Goal: Task Accomplishment & Management: Manage account settings

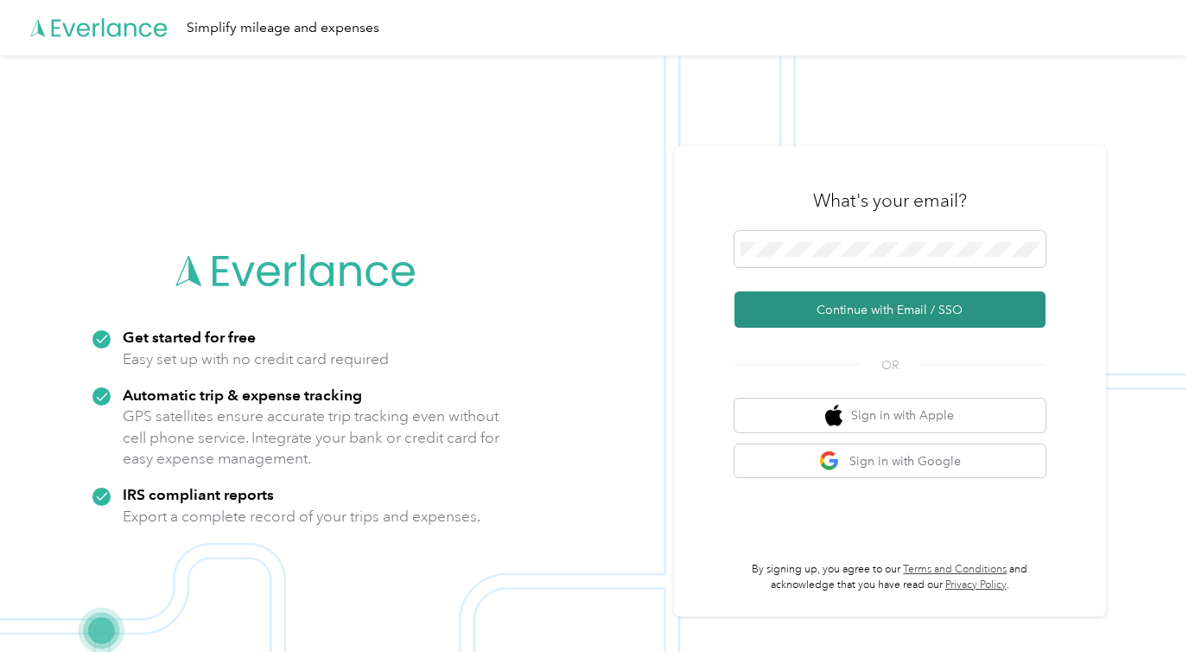
click at [896, 306] on button "Continue with Email / SSO" at bounding box center [889, 309] width 311 height 36
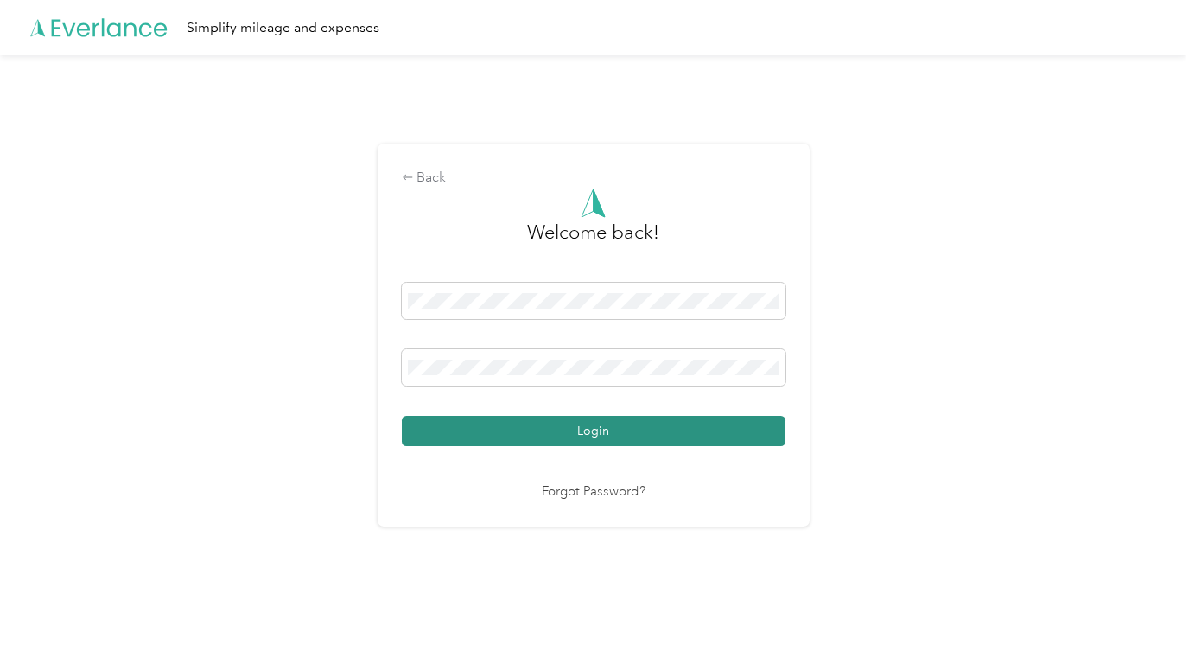
click at [541, 432] on button "Login" at bounding box center [594, 431] width 384 height 30
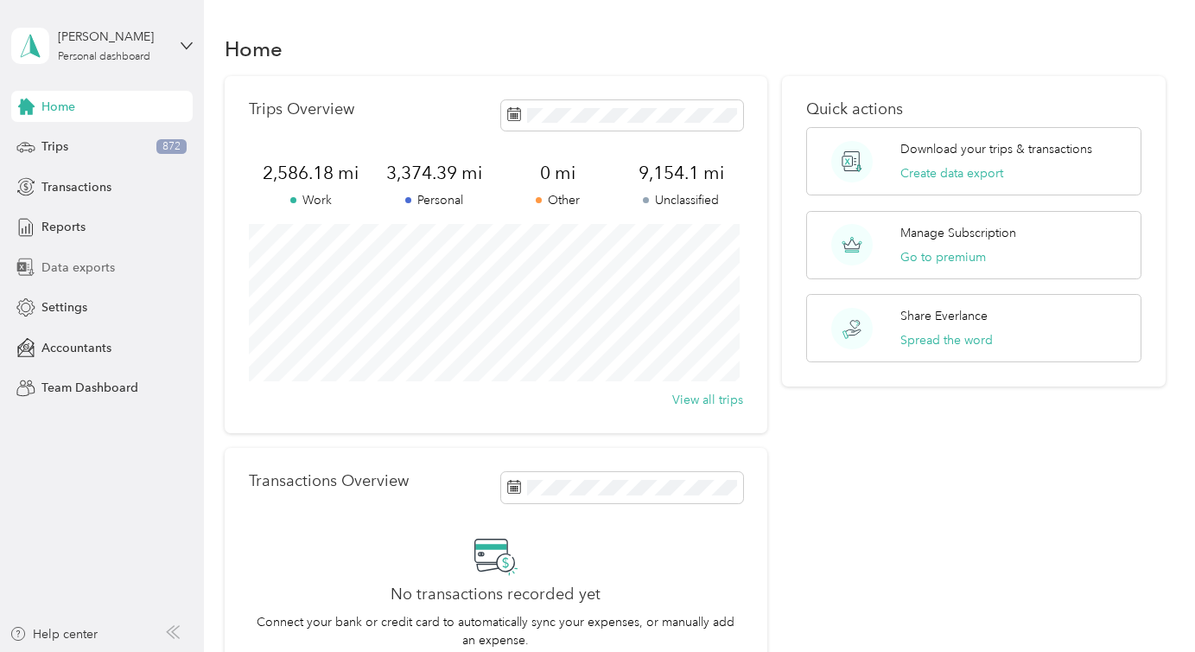
click at [80, 258] on span "Data exports" at bounding box center [77, 267] width 73 height 18
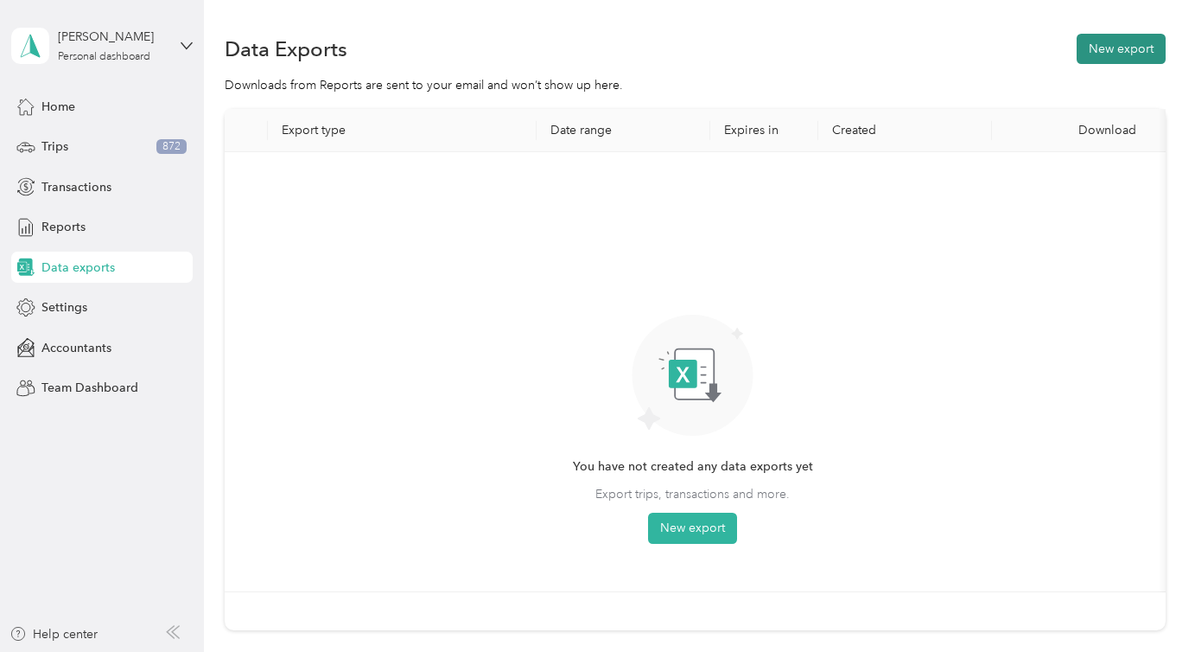
click at [1136, 53] on button "New export" at bounding box center [1121, 49] width 89 height 30
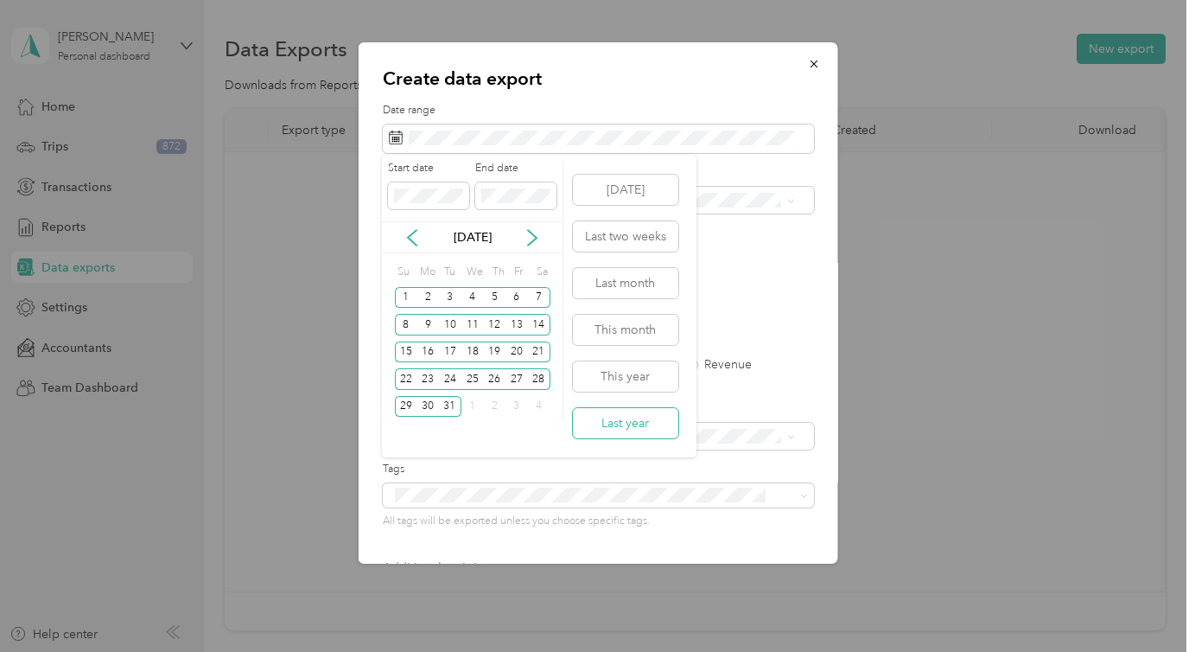
click at [611, 417] on button "Last year" at bounding box center [625, 423] width 105 height 30
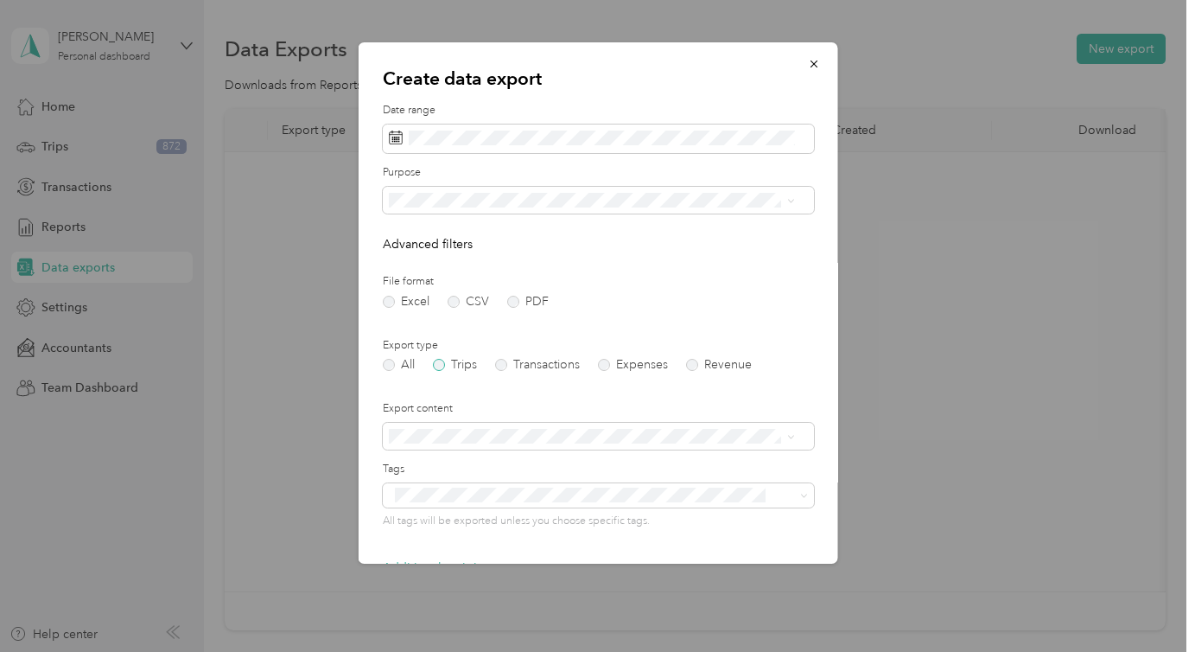
click at [437, 363] on label "Trips" at bounding box center [454, 365] width 44 height 12
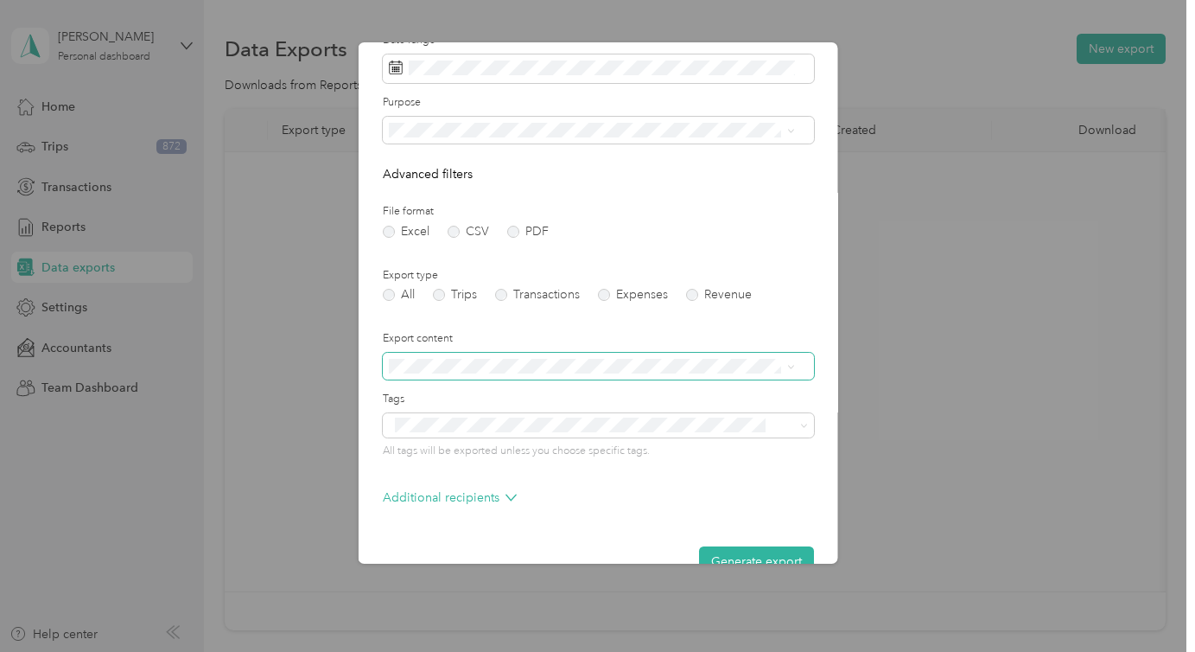
scroll to position [107, 0]
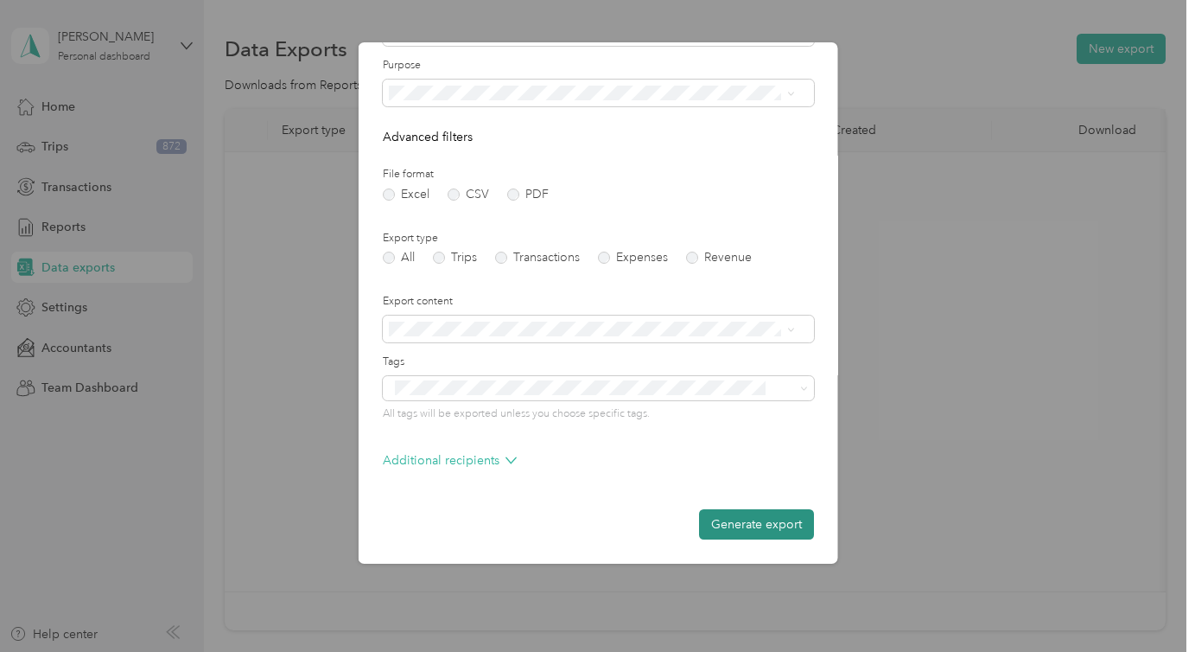
click at [751, 532] on button "Generate export" at bounding box center [755, 524] width 115 height 30
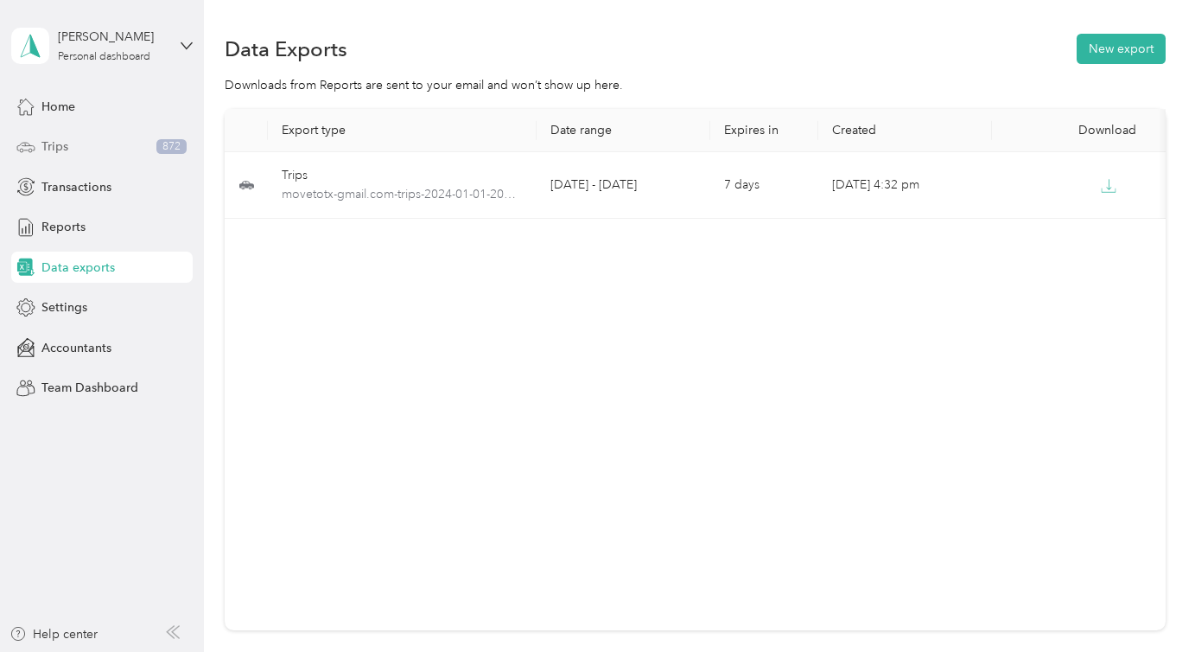
click at [43, 137] on span "Trips" at bounding box center [54, 146] width 27 height 18
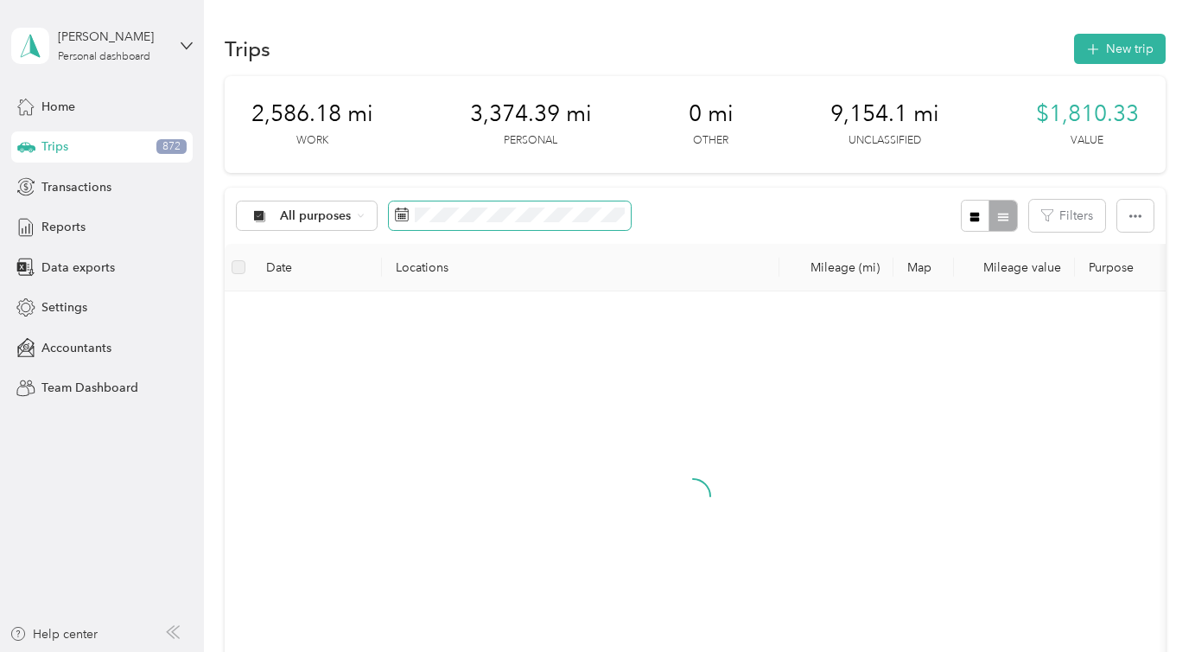
click at [413, 231] on span at bounding box center [510, 215] width 242 height 29
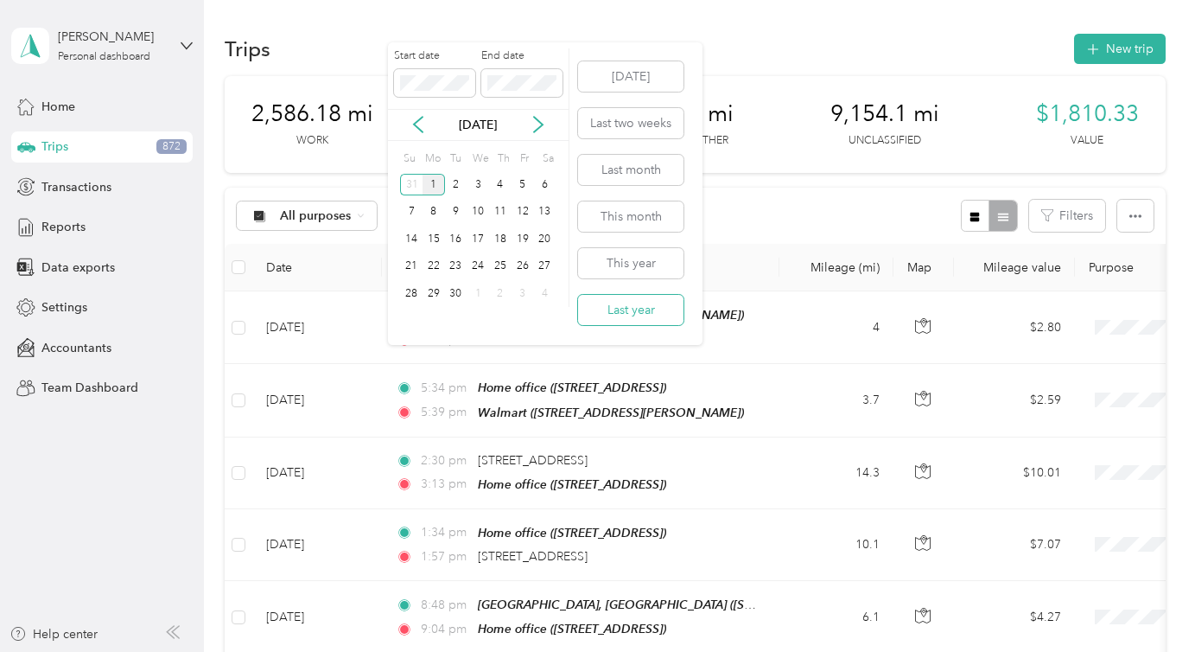
click at [638, 308] on button "Last year" at bounding box center [630, 310] width 105 height 30
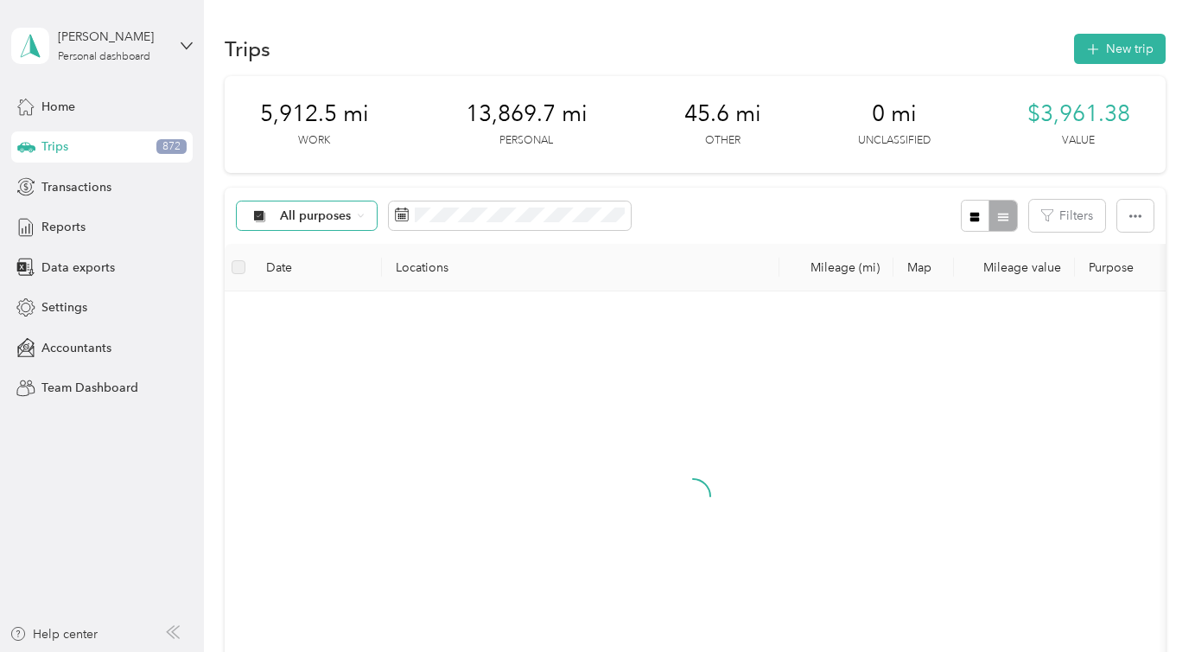
click at [353, 223] on div "All purposes" at bounding box center [307, 215] width 140 height 29
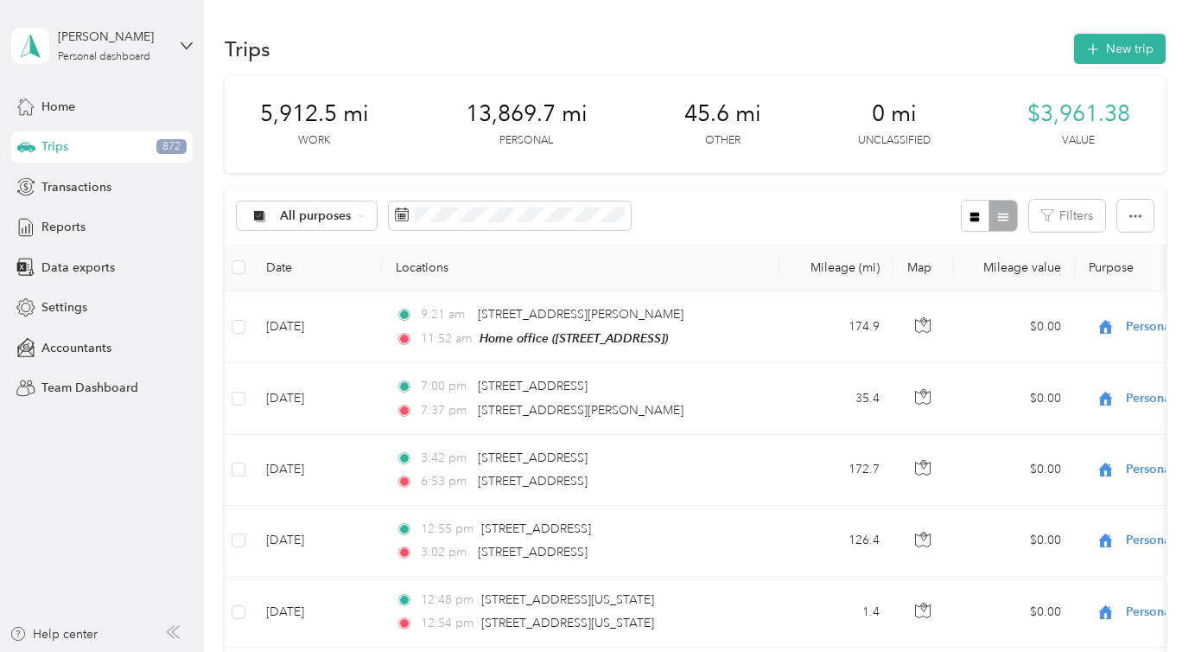
click at [306, 283] on ol "All purposes Unclassified Work Personal Rental Miles Medical Miles Real Estate …" at bounding box center [306, 343] width 138 height 242
click at [350, 217] on span "All purposes" at bounding box center [316, 216] width 72 height 12
click at [325, 274] on span "Unclassified" at bounding box center [322, 277] width 84 height 18
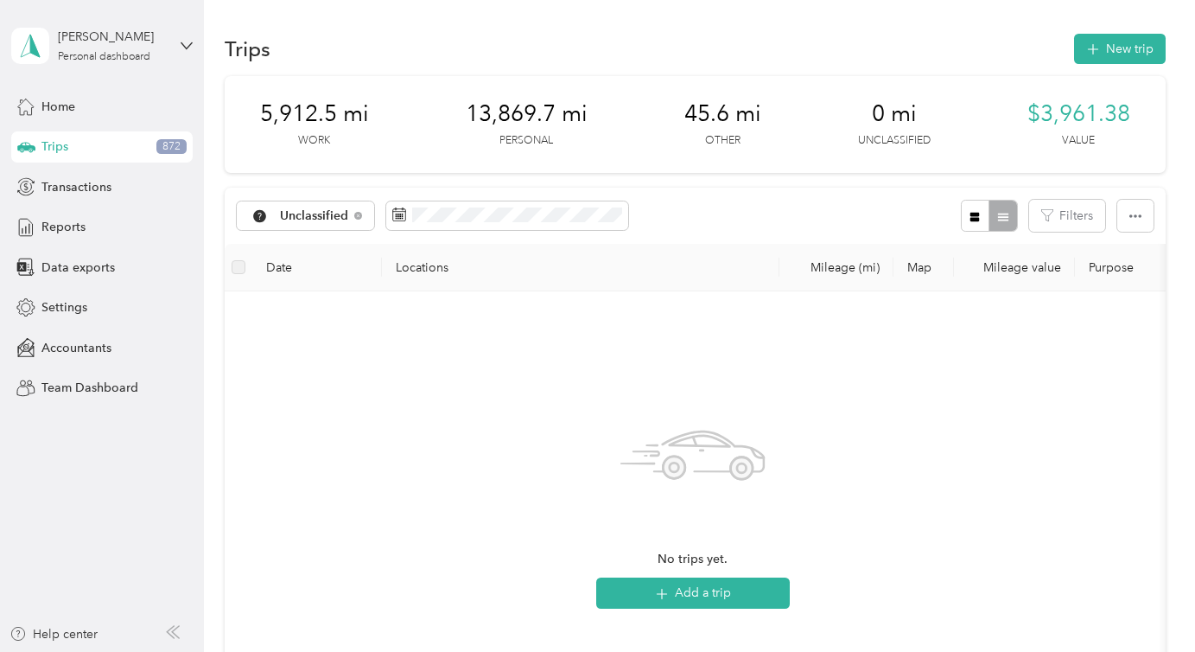
scroll to position [0, 1]
click at [338, 218] on span "Unclassified" at bounding box center [314, 216] width 69 height 12
click at [331, 241] on span "All purposes" at bounding box center [325, 247] width 90 height 18
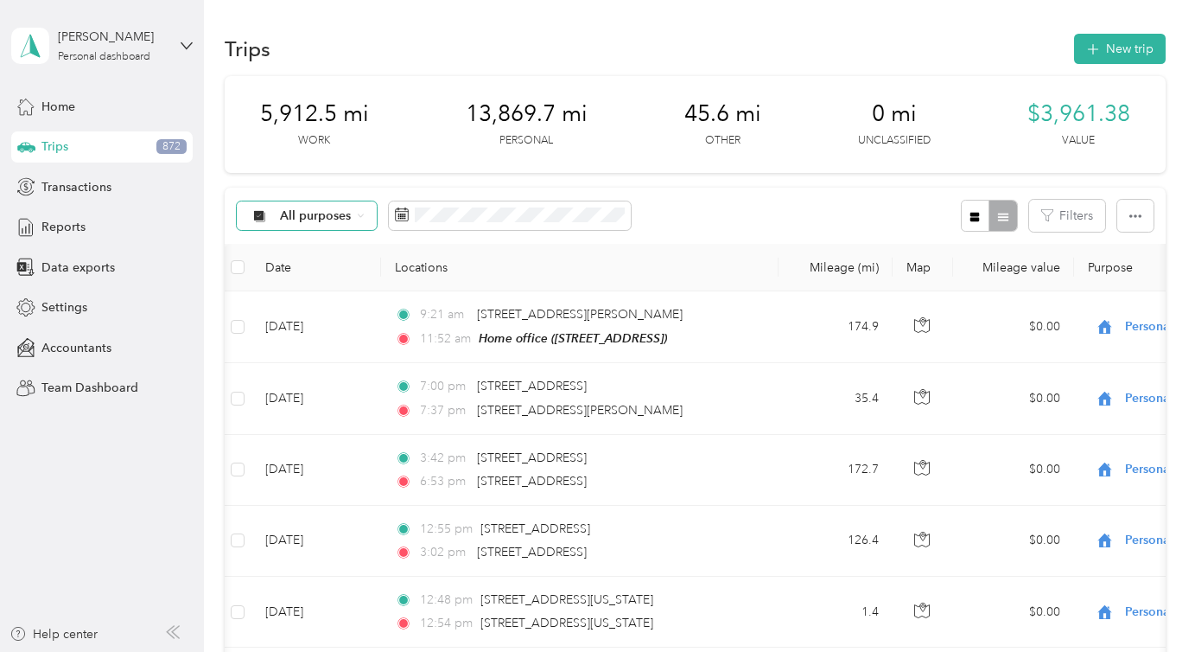
click at [319, 210] on span "All purposes" at bounding box center [316, 216] width 72 height 12
click at [310, 281] on li "Unclassified" at bounding box center [306, 268] width 138 height 30
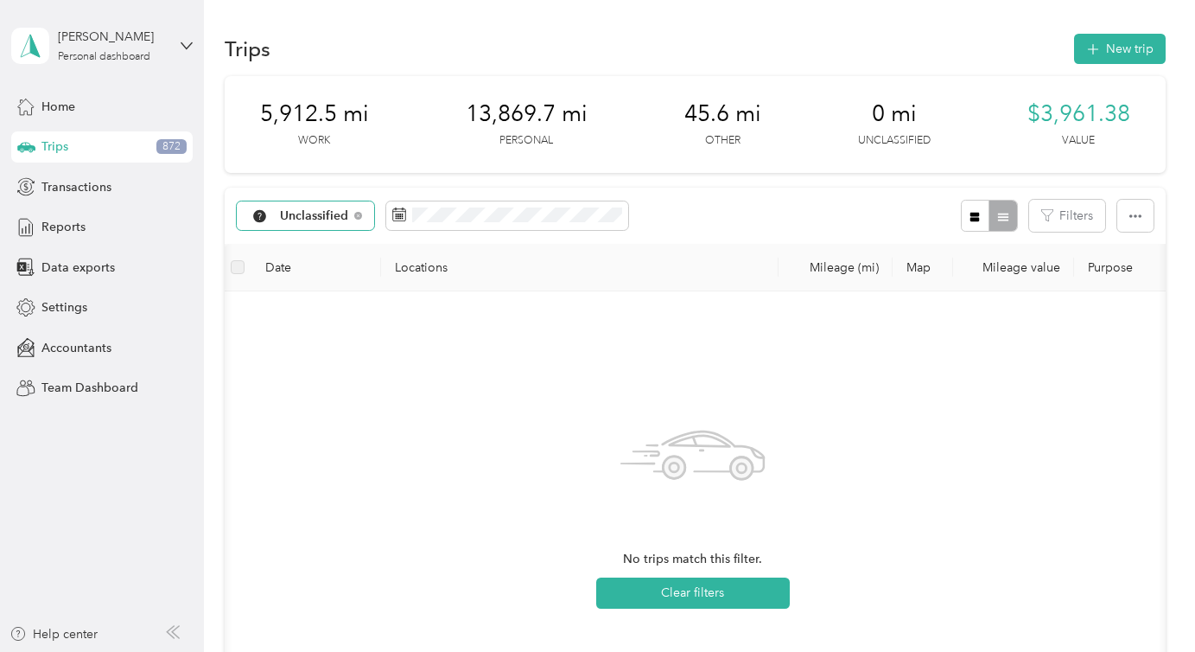
click at [328, 222] on span "Unclassified" at bounding box center [314, 216] width 69 height 12
click at [327, 251] on li "All purposes" at bounding box center [309, 247] width 144 height 30
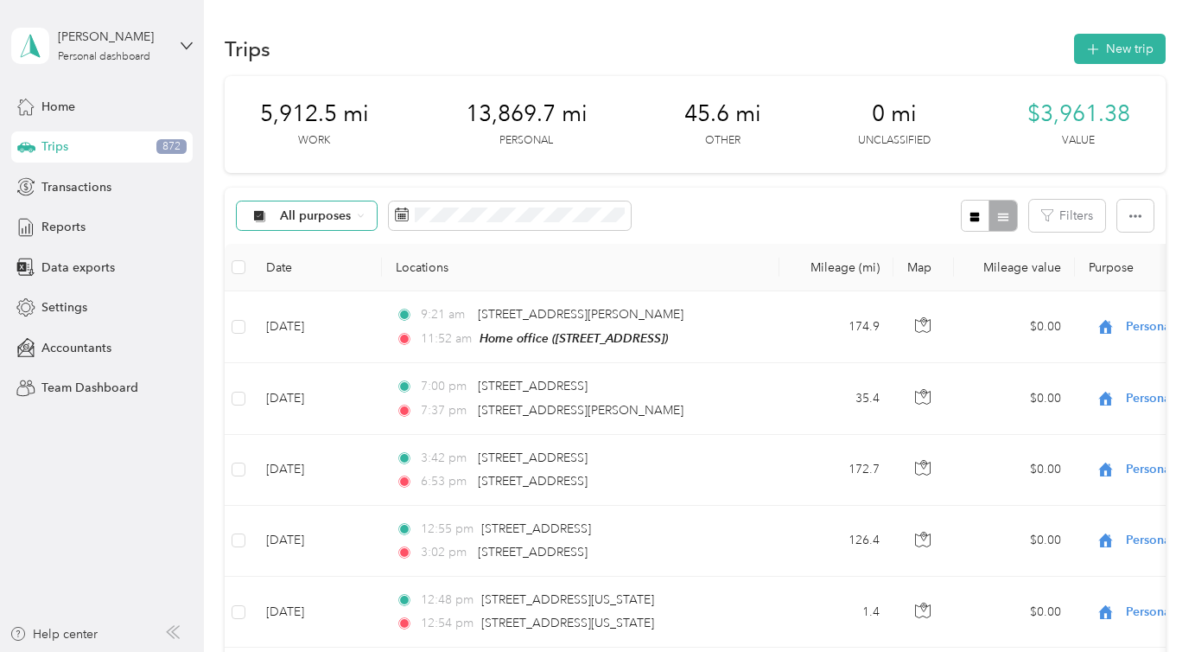
click at [341, 215] on span "All purposes" at bounding box center [316, 216] width 72 height 12
click at [315, 333] on span "Personal" at bounding box center [322, 328] width 84 height 18
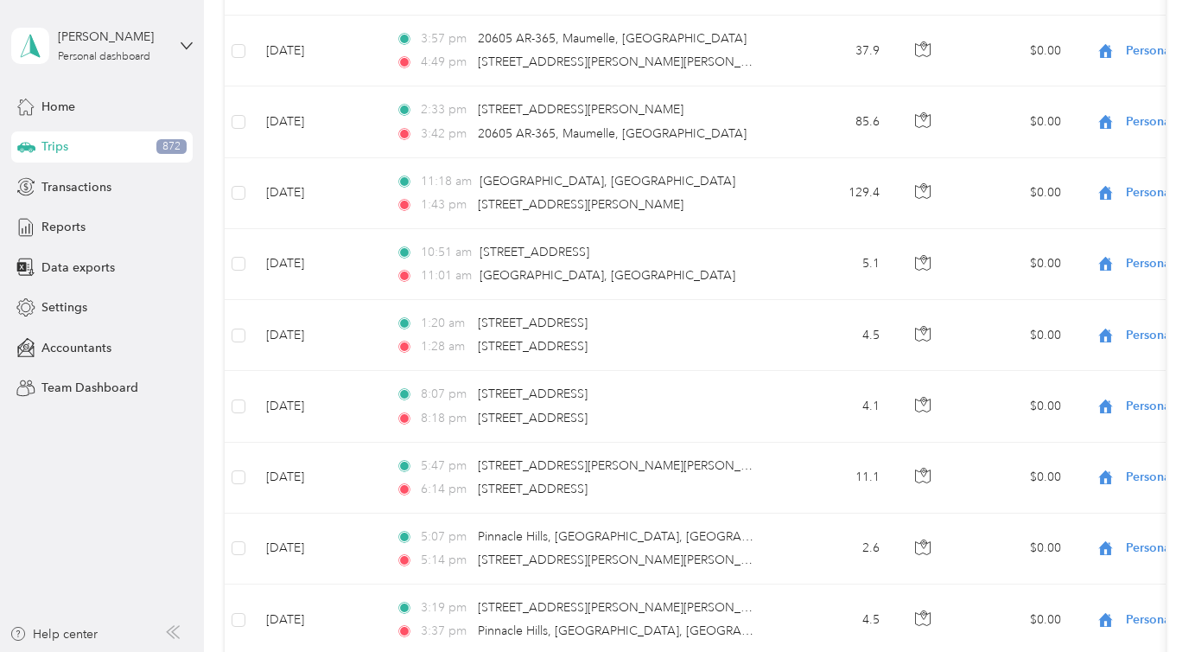
scroll to position [1729, 0]
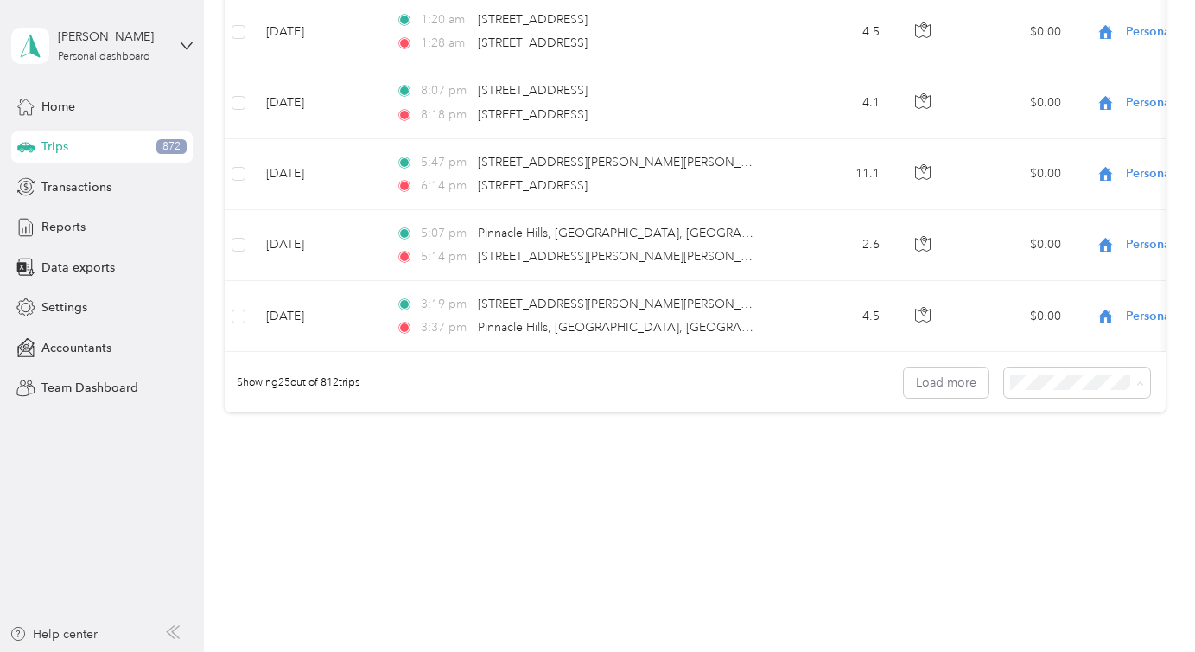
click at [1045, 471] on span "100 per load" at bounding box center [1047, 474] width 71 height 15
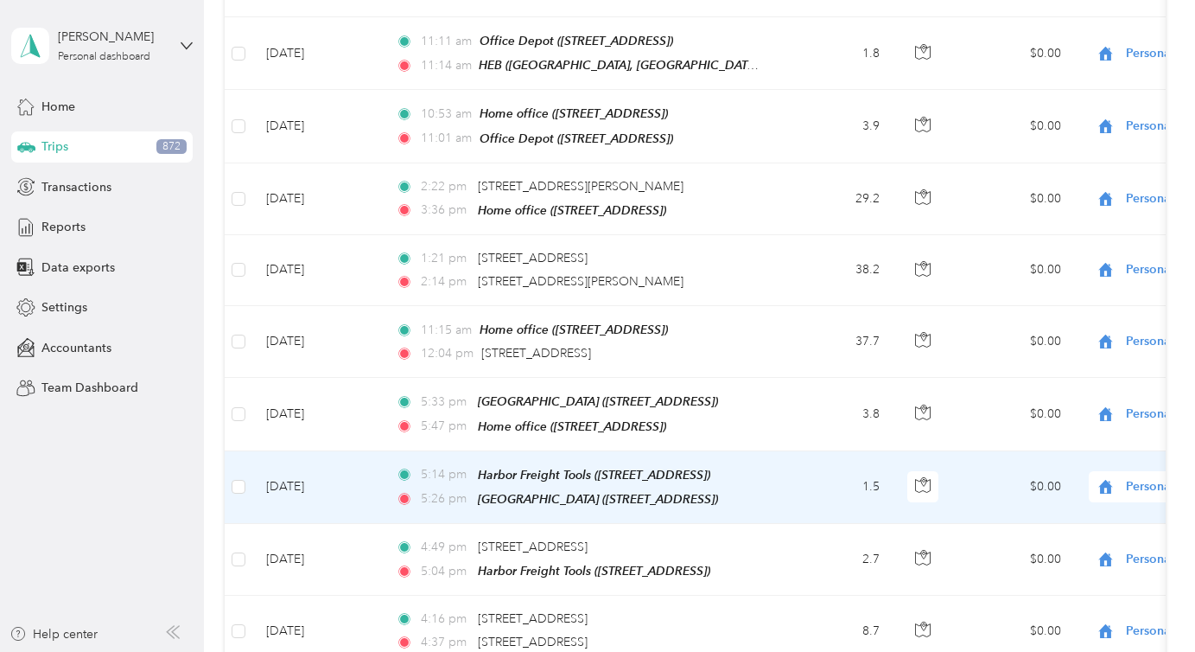
scroll to position [4542, 0]
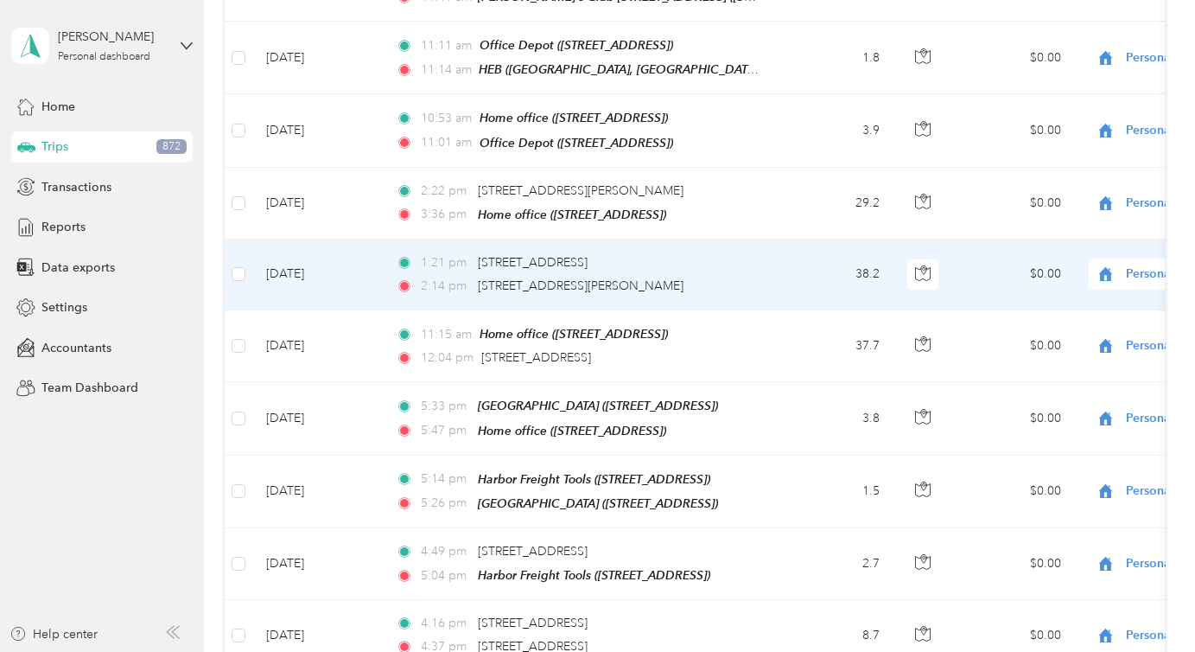
click at [819, 276] on td "38.2" at bounding box center [836, 274] width 114 height 71
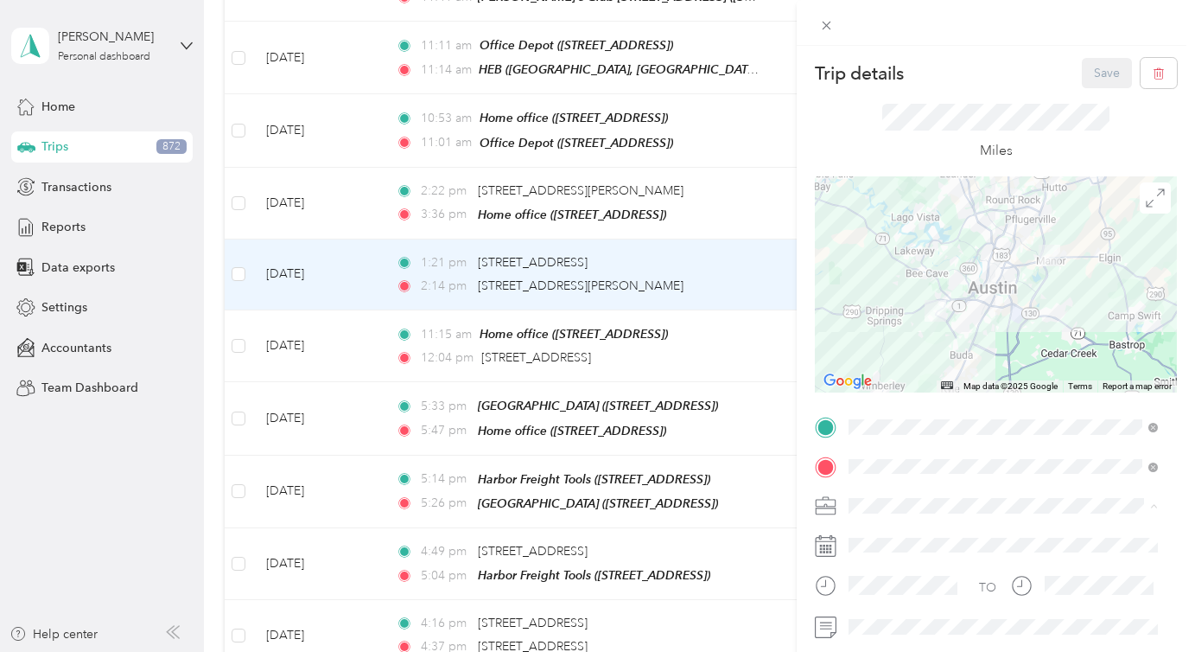
click at [909, 383] on div "Real Estate" at bounding box center [1003, 384] width 297 height 18
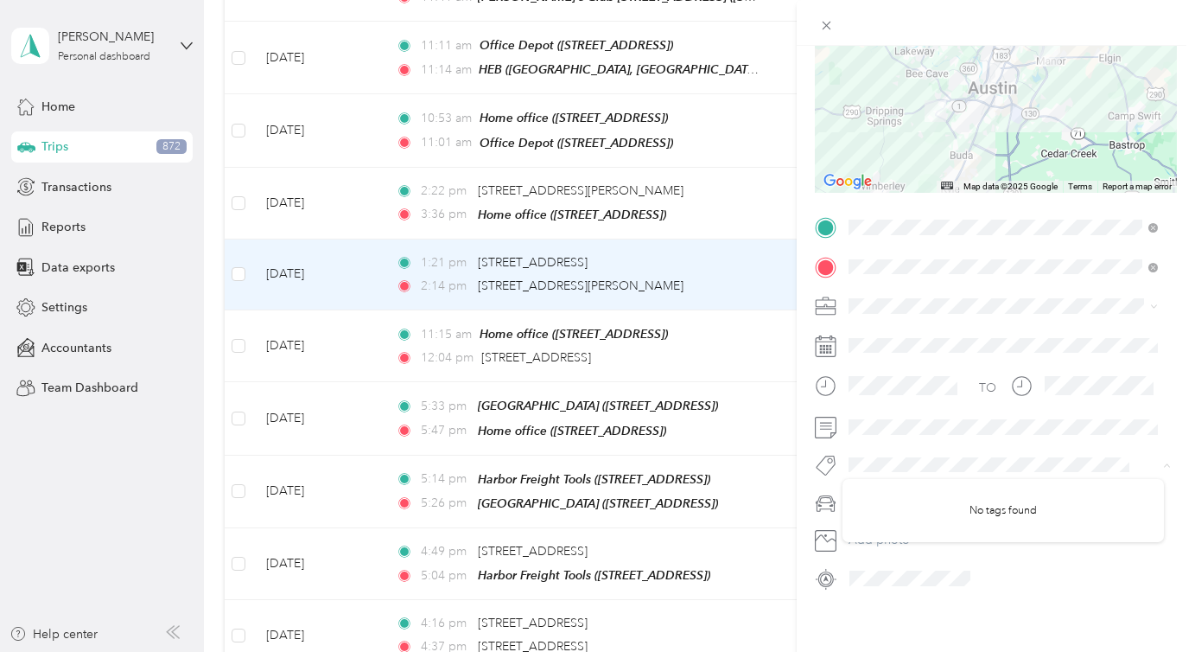
scroll to position [216, 0]
click at [985, 564] on div at bounding box center [1010, 575] width 334 height 28
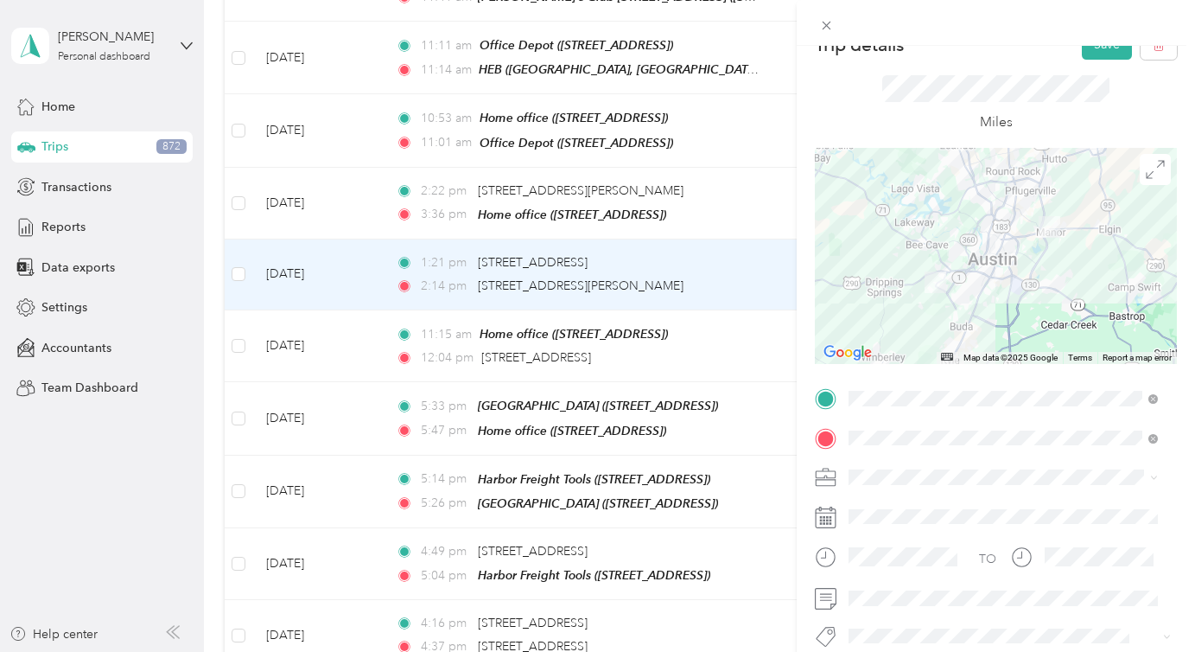
scroll to position [0, 0]
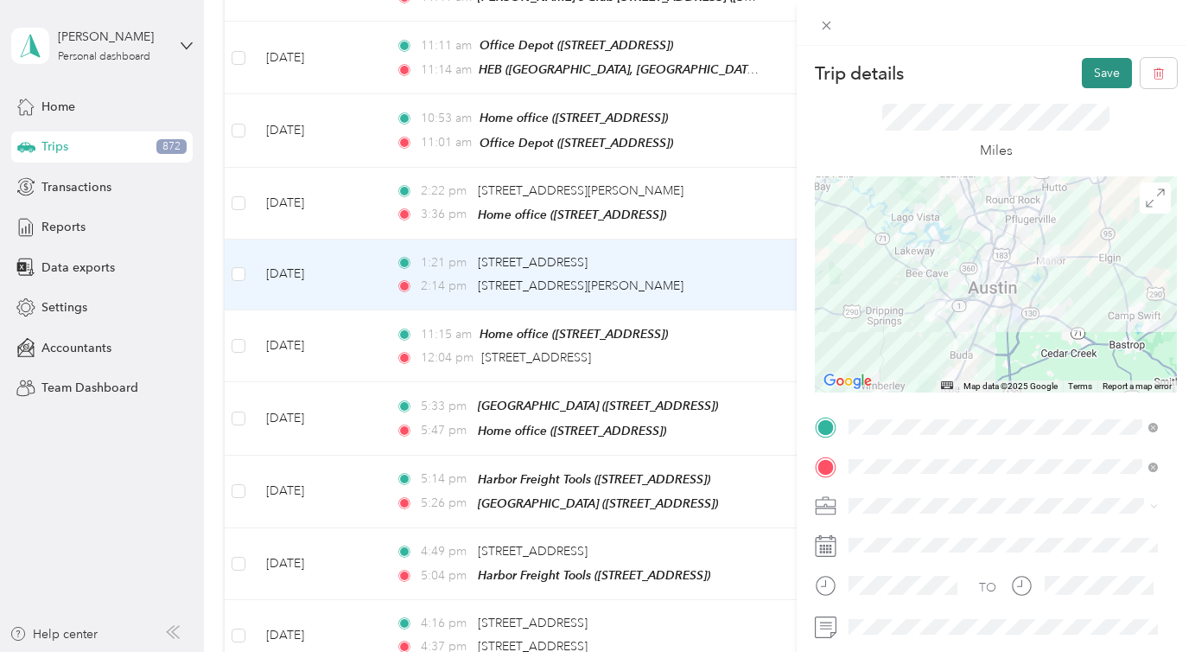
click at [1082, 77] on button "Save" at bounding box center [1107, 73] width 50 height 30
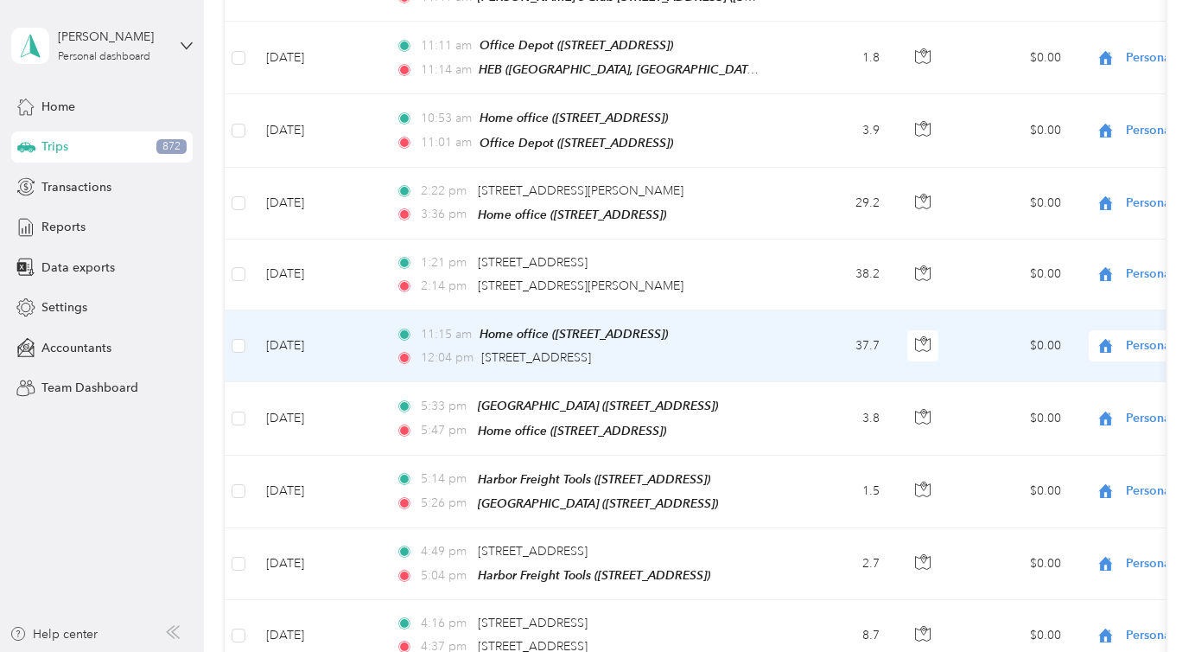
click at [341, 326] on td "[DATE]" at bounding box center [317, 346] width 130 height 72
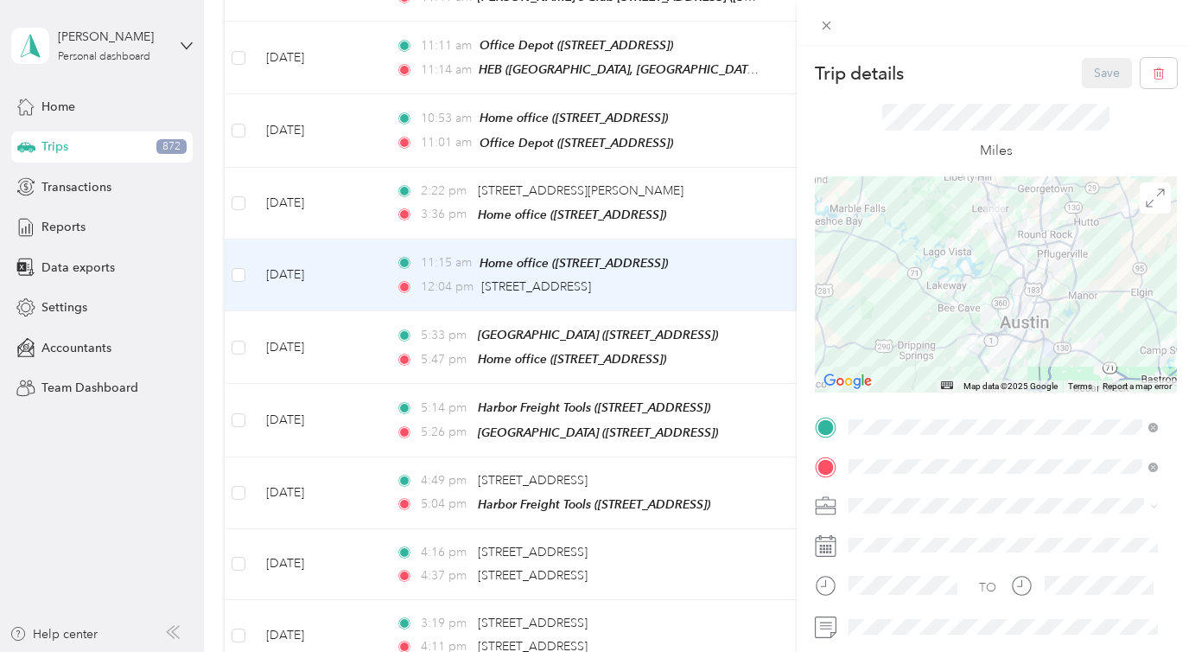
click at [932, 495] on span at bounding box center [1009, 506] width 334 height 28
click at [913, 378] on div "Real Estate" at bounding box center [1003, 381] width 297 height 18
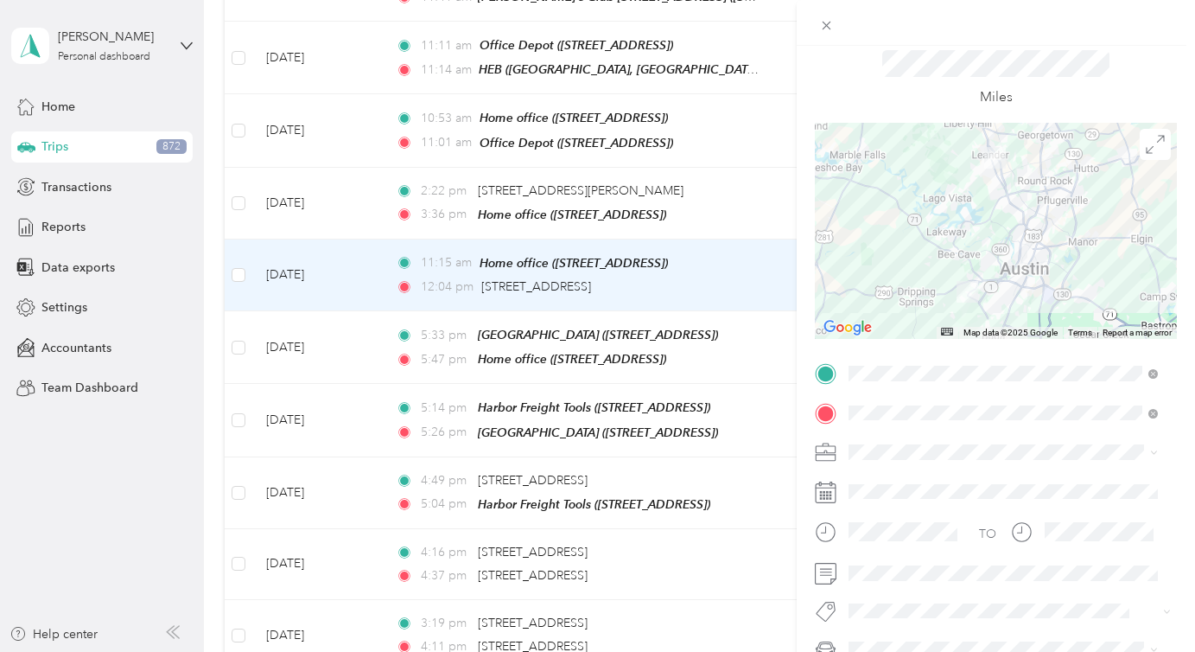
scroll to position [90, 0]
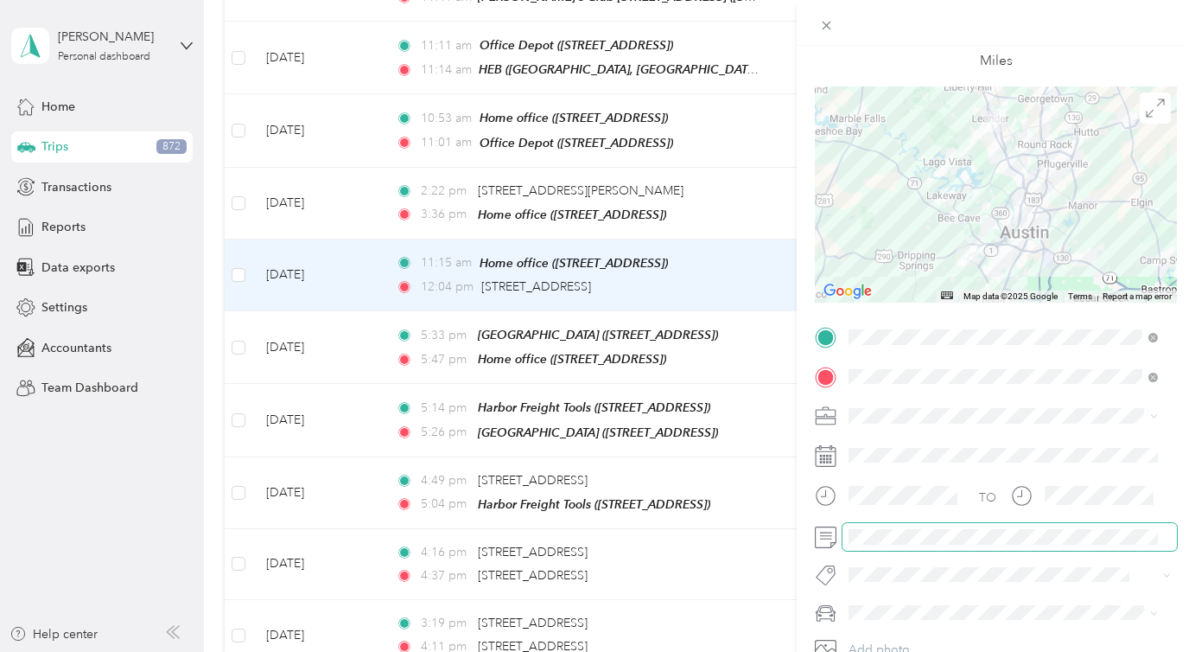
click at [921, 528] on span at bounding box center [1009, 537] width 334 height 28
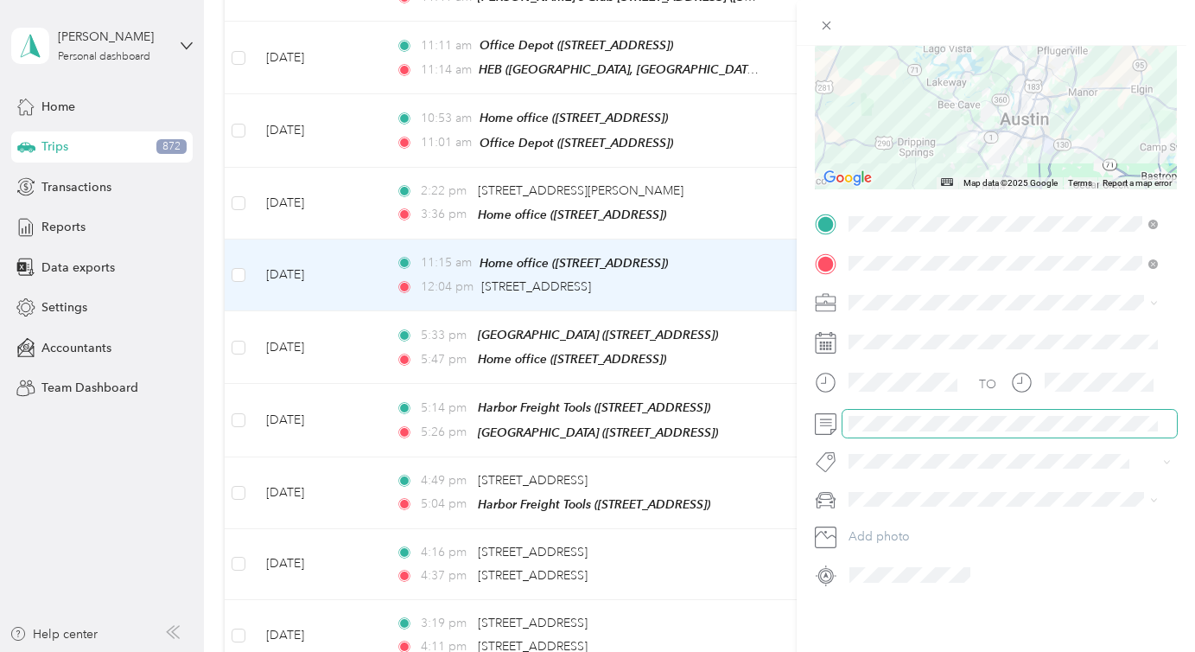
scroll to position [0, 0]
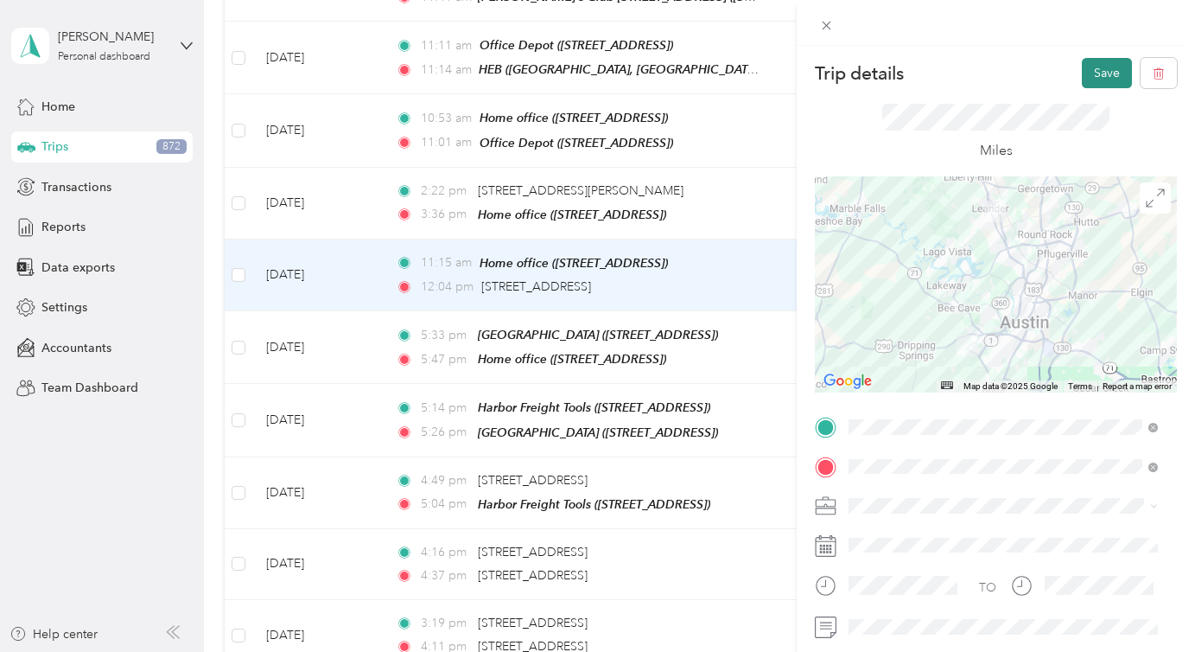
click at [1113, 78] on button "Save" at bounding box center [1107, 73] width 50 height 30
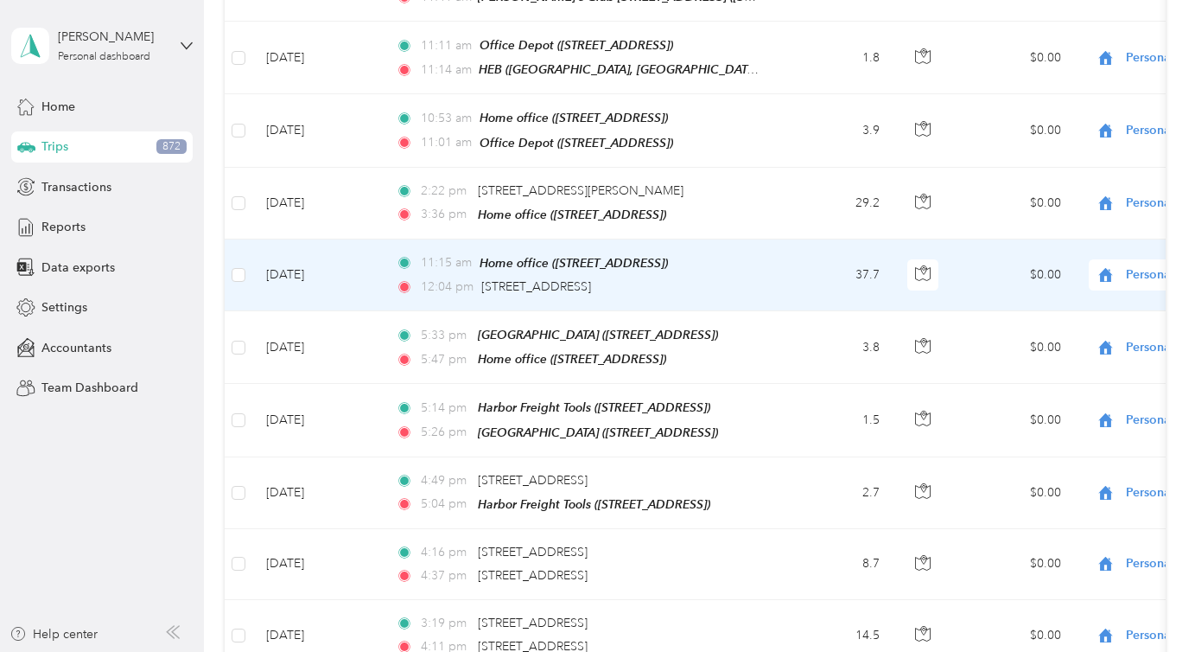
click at [1131, 279] on div "Personal" at bounding box center [1196, 274] width 214 height 31
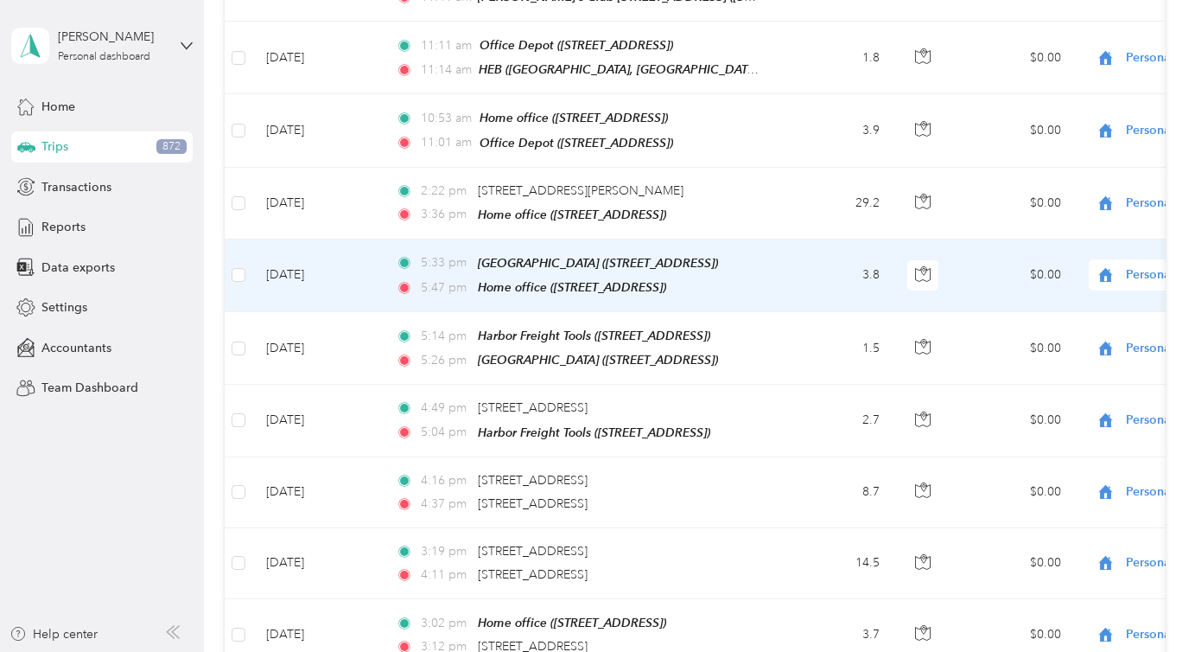
click at [1130, 269] on span "Personal" at bounding box center [1205, 274] width 158 height 19
click at [1074, 419] on span "Real Estate" at bounding box center [1104, 413] width 160 height 18
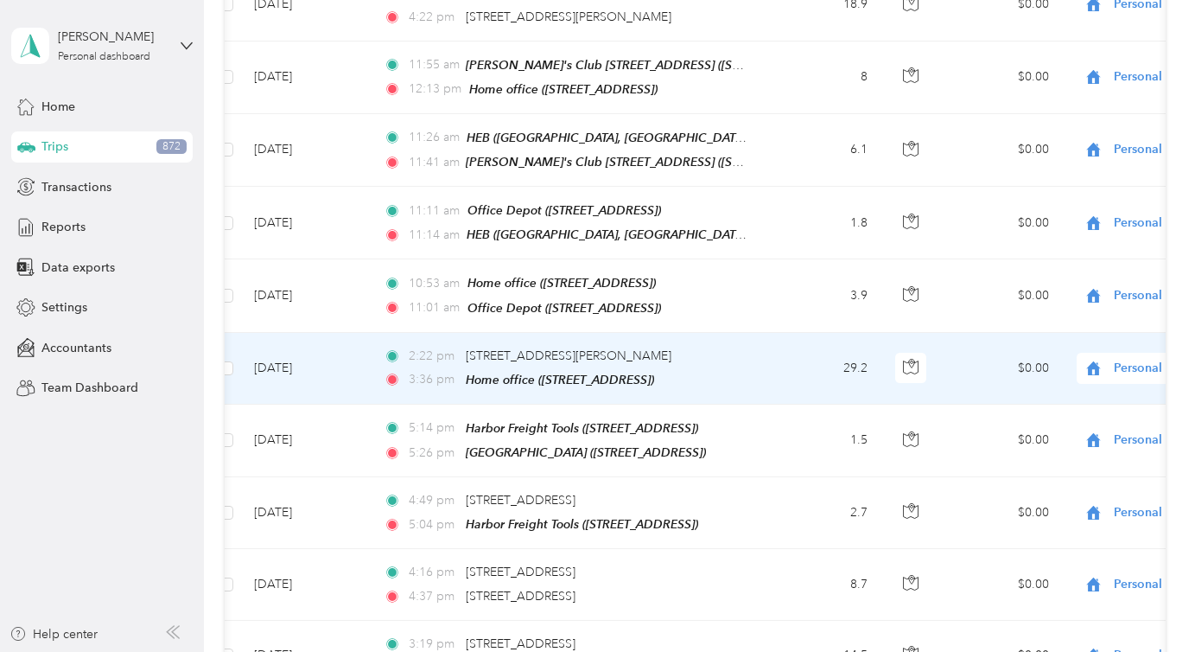
scroll to position [0, 15]
click at [365, 356] on td "[DATE]" at bounding box center [303, 369] width 130 height 72
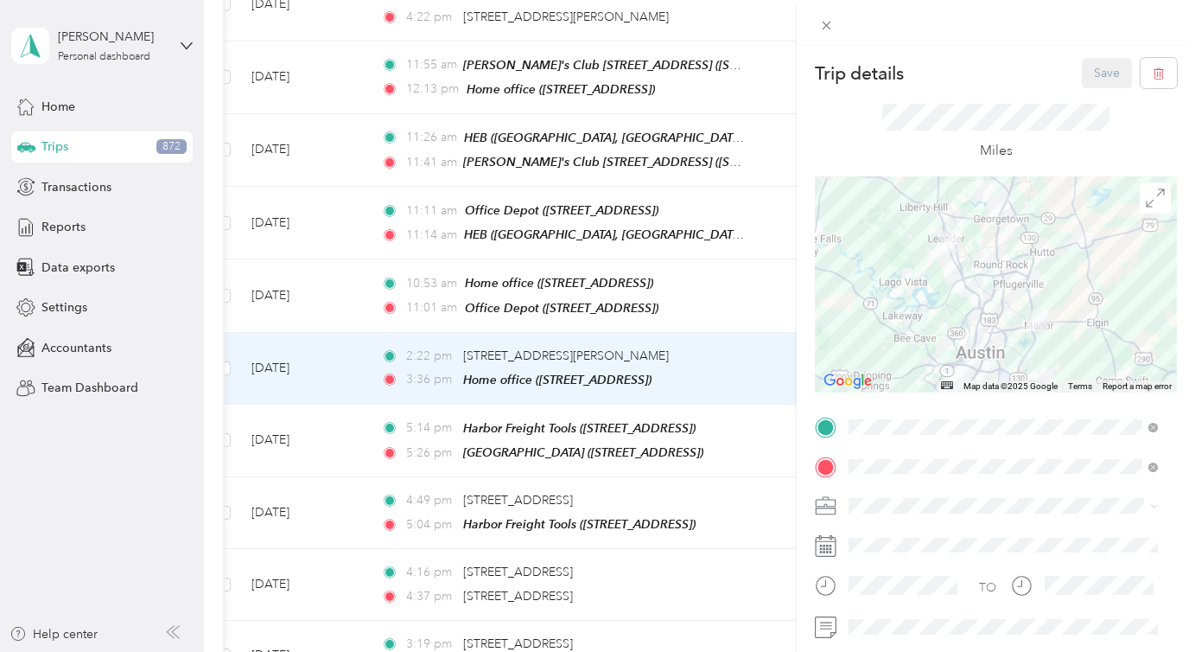
click at [931, 372] on li "Real Estate" at bounding box center [1002, 381] width 321 height 30
click at [1097, 74] on button "Save" at bounding box center [1107, 73] width 50 height 30
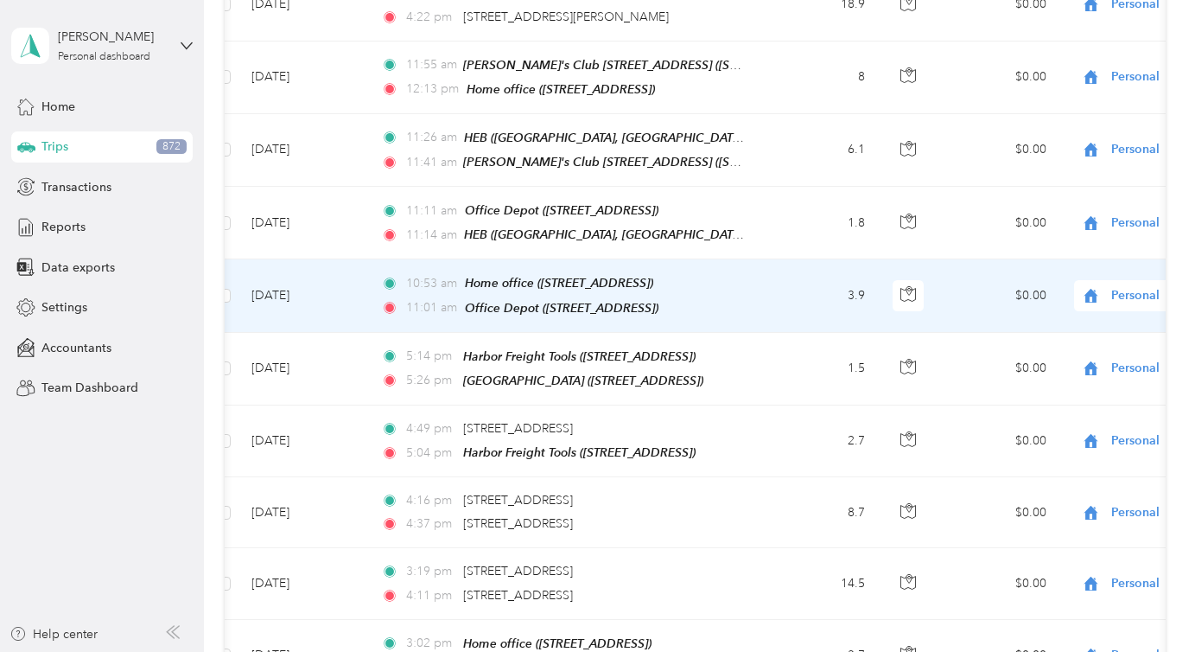
click at [359, 275] on td "[DATE]" at bounding box center [303, 295] width 130 height 73
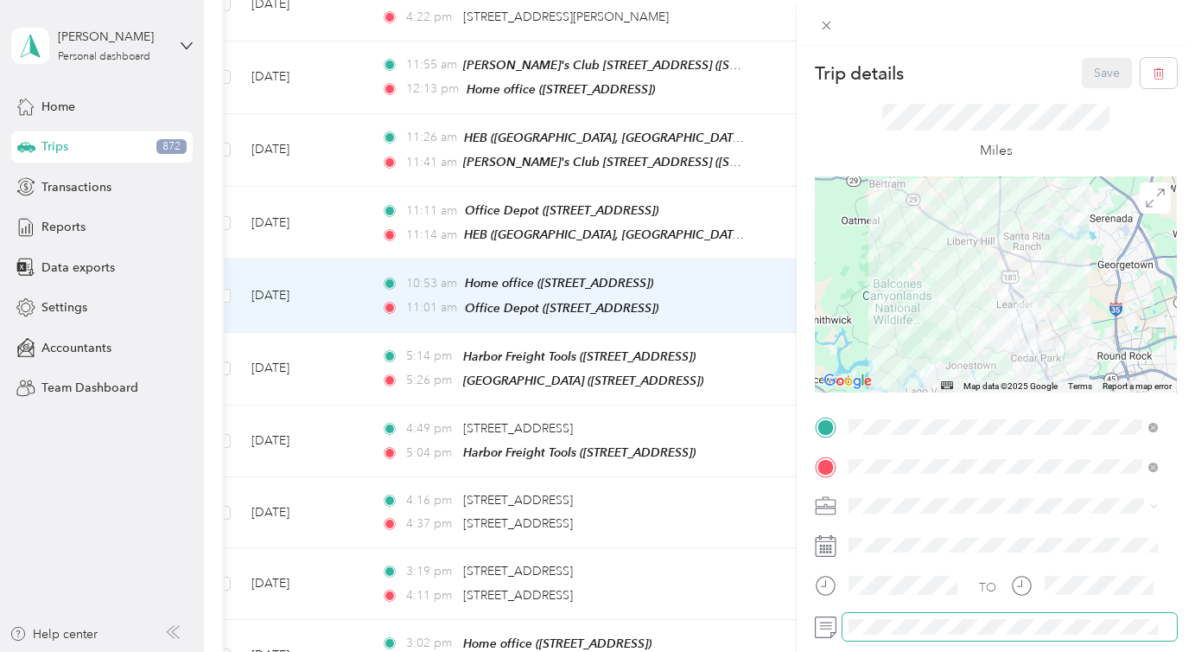
click at [927, 637] on span at bounding box center [1009, 627] width 334 height 28
click at [878, 385] on li "Real Estate" at bounding box center [1002, 374] width 321 height 30
click at [1090, 67] on button "Save" at bounding box center [1107, 73] width 50 height 30
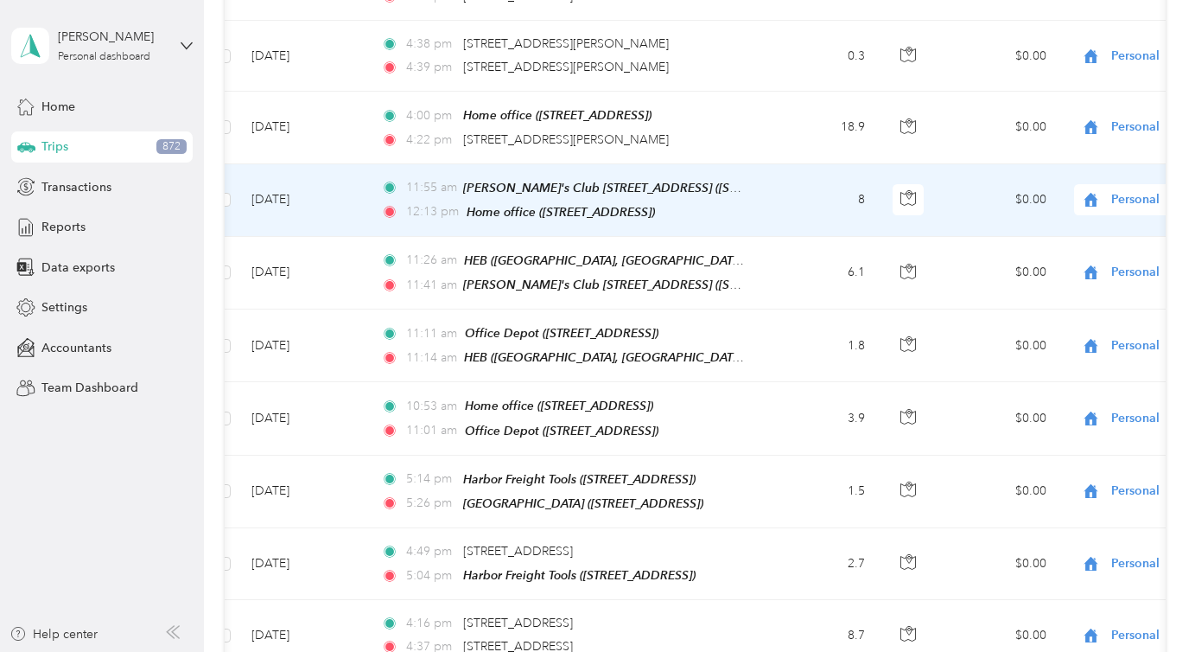
scroll to position [4240, 0]
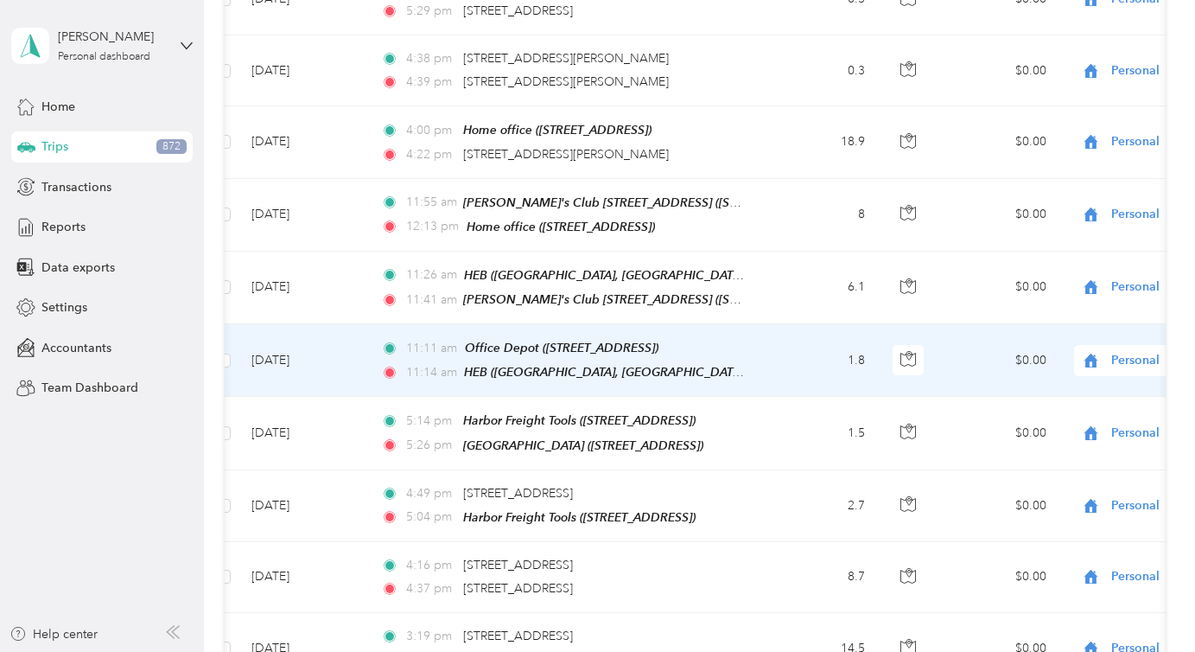
click at [347, 345] on td "[DATE]" at bounding box center [303, 360] width 130 height 73
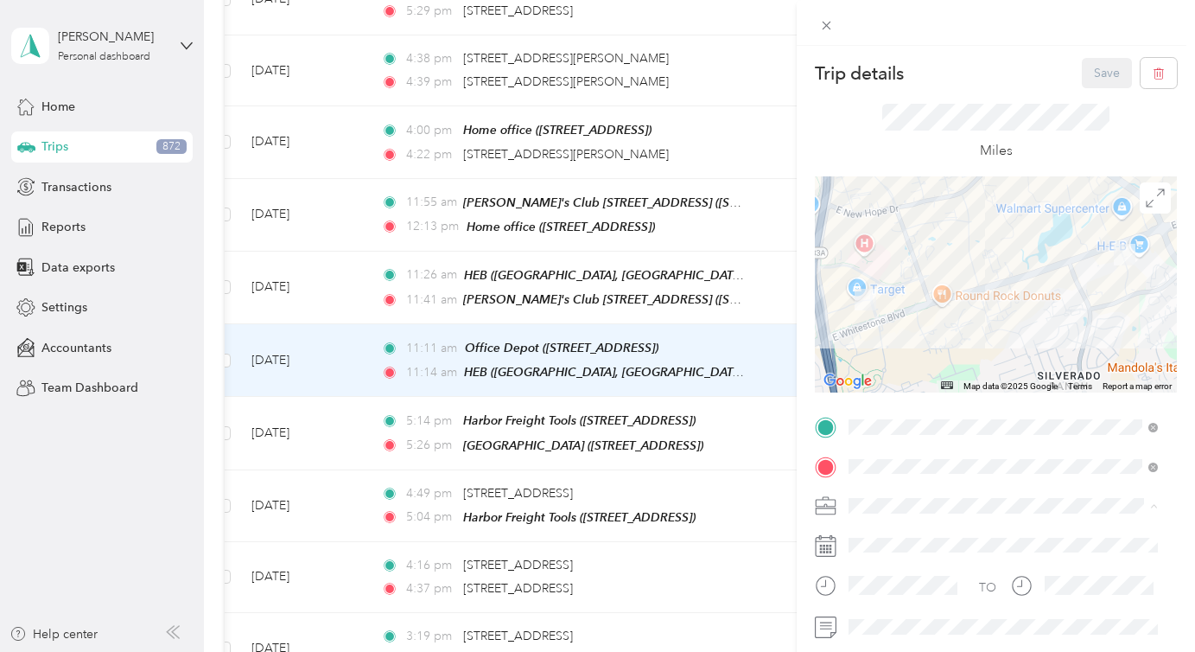
click at [884, 353] on div "Medical Miles" at bounding box center [1003, 354] width 297 height 18
click at [1082, 74] on button "Save" at bounding box center [1107, 73] width 50 height 30
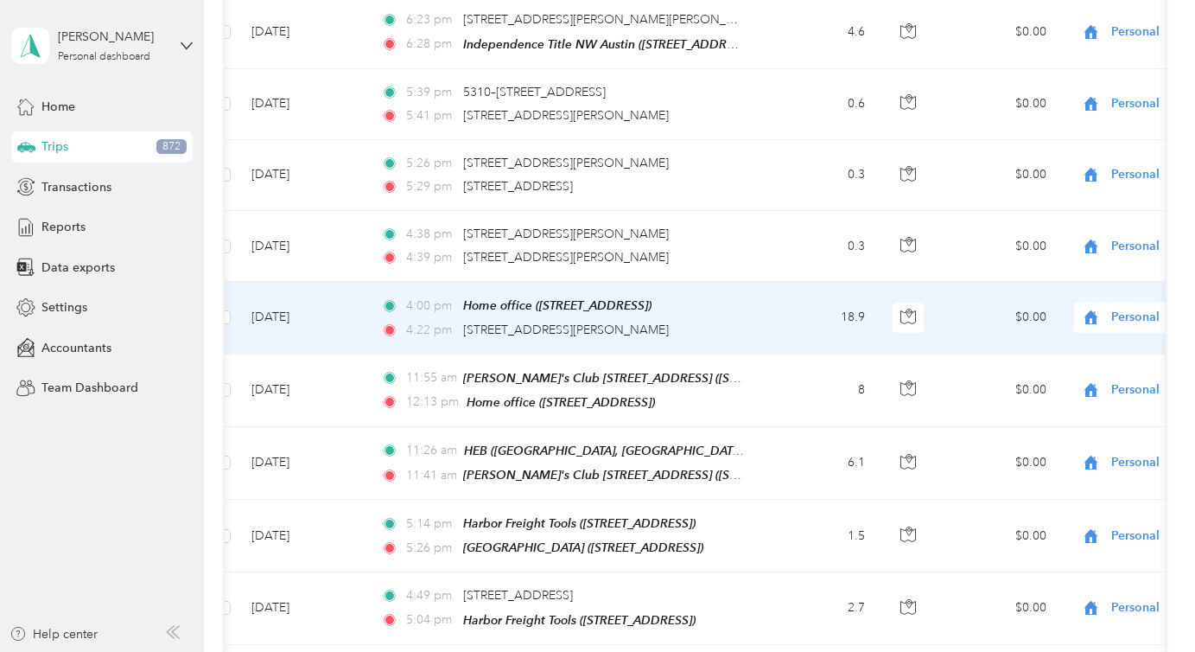
scroll to position [4062, 0]
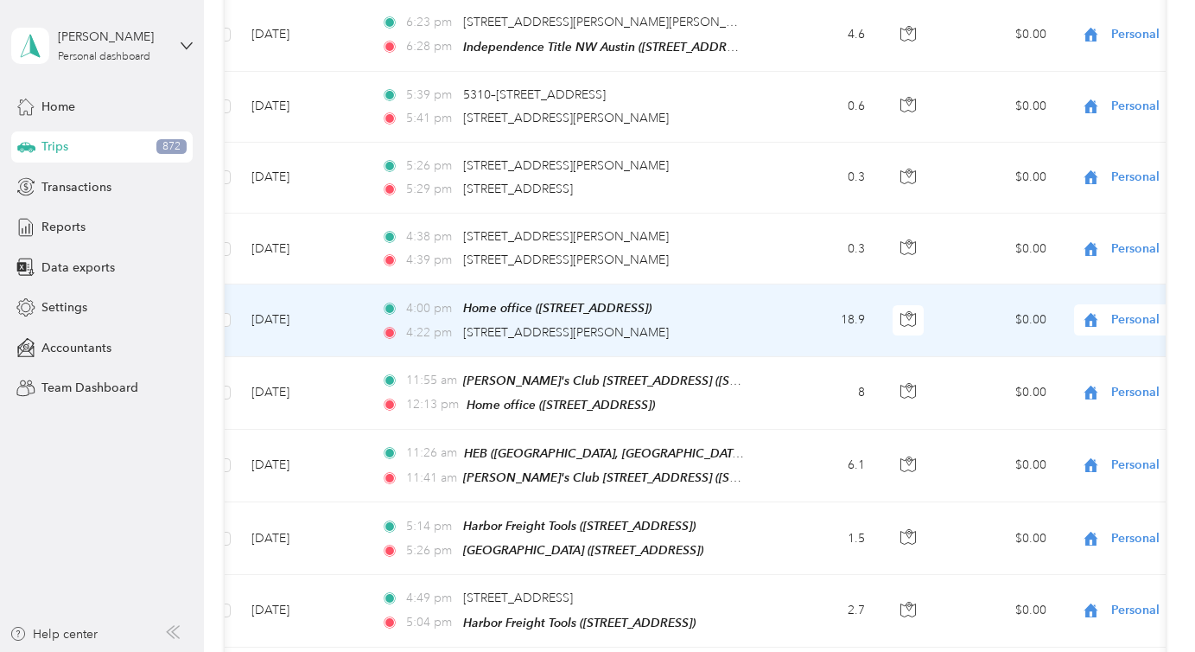
click at [357, 316] on td "[DATE]" at bounding box center [303, 320] width 130 height 72
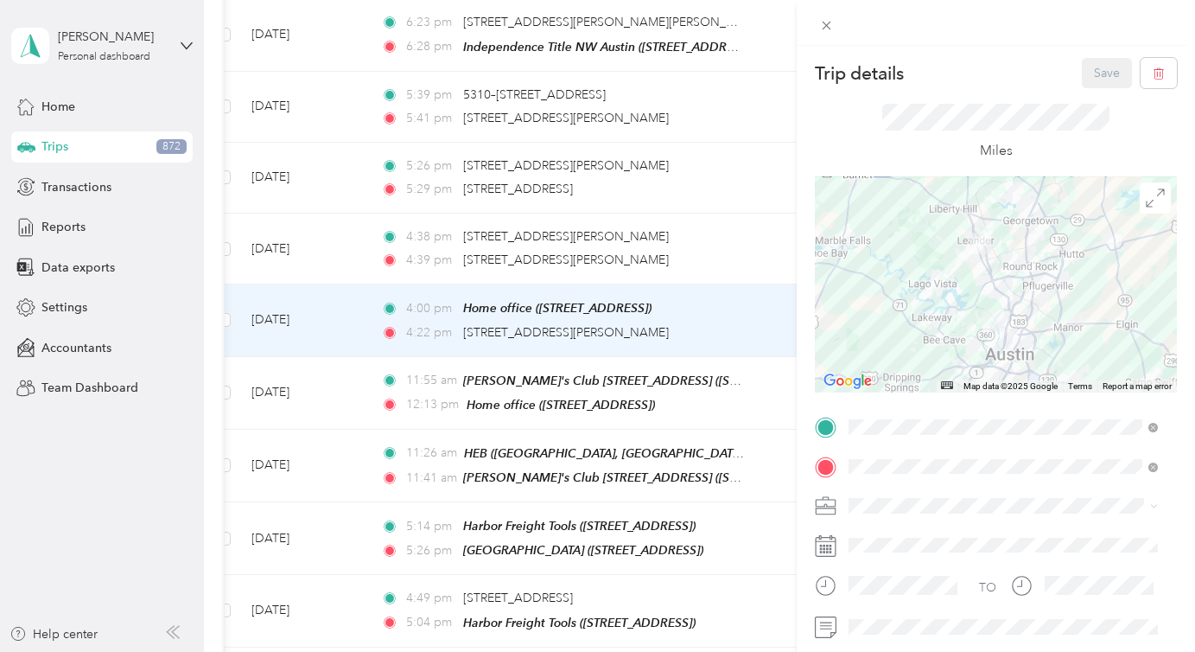
drag, startPoint x: 657, startPoint y: 327, endPoint x: 459, endPoint y: 336, distance: 198.1
click at [459, 336] on div "Trip details Save This trip cannot be edited because it is either under review,…" at bounding box center [597, 326] width 1195 height 652
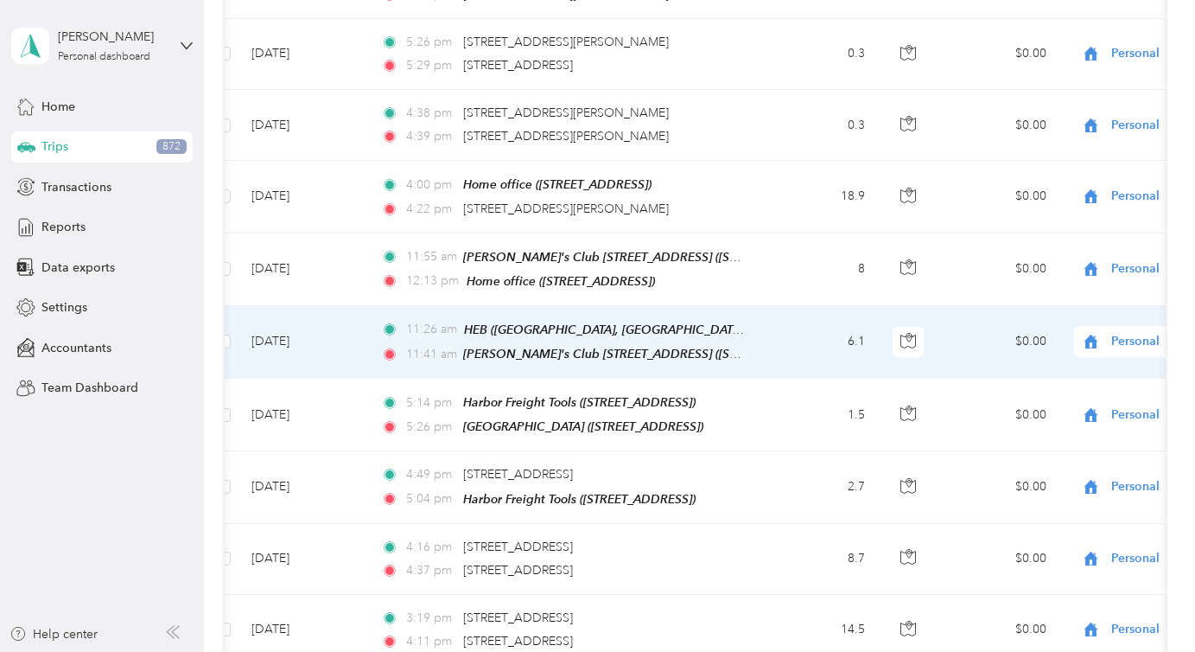
scroll to position [4155, 0]
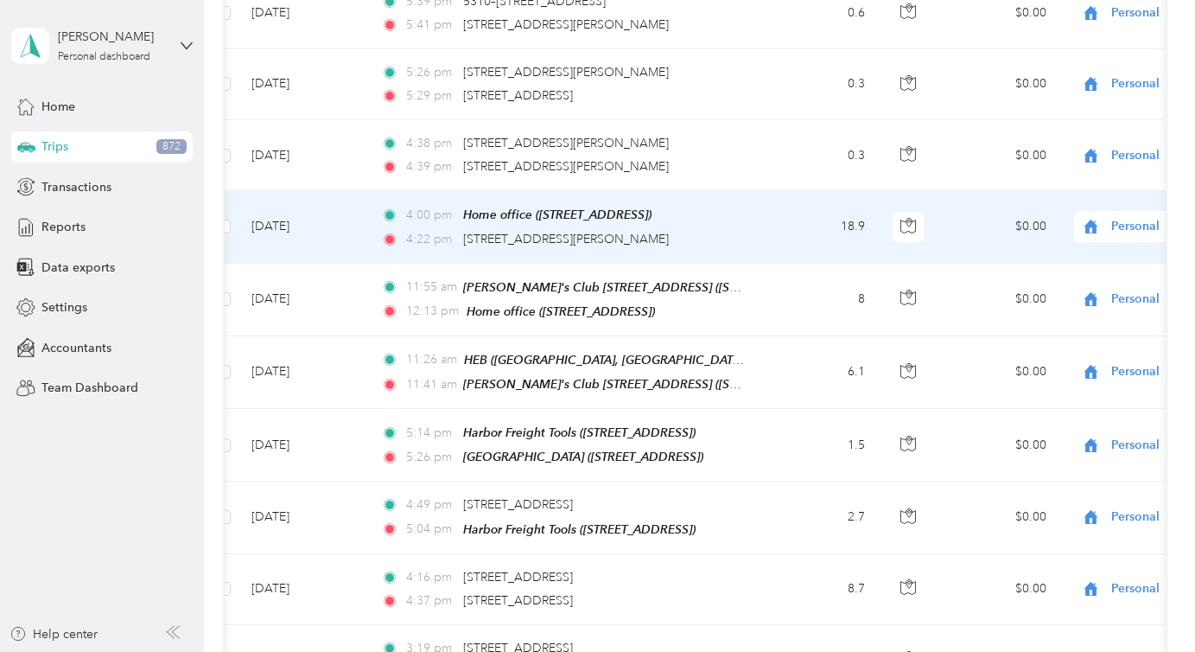
click at [336, 212] on td "[DATE]" at bounding box center [303, 227] width 130 height 72
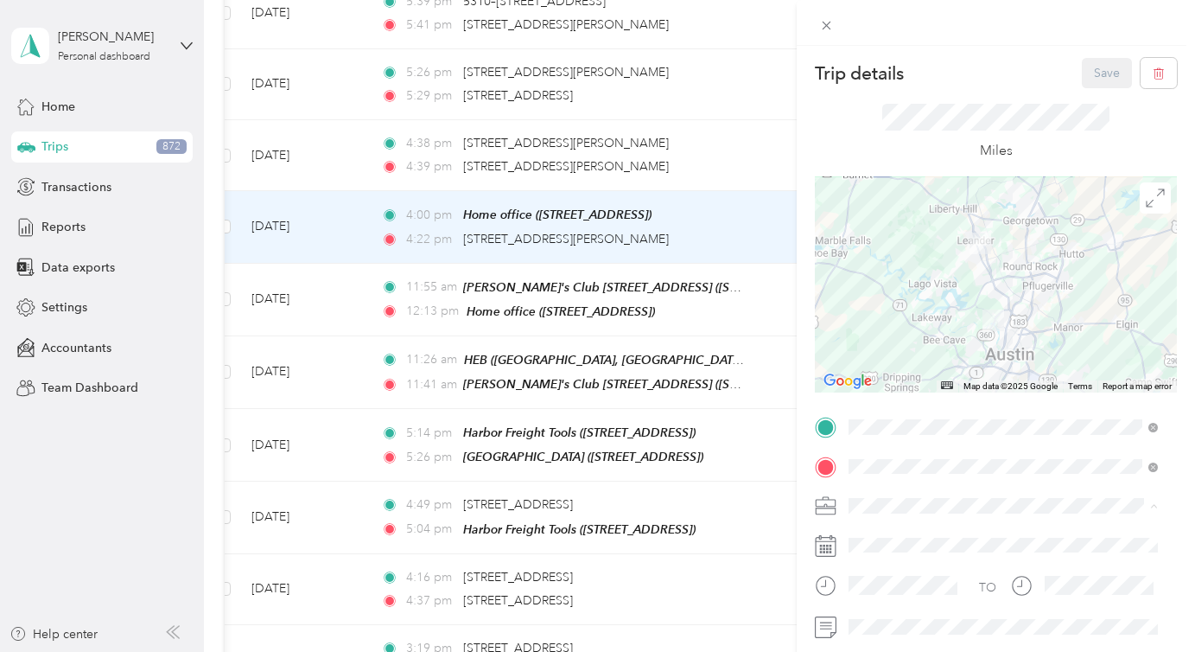
click at [887, 382] on span "Real Estate" at bounding box center [884, 384] width 58 height 15
click at [1090, 69] on button "Save" at bounding box center [1107, 73] width 50 height 30
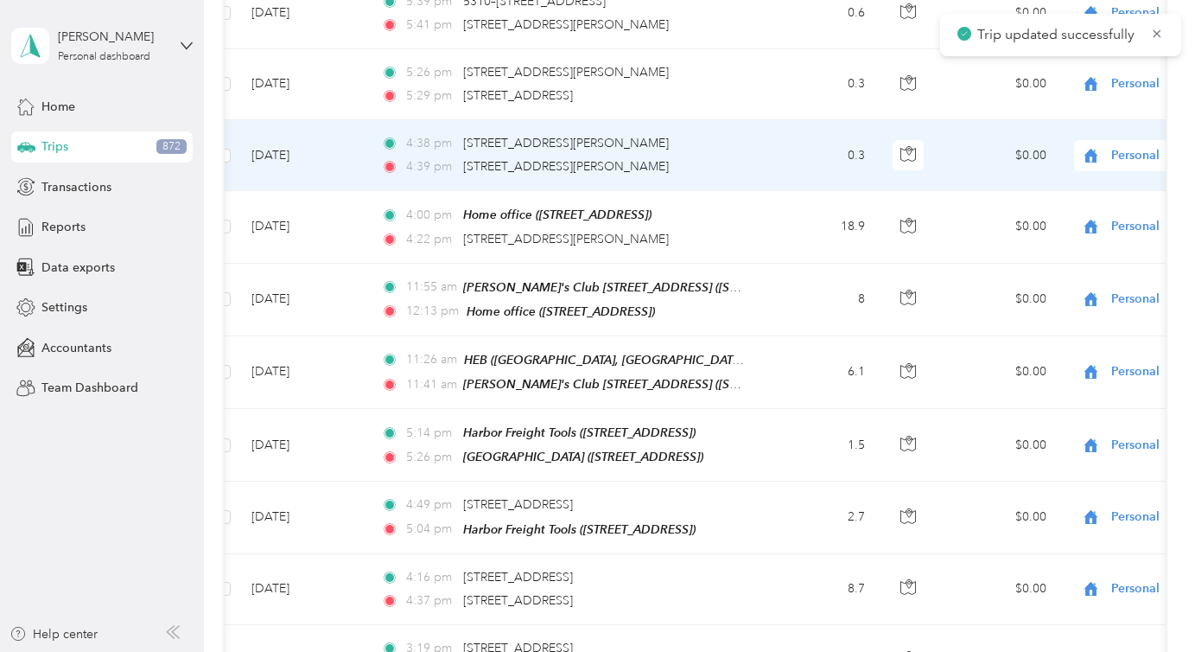
click at [321, 155] on td "[DATE]" at bounding box center [303, 155] width 130 height 71
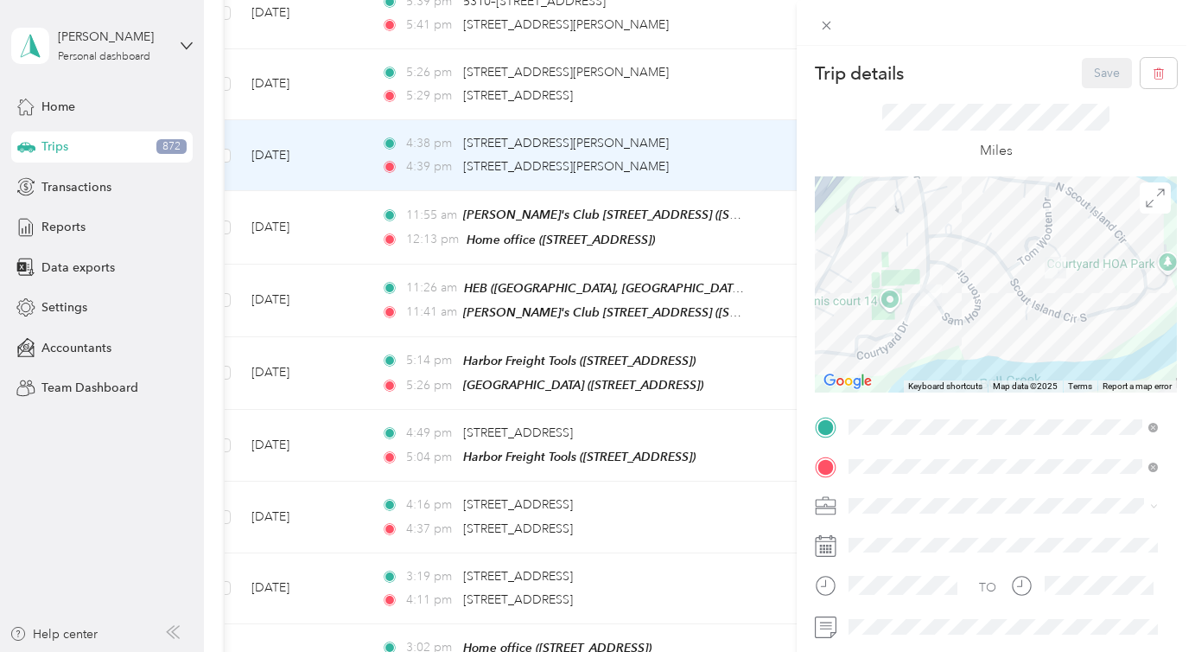
click at [910, 389] on li "Real Estate" at bounding box center [1002, 381] width 321 height 30
click at [1112, 63] on button "Save" at bounding box center [1107, 73] width 50 height 30
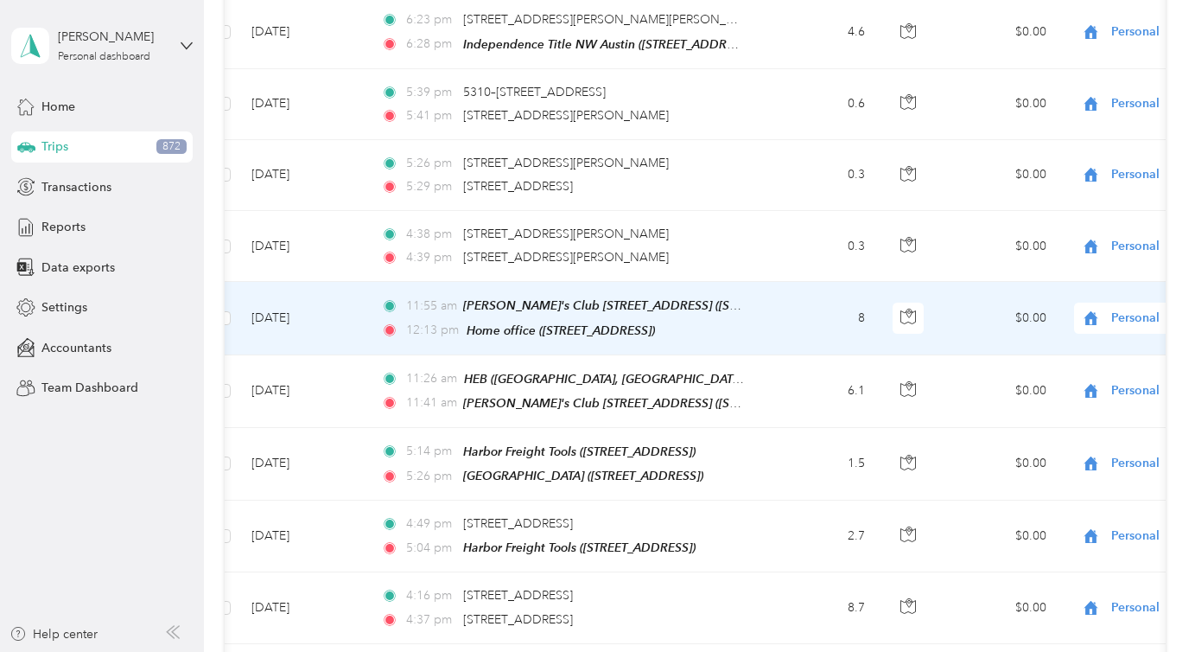
scroll to position [4041, 0]
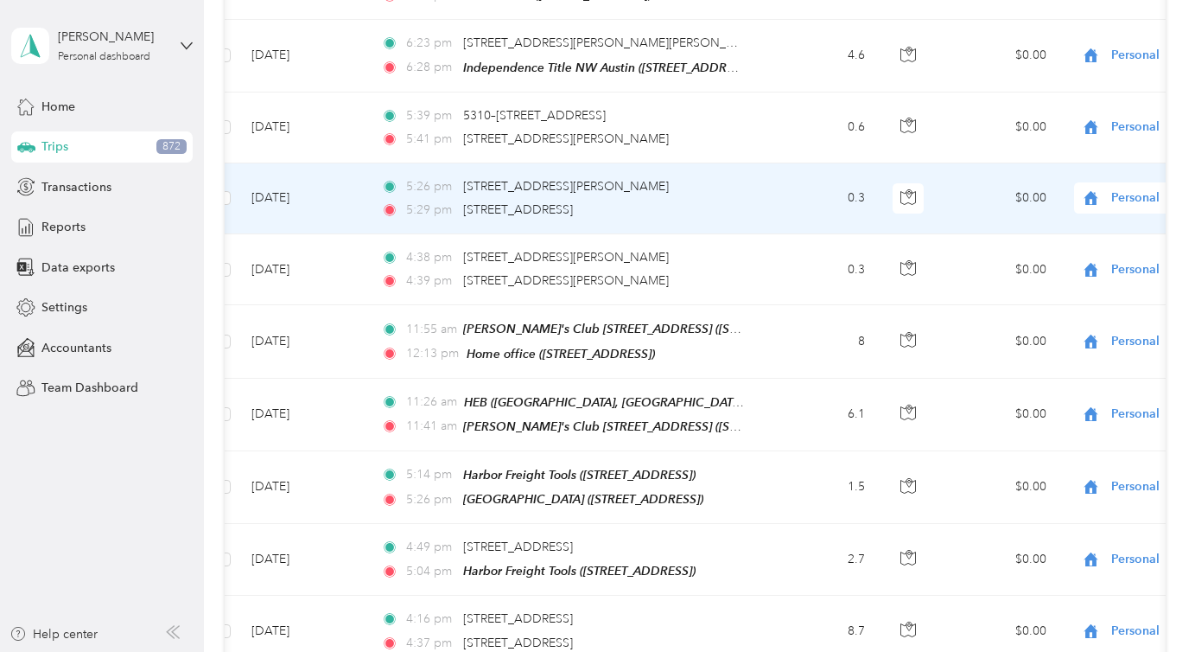
click at [343, 195] on td "[DATE]" at bounding box center [303, 198] width 130 height 71
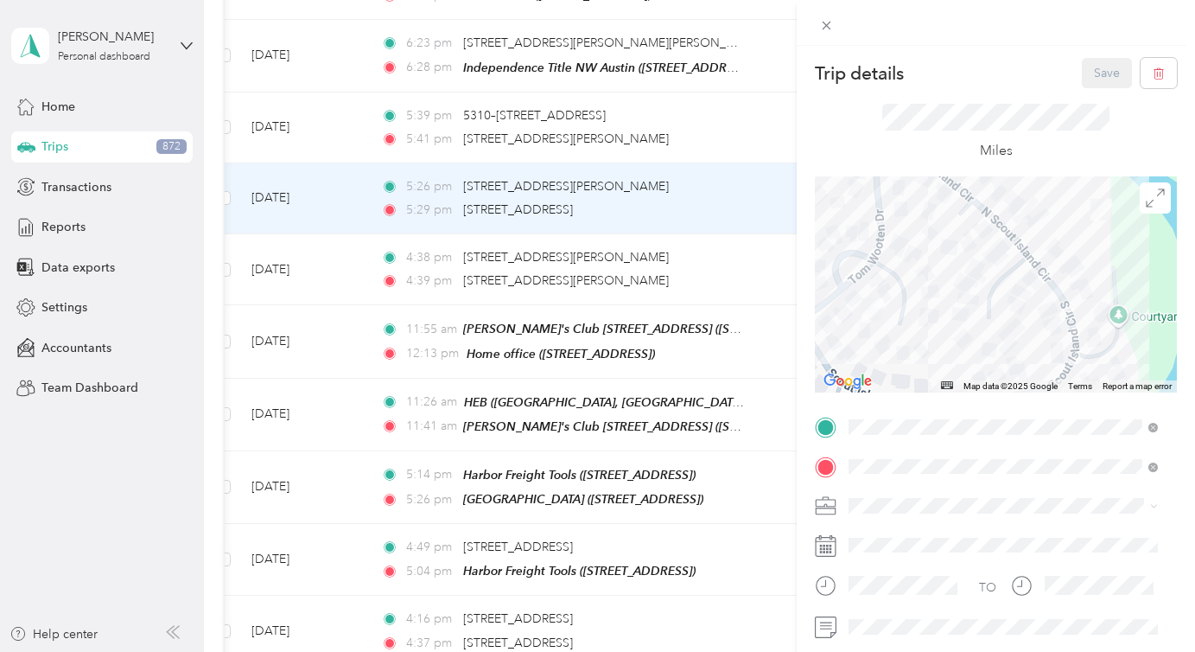
click at [881, 497] on span at bounding box center [1009, 506] width 334 height 28
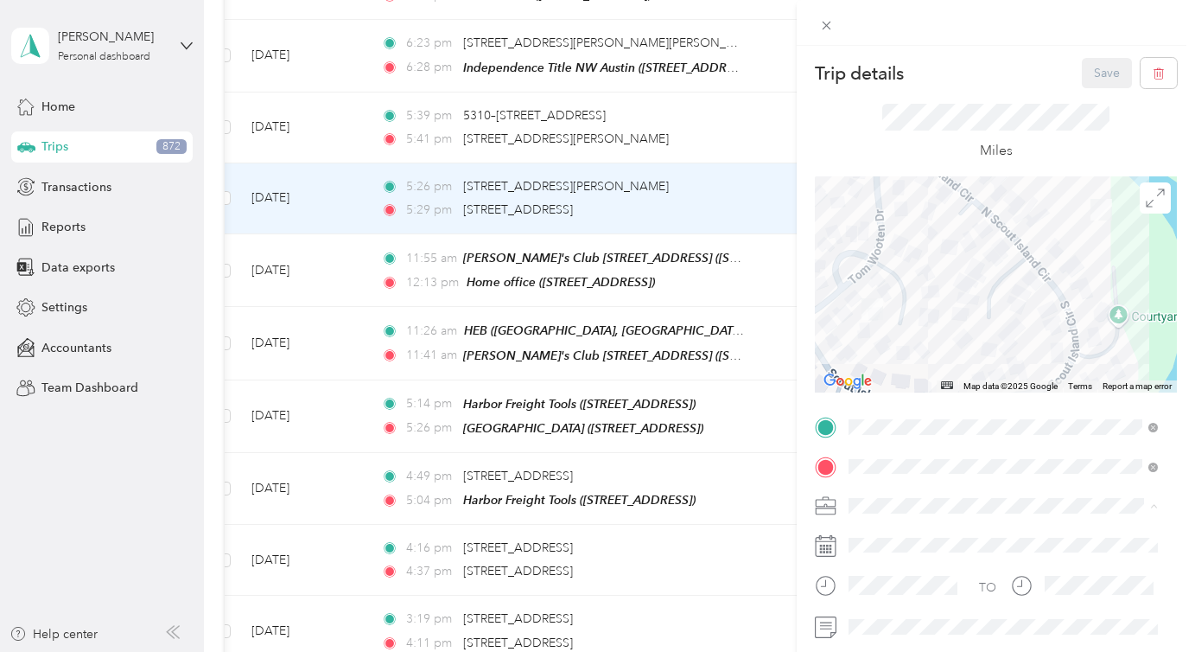
click at [893, 382] on span "Real Estate" at bounding box center [884, 384] width 58 height 15
click at [1086, 86] on button "Save" at bounding box center [1107, 73] width 50 height 30
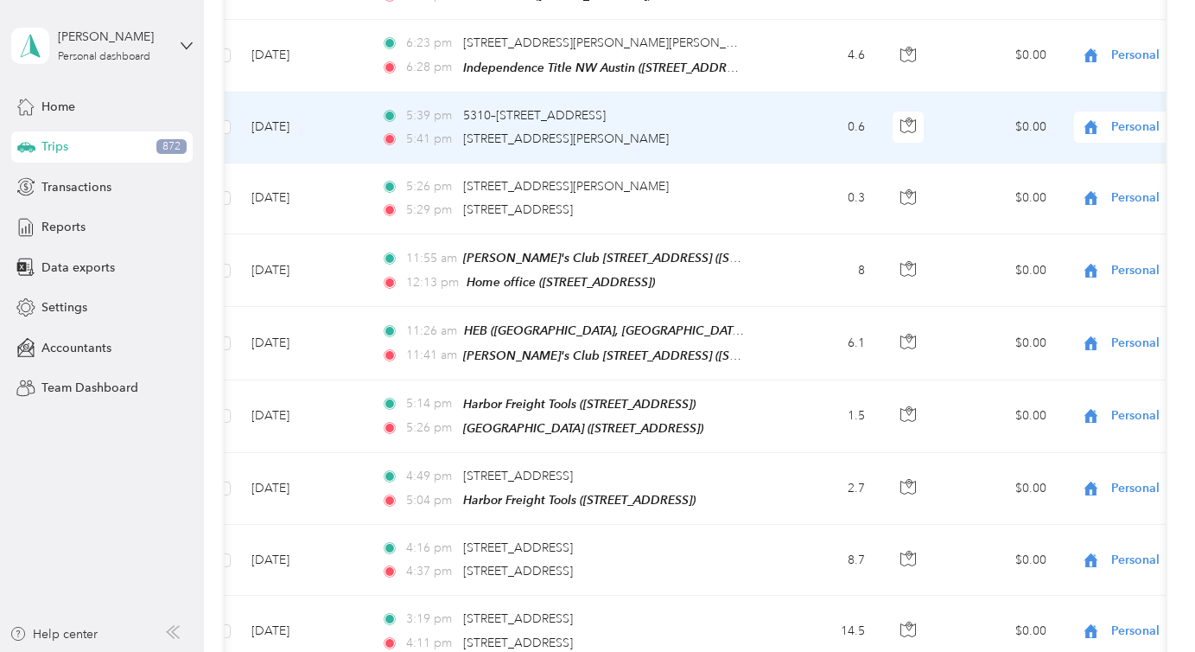
click at [359, 145] on td "[DATE]" at bounding box center [303, 127] width 130 height 71
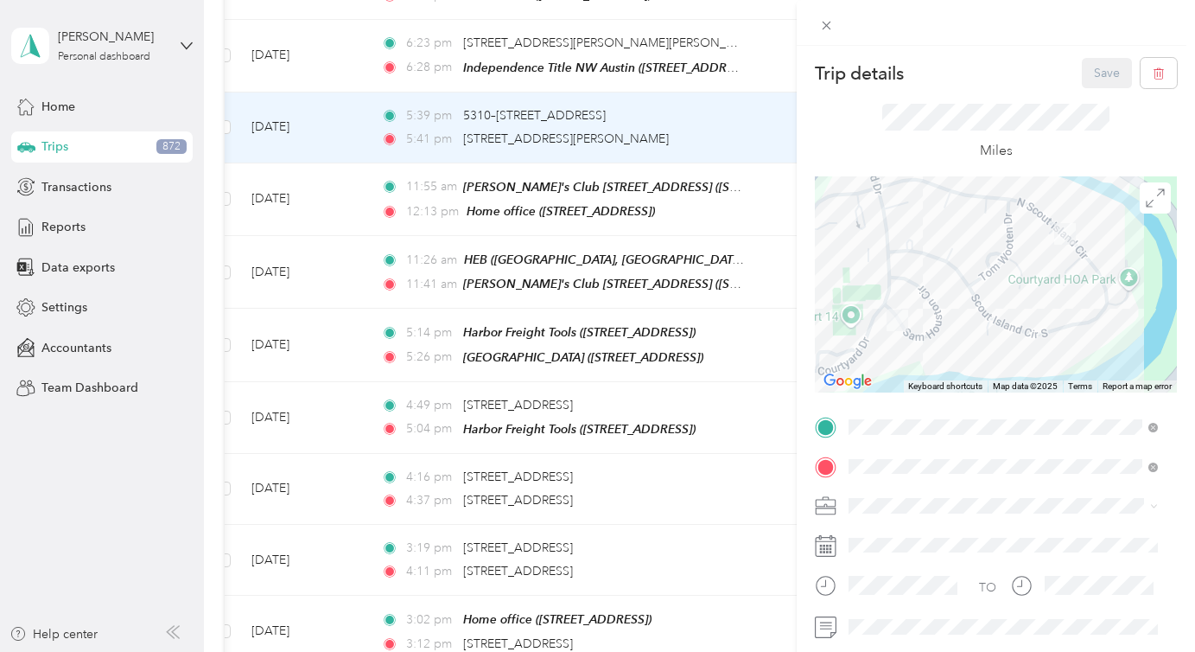
click at [893, 386] on div "Real Estate" at bounding box center [1003, 384] width 297 height 18
click at [875, 617] on span at bounding box center [1009, 627] width 334 height 28
click at [1083, 70] on button "Save" at bounding box center [1107, 73] width 50 height 30
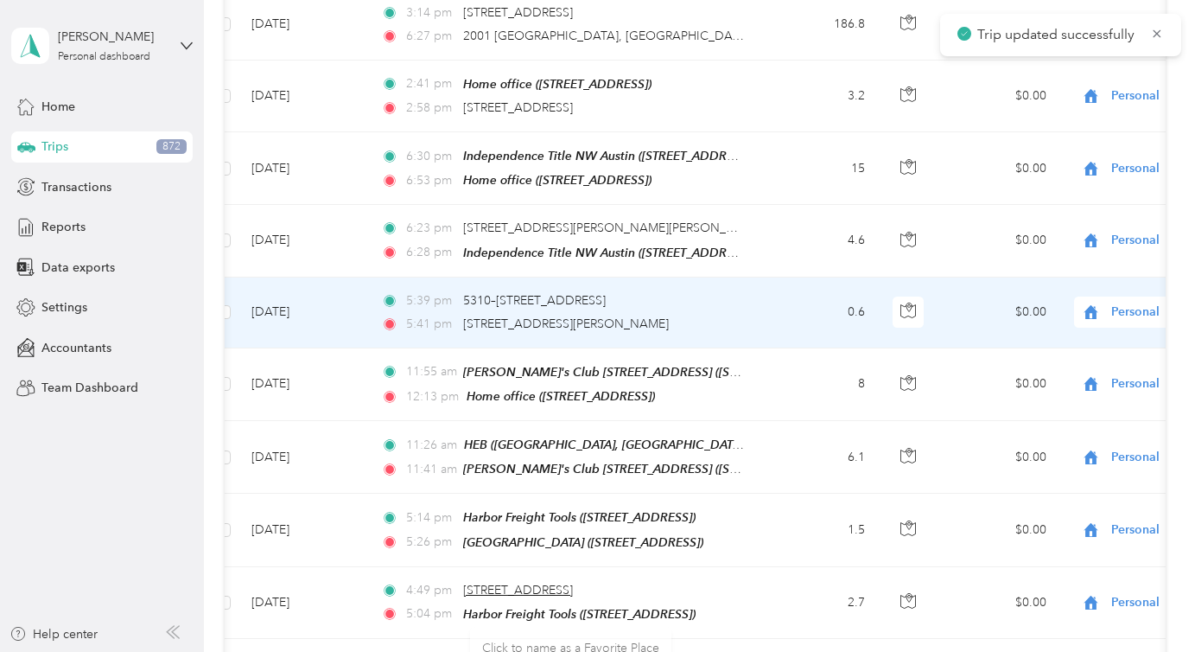
scroll to position [3742, 0]
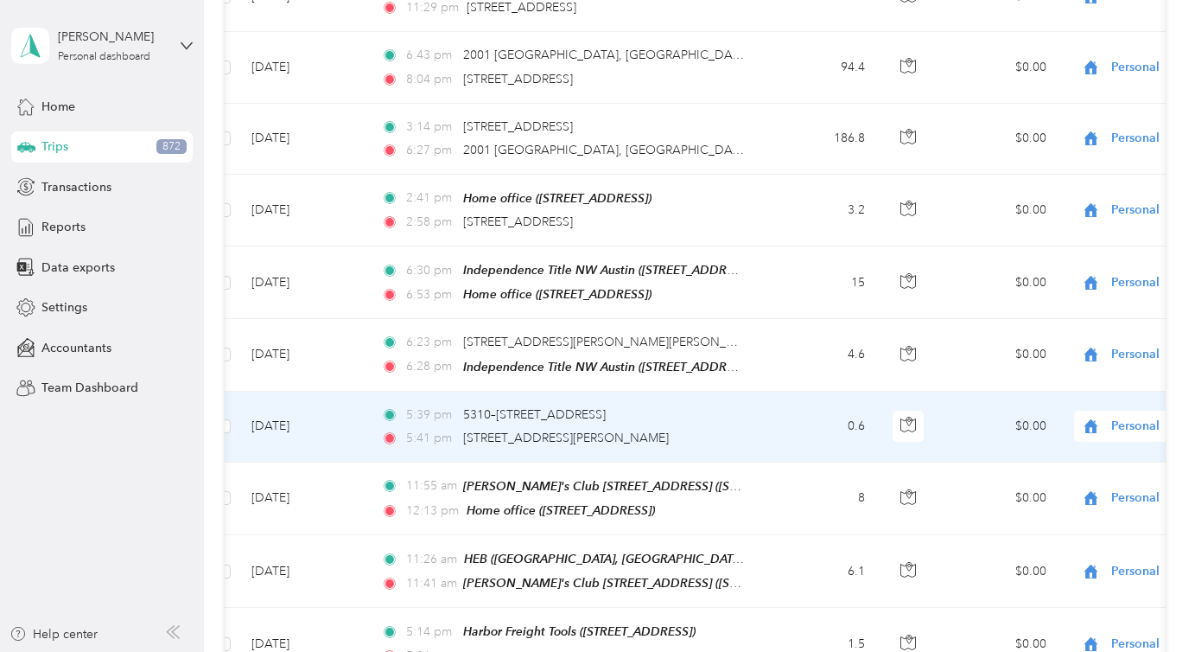
click at [336, 462] on td "[DATE]" at bounding box center [303, 498] width 130 height 73
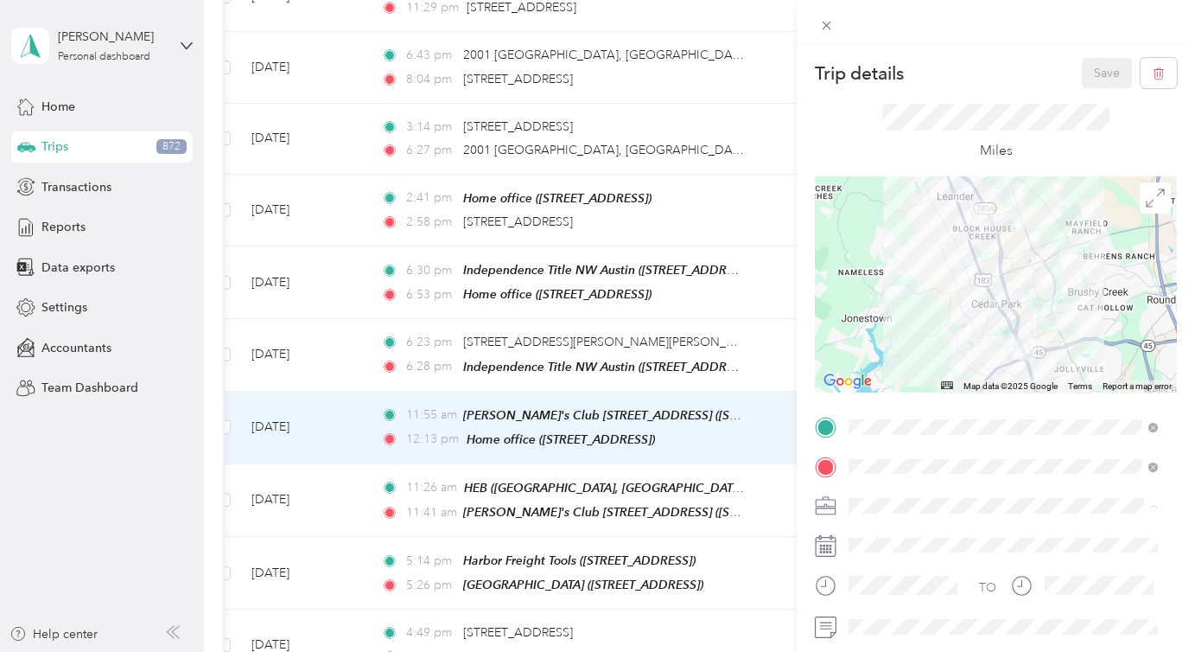
click at [888, 380] on span "Real Estate" at bounding box center [884, 384] width 58 height 15
click at [882, 300] on li "Personal" at bounding box center [1002, 293] width 321 height 30
click at [827, 24] on icon at bounding box center [827, 26] width 9 height 9
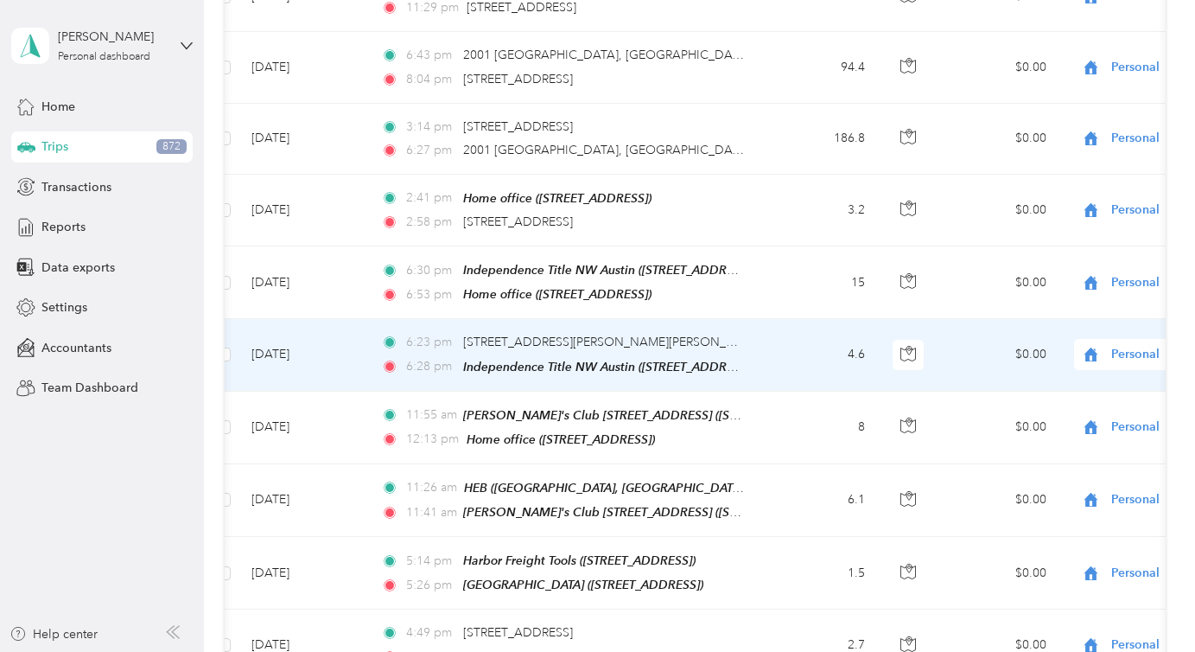
click at [366, 334] on td "[DATE]" at bounding box center [303, 355] width 130 height 72
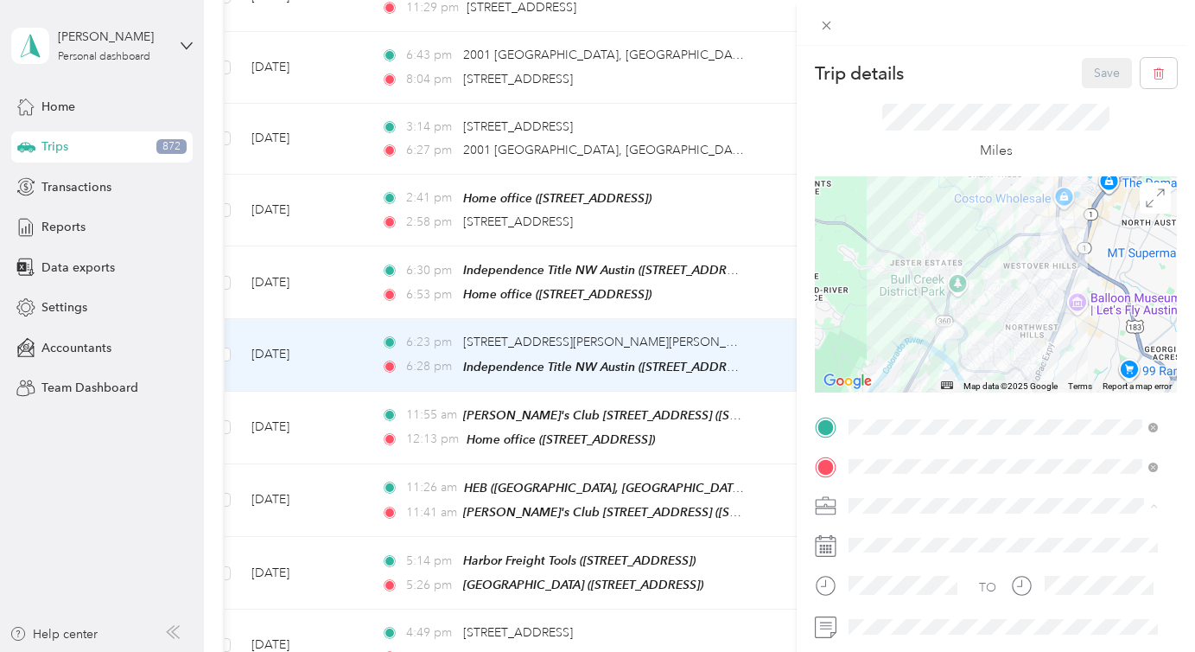
click at [887, 373] on li "Real Estate" at bounding box center [1002, 384] width 321 height 30
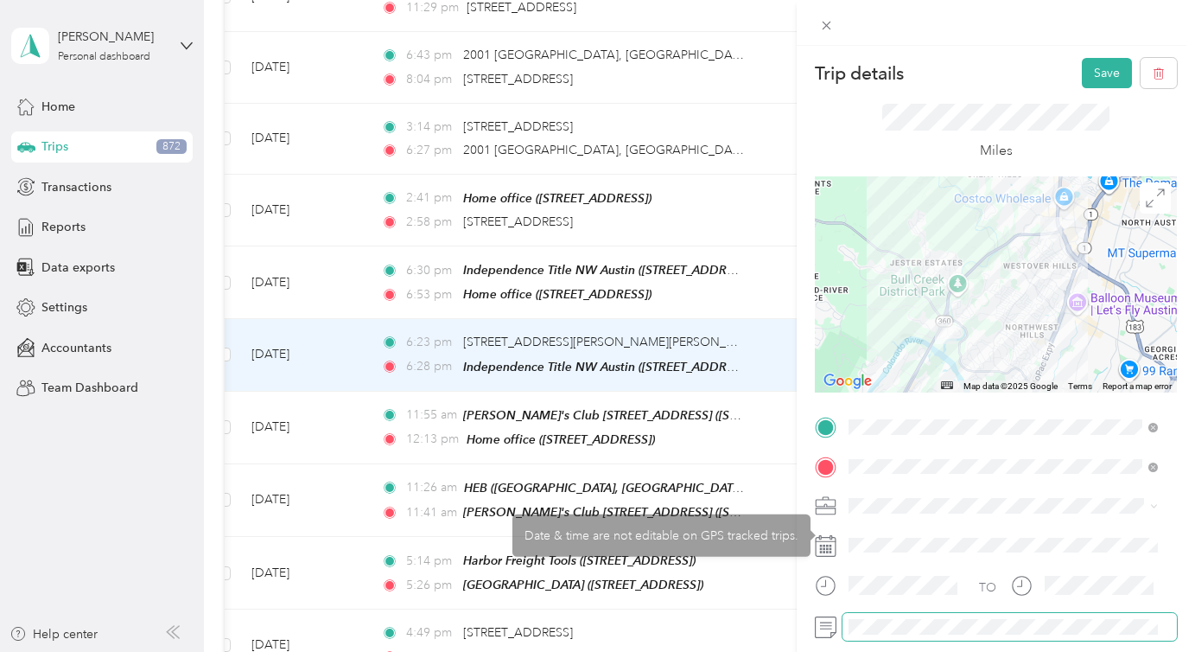
click at [872, 616] on span at bounding box center [1009, 627] width 334 height 28
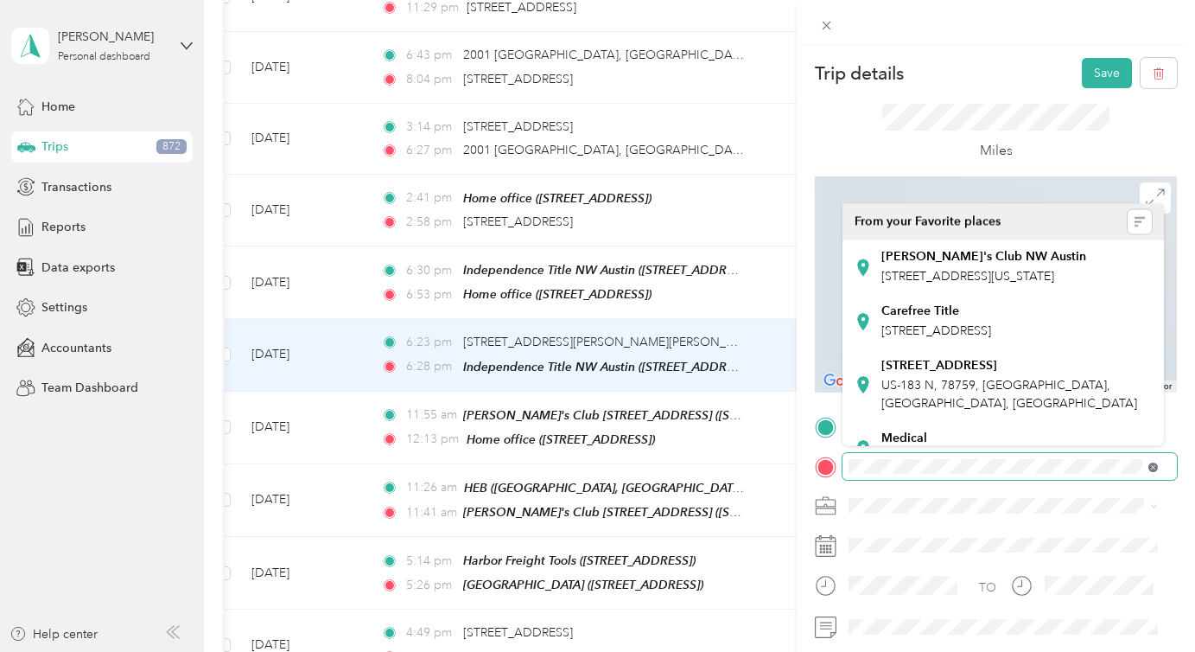
click at [1156, 467] on icon at bounding box center [1153, 467] width 10 height 10
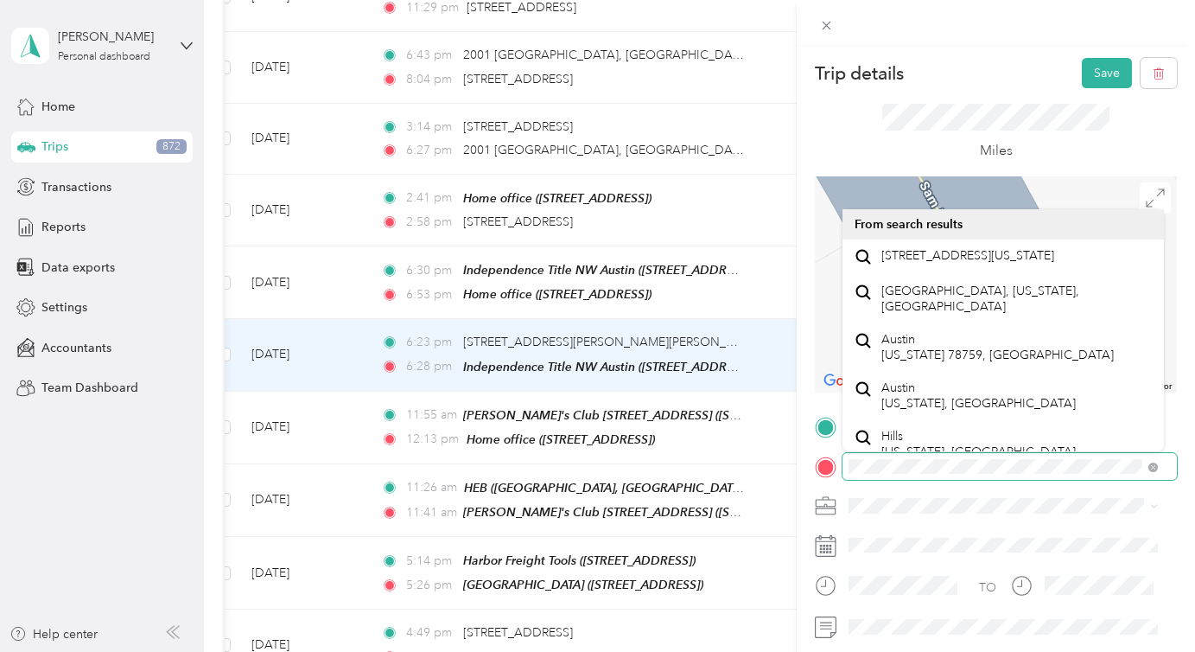
scroll to position [0, 1]
click at [1161, 466] on span at bounding box center [1009, 467] width 334 height 28
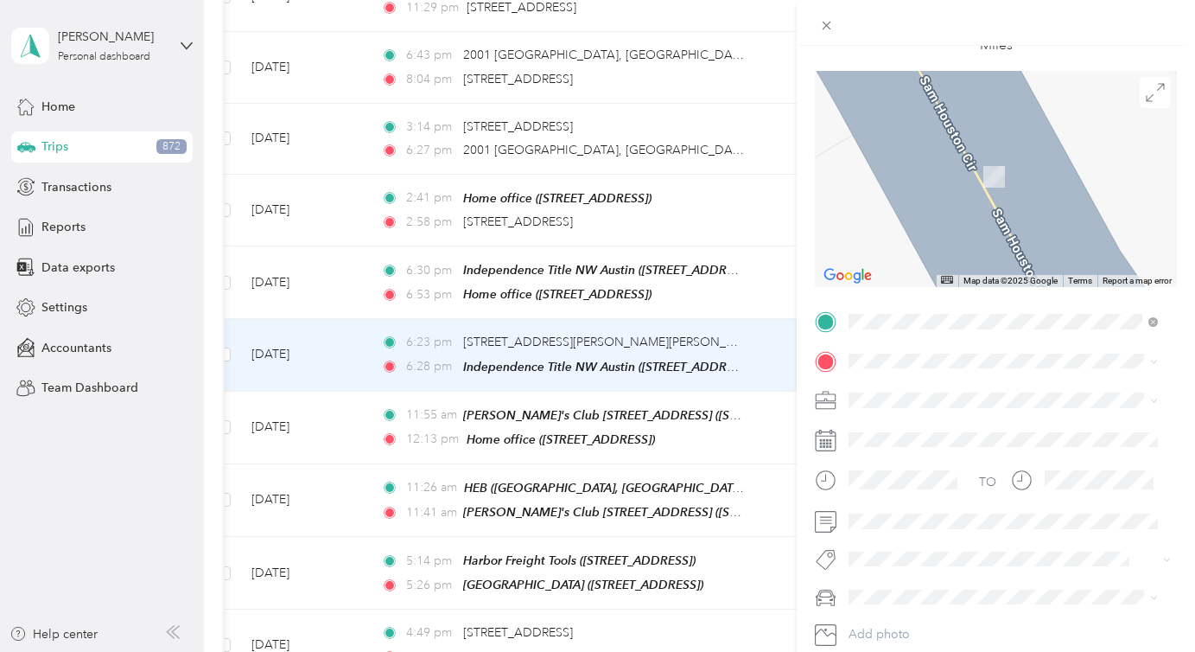
scroll to position [0, 0]
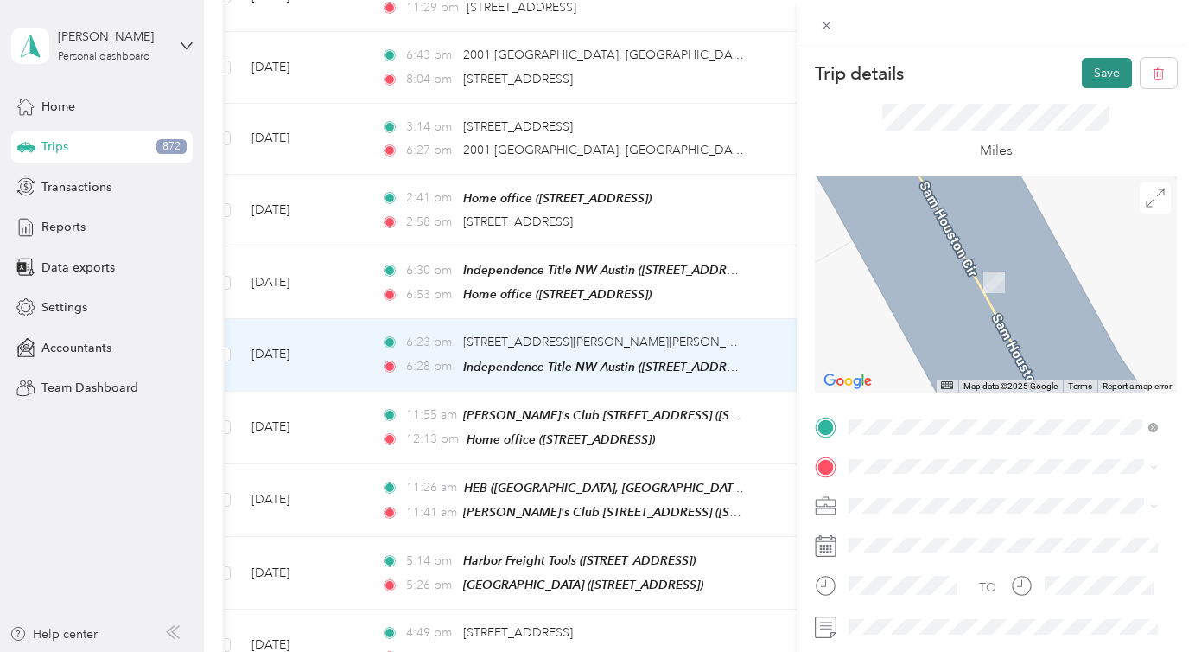
click at [1084, 73] on button "Save" at bounding box center [1107, 73] width 50 height 30
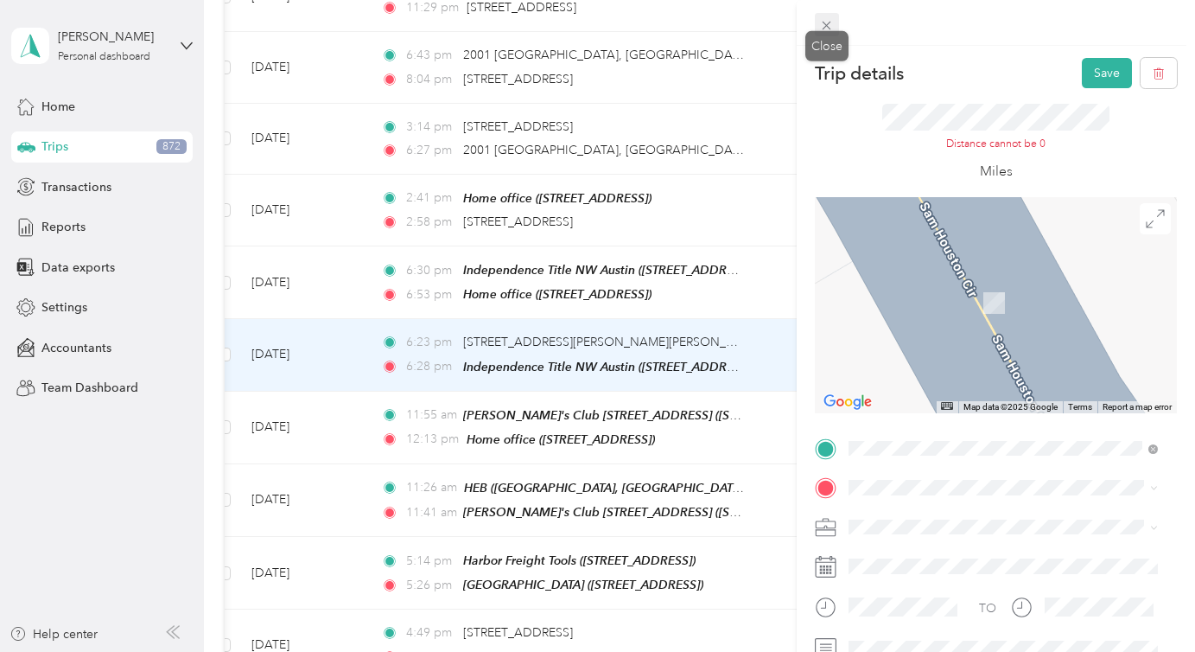
click at [823, 28] on icon at bounding box center [826, 25] width 15 height 15
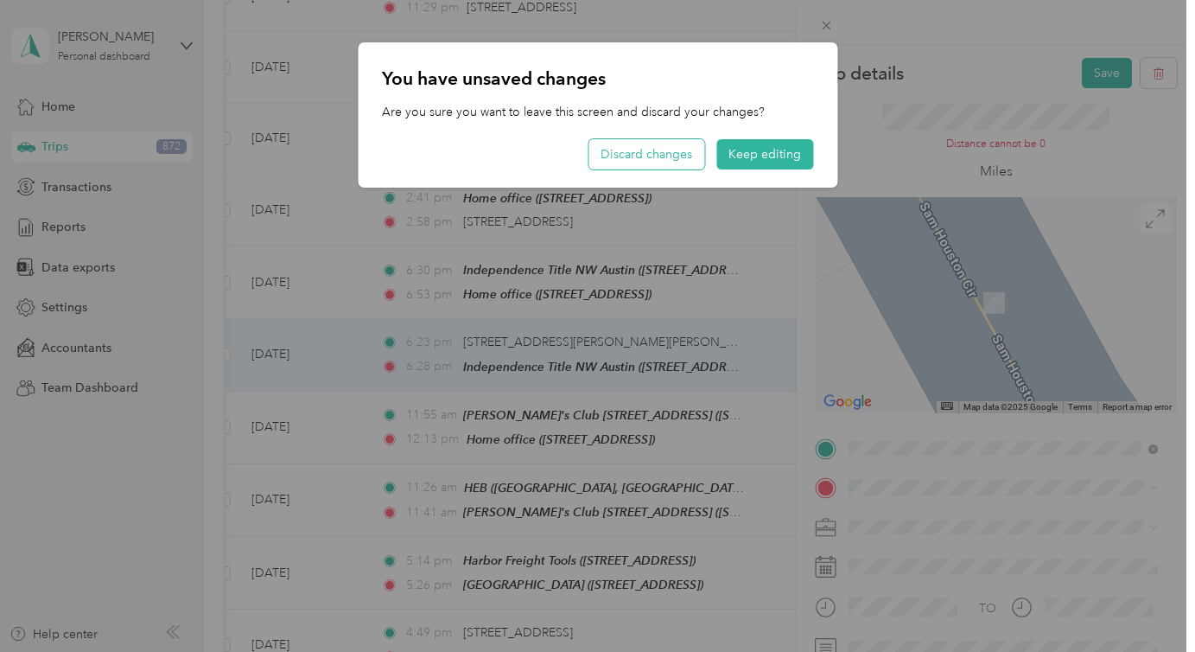
click at [674, 147] on button "Discard changes" at bounding box center [646, 154] width 116 height 30
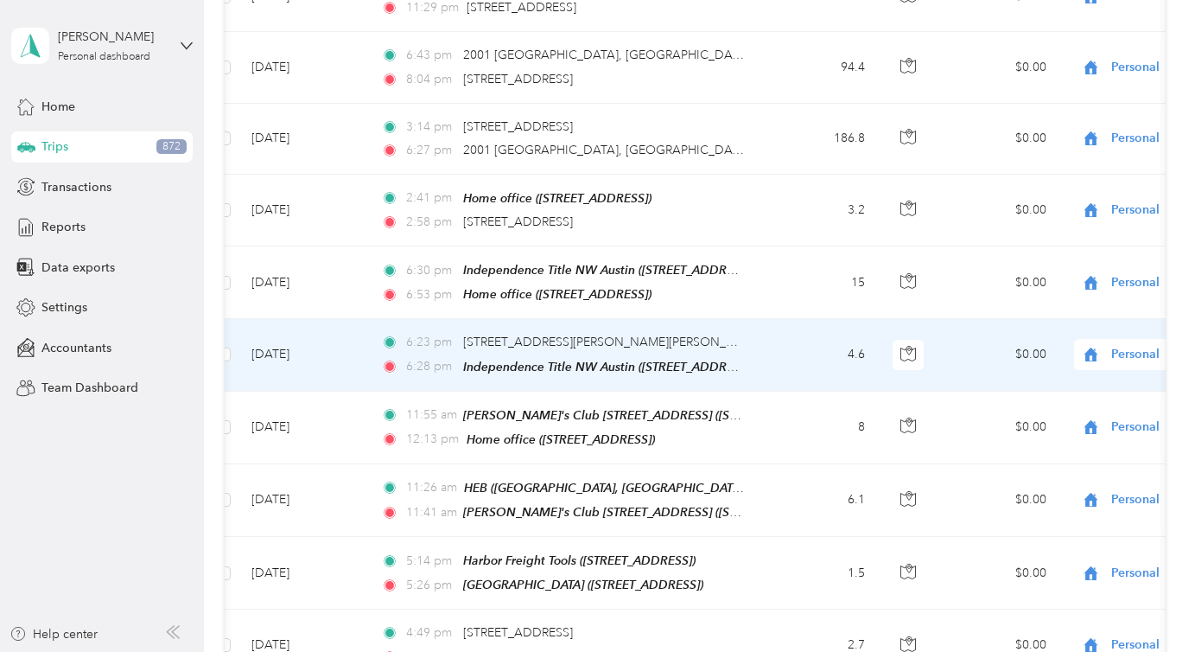
click at [1140, 353] on span "Personal" at bounding box center [1190, 354] width 158 height 19
click at [1063, 497] on span "Real Estate" at bounding box center [1104, 501] width 160 height 18
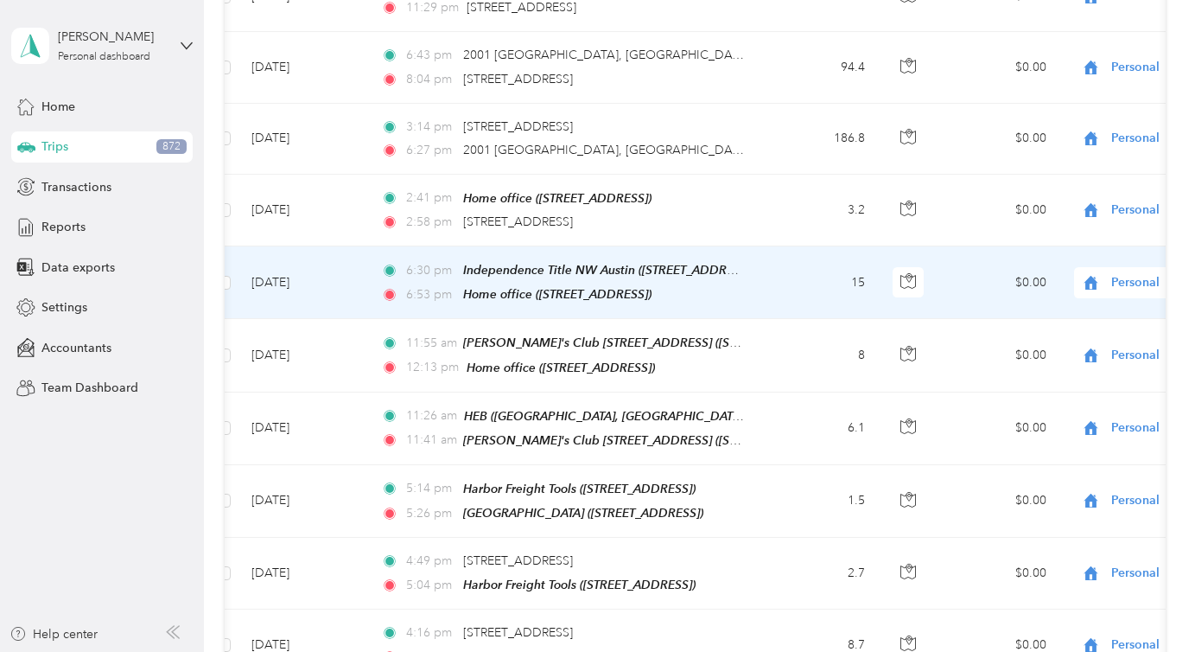
click at [358, 260] on td "[DATE]" at bounding box center [303, 282] width 130 height 73
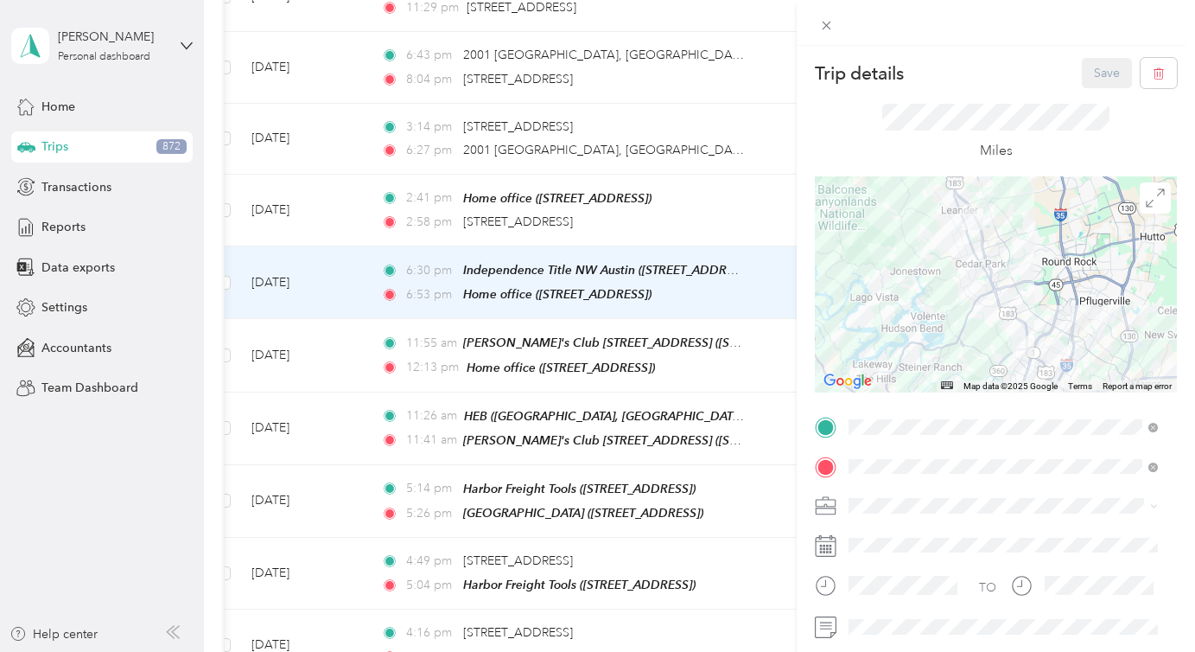
click at [886, 381] on span "Real Estate" at bounding box center [884, 383] width 58 height 15
click at [1092, 74] on button "Save" at bounding box center [1107, 73] width 50 height 30
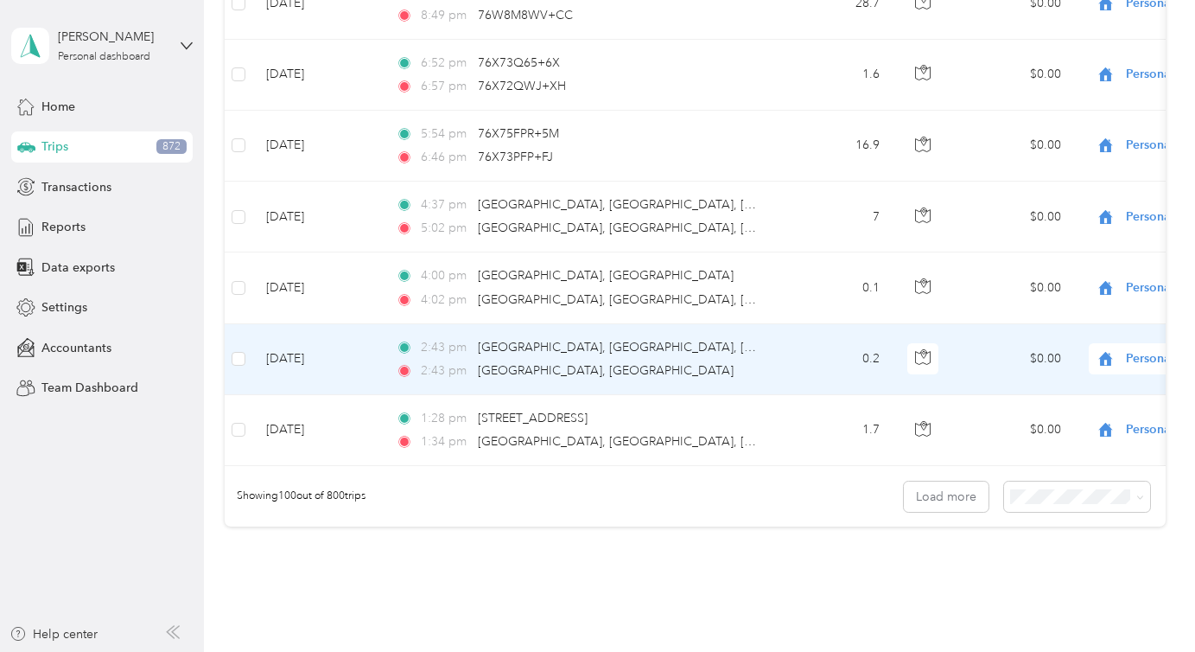
scroll to position [7070, 0]
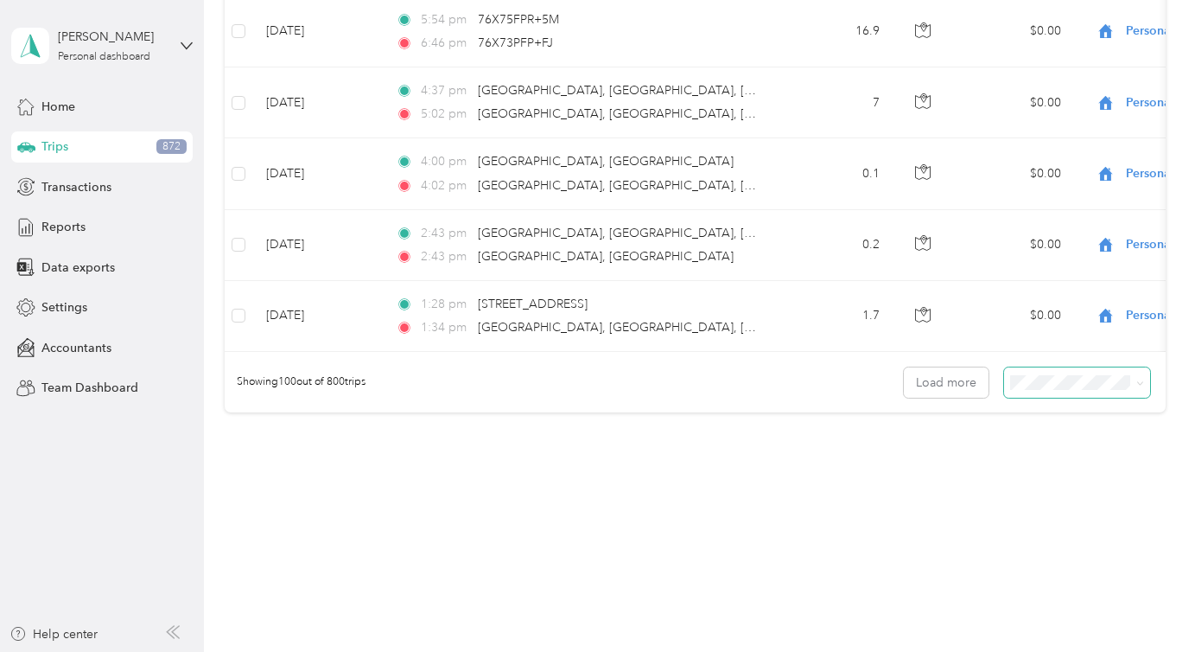
click at [1052, 391] on span at bounding box center [1077, 382] width 147 height 30
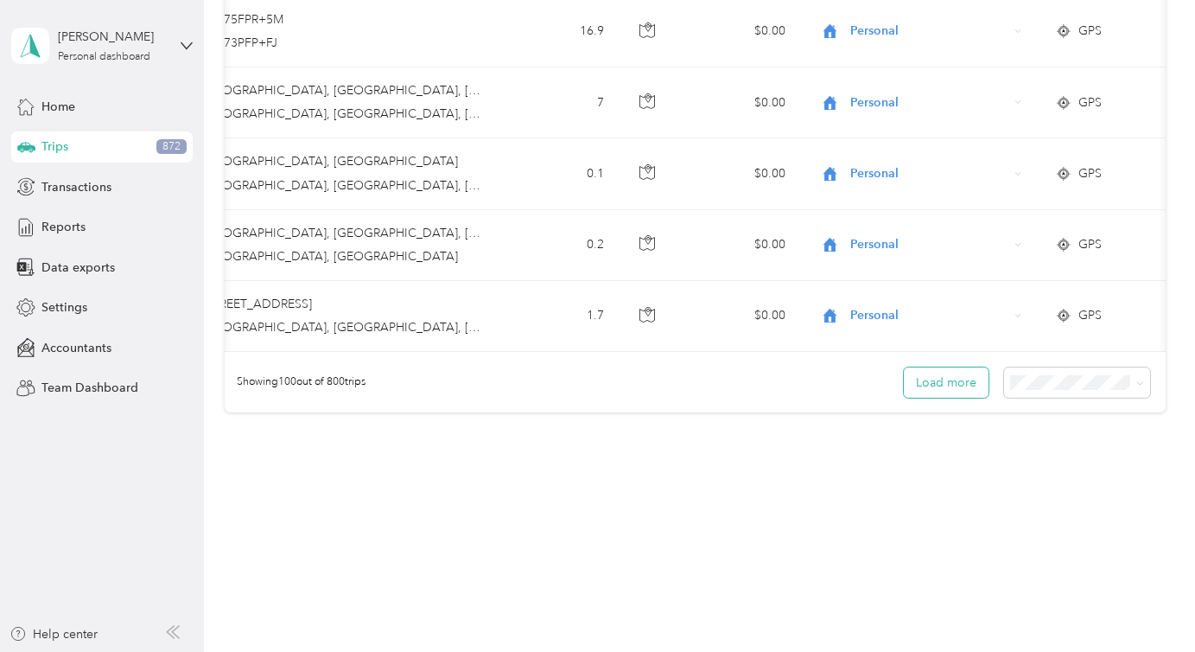
click at [950, 376] on button "Load more" at bounding box center [946, 382] width 85 height 30
click at [957, 386] on button "Load more" at bounding box center [946, 382] width 85 height 30
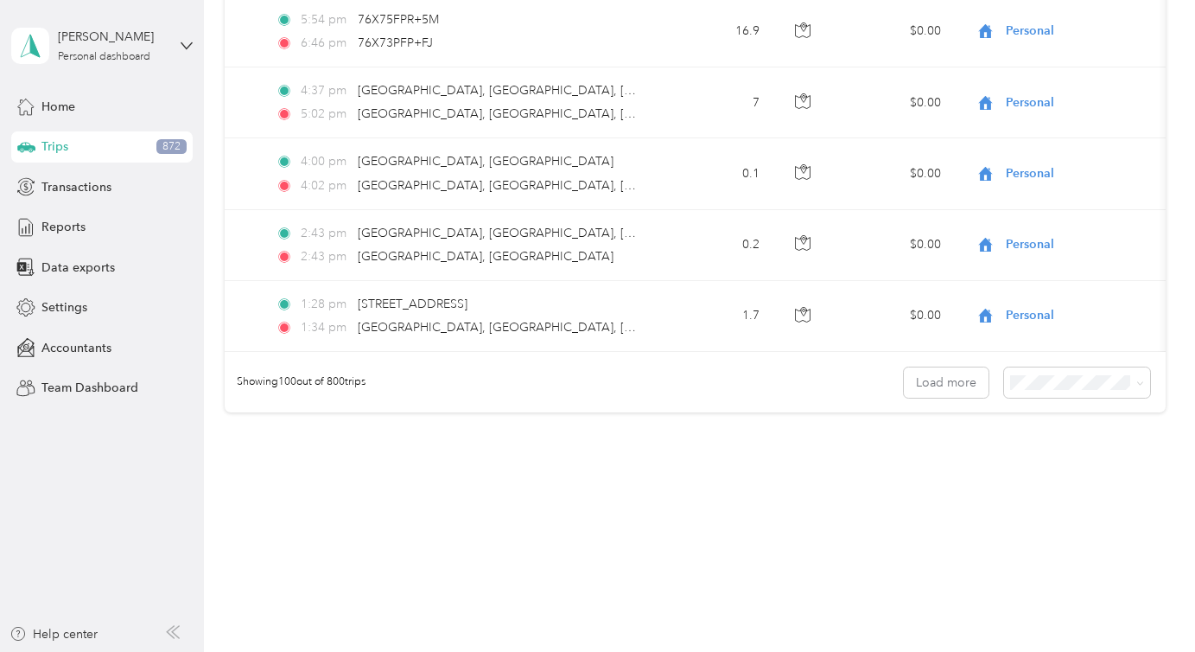
scroll to position [0, 0]
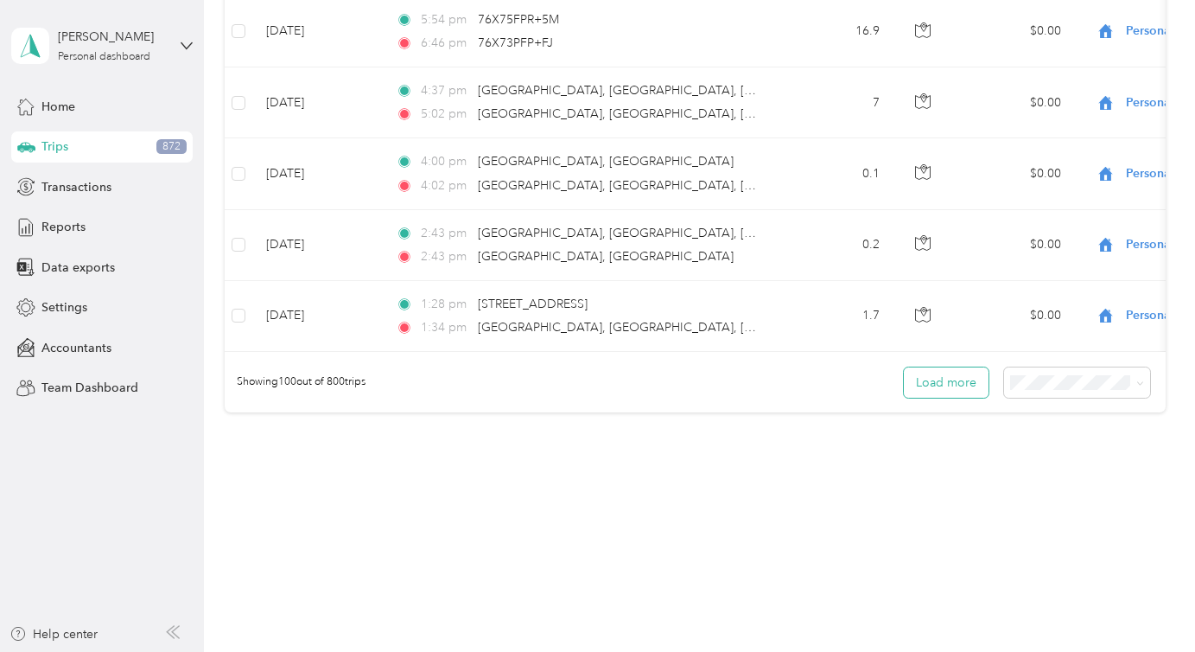
click at [949, 651] on div at bounding box center [593, 652] width 1186 height 0
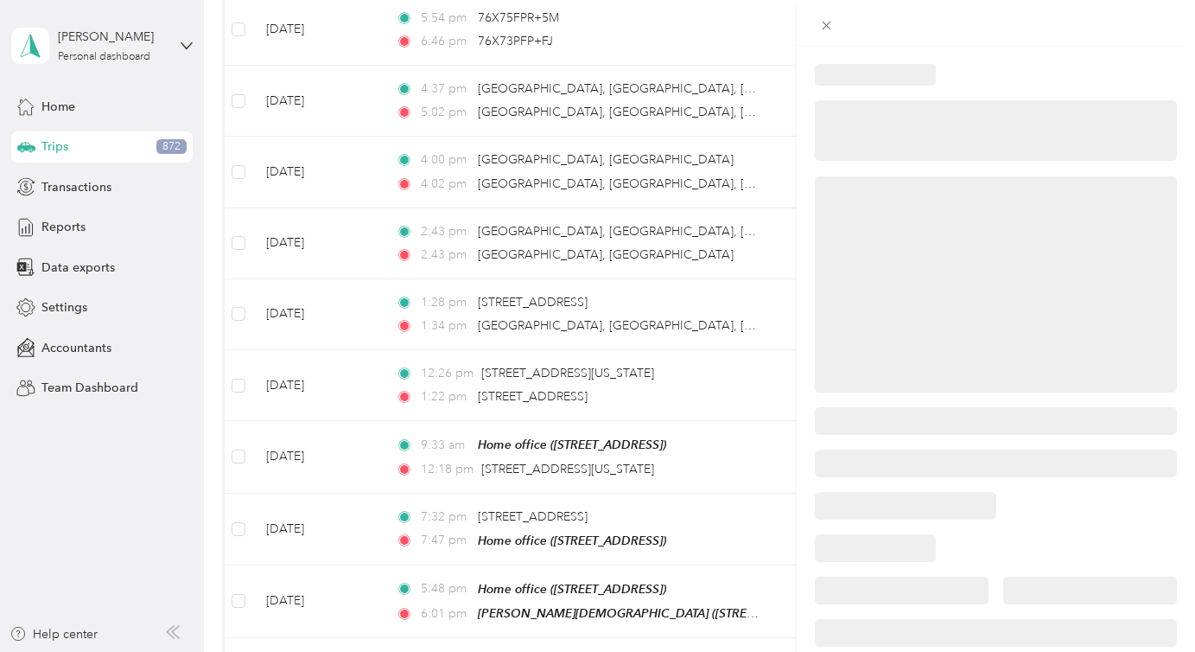
click at [949, 382] on div at bounding box center [996, 284] width 362 height 216
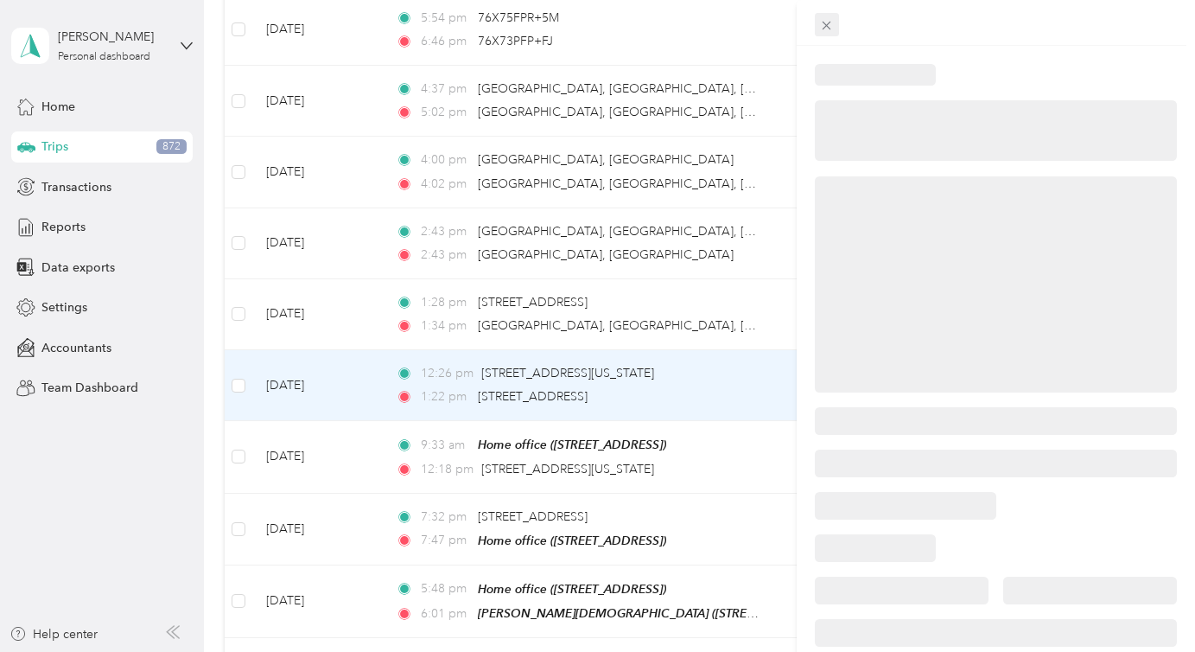
click at [825, 22] on icon at bounding box center [826, 25] width 15 height 15
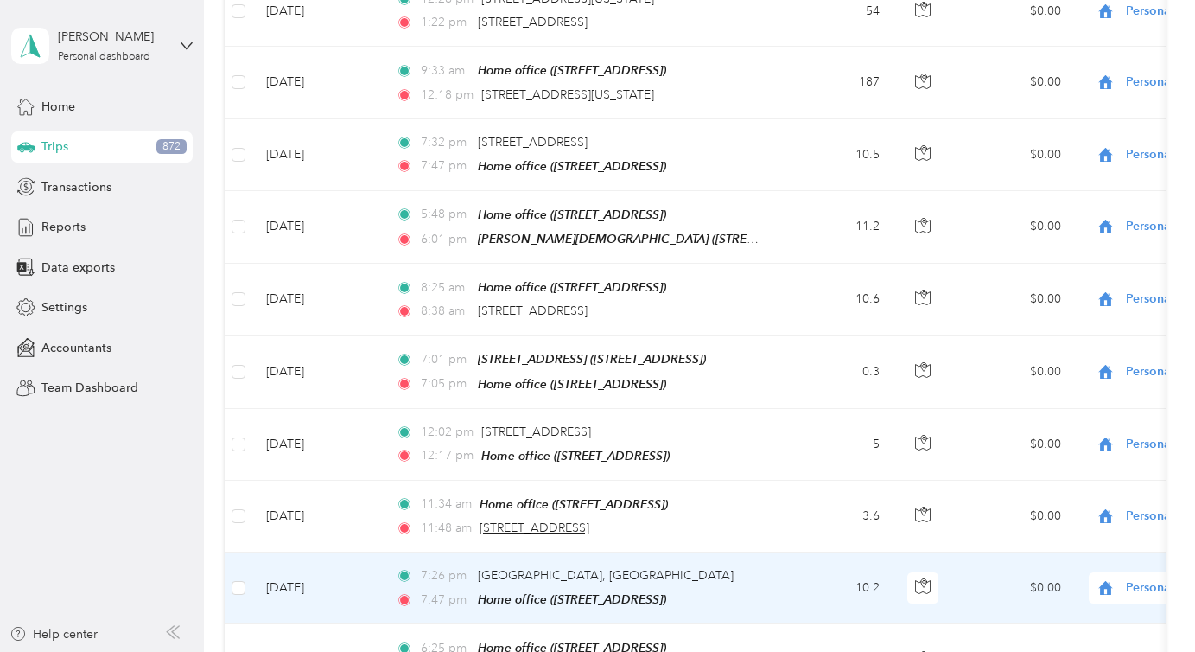
scroll to position [7352, 0]
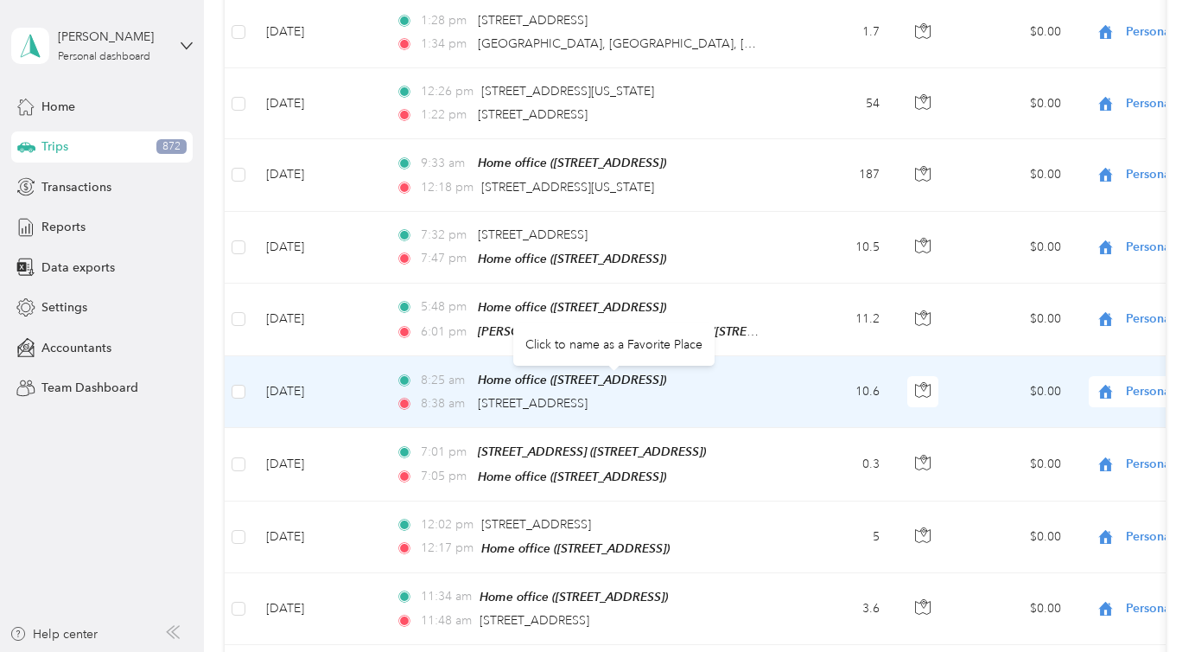
drag, startPoint x: 472, startPoint y: 393, endPoint x: 756, endPoint y: 393, distance: 284.3
click at [756, 394] on div "8:38 am [STREET_ADDRESS]" at bounding box center [577, 403] width 363 height 19
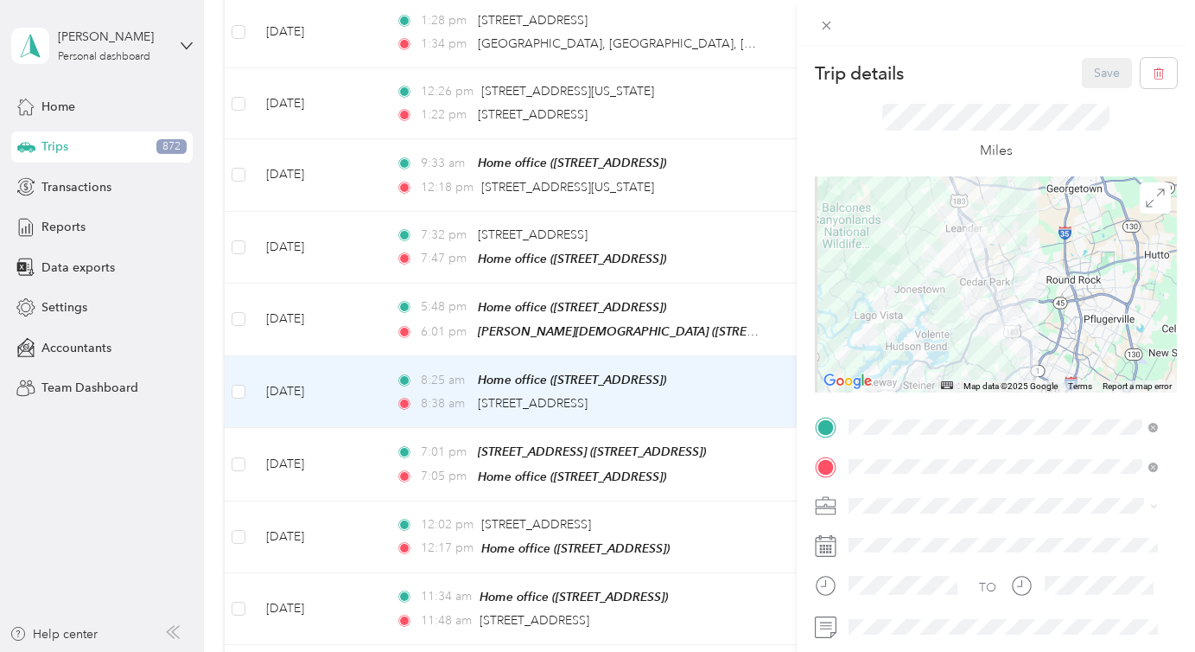
click at [998, 353] on div at bounding box center [996, 284] width 362 height 216
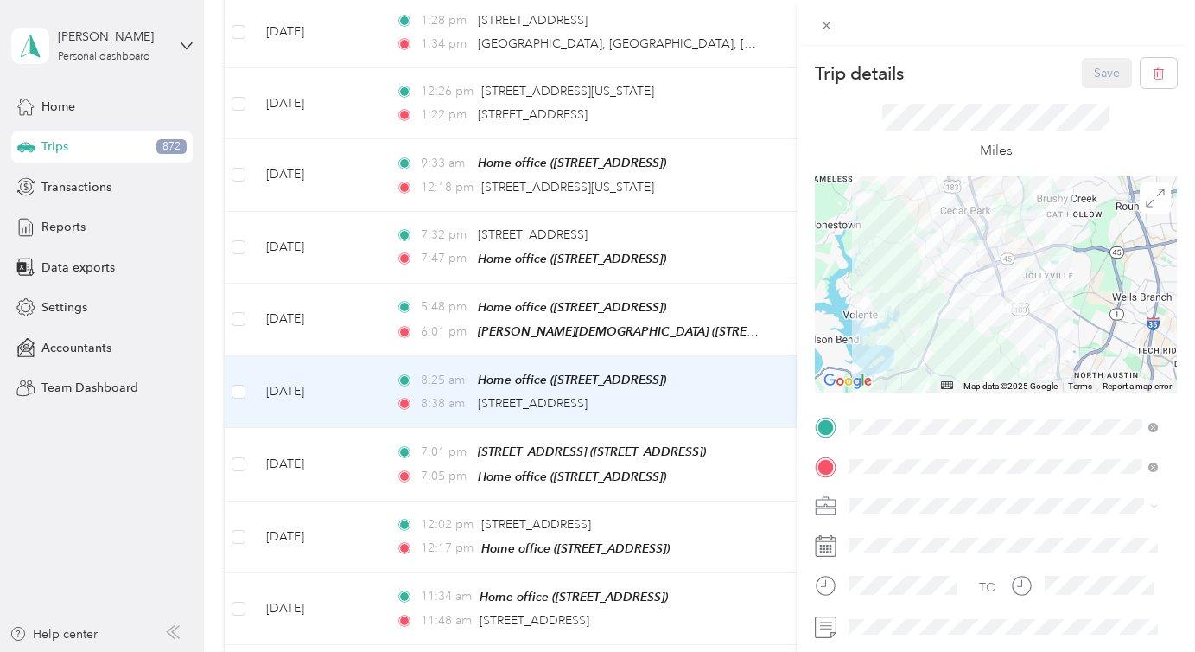
click at [1007, 337] on div at bounding box center [996, 284] width 362 height 216
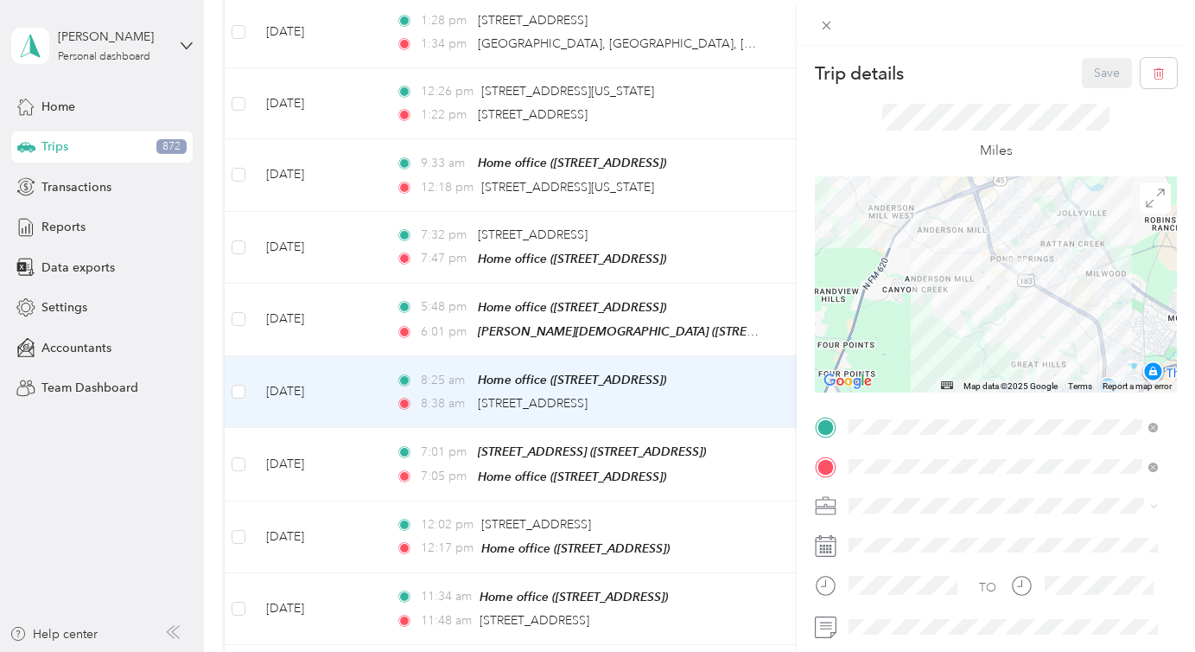
click at [1018, 301] on div at bounding box center [996, 284] width 362 height 216
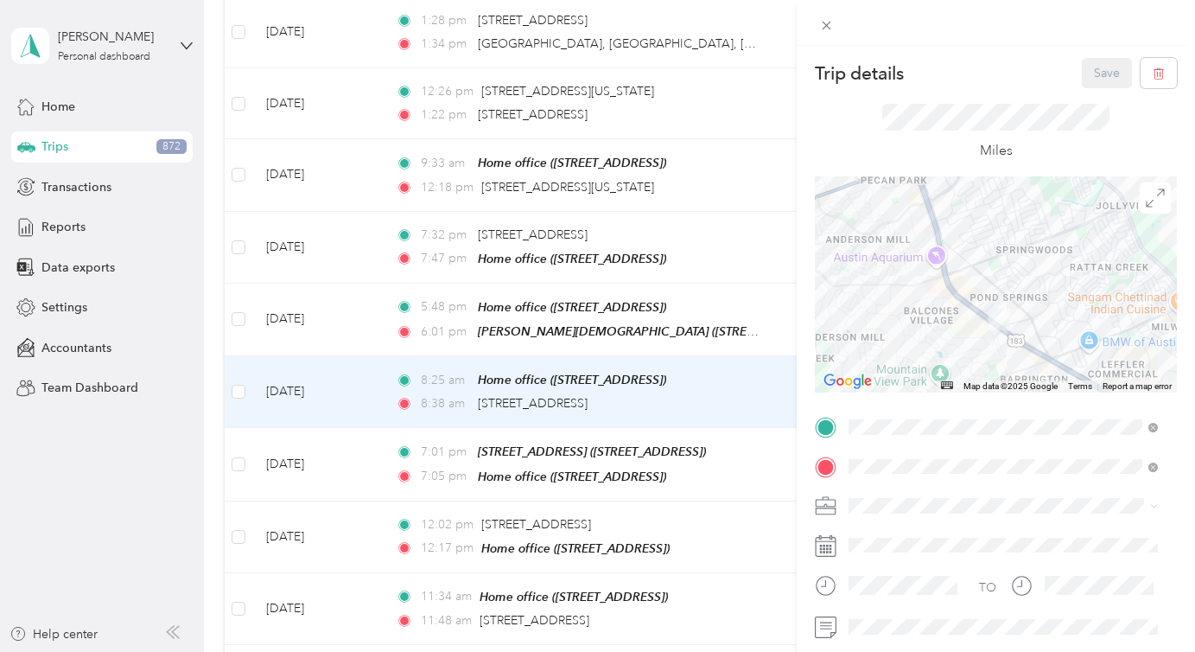
drag, startPoint x: 987, startPoint y: 261, endPoint x: 976, endPoint y: 342, distance: 82.0
click at [976, 343] on div at bounding box center [996, 284] width 362 height 216
click at [982, 337] on div at bounding box center [996, 284] width 362 height 216
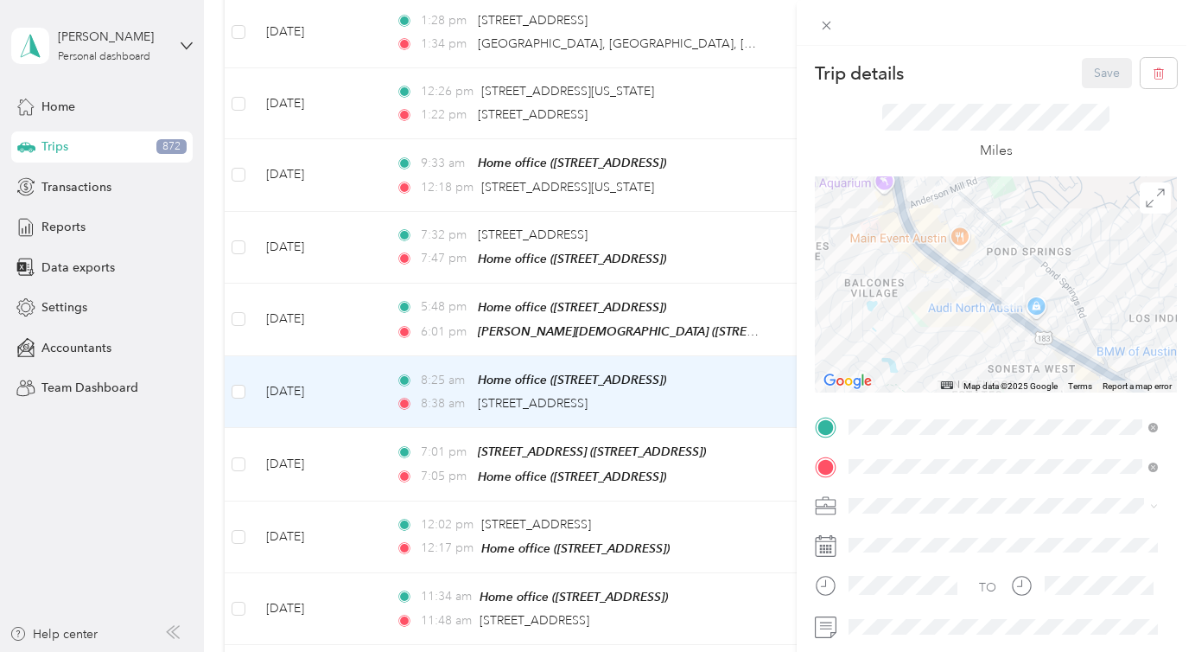
click at [992, 321] on div at bounding box center [996, 284] width 362 height 216
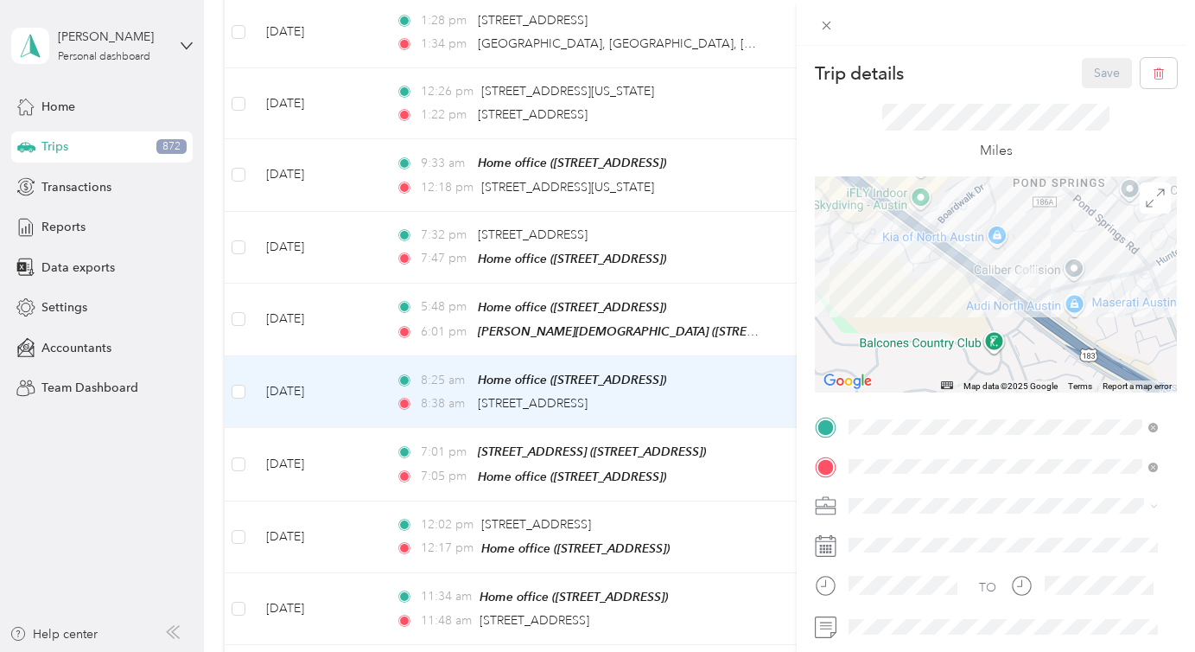
click at [369, 364] on div "Trip details Save This trip cannot be edited because it is either under review,…" at bounding box center [597, 326] width 1195 height 652
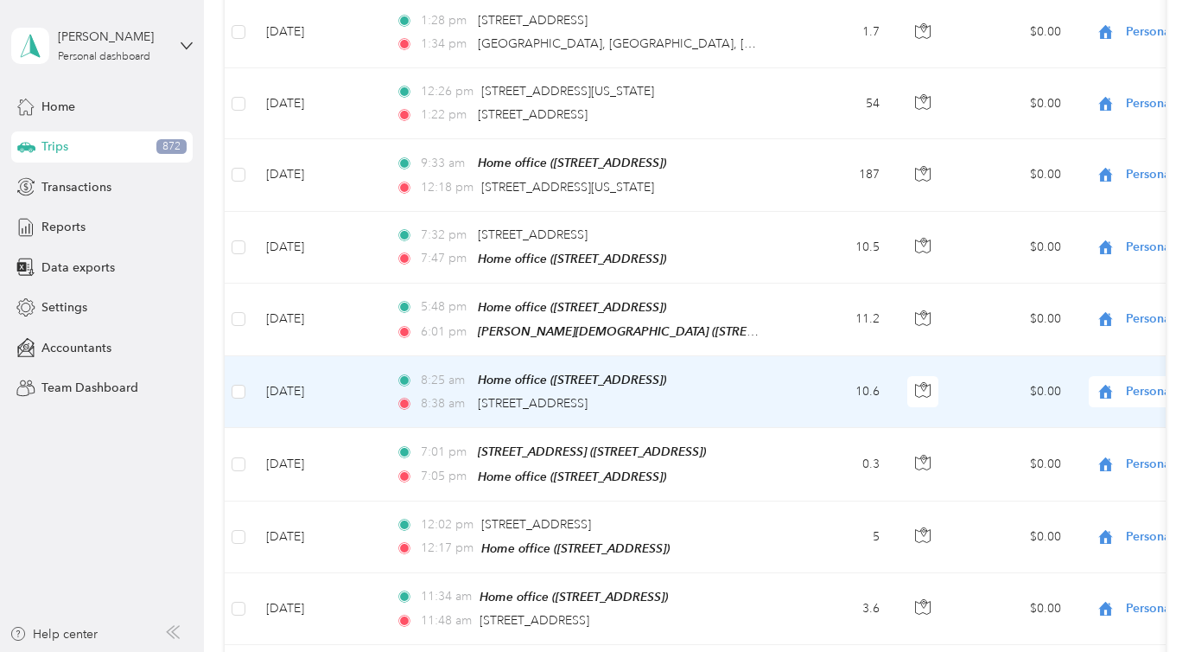
click at [369, 364] on td "[DATE]" at bounding box center [317, 392] width 130 height 72
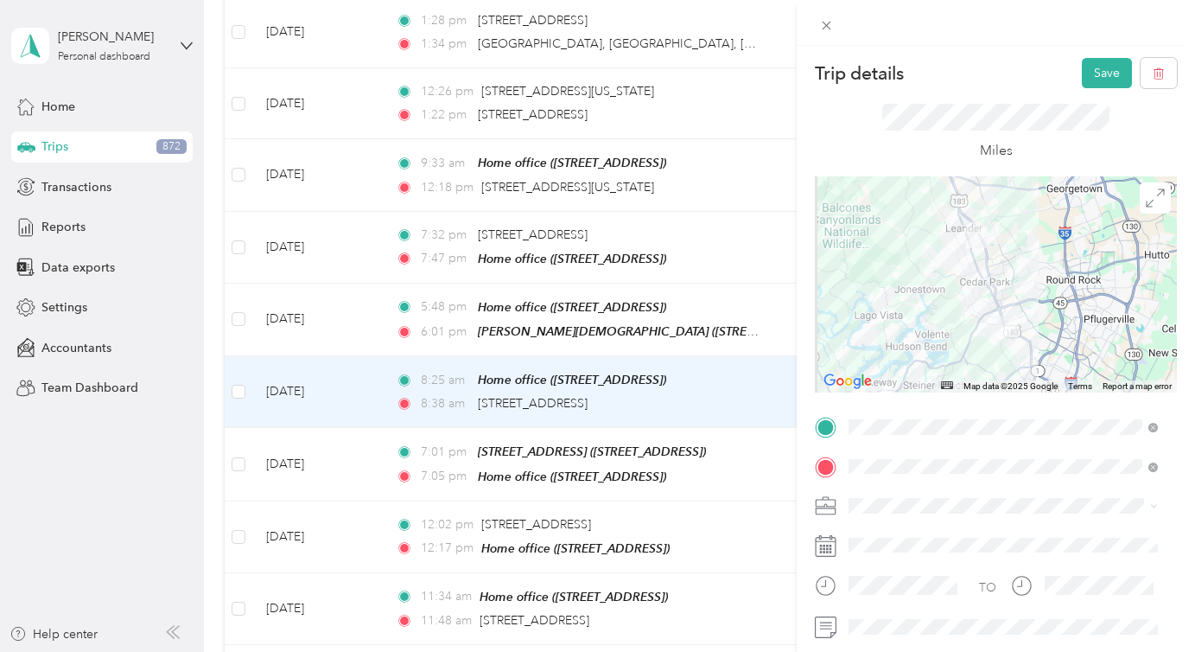
click at [879, 289] on span "Personal" at bounding box center [878, 287] width 46 height 15
click at [1082, 87] on button "Save" at bounding box center [1107, 73] width 50 height 30
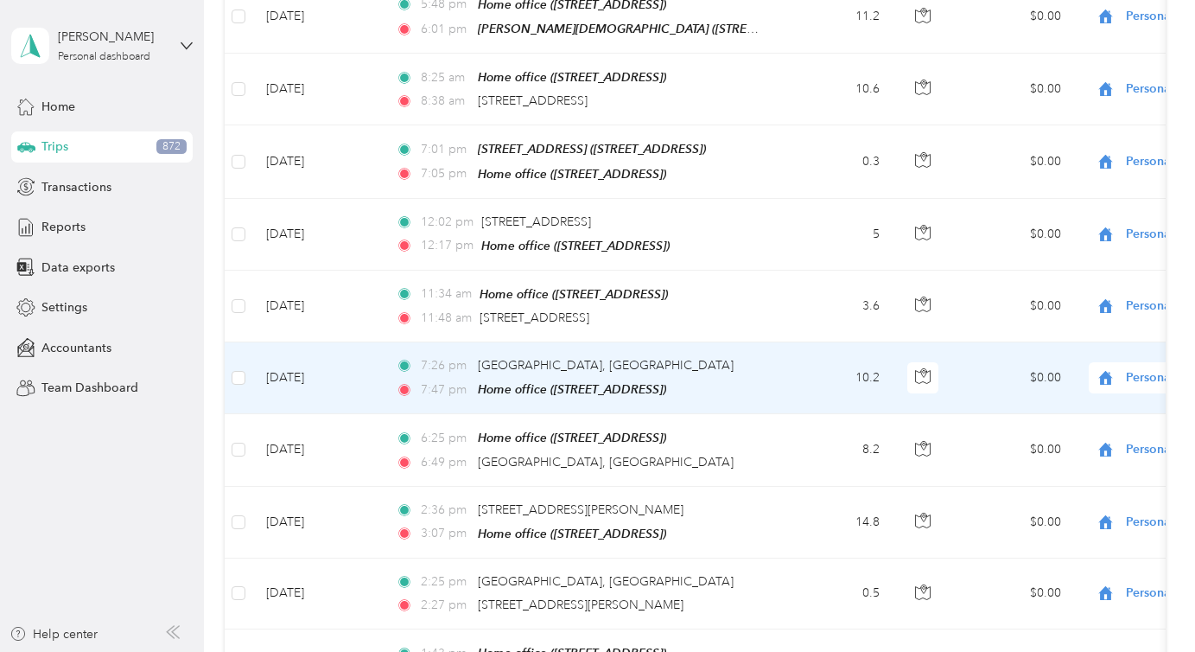
scroll to position [7660, 0]
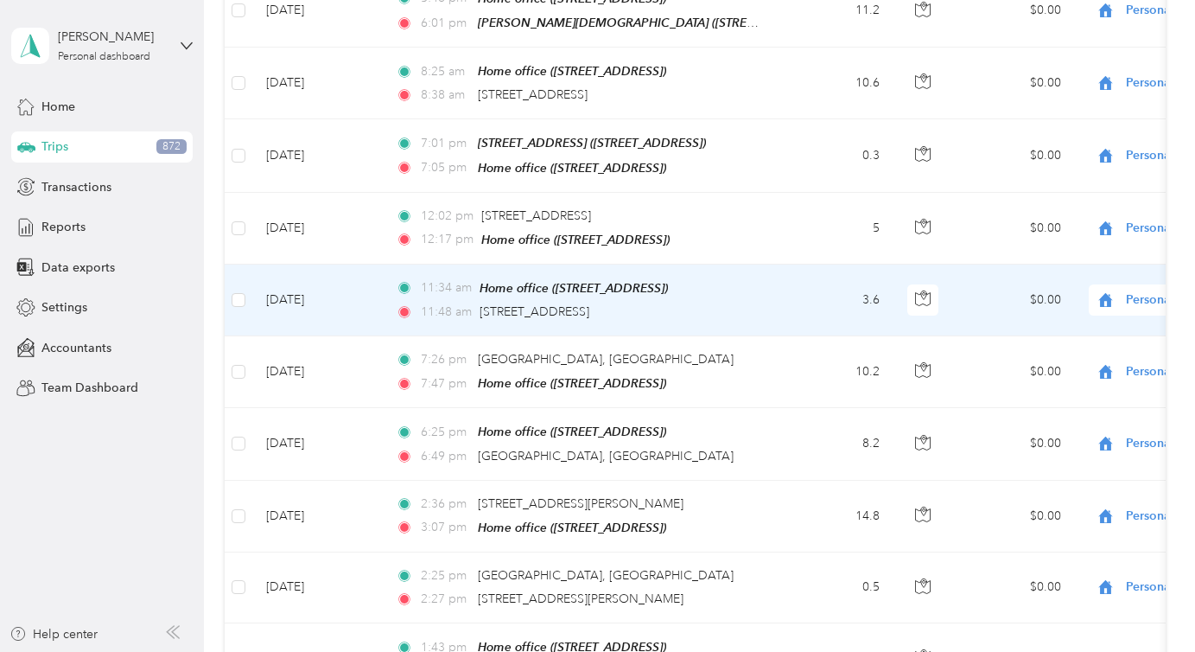
drag, startPoint x: 475, startPoint y: 297, endPoint x: 671, endPoint y: 292, distance: 195.4
click at [671, 302] on div "11:48 am [STREET_ADDRESS]" at bounding box center [577, 311] width 363 height 19
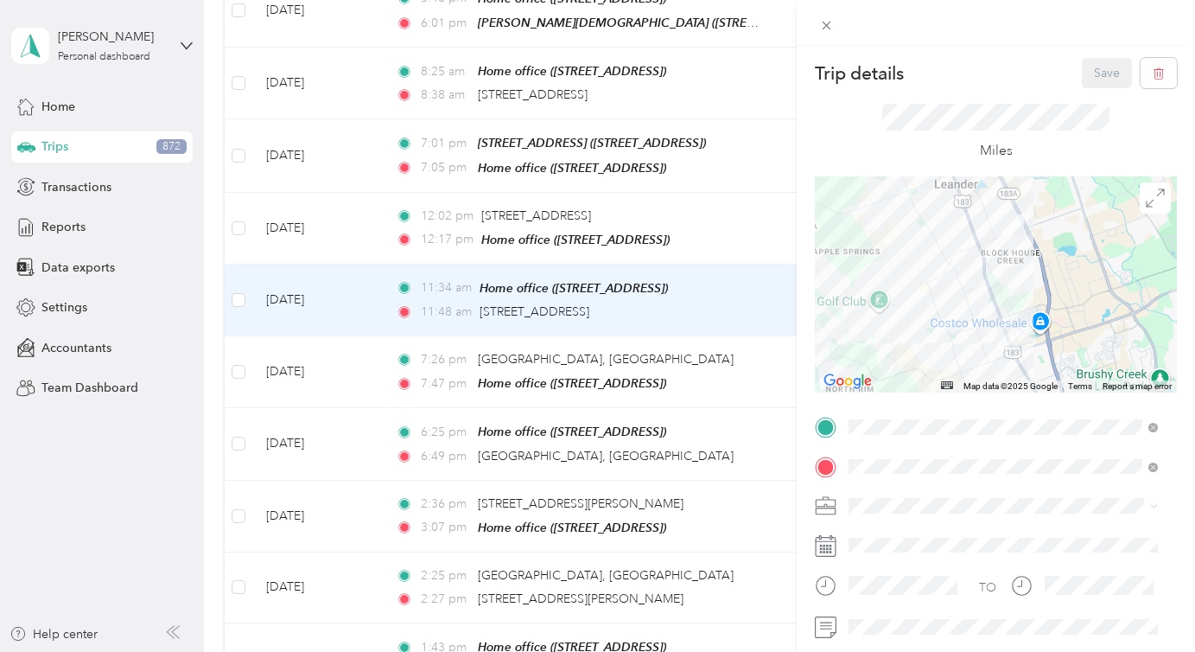
click at [554, 304] on div "Trip details Save This trip cannot be edited because it is either under review,…" at bounding box center [597, 326] width 1195 height 652
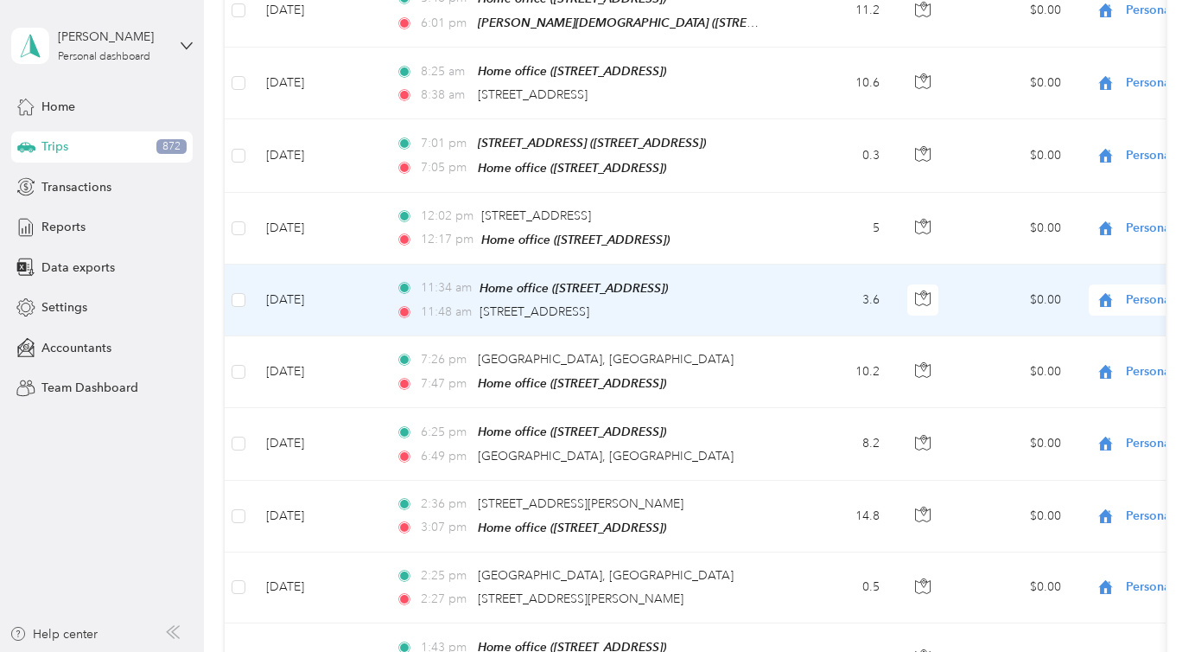
click at [498, 295] on div at bounding box center [597, 326] width 1195 height 652
click at [518, 304] on span "[STREET_ADDRESS]" at bounding box center [535, 311] width 110 height 15
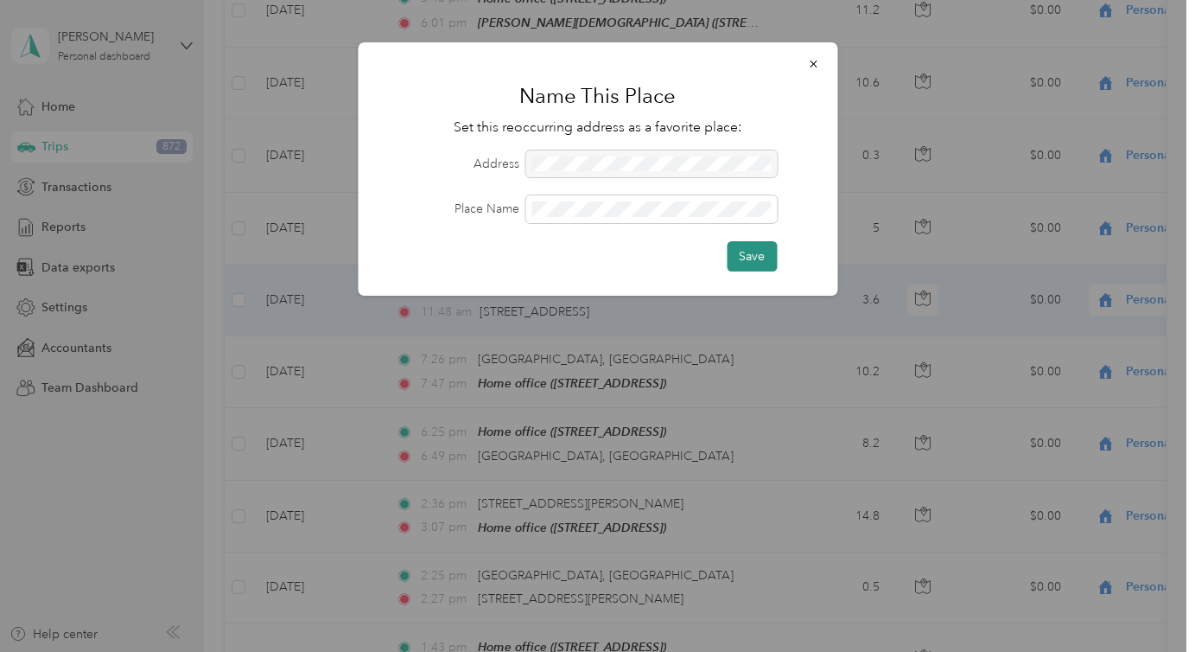
click at [750, 261] on button "Save" at bounding box center [752, 256] width 50 height 30
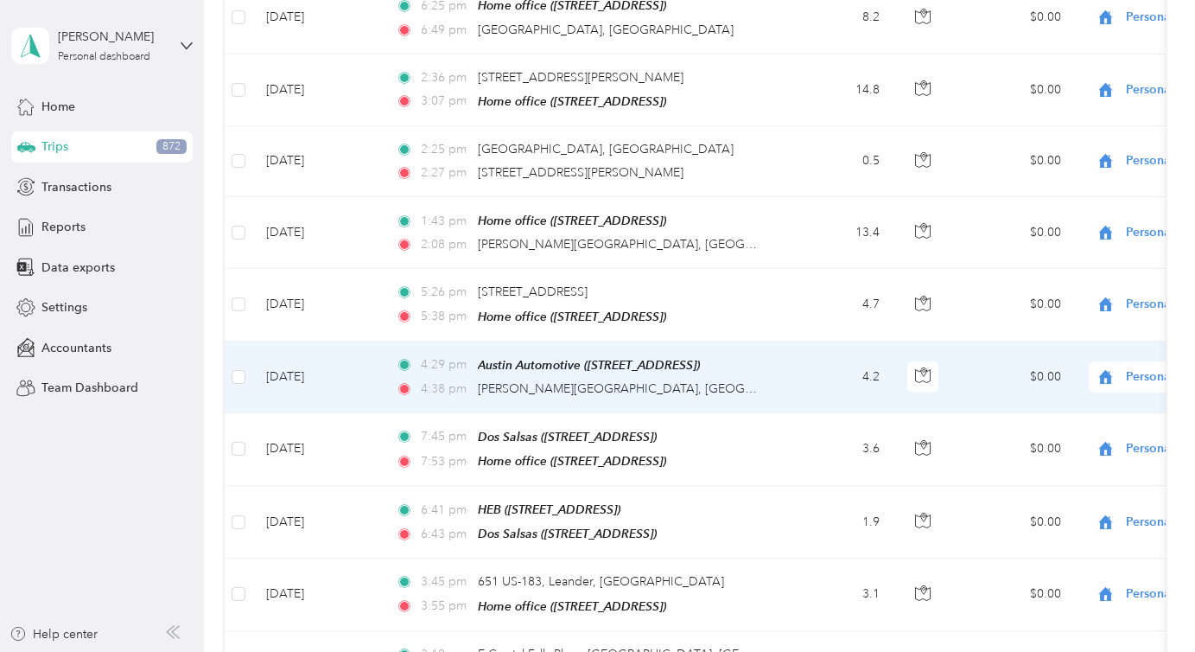
scroll to position [8096, 0]
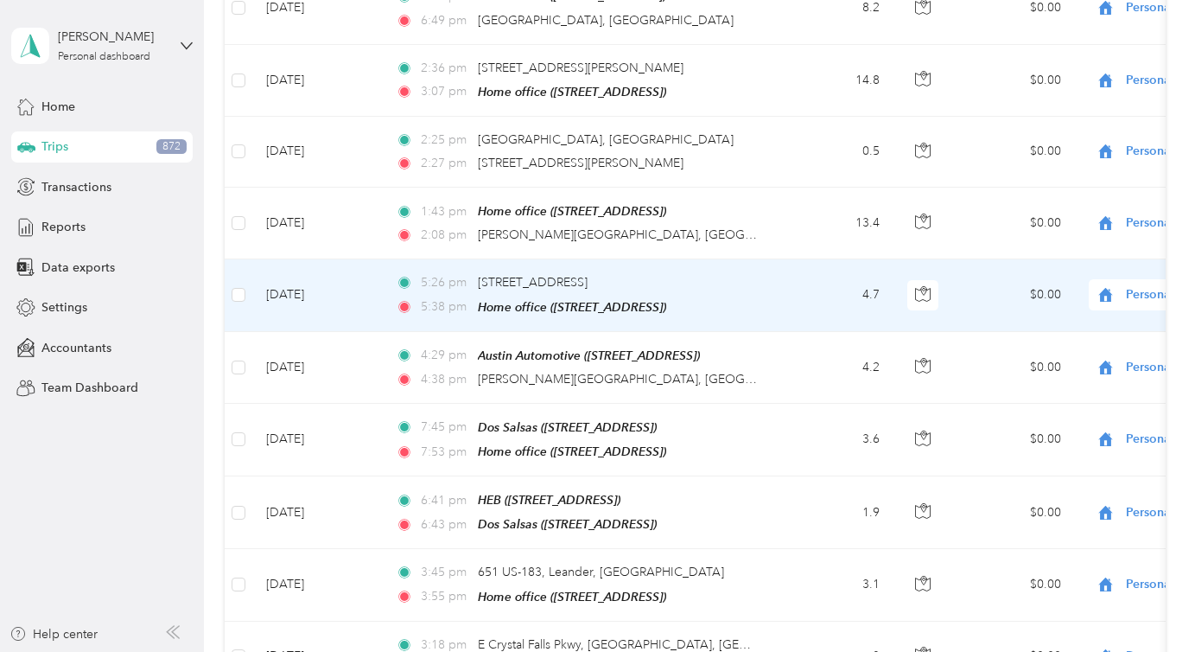
drag, startPoint x: 584, startPoint y: 264, endPoint x: 692, endPoint y: 260, distance: 108.1
click at [692, 273] on div "5:26 pm [STREET_ADDRESS]" at bounding box center [577, 282] width 363 height 19
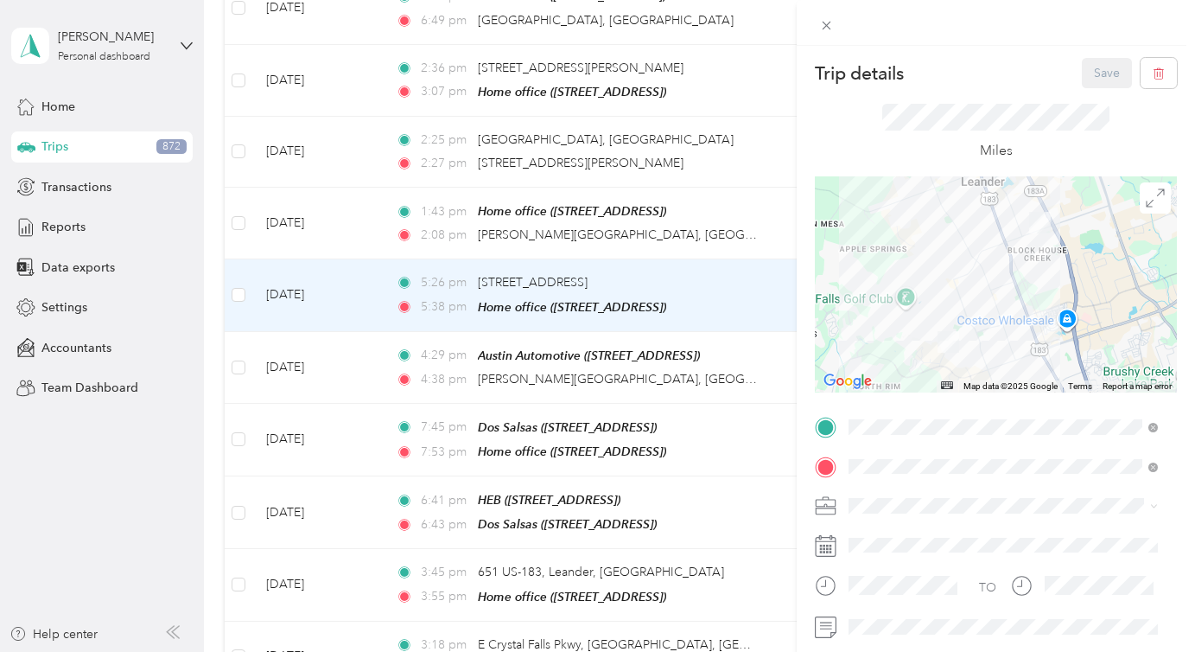
click at [912, 31] on div at bounding box center [996, 23] width 398 height 46
click at [911, 78] on div "Trip details Save" at bounding box center [996, 73] width 362 height 30
click at [938, 88] on div "Miles" at bounding box center [996, 132] width 362 height 88
click at [537, 266] on div "Trip details Save This trip cannot be edited because it is either under review,…" at bounding box center [597, 326] width 1195 height 652
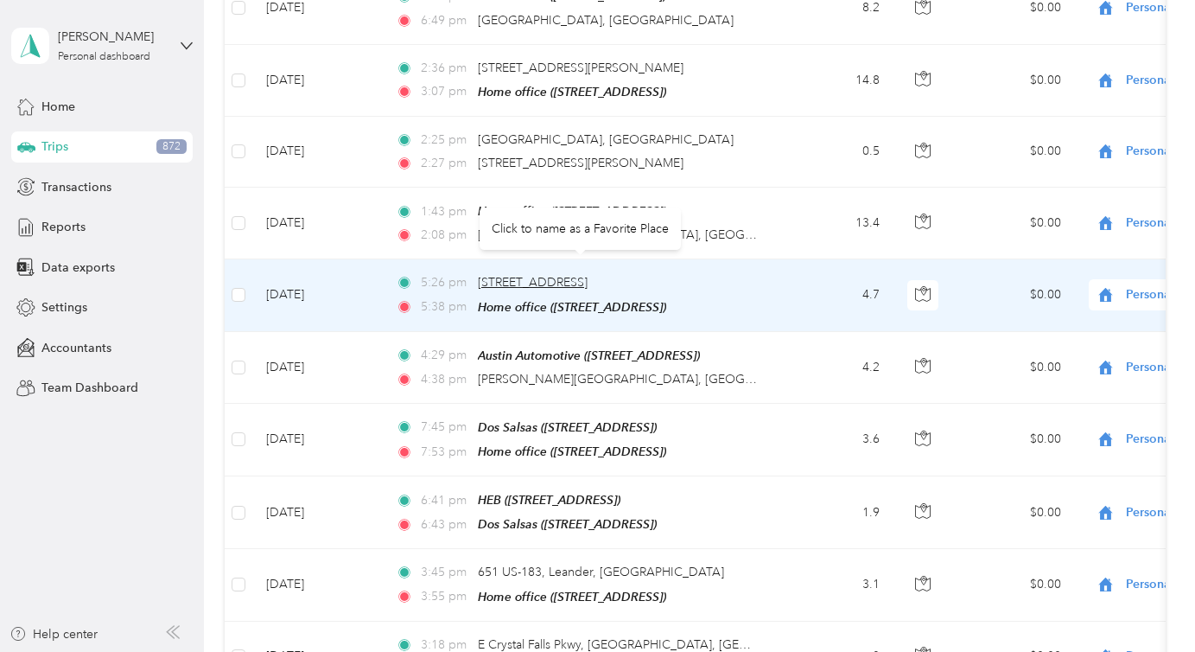
click at [514, 275] on span "[STREET_ADDRESS]" at bounding box center [533, 282] width 110 height 15
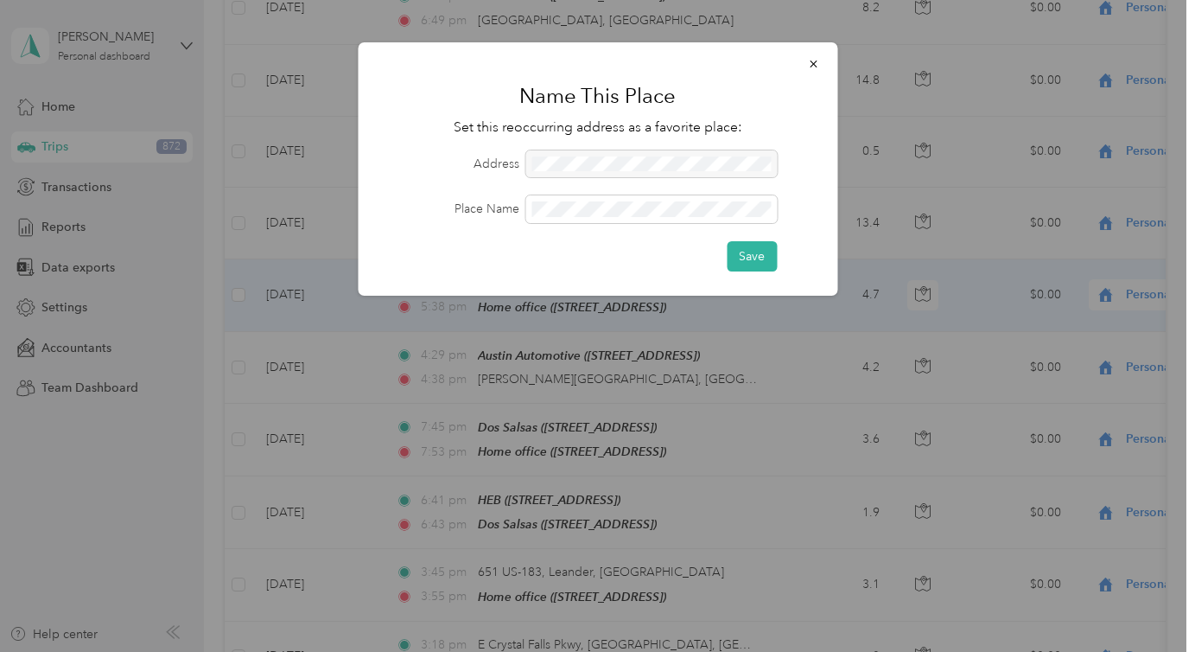
click at [616, 157] on div at bounding box center [650, 164] width 251 height 28
click at [747, 251] on button "Save" at bounding box center [752, 256] width 50 height 30
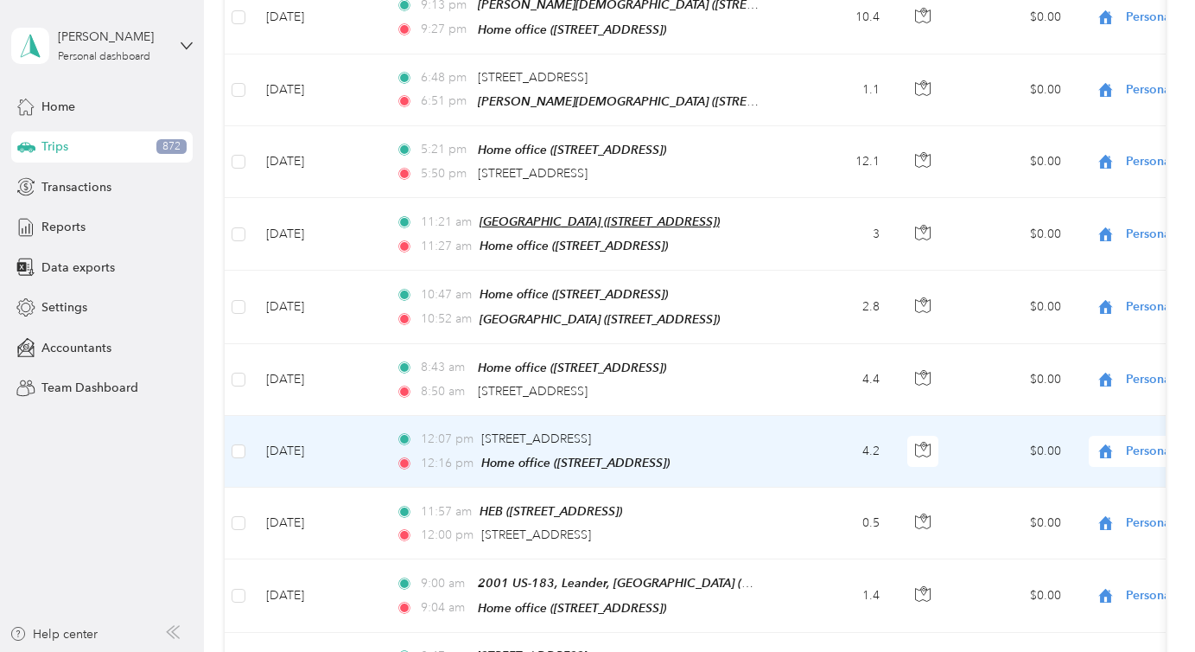
scroll to position [8955, 0]
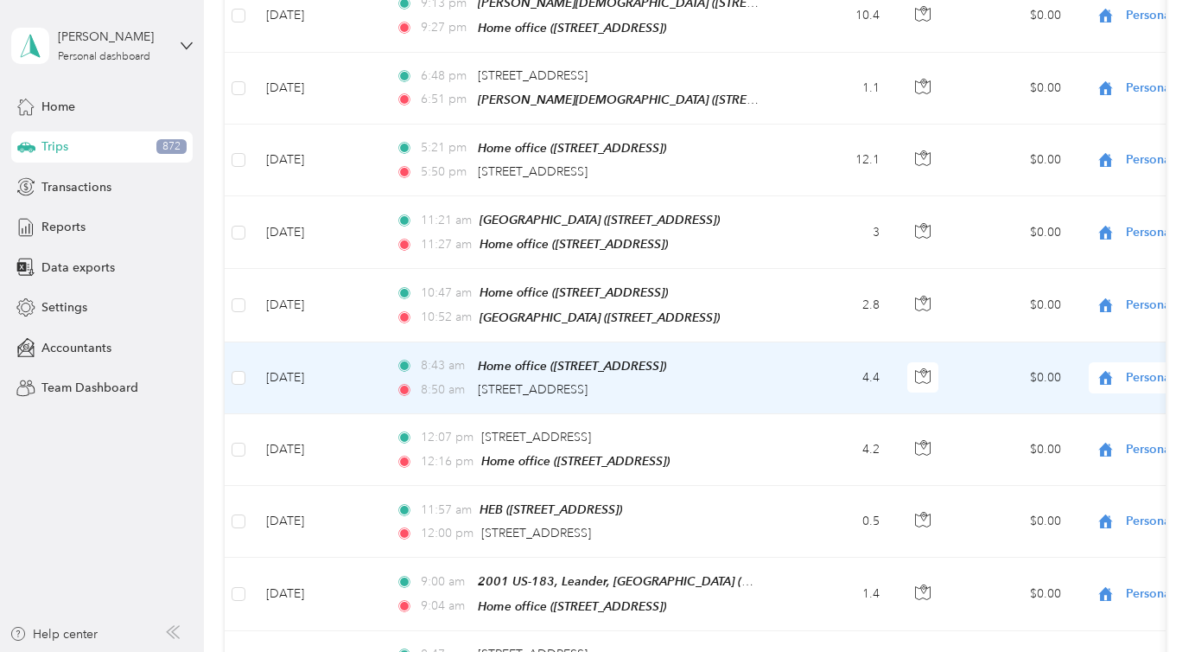
drag, startPoint x: 471, startPoint y: 360, endPoint x: 695, endPoint y: 366, distance: 223.9
click at [695, 380] on div "8:50 am [STREET_ADDRESS]" at bounding box center [577, 389] width 363 height 19
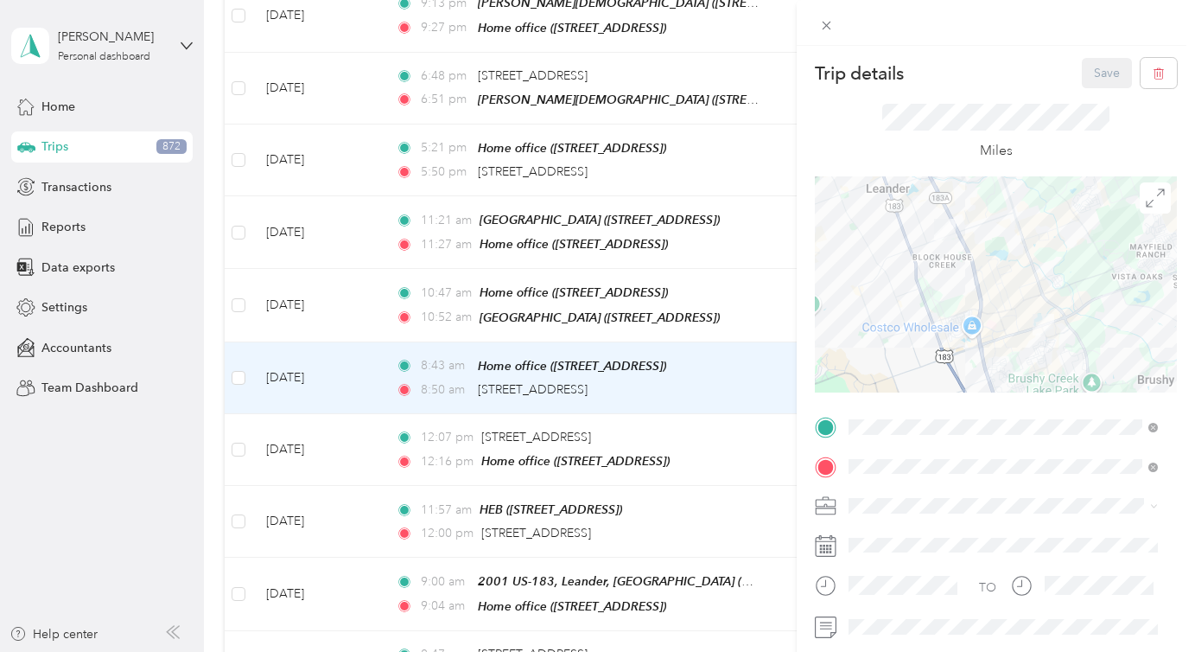
click at [546, 364] on div "Trip details Save This trip cannot be edited because it is either under review,…" at bounding box center [597, 326] width 1195 height 652
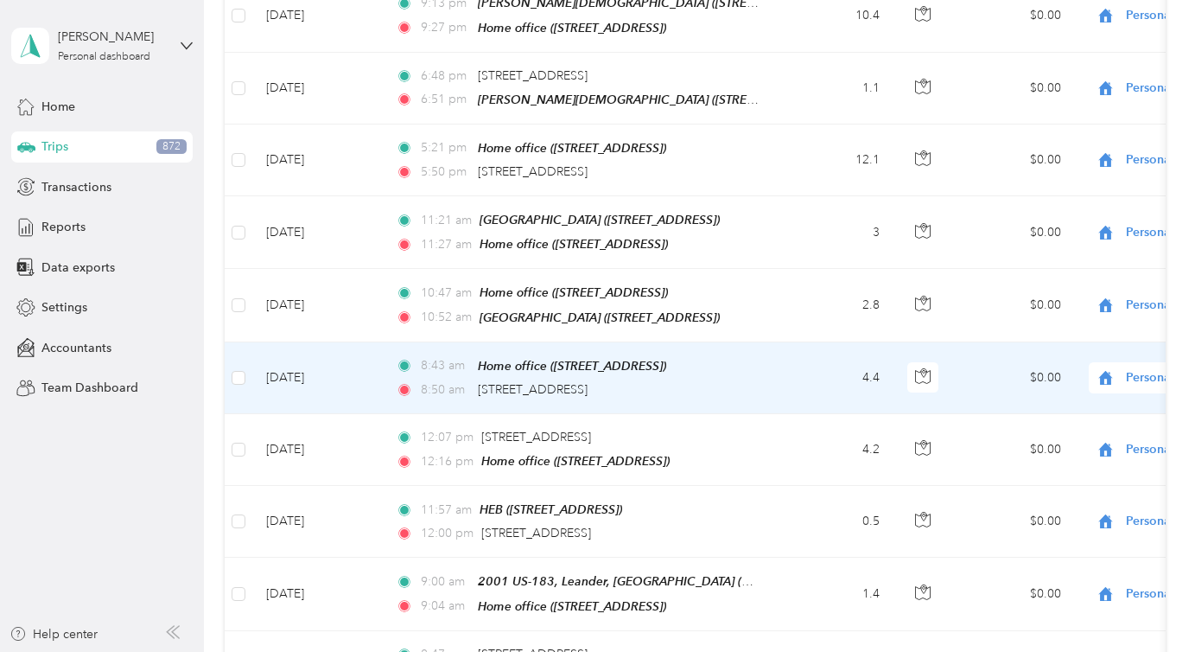
click at [531, 364] on div at bounding box center [597, 326] width 1195 height 652
click at [531, 382] on span "[STREET_ADDRESS]" at bounding box center [533, 389] width 110 height 15
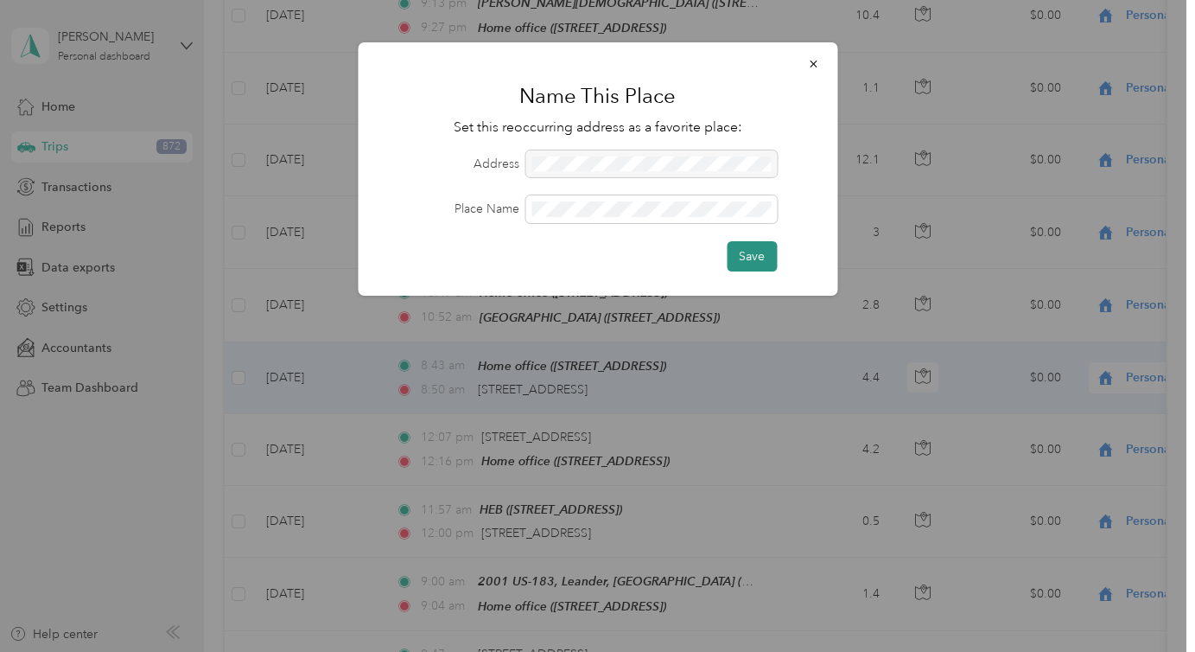
click at [735, 253] on button "Save" at bounding box center [752, 256] width 50 height 30
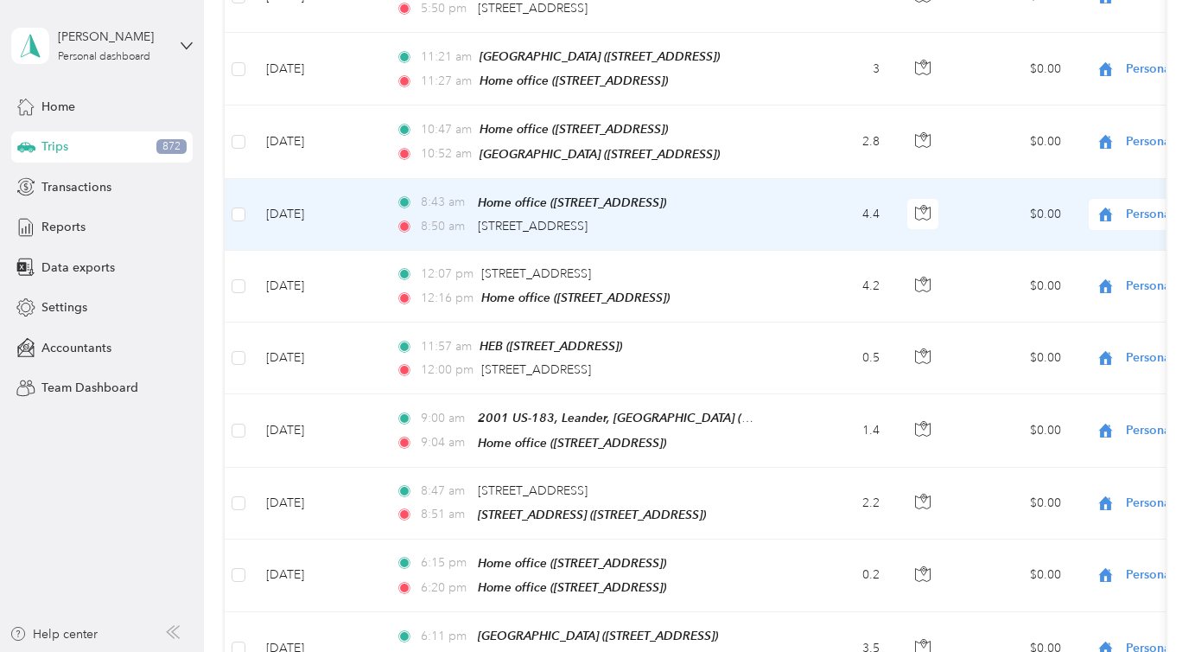
scroll to position [9120, 0]
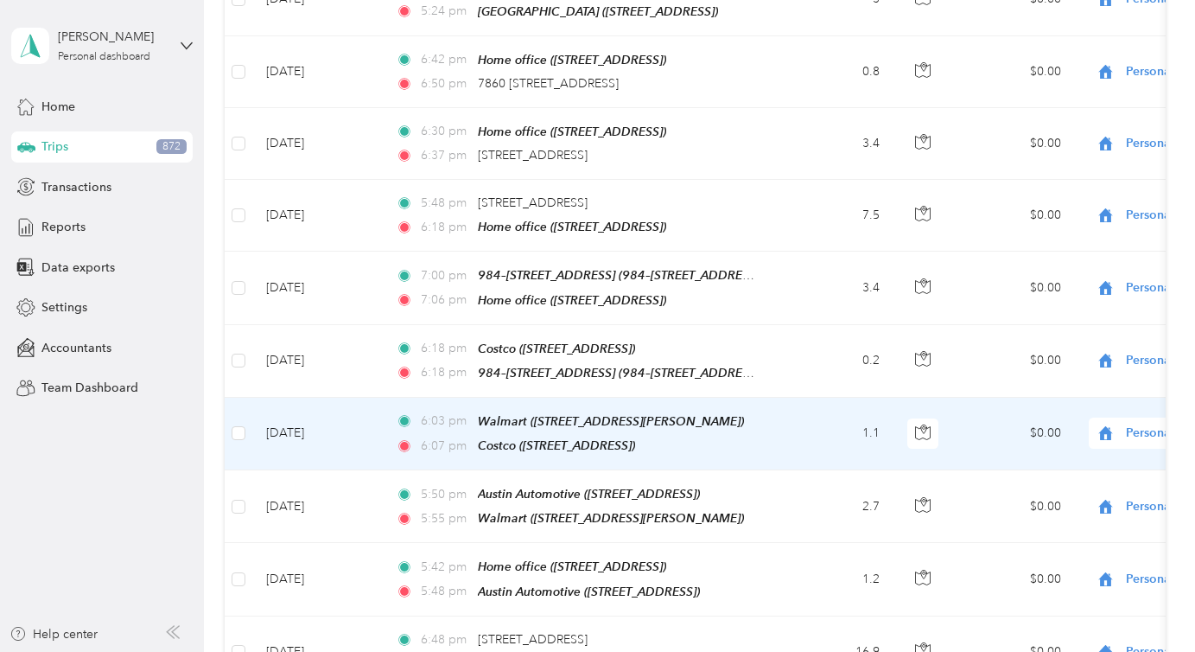
scroll to position [9838, 0]
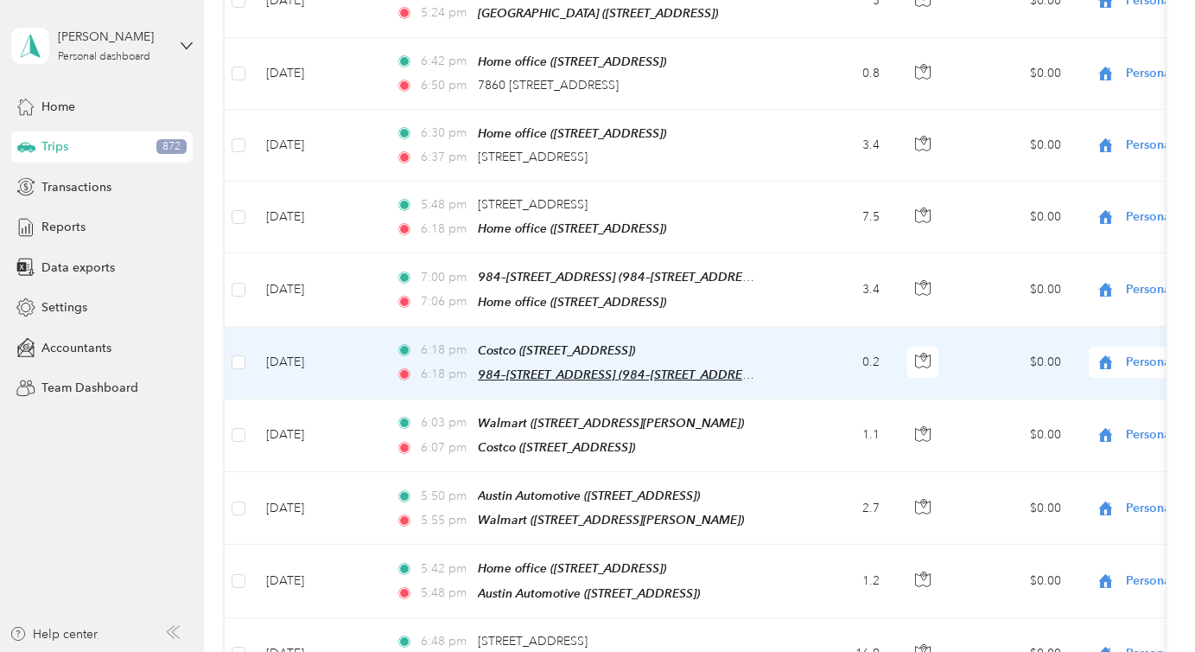
click at [663, 367] on span "984–[STREET_ADDRESS] (984–[STREET_ADDRESS])" at bounding box center [620, 374] width 285 height 15
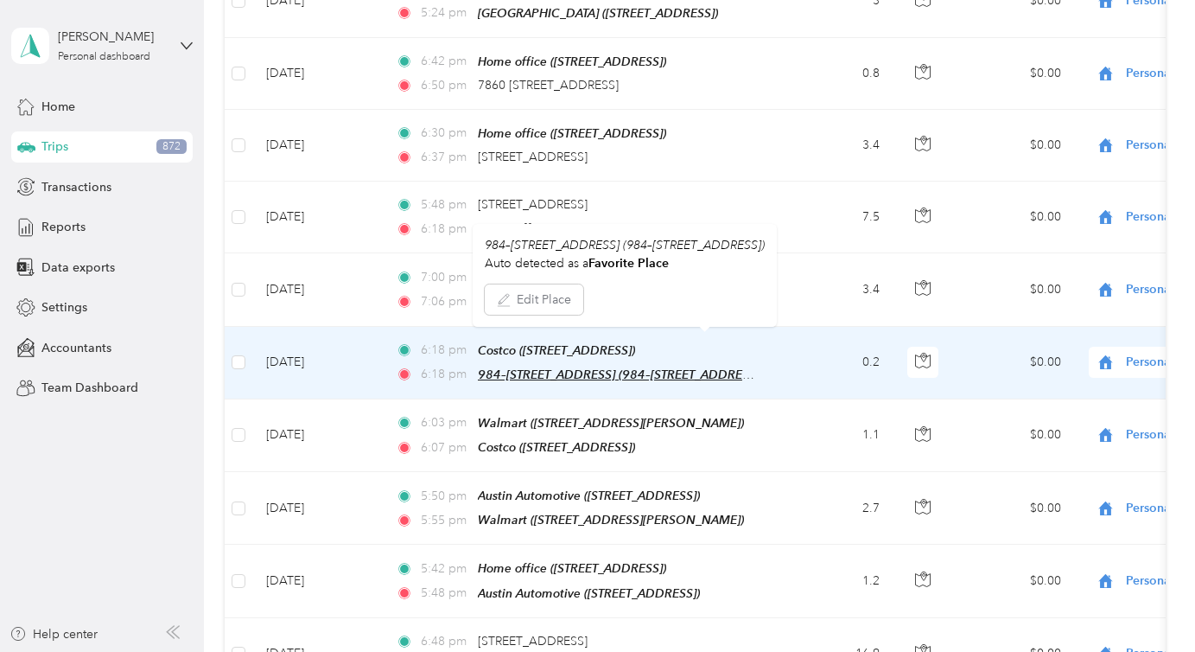
click at [663, 367] on span "984–[STREET_ADDRESS] (984–[STREET_ADDRESS])" at bounding box center [620, 374] width 285 height 15
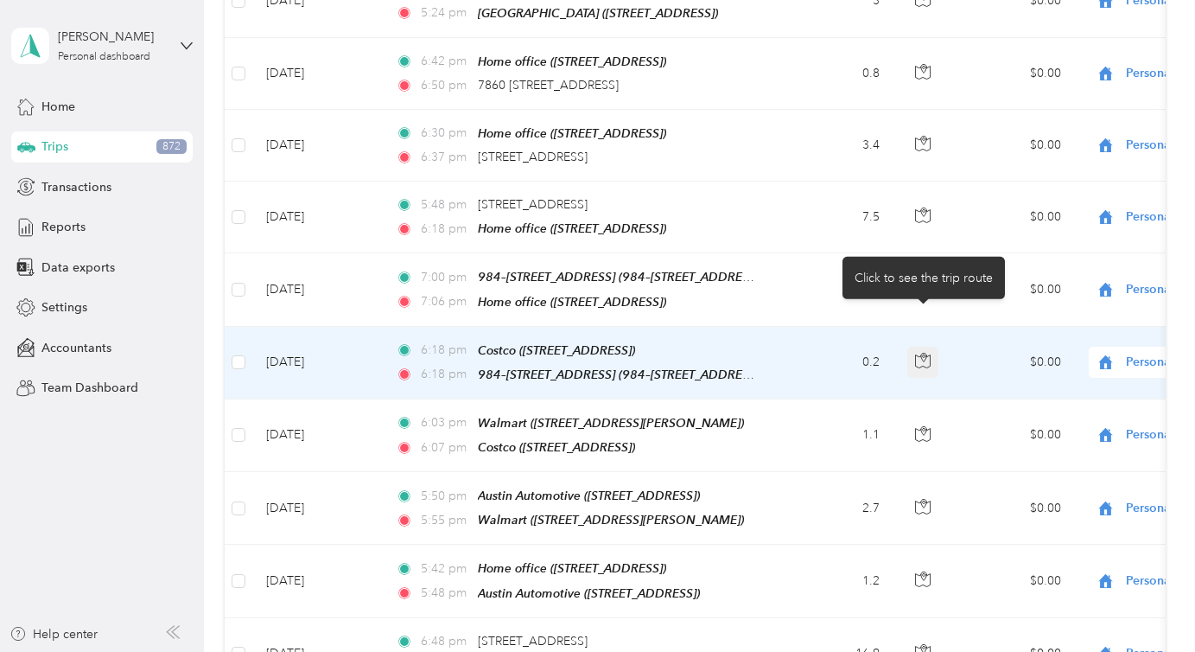
click at [931, 346] on button "button" at bounding box center [922, 361] width 31 height 31
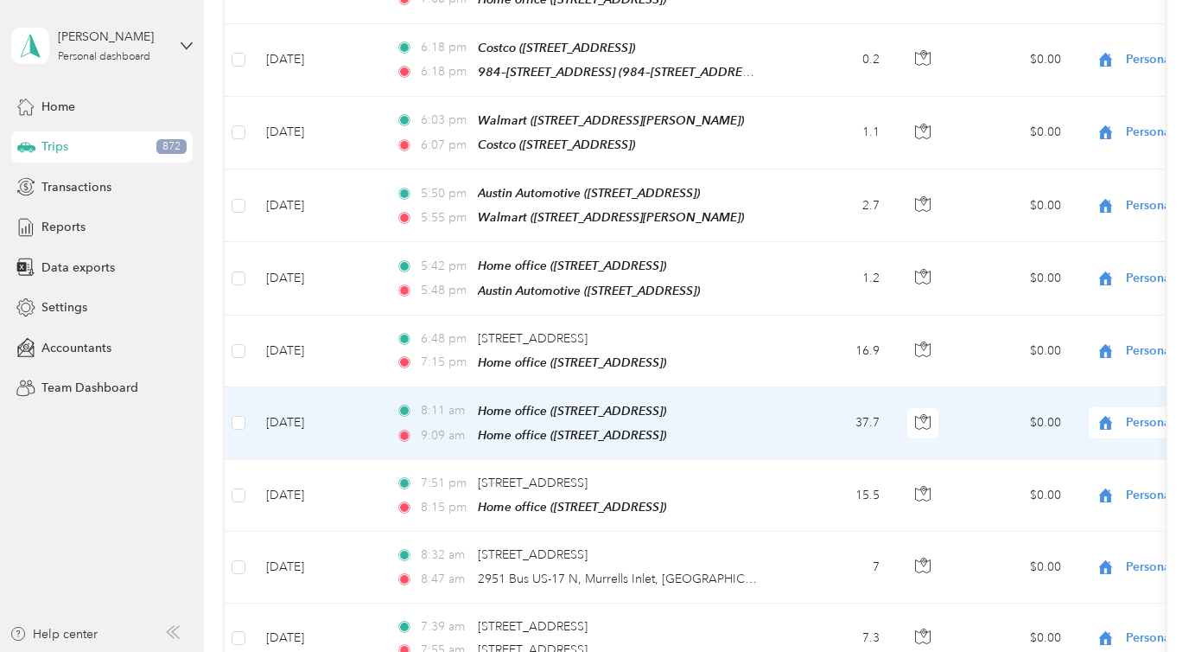
scroll to position [10145, 0]
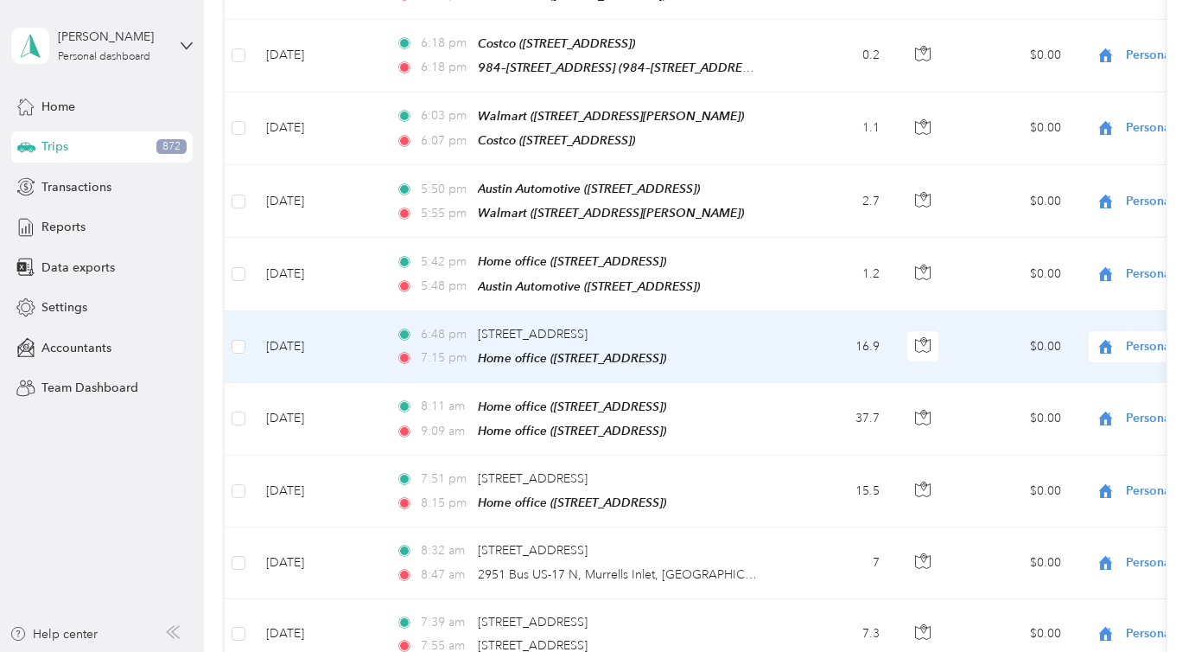
drag, startPoint x: 471, startPoint y: 300, endPoint x: 732, endPoint y: 302, distance: 261.0
click at [732, 325] on div "6:48 pm [STREET_ADDRESS]" at bounding box center [577, 334] width 363 height 19
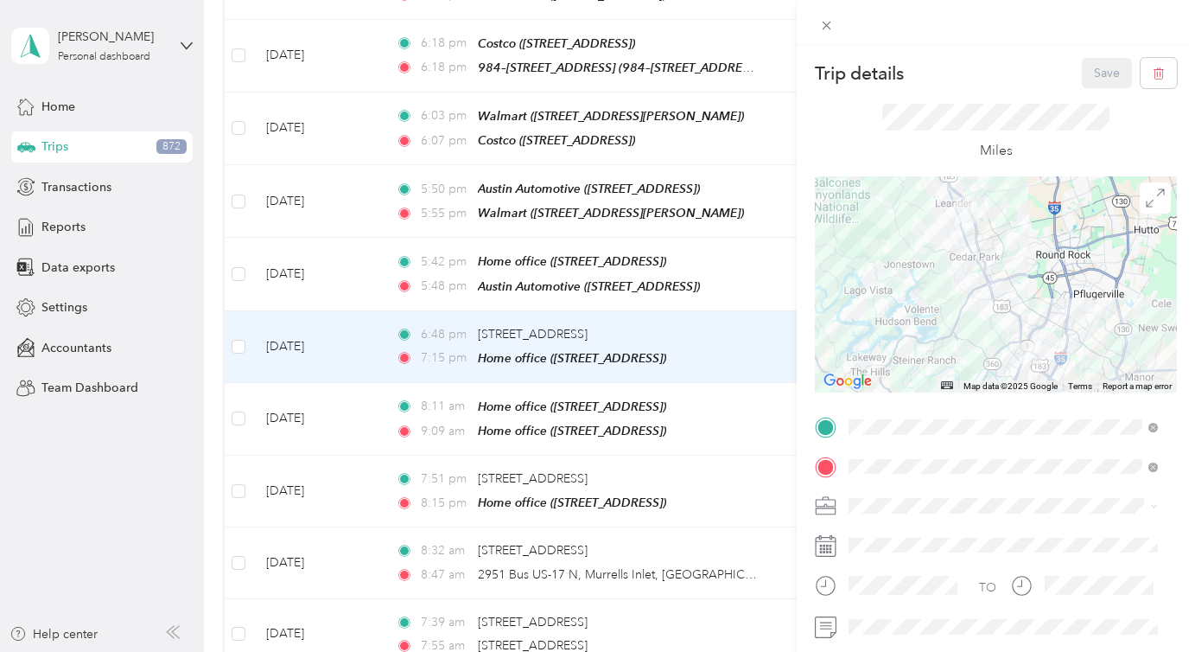
click at [506, 440] on div "Trip details Save This trip cannot be edited because it is either under review,…" at bounding box center [597, 326] width 1195 height 652
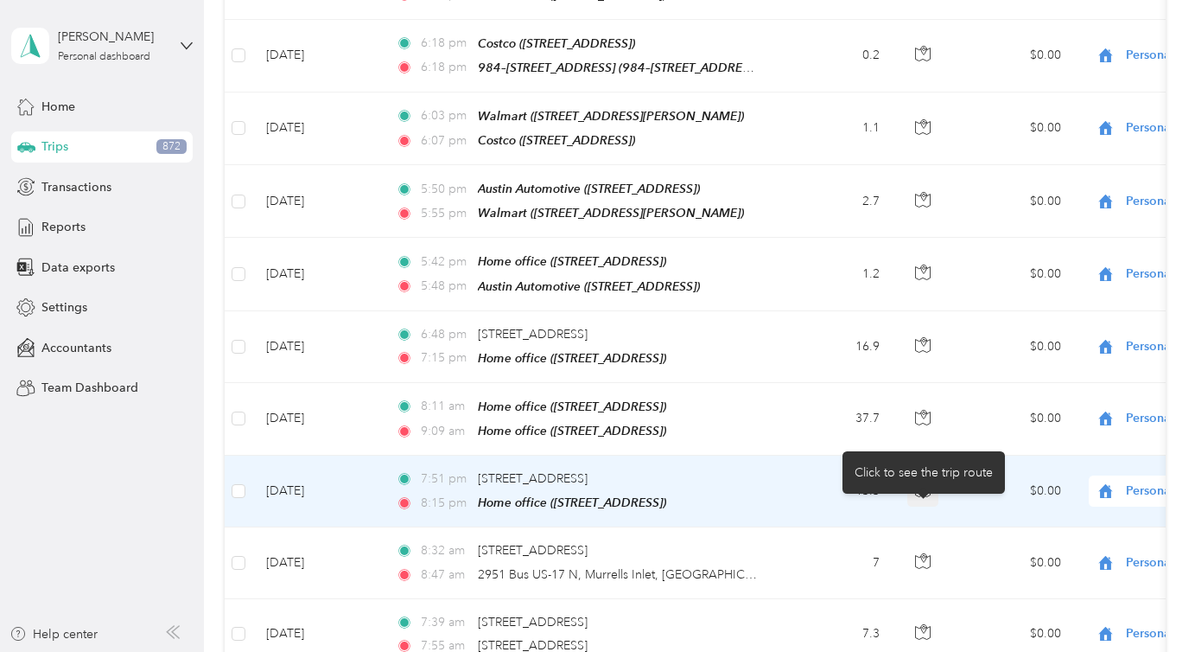
click at [930, 481] on icon "button" at bounding box center [923, 489] width 16 height 16
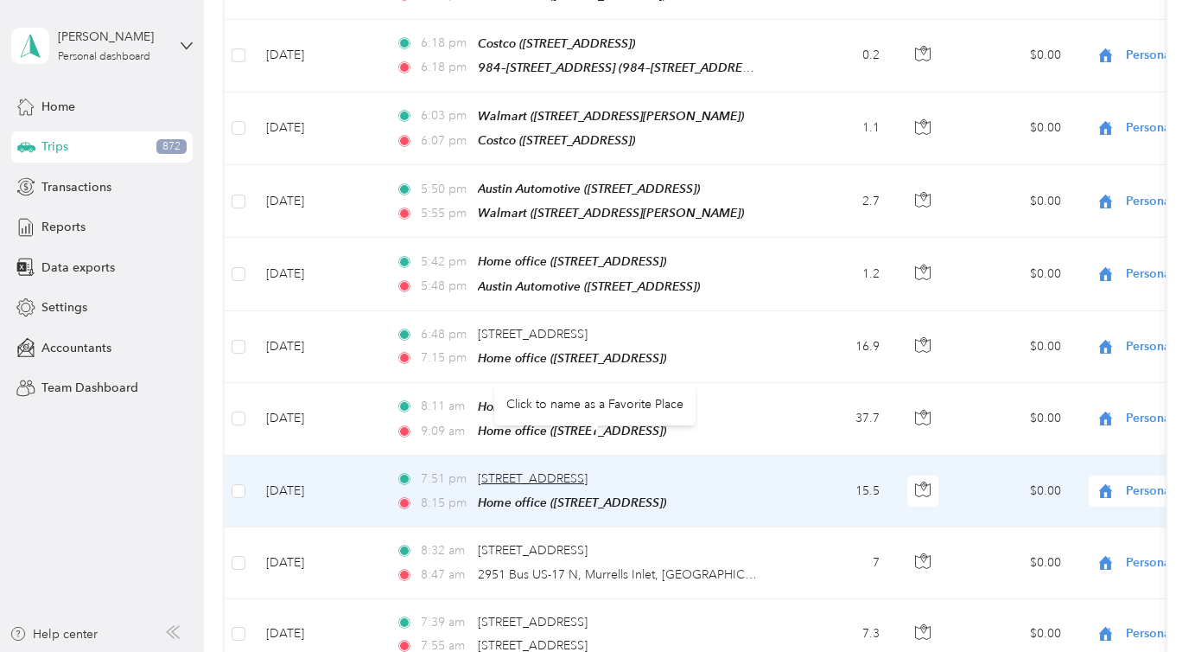
click at [569, 471] on span "[STREET_ADDRESS]" at bounding box center [533, 478] width 110 height 15
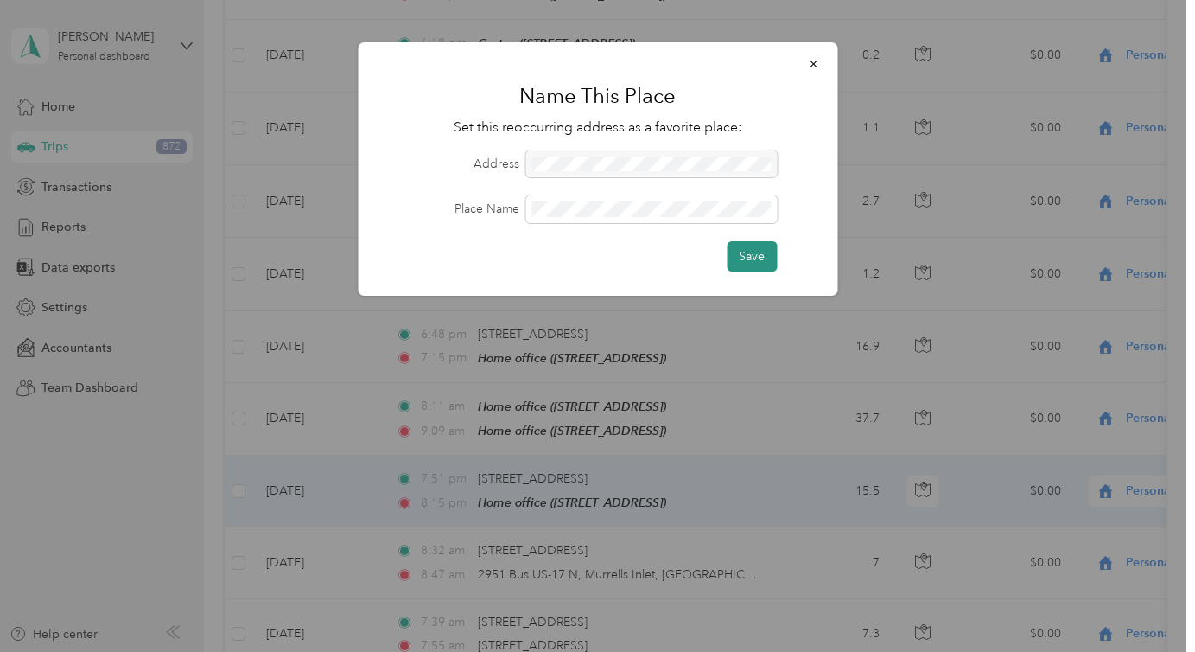
click at [740, 251] on button "Save" at bounding box center [752, 256] width 50 height 30
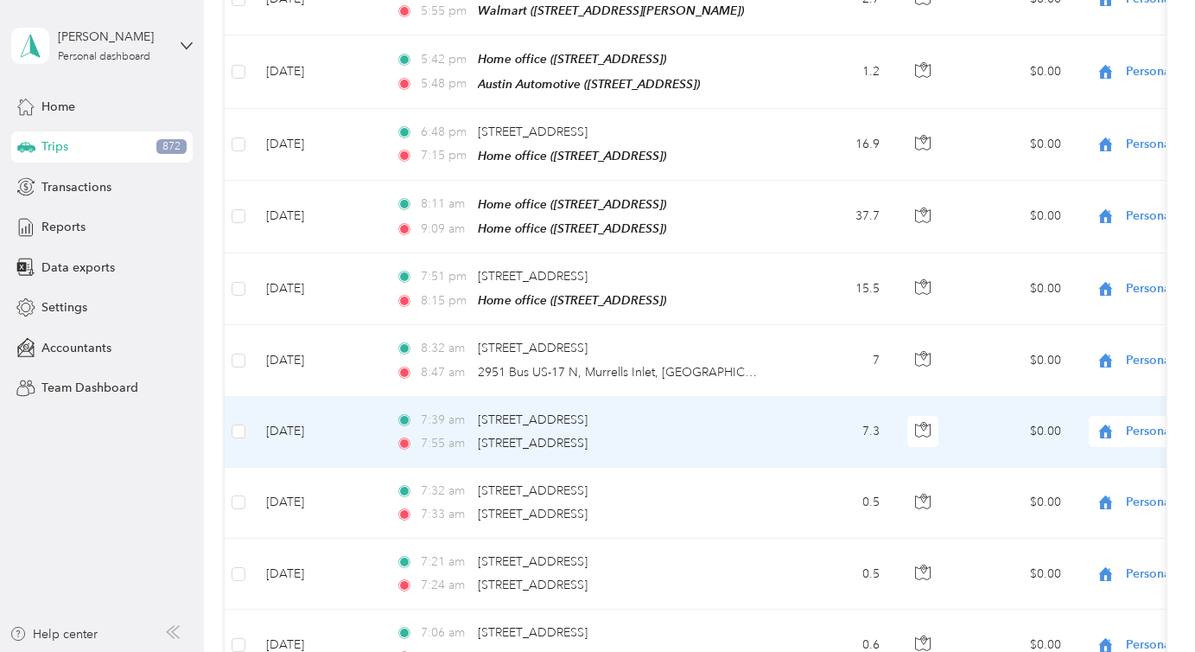
scroll to position [10351, 0]
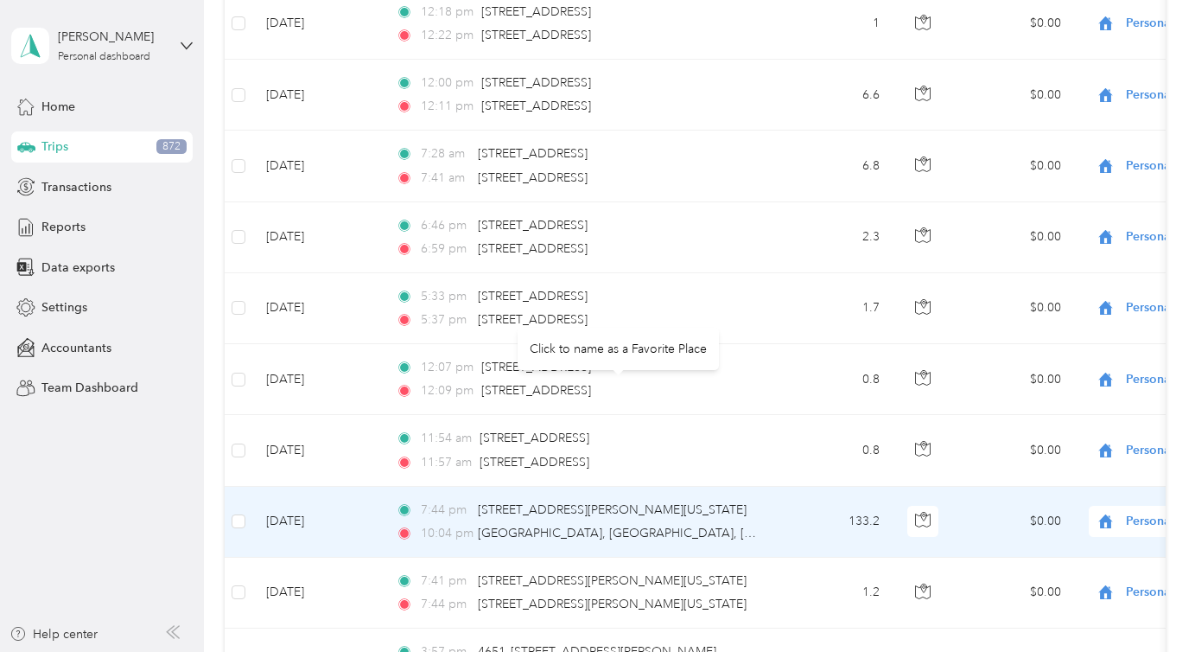
scroll to position [11475, 0]
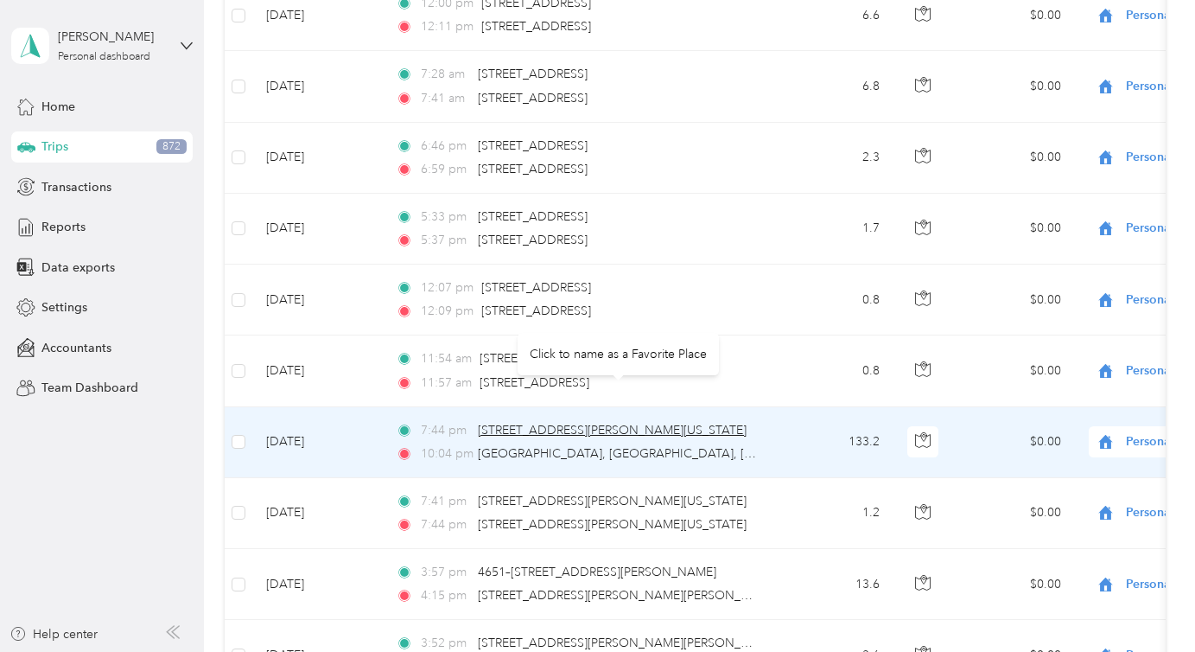
click at [626, 423] on span "[STREET_ADDRESS][PERSON_NAME][US_STATE]" at bounding box center [612, 430] width 269 height 15
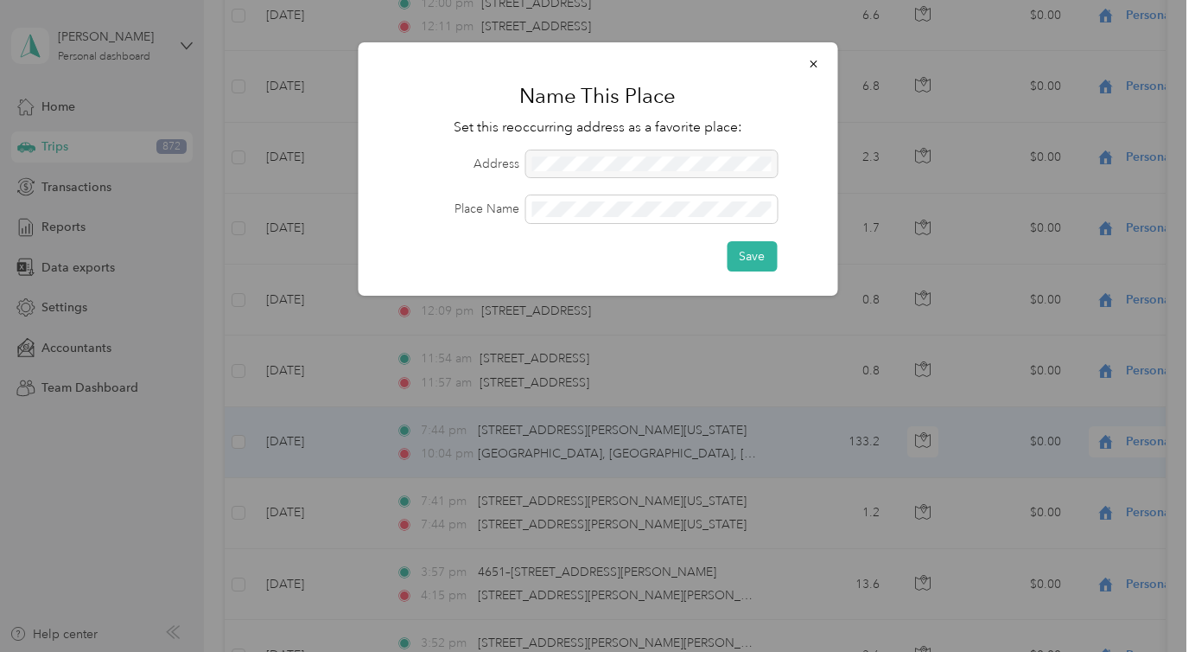
click at [805, 373] on div at bounding box center [597, 326] width 1195 height 652
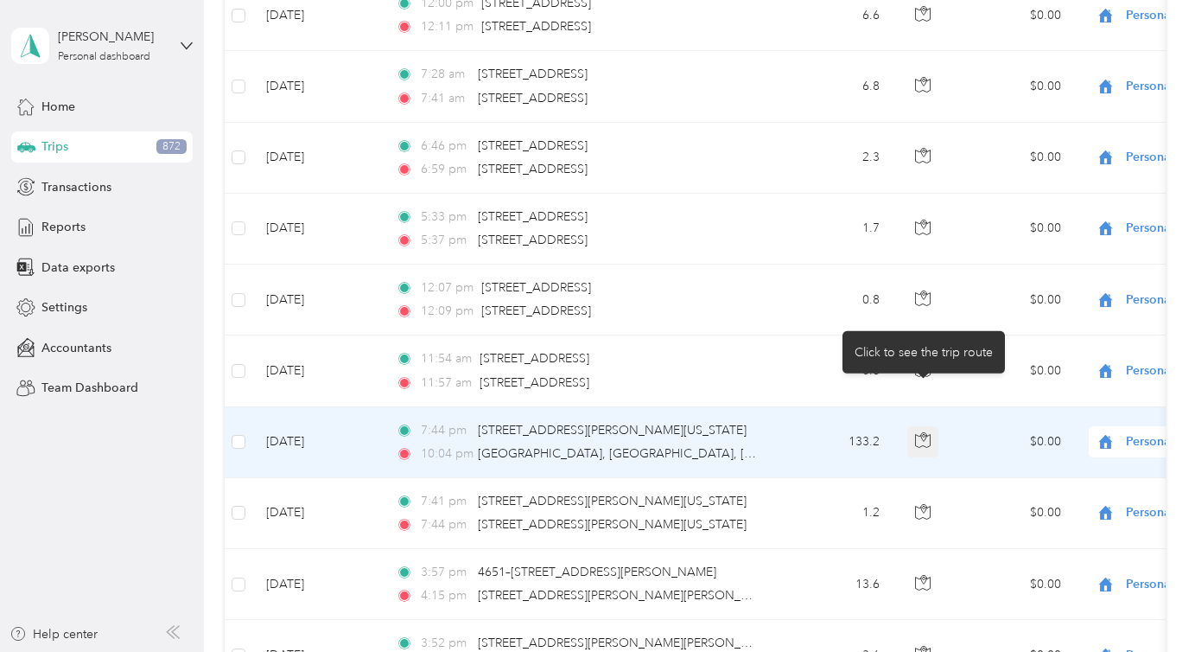
click at [927, 432] on icon "button" at bounding box center [923, 440] width 16 height 16
click at [316, 407] on td "[DATE]" at bounding box center [317, 442] width 130 height 71
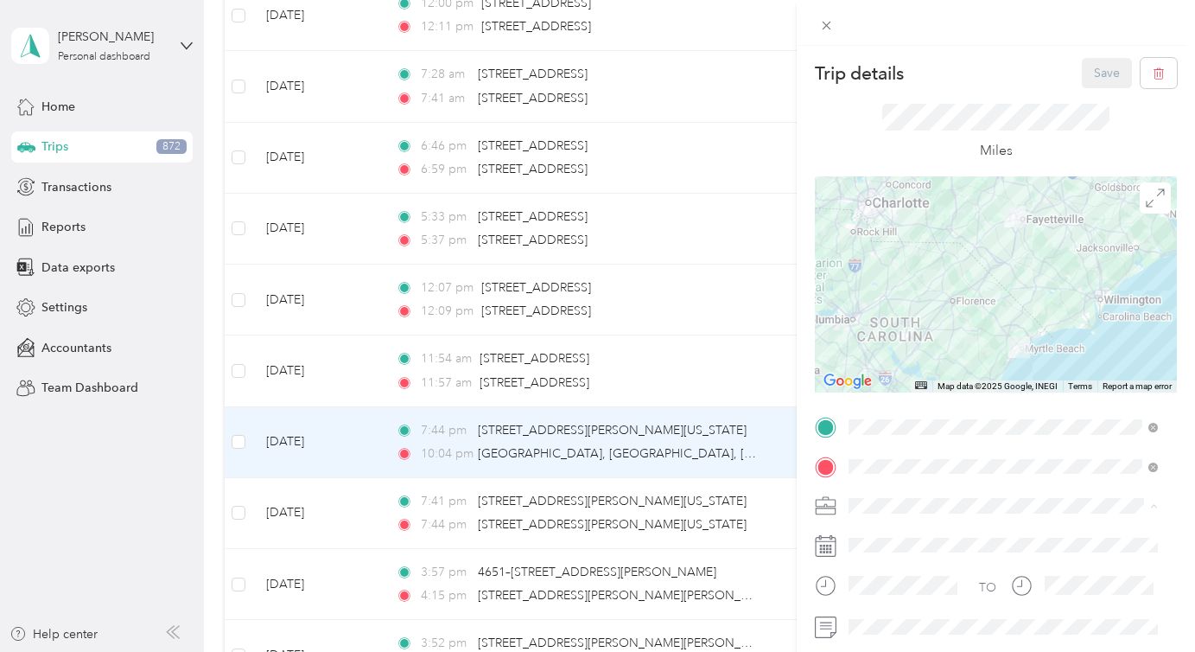
click at [890, 315] on div "Rental Miles" at bounding box center [1003, 324] width 297 height 18
click at [1113, 87] on button "Save" at bounding box center [1107, 73] width 50 height 30
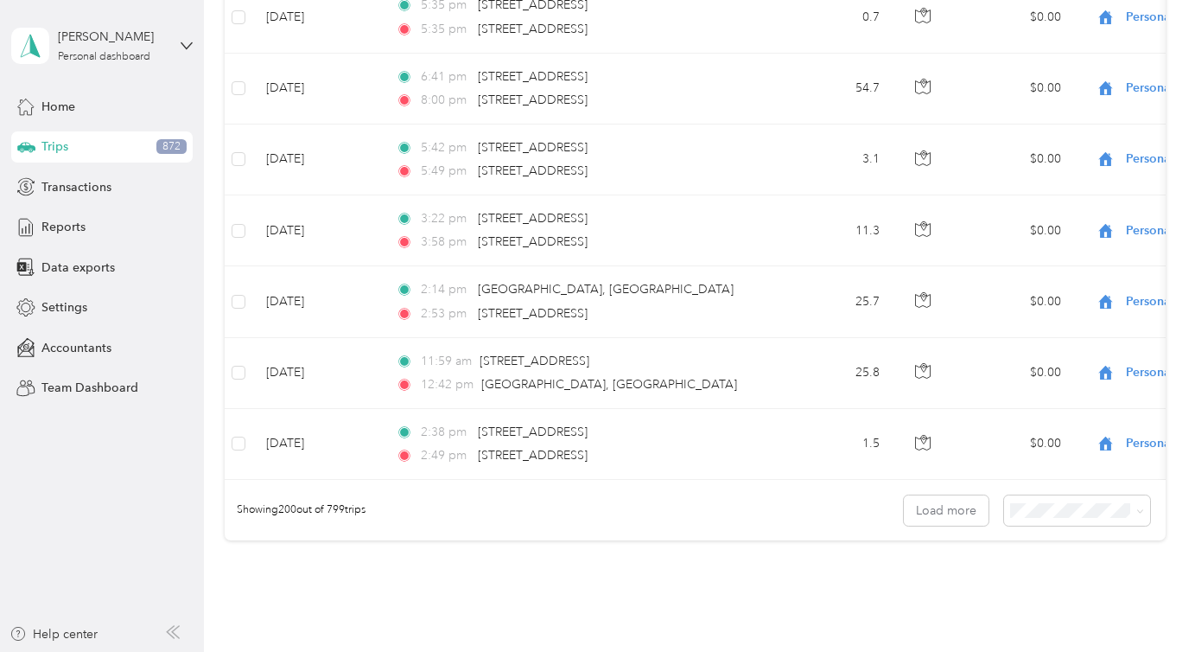
scroll to position [14109, 0]
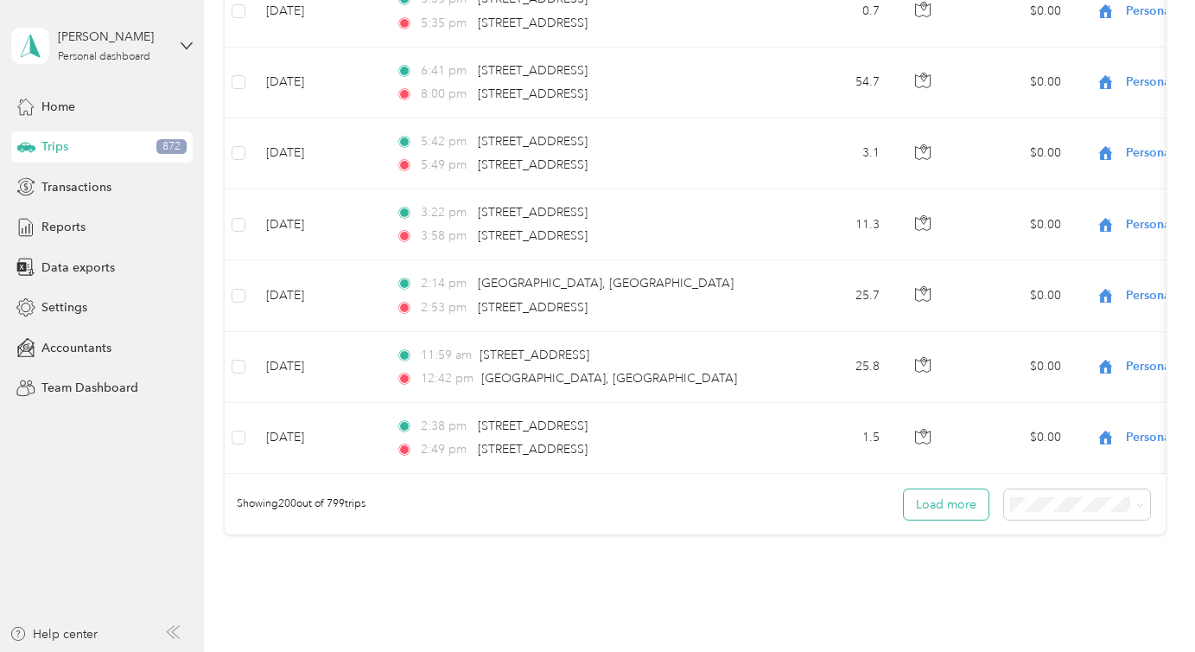
click at [918, 489] on button "Load more" at bounding box center [946, 504] width 85 height 30
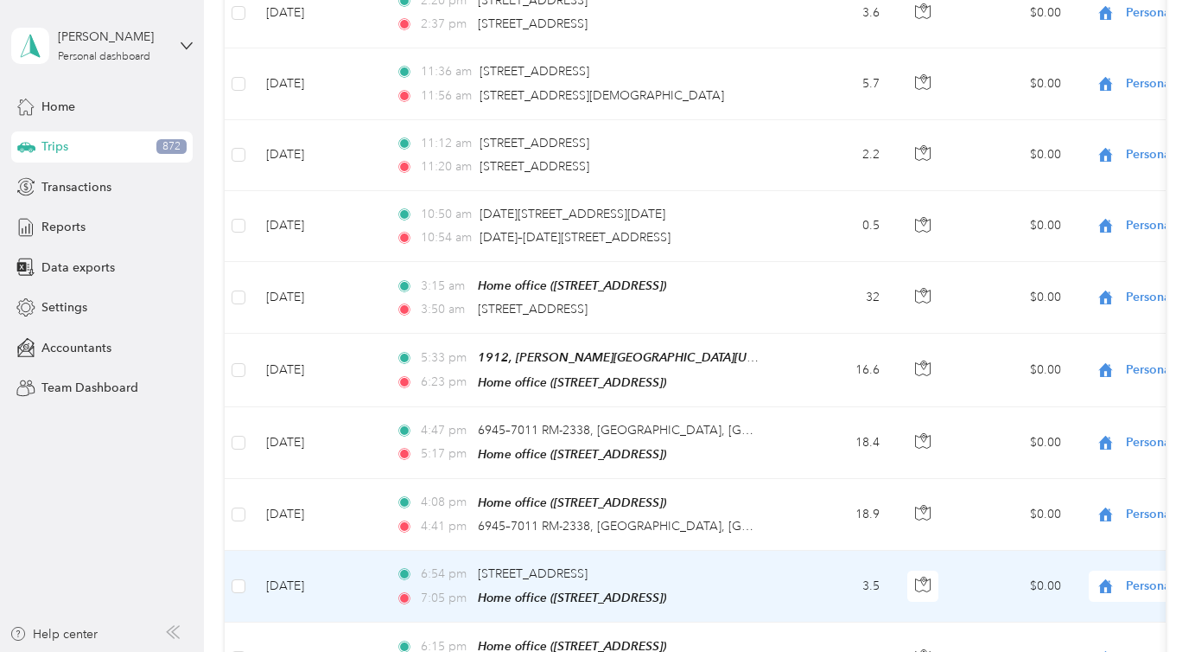
scroll to position [14606, 0]
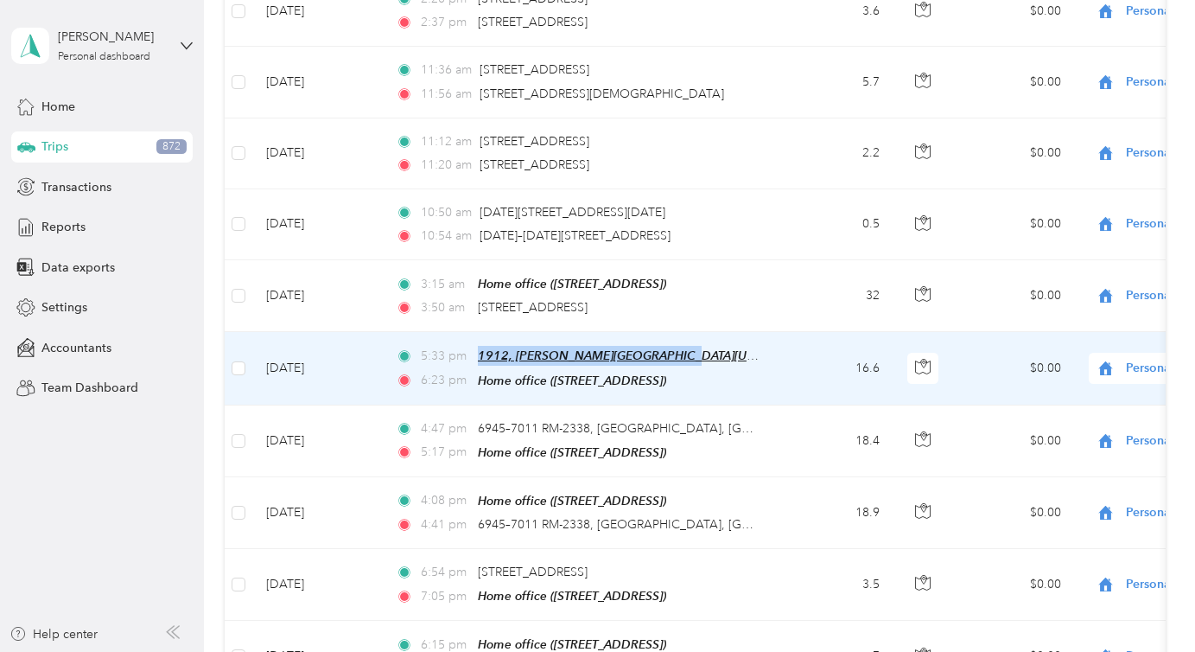
drag, startPoint x: 474, startPoint y: 312, endPoint x: 654, endPoint y: 322, distance: 180.0
click at [654, 346] on div "5:33 pm 1912, [PERSON_NAME][GEOGRAPHIC_DATA][US_STATE] ([PERSON_NAME][GEOGRAPHI…" at bounding box center [577, 356] width 363 height 20
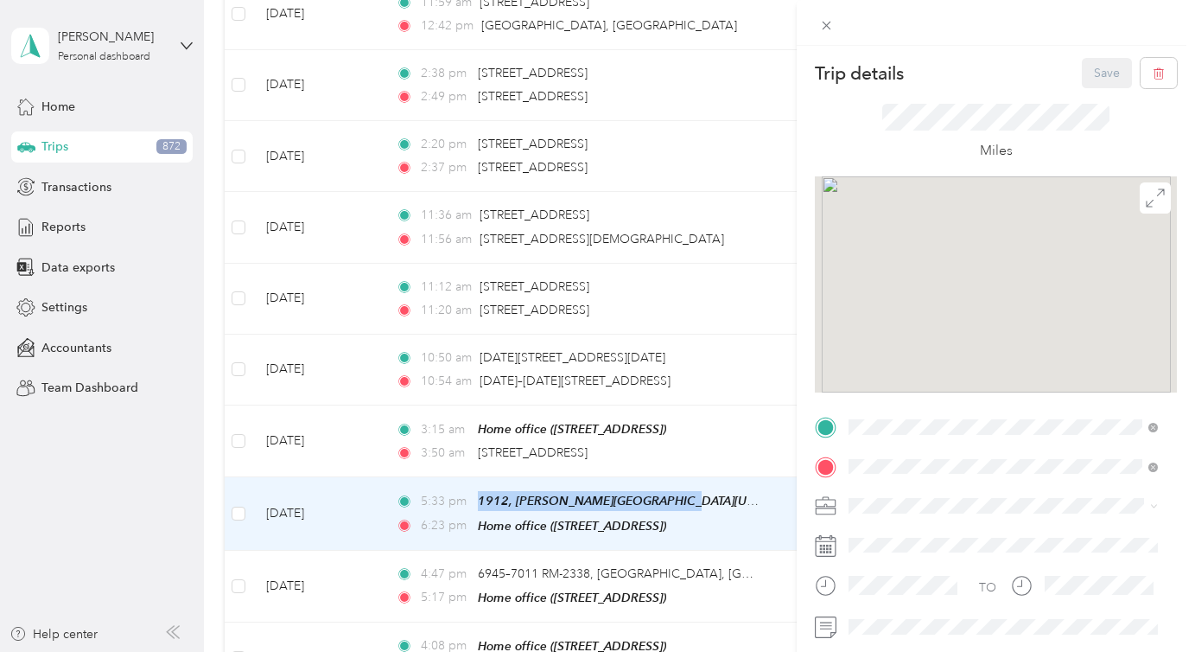
scroll to position [14752, 0]
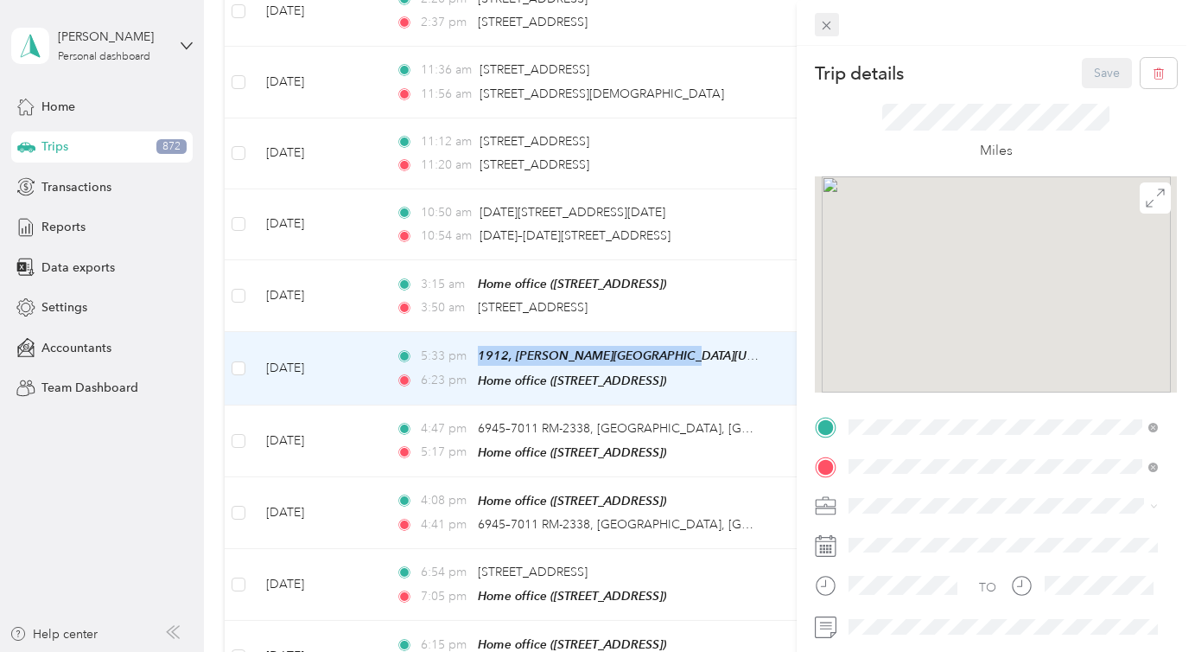
click at [837, 32] on span at bounding box center [827, 25] width 24 height 24
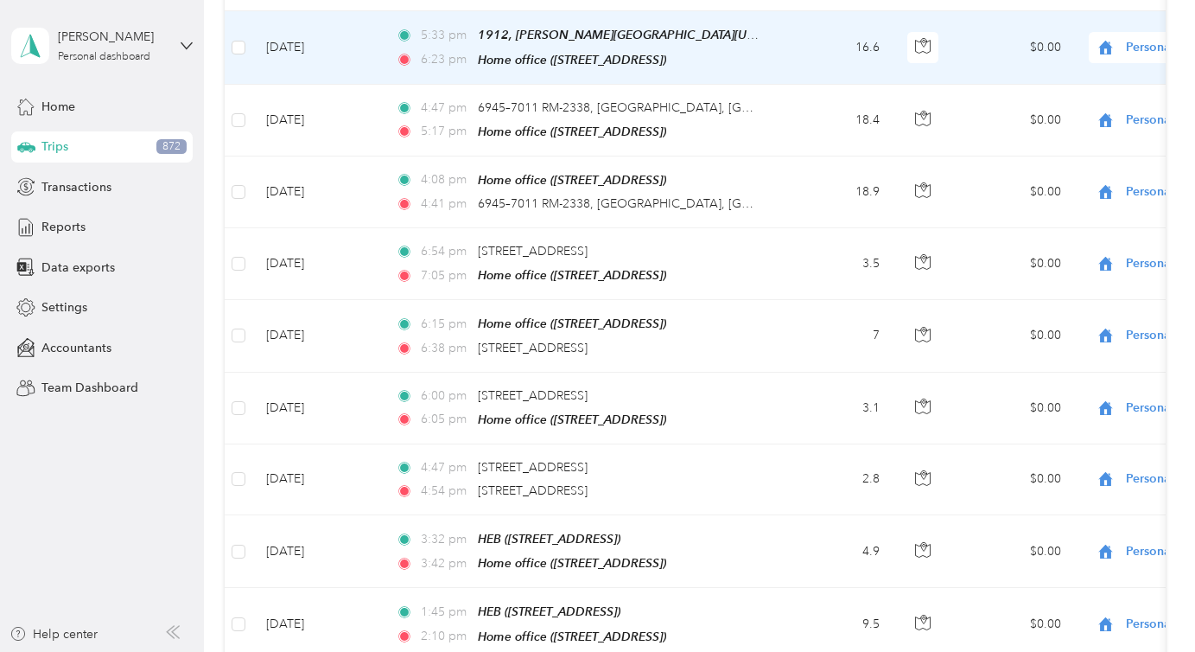
scroll to position [15088, 0]
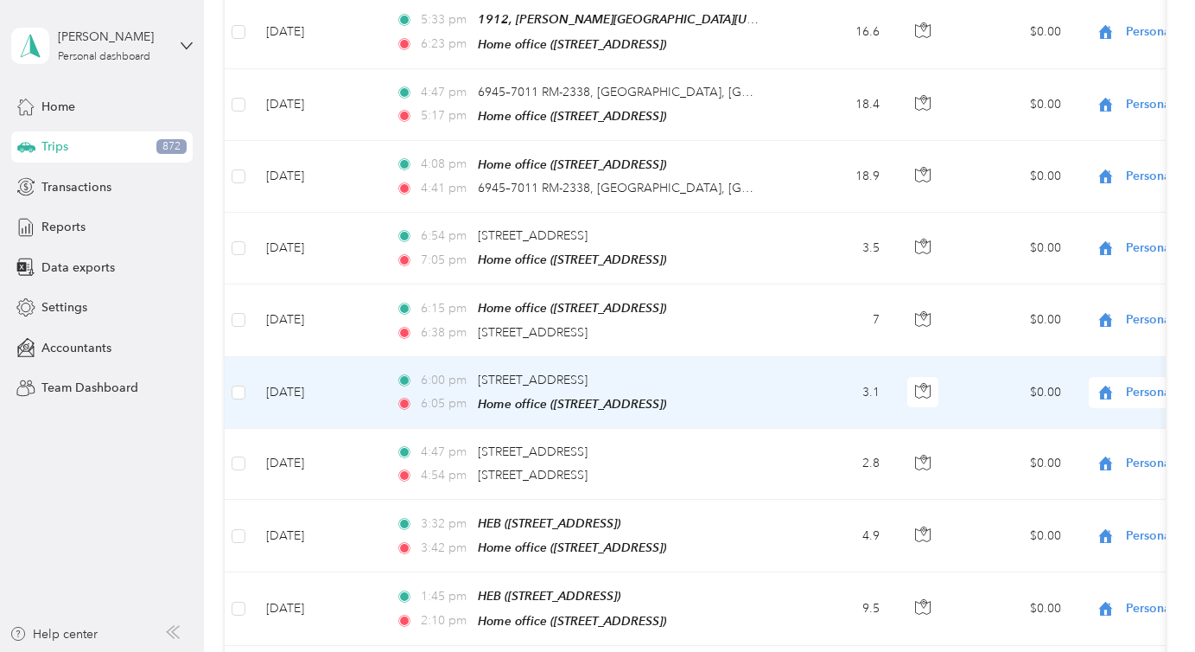
scroll to position [15117, 0]
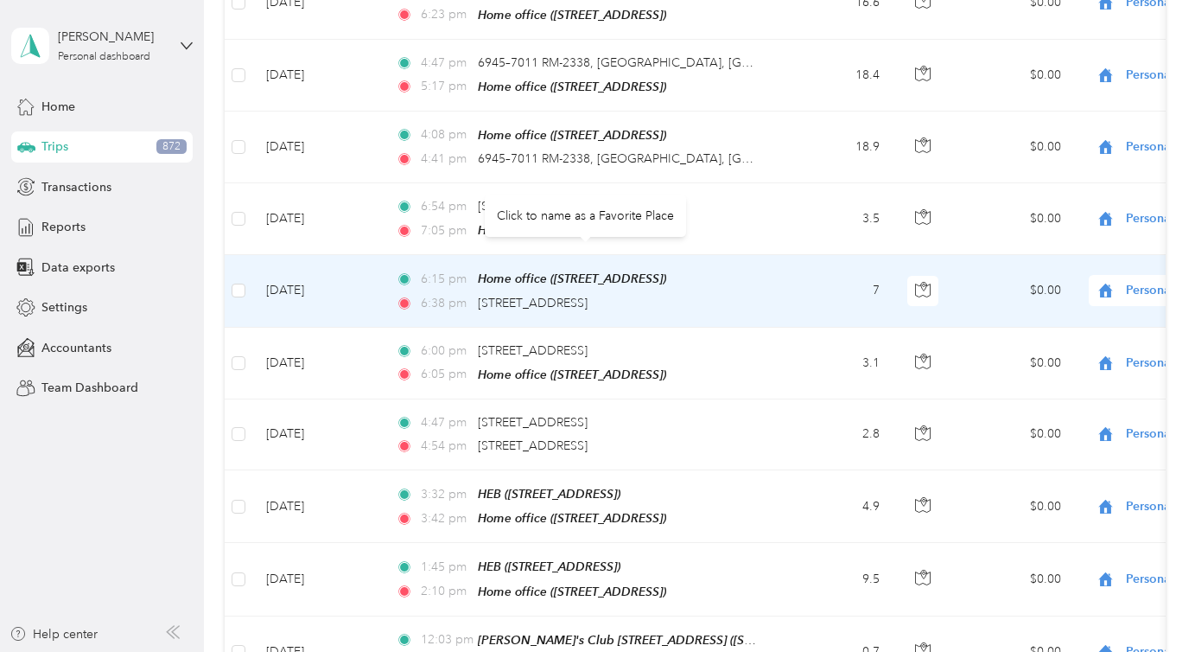
drag, startPoint x: 502, startPoint y: 257, endPoint x: 695, endPoint y: 254, distance: 192.7
click at [695, 294] on div "6:38 pm [STREET_ADDRESS]" at bounding box center [577, 303] width 363 height 19
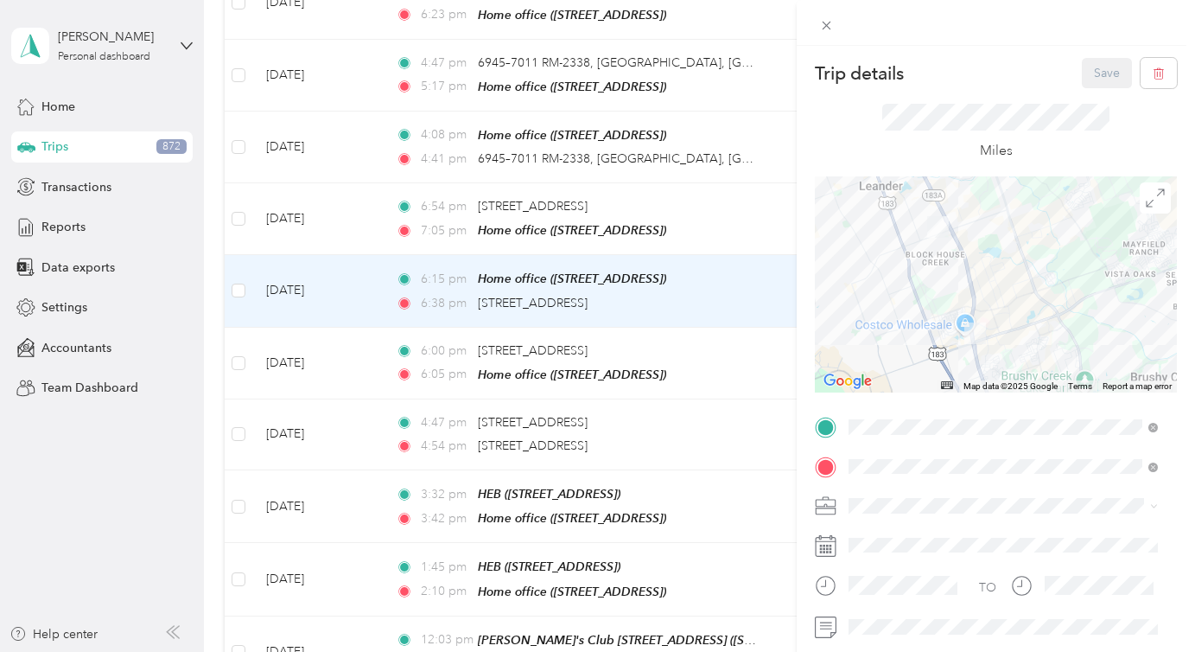
click at [519, 305] on div "Trip details Save This trip cannot be edited because it is either under review,…" at bounding box center [597, 326] width 1195 height 652
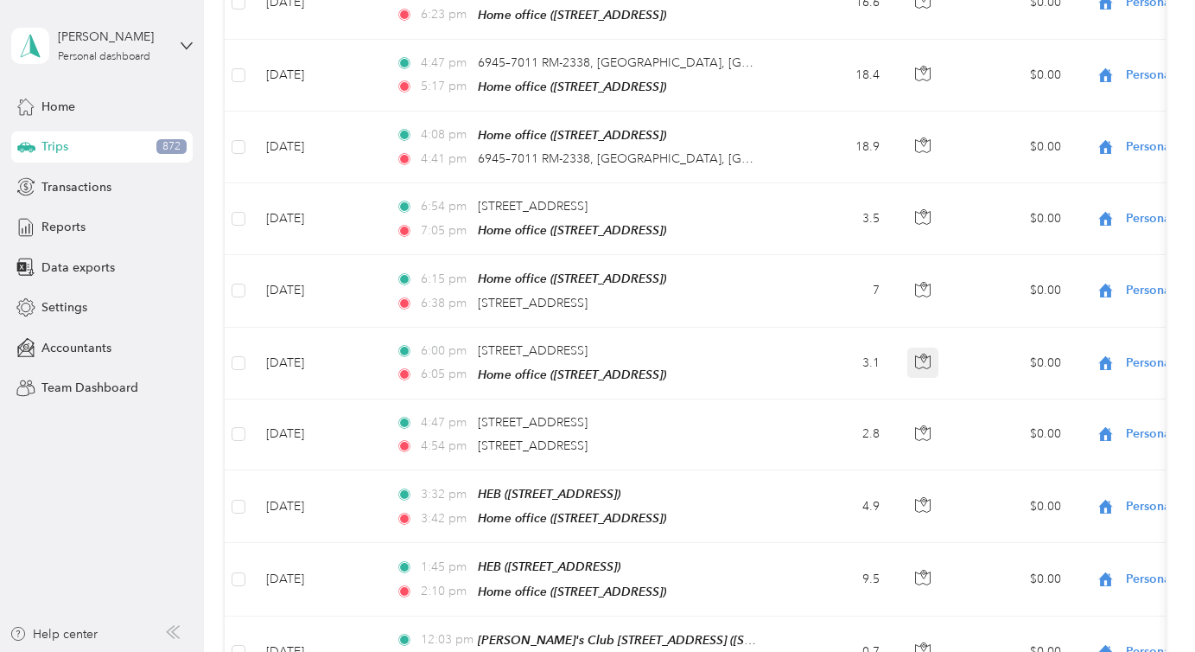
click at [926, 353] on icon "button" at bounding box center [923, 361] width 16 height 16
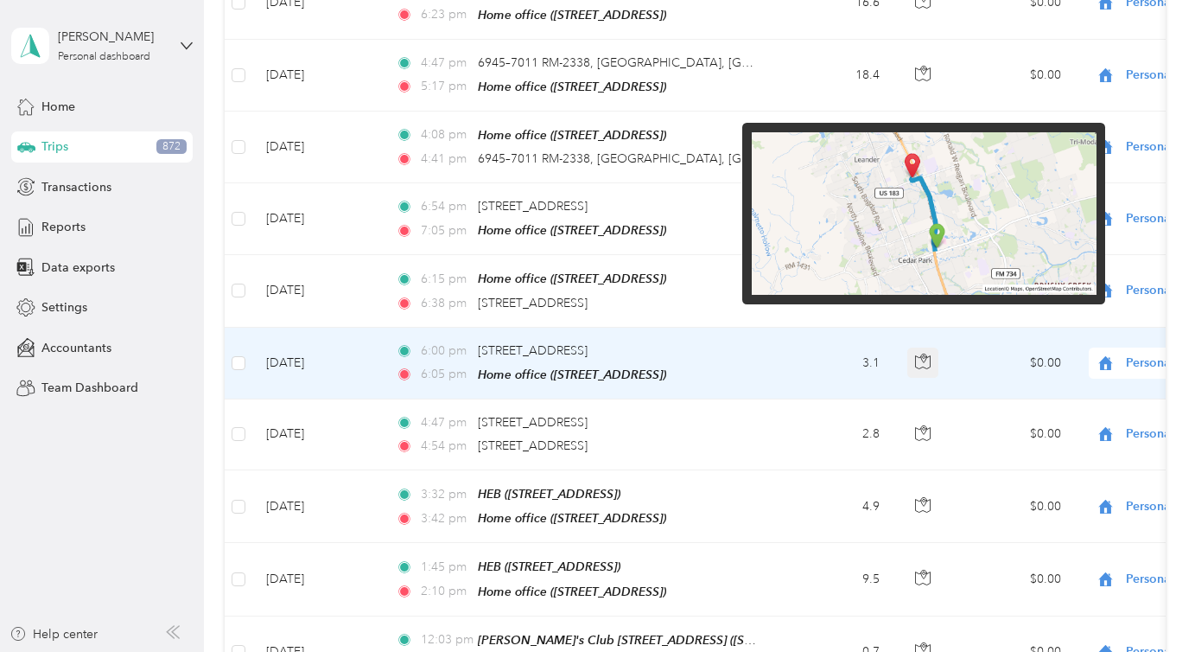
click at [926, 353] on icon "button" at bounding box center [923, 361] width 16 height 16
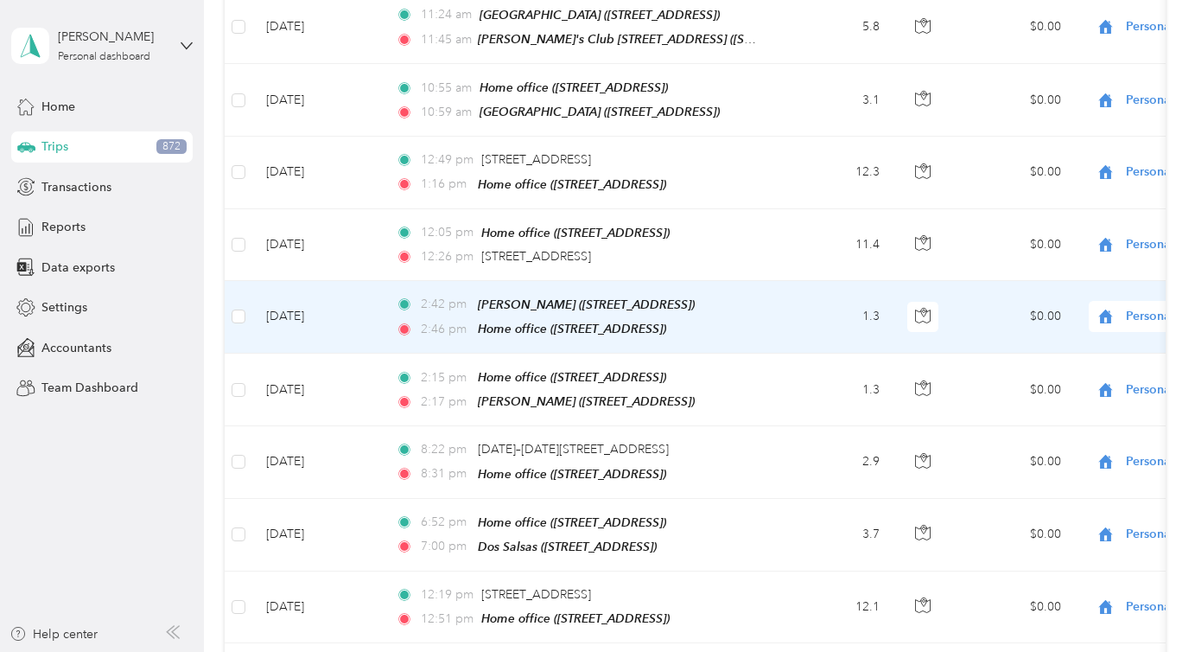
scroll to position [15818, 0]
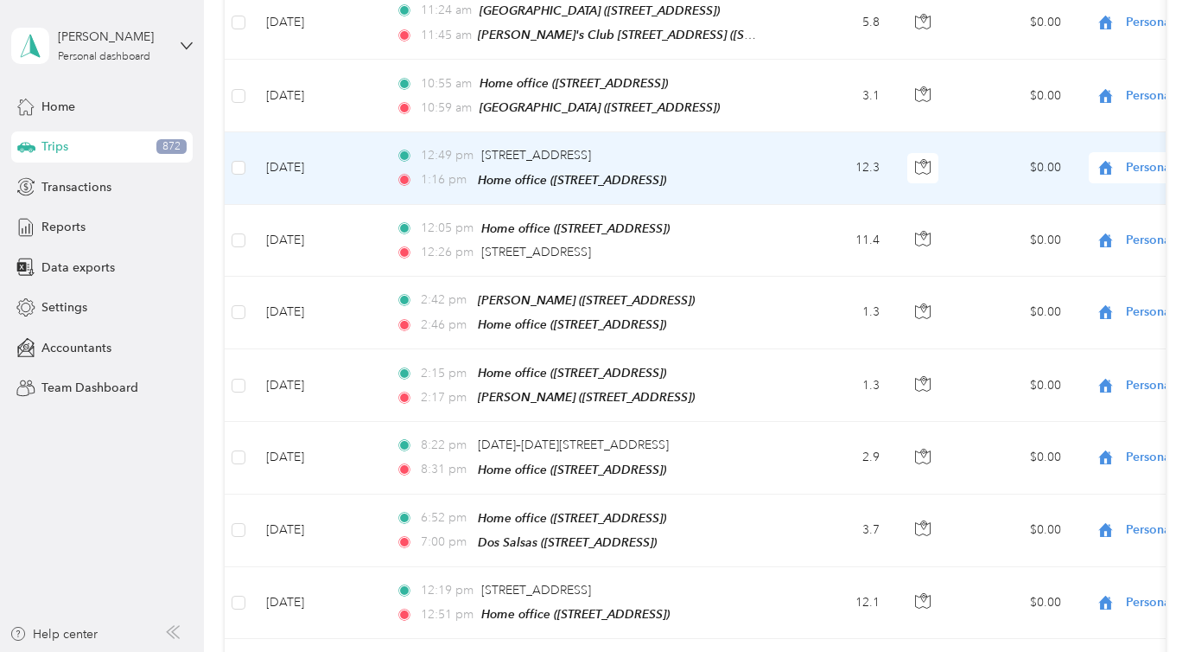
drag, startPoint x: 479, startPoint y: 111, endPoint x: 710, endPoint y: 111, distance: 231.6
click at [710, 146] on div "12:49 pm [STREET_ADDRESS]" at bounding box center [577, 155] width 363 height 19
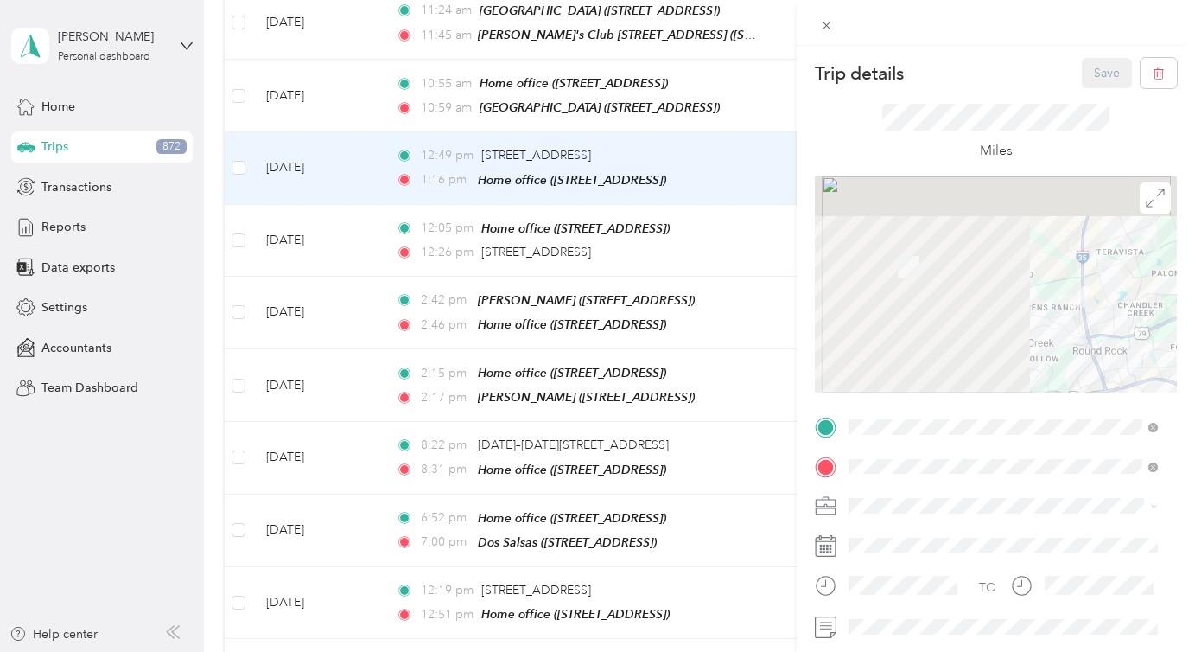
click at [542, 112] on div "Trip details Save This trip cannot be edited because it is either under review,…" at bounding box center [597, 326] width 1195 height 652
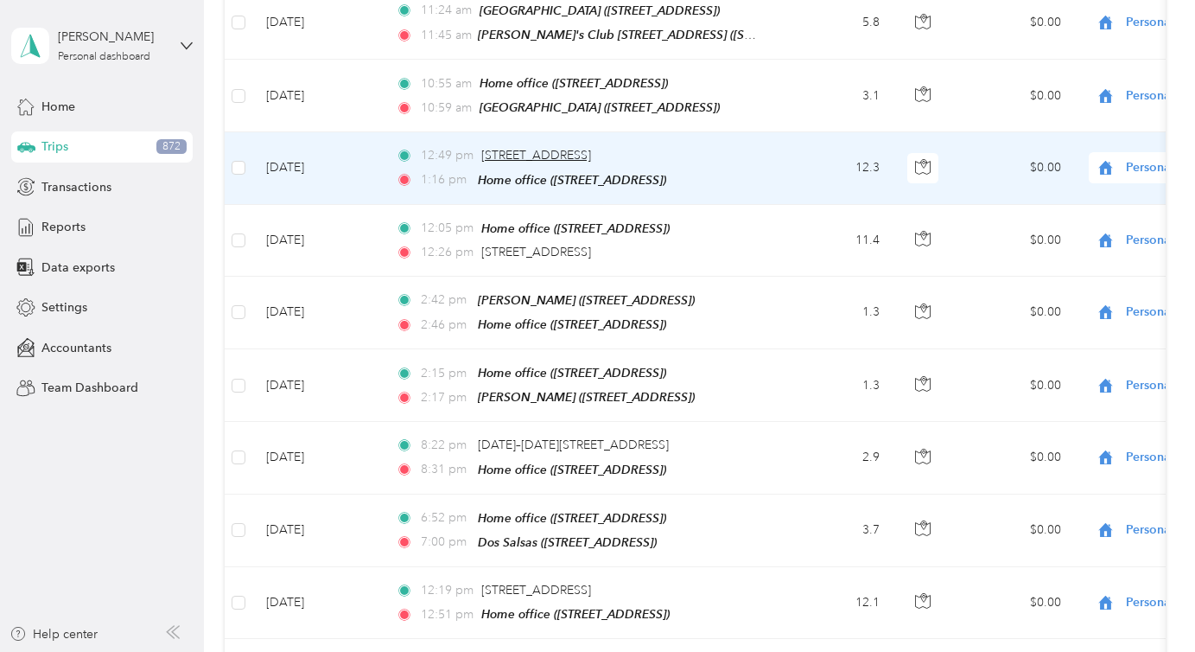
click at [575, 148] on span "[STREET_ADDRESS]" at bounding box center [536, 155] width 110 height 15
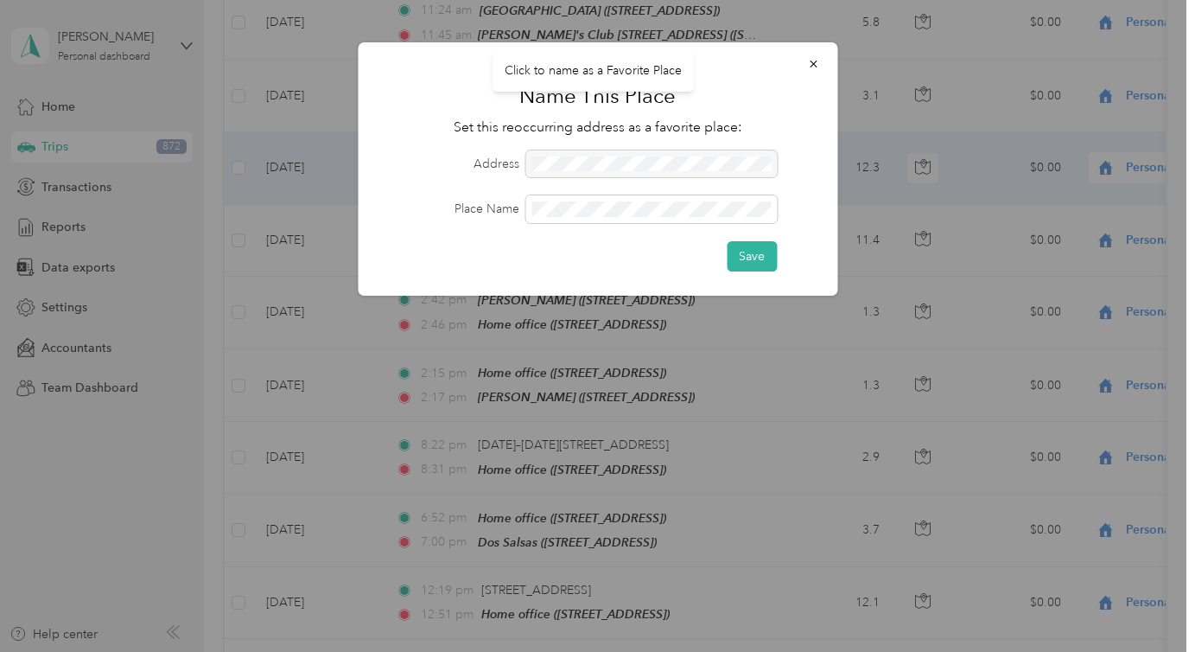
click at [658, 230] on form "Address Place Name Save" at bounding box center [597, 210] width 431 height 121
click at [658, 220] on span at bounding box center [650, 209] width 251 height 28
click at [754, 246] on button "Save" at bounding box center [752, 256] width 50 height 30
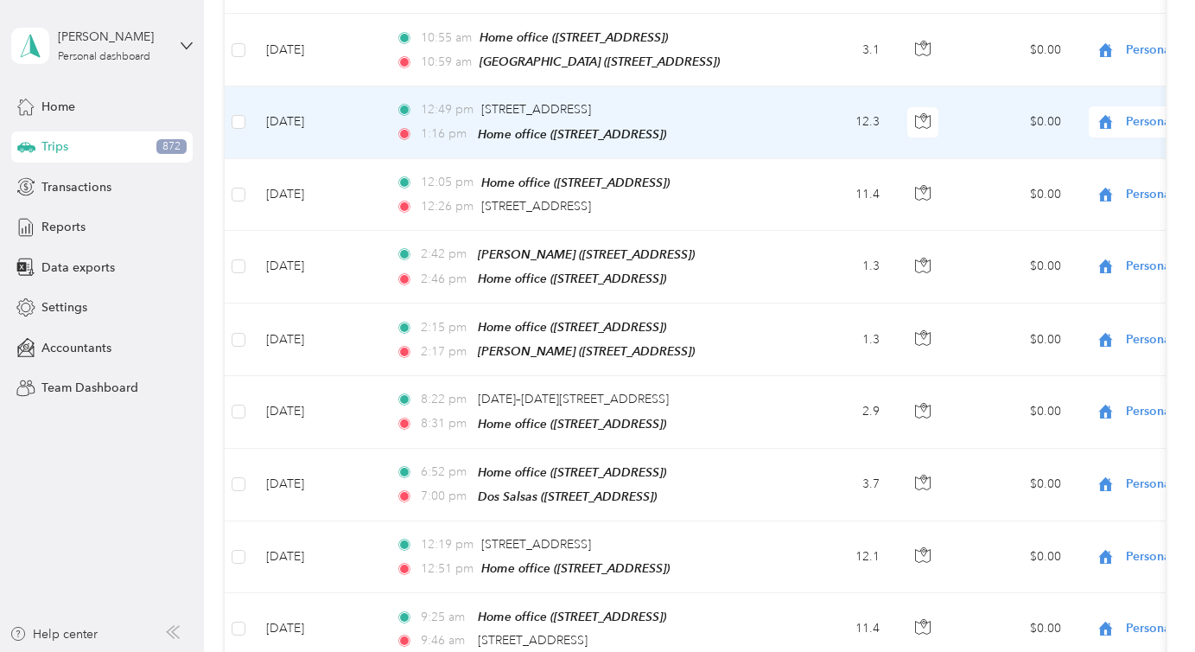
scroll to position [15865, 0]
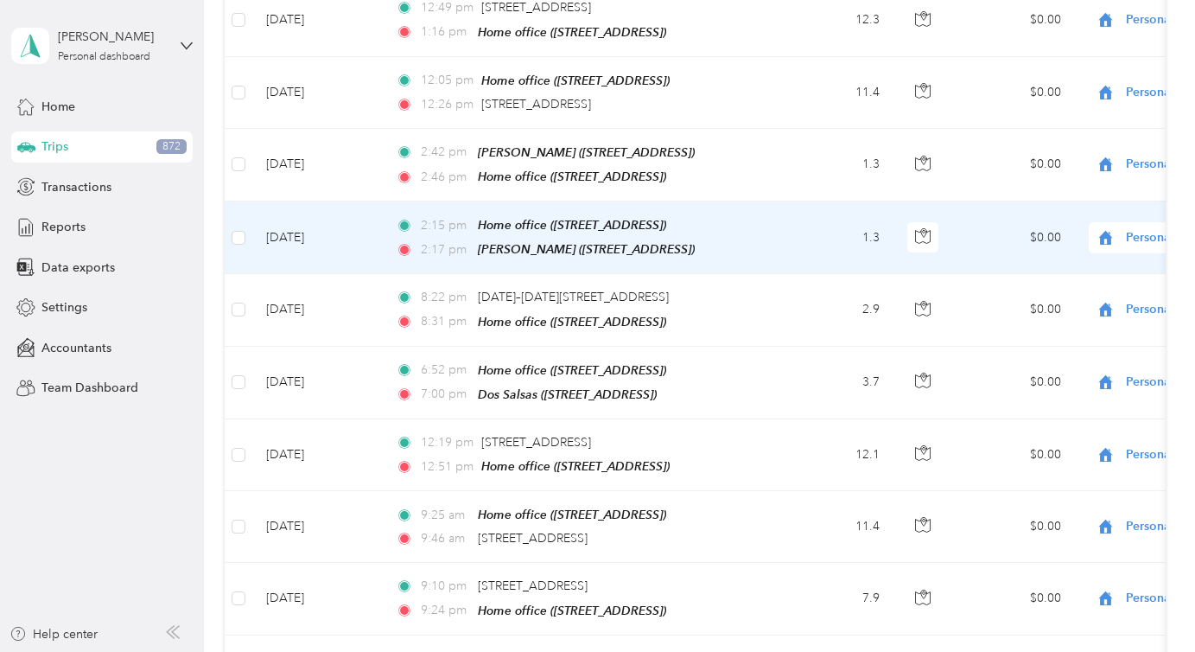
scroll to position [15969, 0]
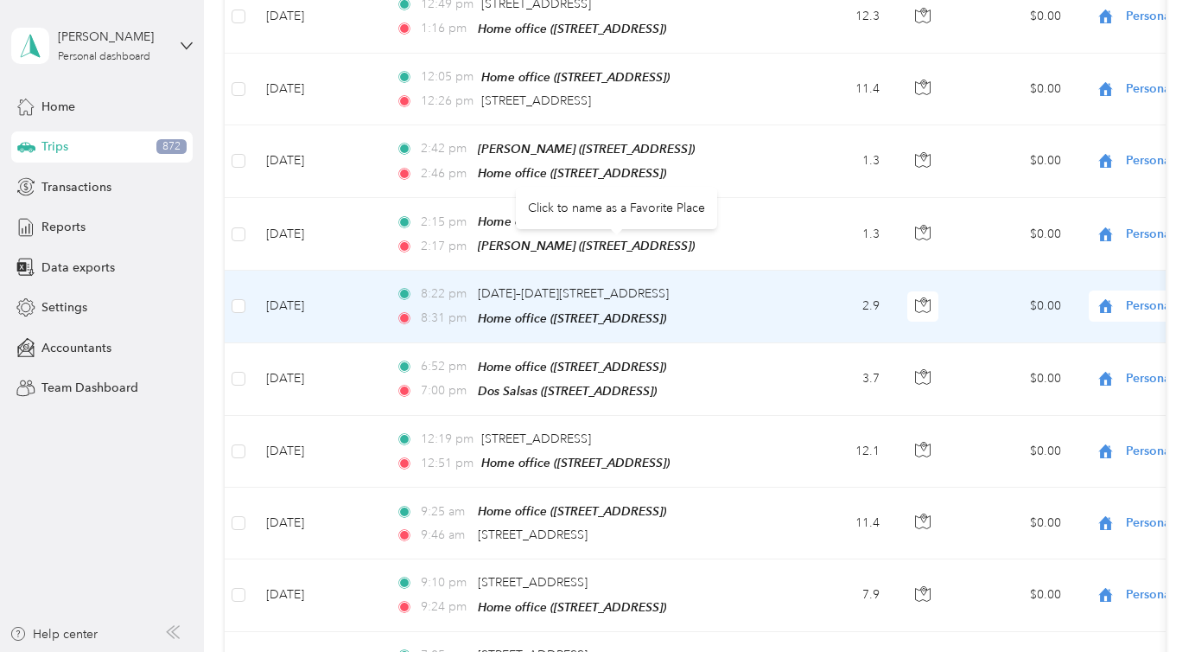
drag, startPoint x: 475, startPoint y: 245, endPoint x: 758, endPoint y: 250, distance: 282.6
click at [758, 284] on div "8:22 pm [DATE]–[DATE][STREET_ADDRESS]" at bounding box center [577, 293] width 363 height 19
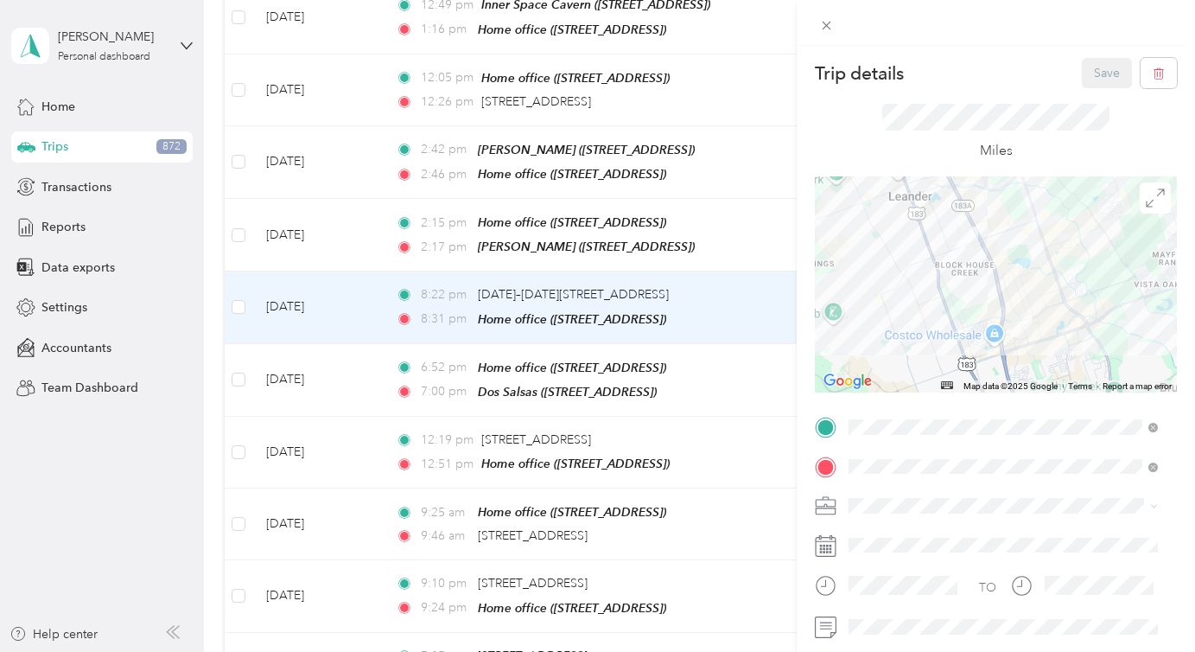
drag, startPoint x: 576, startPoint y: 391, endPoint x: 703, endPoint y: 391, distance: 126.2
click at [703, 391] on div "Trip details Save This trip cannot be edited because it is either under review,…" at bounding box center [597, 326] width 1195 height 652
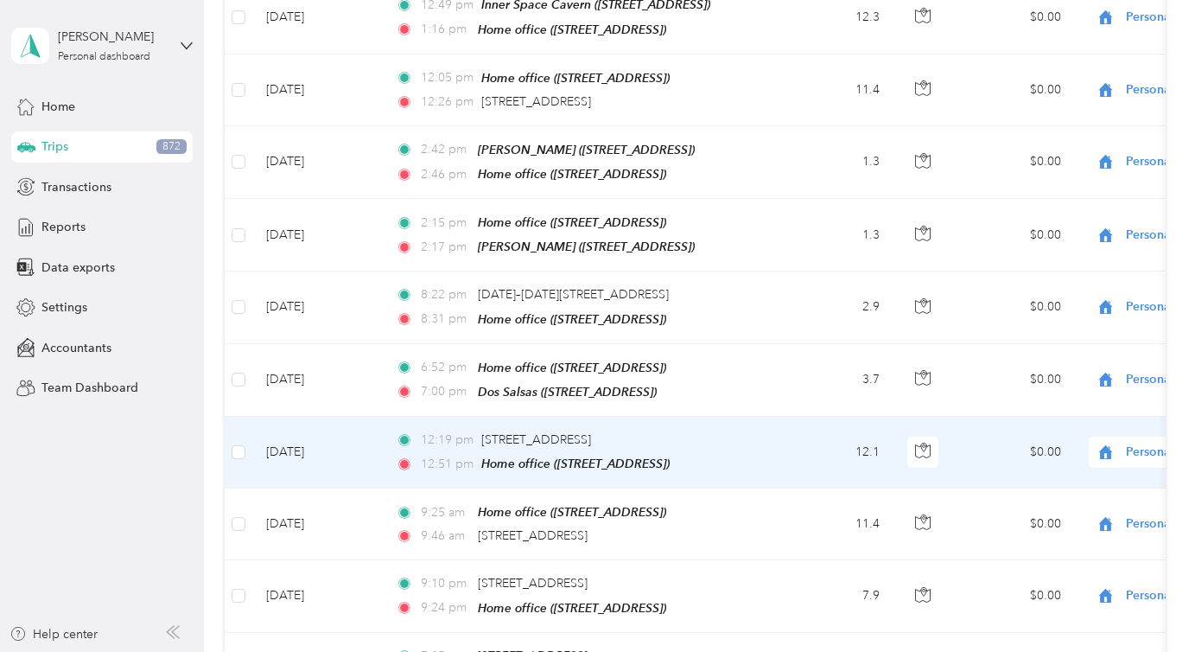
drag, startPoint x: 480, startPoint y: 392, endPoint x: 707, endPoint y: 392, distance: 226.4
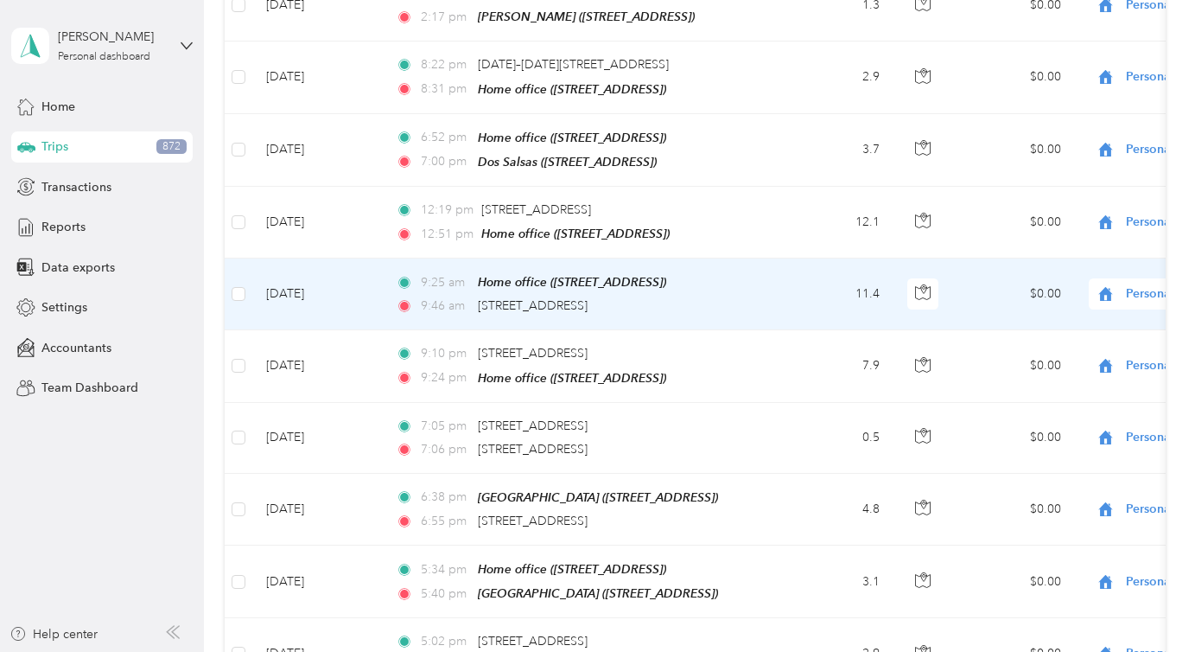
scroll to position [16244, 0]
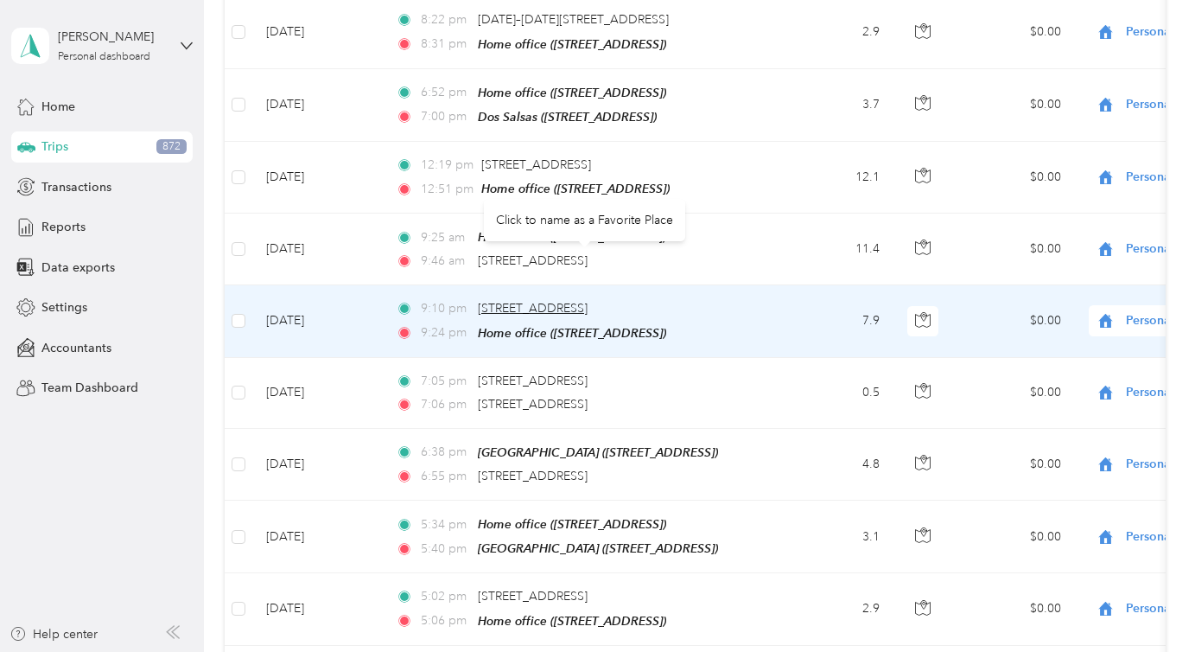
drag, startPoint x: 474, startPoint y: 256, endPoint x: 685, endPoint y: 254, distance: 211.7
click at [685, 299] on div "9:10 pm [STREET_ADDRESS]" at bounding box center [577, 308] width 363 height 19
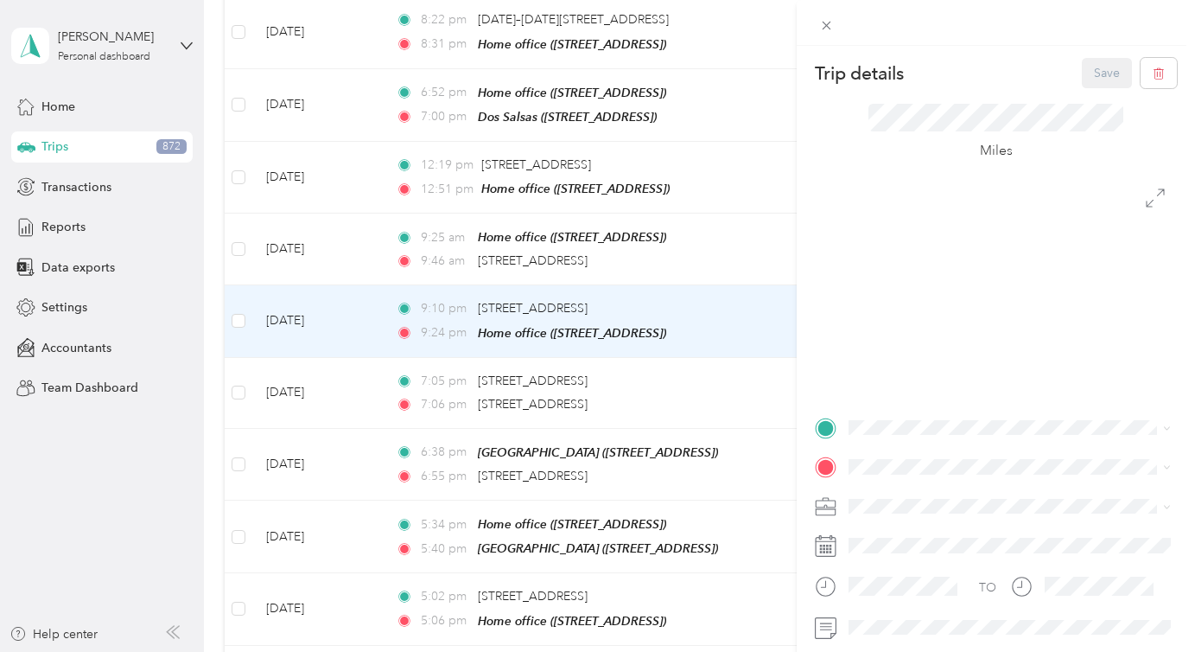
drag, startPoint x: 474, startPoint y: 256, endPoint x: 699, endPoint y: 257, distance: 224.7
click at [700, 651] on div "Trip details Save This trip cannot be edited because it is either under review,…" at bounding box center [593, 652] width 1186 height 0
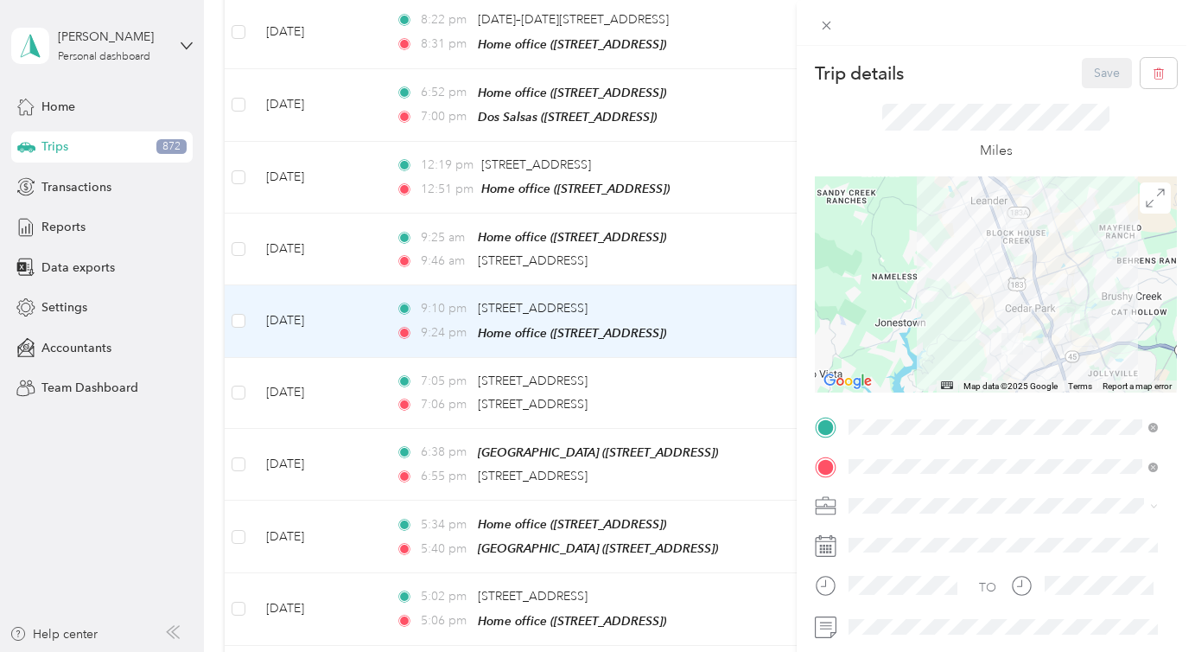
drag, startPoint x: 472, startPoint y: 253, endPoint x: 563, endPoint y: 253, distance: 91.6
click at [563, 253] on div "Trip details Save This trip cannot be edited because it is either under review,…" at bounding box center [597, 326] width 1195 height 652
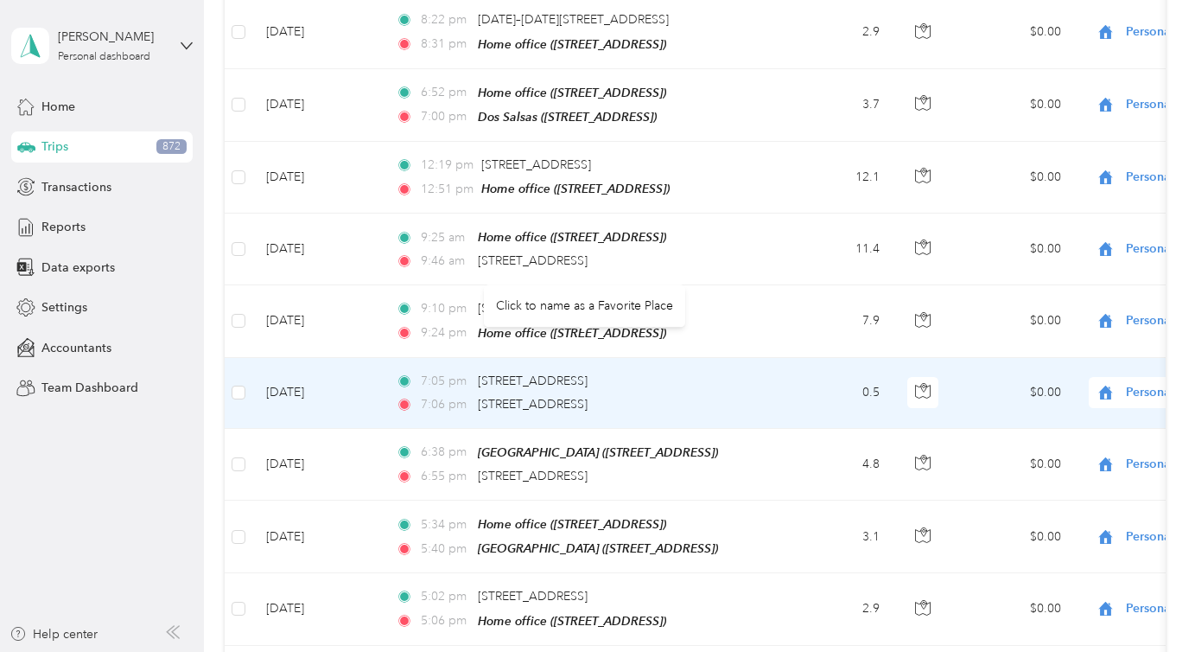
drag, startPoint x: 473, startPoint y: 353, endPoint x: 696, endPoint y: 346, distance: 223.0
click at [696, 395] on div "7:06 pm [STREET_ADDRESS]" at bounding box center [577, 404] width 363 height 19
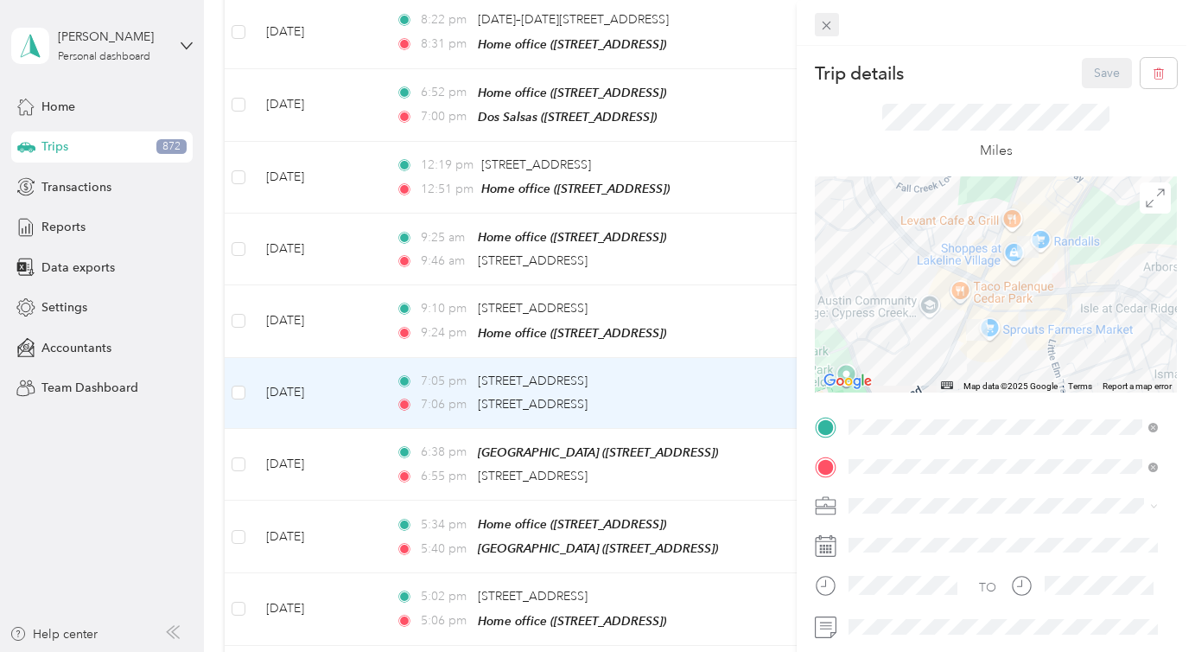
click at [834, 651] on div "Trip details Save This trip cannot be edited because it is either under review,…" at bounding box center [593, 652] width 1186 height 0
click at [829, 46] on div "Close" at bounding box center [826, 50] width 43 height 30
click at [829, 25] on icon at bounding box center [826, 25] width 15 height 15
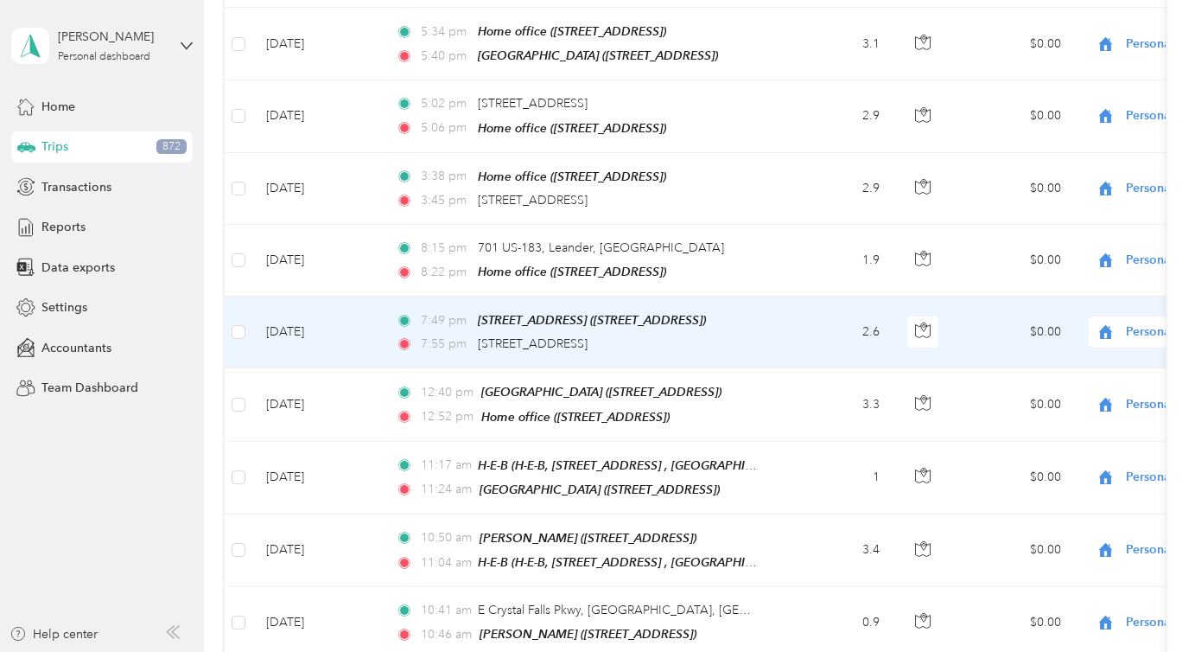
scroll to position [16740, 0]
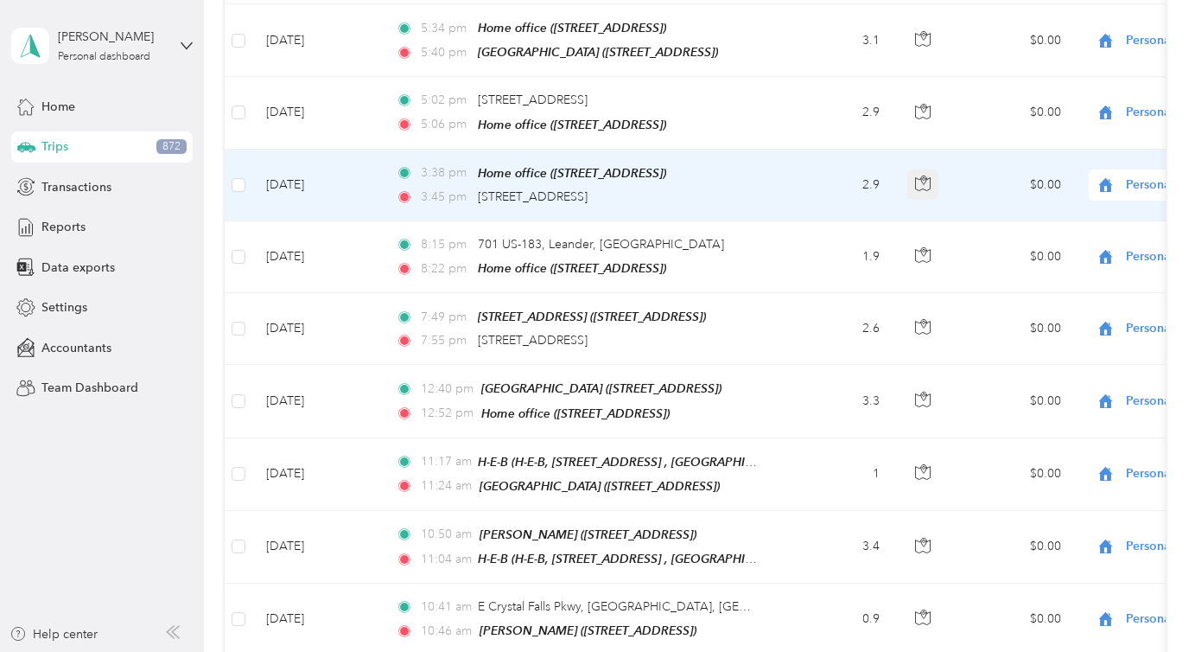
click at [925, 169] on button "button" at bounding box center [922, 184] width 31 height 31
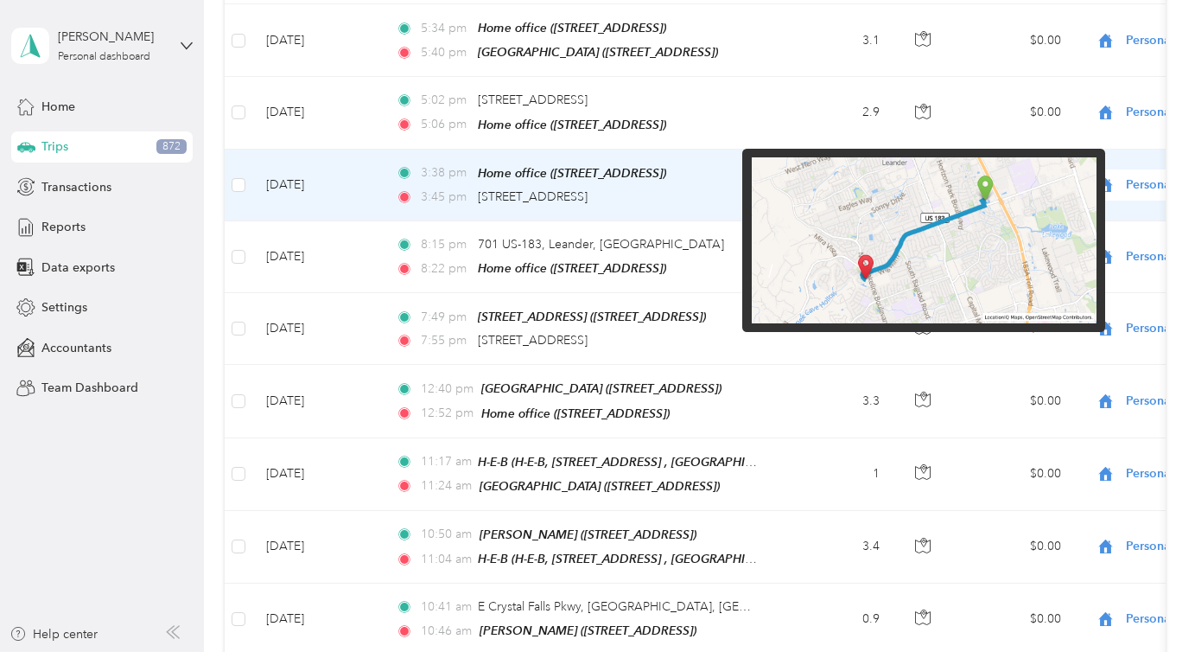
click at [1005, 220] on img at bounding box center [924, 240] width 345 height 166
click at [867, 286] on img at bounding box center [924, 240] width 345 height 166
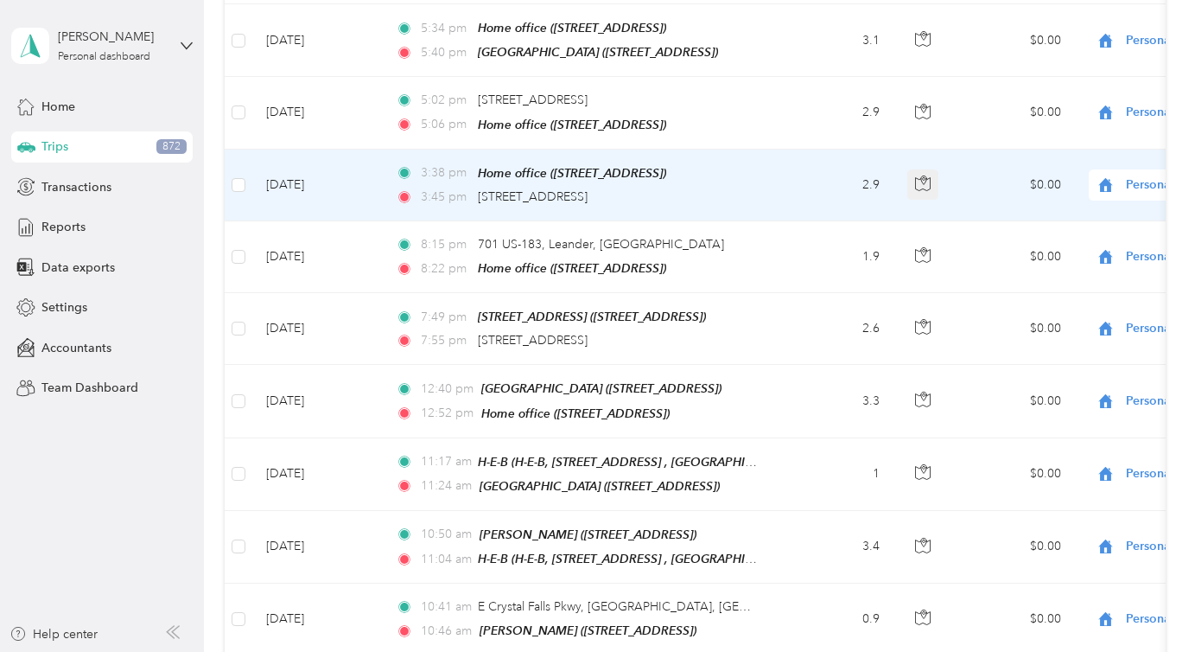
click at [933, 169] on button "button" at bounding box center [922, 184] width 31 height 31
drag, startPoint x: 469, startPoint y: 145, endPoint x: 664, endPoint y: 144, distance: 194.4
click at [664, 188] on div "3:45 pm [STREET_ADDRESS]" at bounding box center [577, 197] width 363 height 19
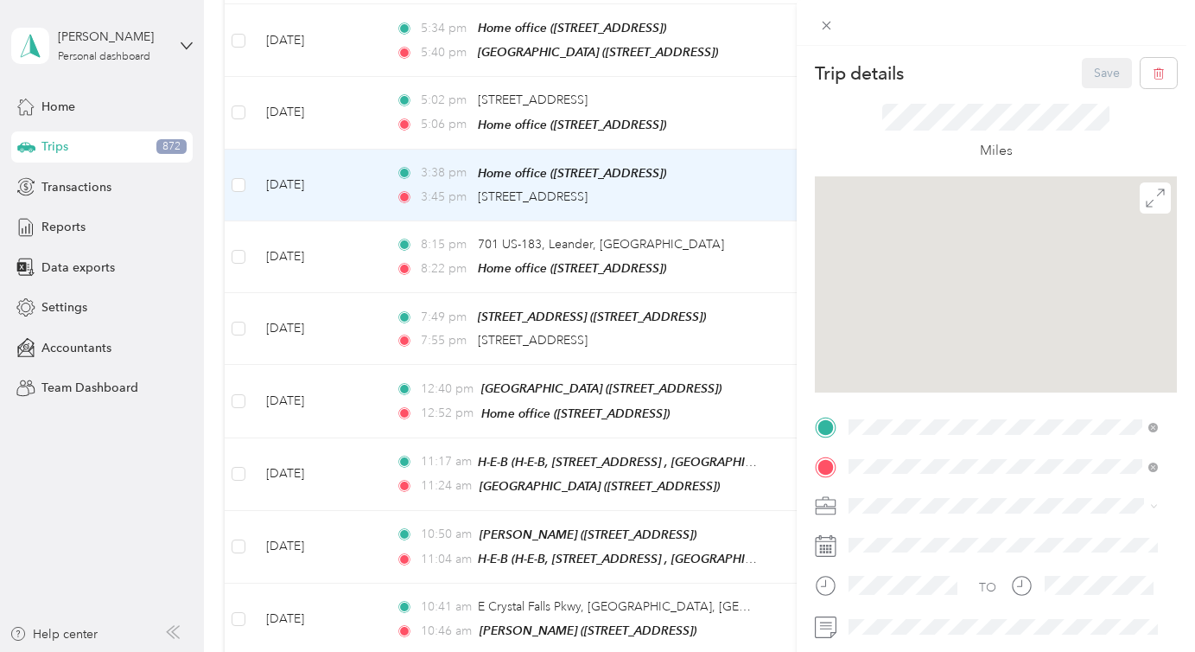
click at [510, 144] on div "Trip details Save This trip cannot be edited because it is either under review,…" at bounding box center [597, 326] width 1195 height 652
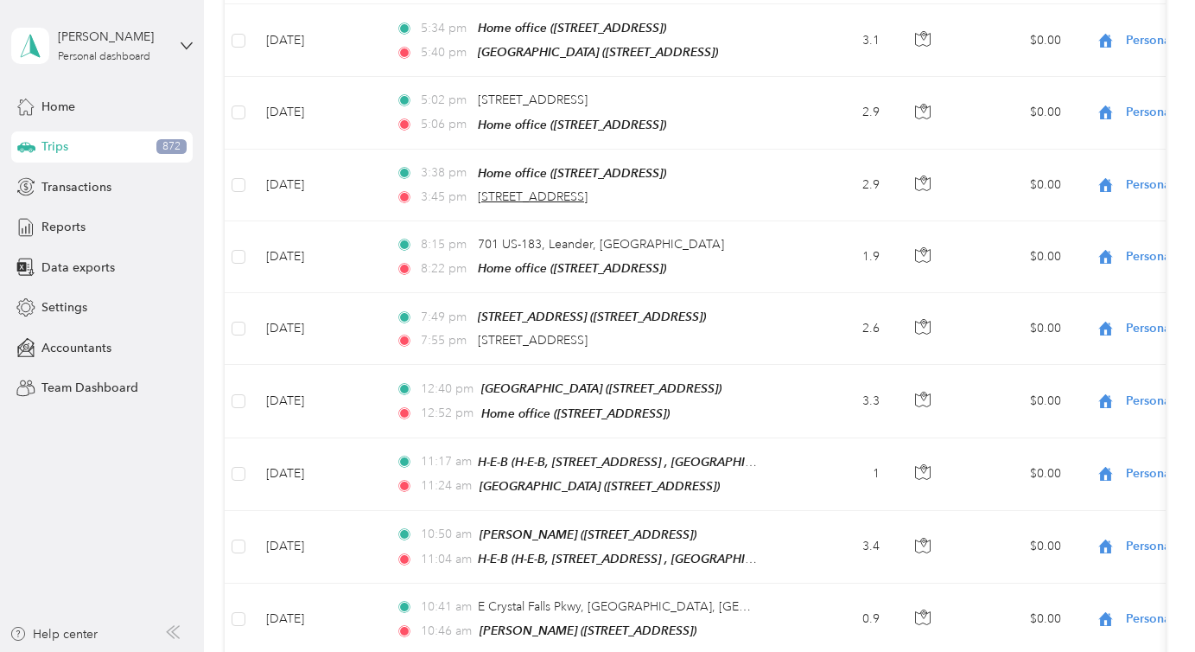
click at [543, 189] on span "[STREET_ADDRESS]" at bounding box center [533, 196] width 110 height 15
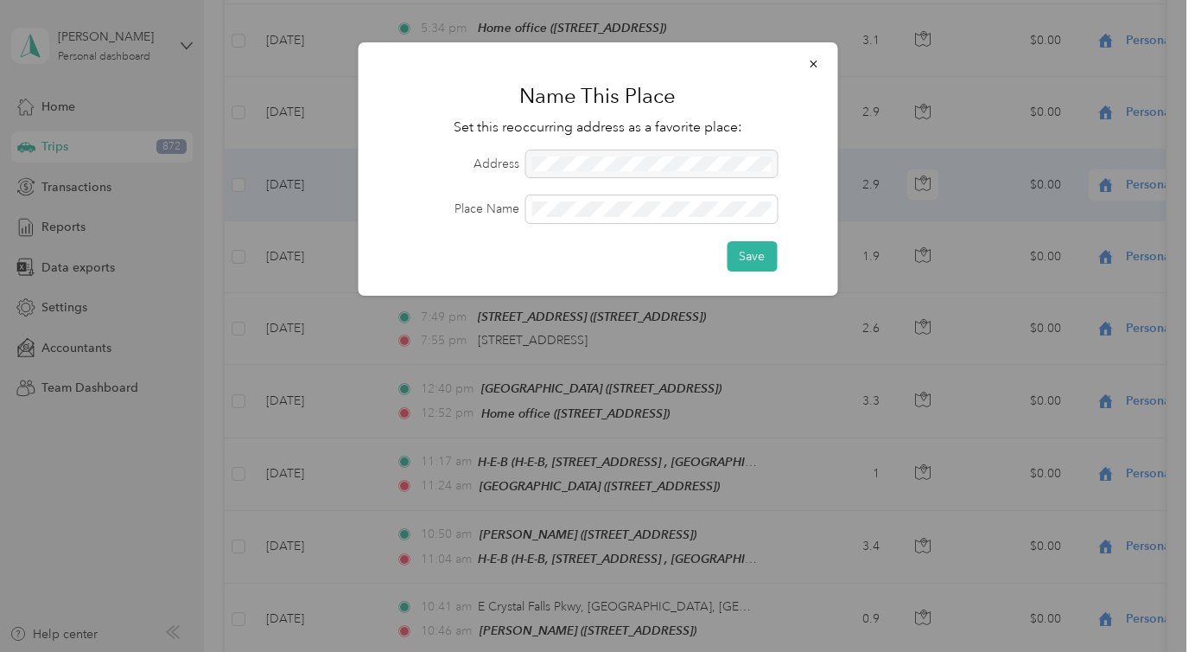
click at [569, 170] on div at bounding box center [650, 164] width 251 height 28
click at [760, 249] on button "Save" at bounding box center [752, 256] width 50 height 30
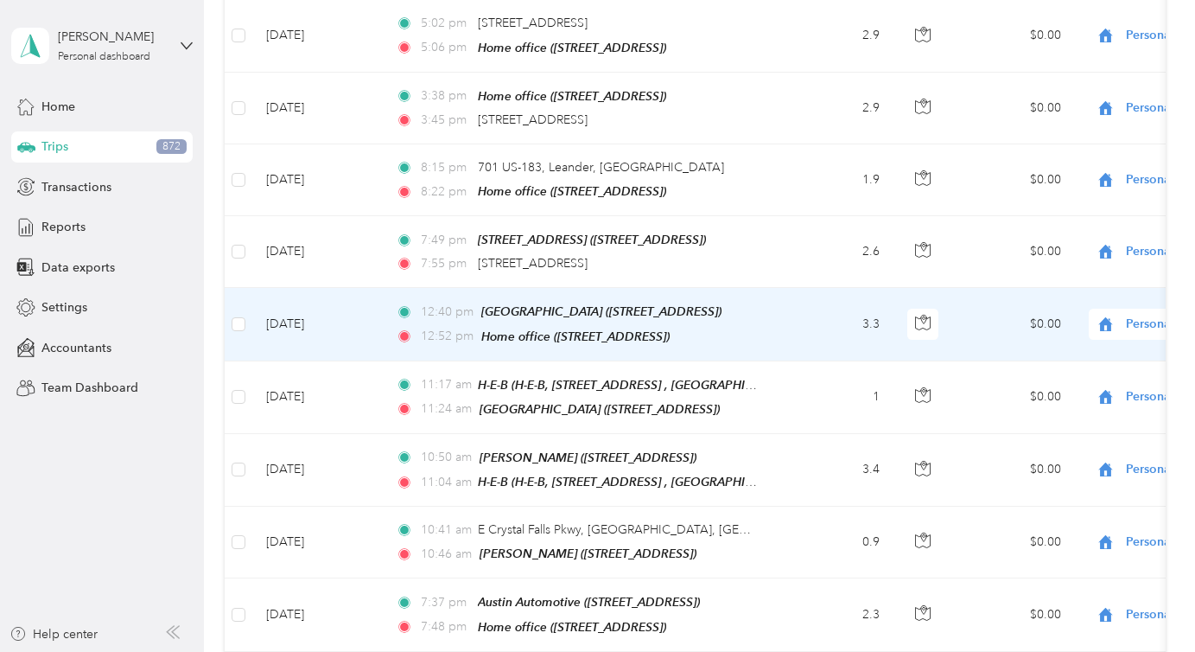
scroll to position [16845, 0]
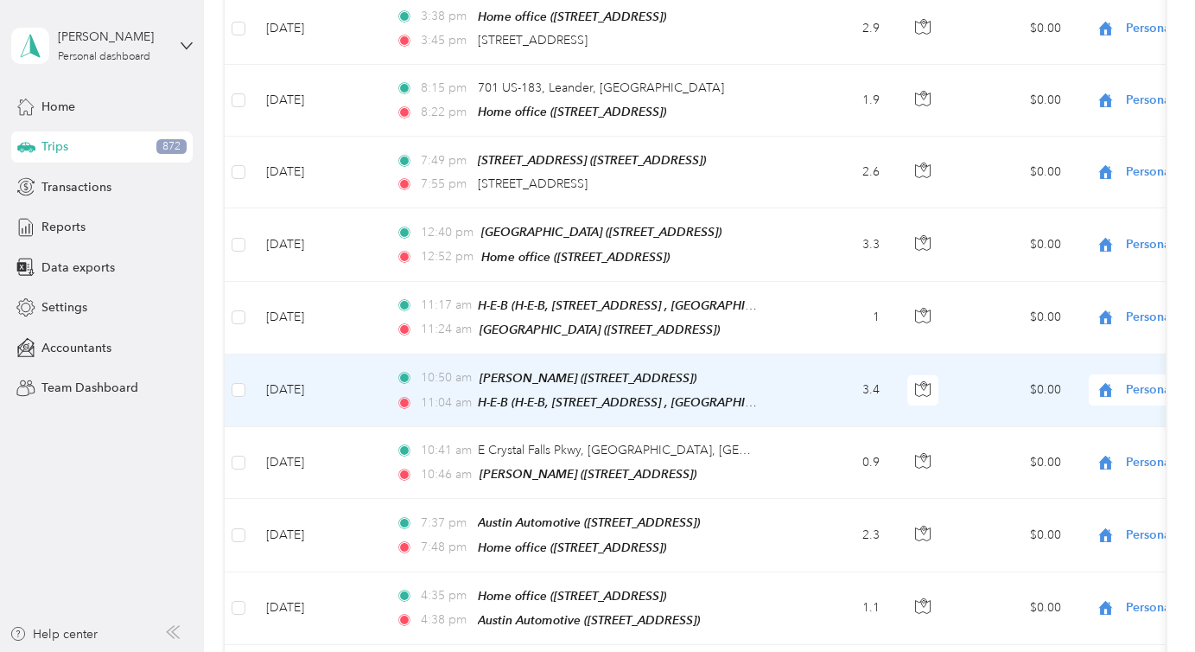
scroll to position [16900, 0]
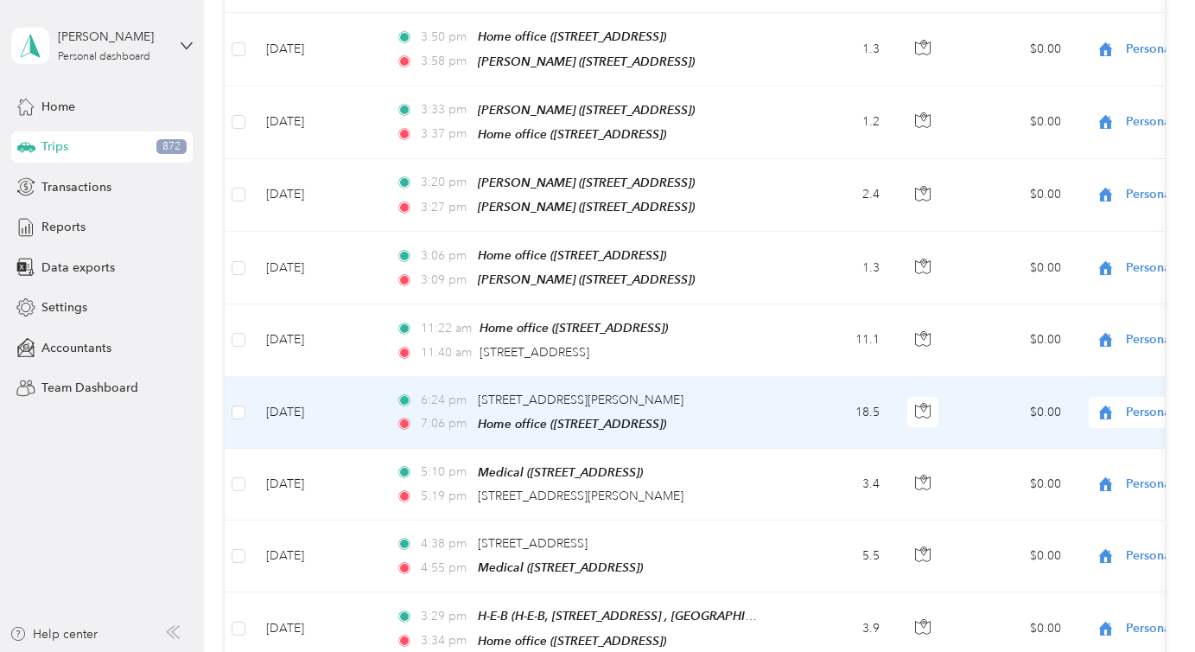
scroll to position [17675, 0]
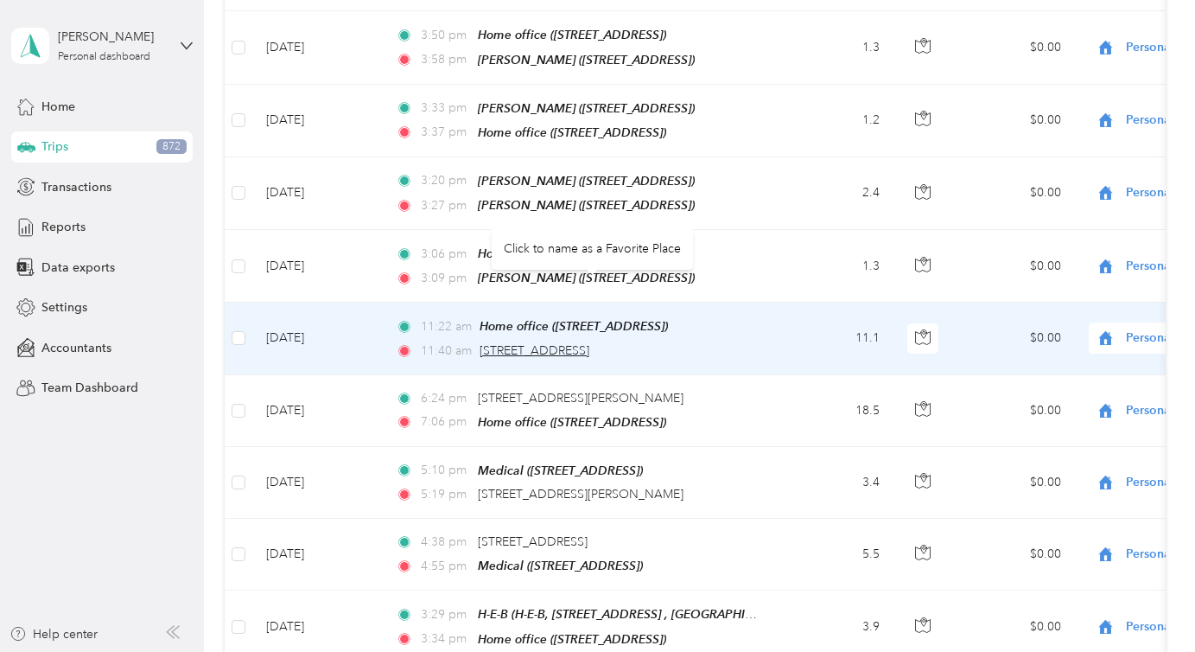
drag, startPoint x: 474, startPoint y: 285, endPoint x: 702, endPoint y: 289, distance: 227.3
click at [702, 341] on div "11:40 am [STREET_ADDRESS]" at bounding box center [577, 350] width 363 height 19
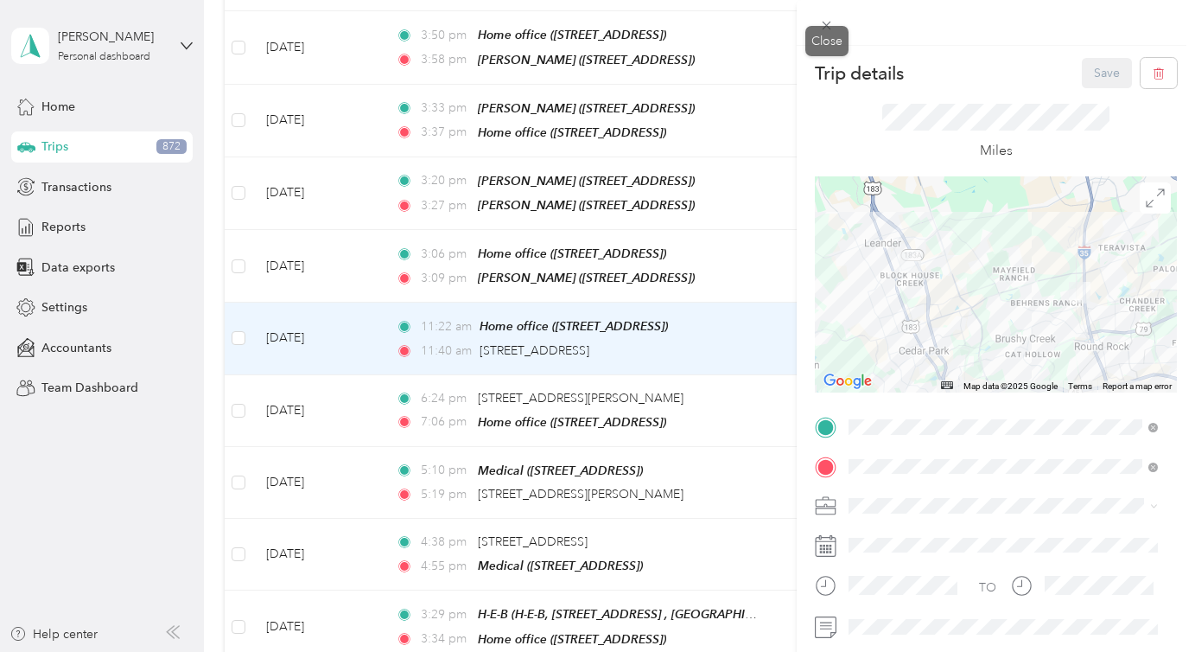
click at [828, 23] on icon at bounding box center [827, 26] width 9 height 9
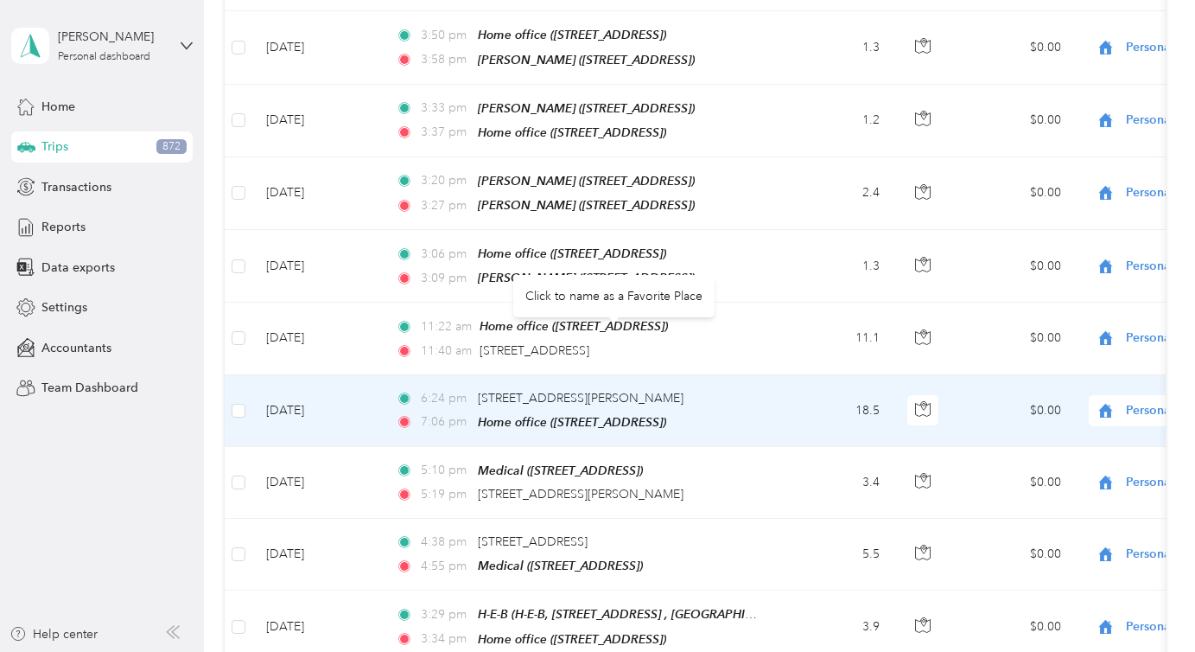
drag, startPoint x: 474, startPoint y: 333, endPoint x: 597, endPoint y: 300, distance: 127.9
click at [598, 300] on body "[PERSON_NAME] Personal dashboard Home Trips 872 Transactions Reports Data expor…" at bounding box center [593, 326] width 1186 height 652
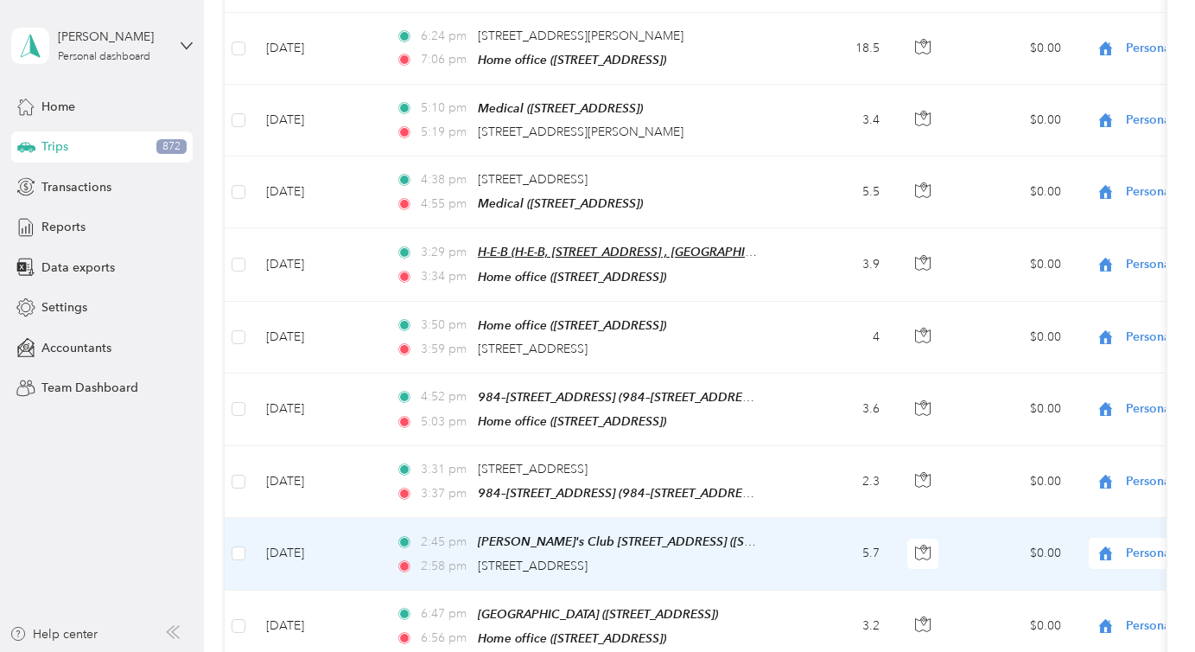
scroll to position [18045, 0]
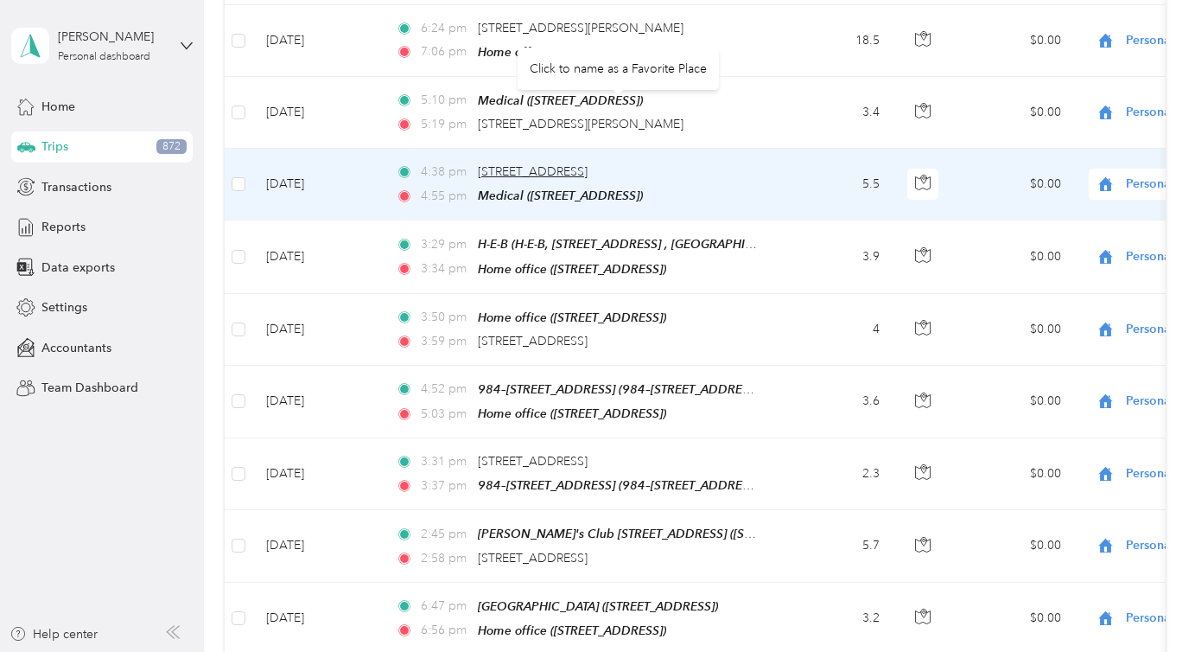
drag, startPoint x: 473, startPoint y: 106, endPoint x: 749, endPoint y: 107, distance: 276.5
click at [749, 162] on div "4:38 pm [STREET_ADDRESS]" at bounding box center [577, 171] width 363 height 19
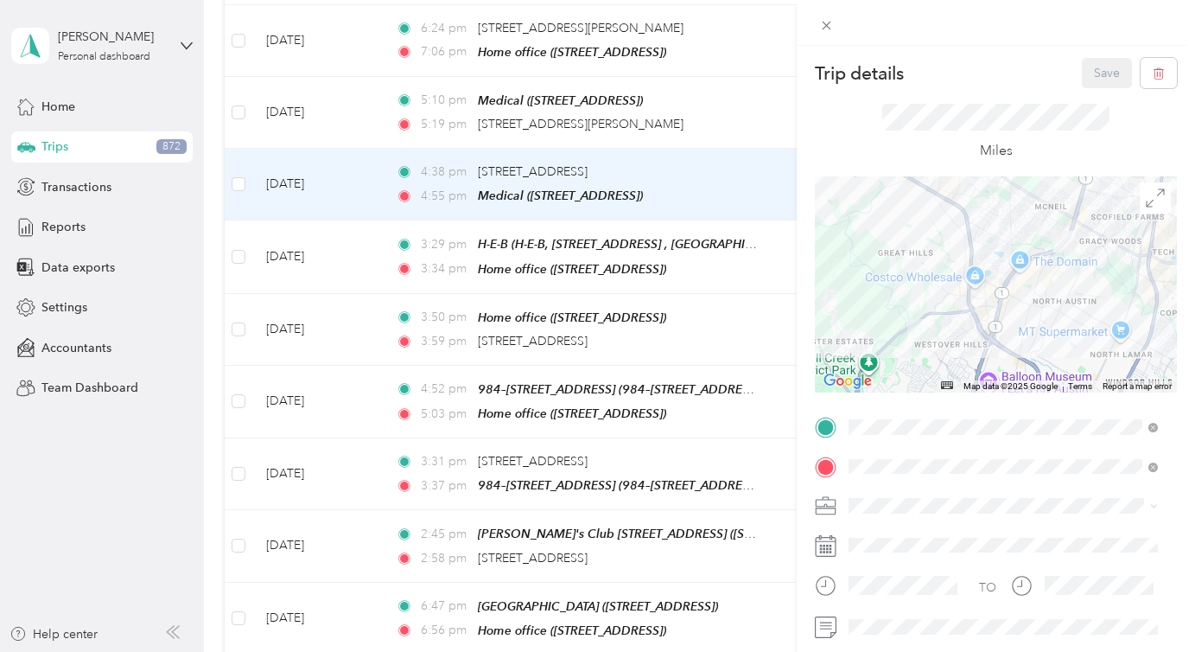
click at [835, 23] on span at bounding box center [827, 25] width 24 height 24
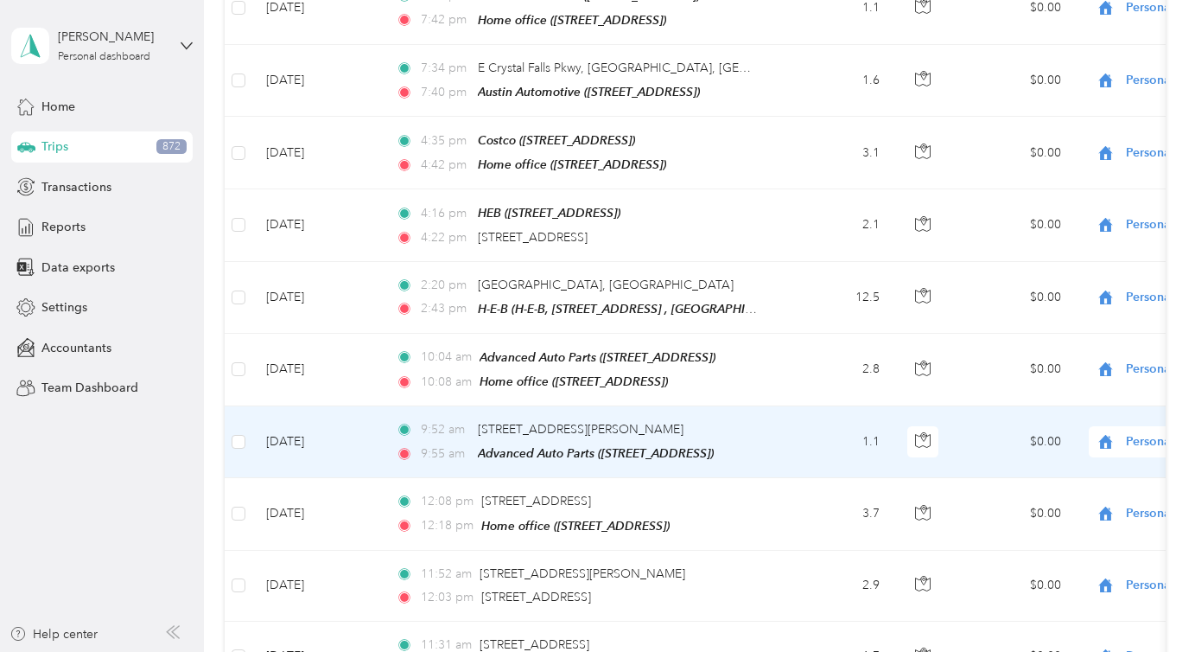
scroll to position [18967, 0]
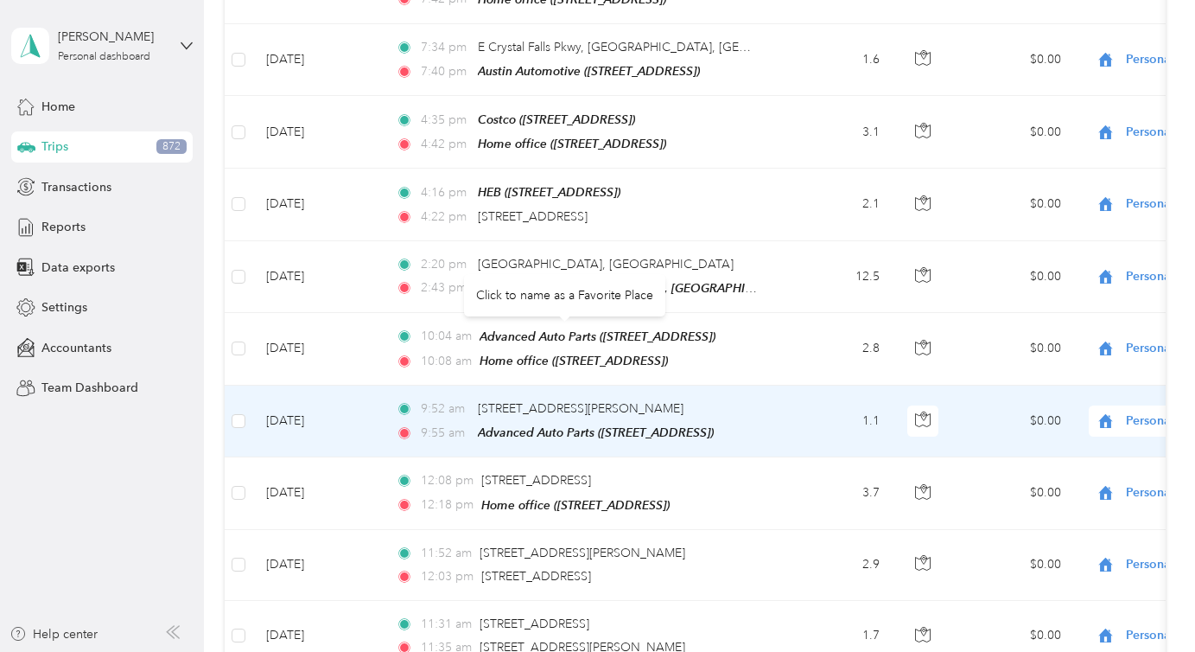
drag, startPoint x: 471, startPoint y: 331, endPoint x: 650, endPoint y: 340, distance: 179.1
click at [650, 399] on div "9:52 am [STREET_ADDRESS][PERSON_NAME]" at bounding box center [577, 408] width 363 height 19
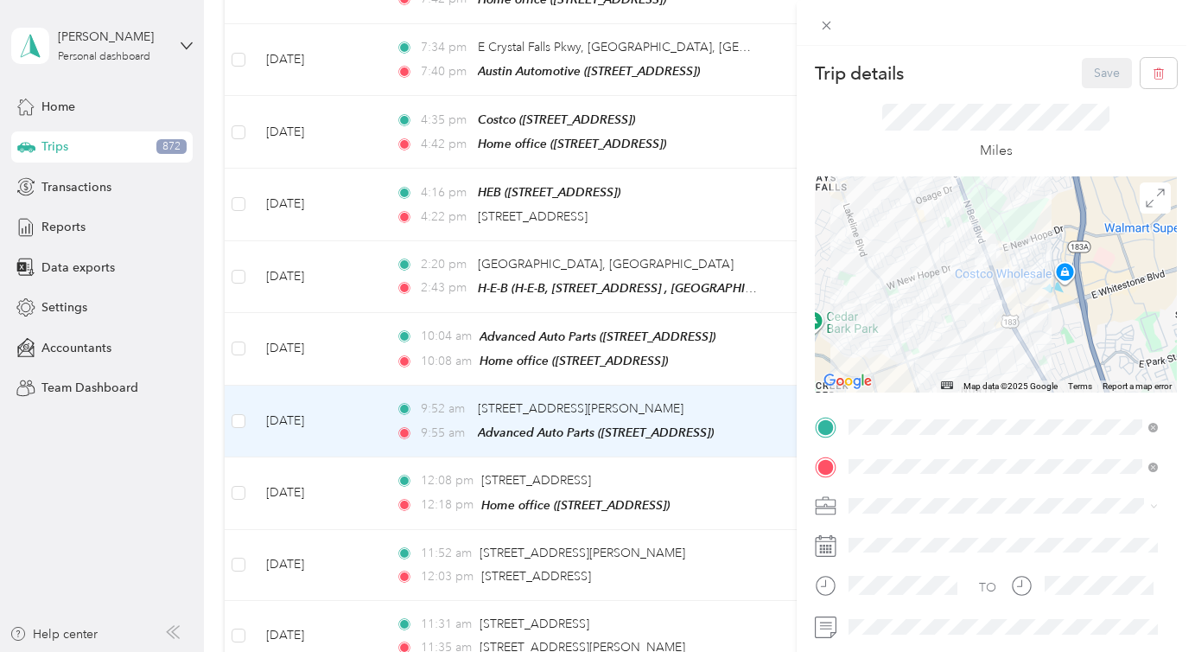
click at [597, 332] on div "Trip details Save This trip cannot be edited because it is either under review,…" at bounding box center [597, 326] width 1195 height 652
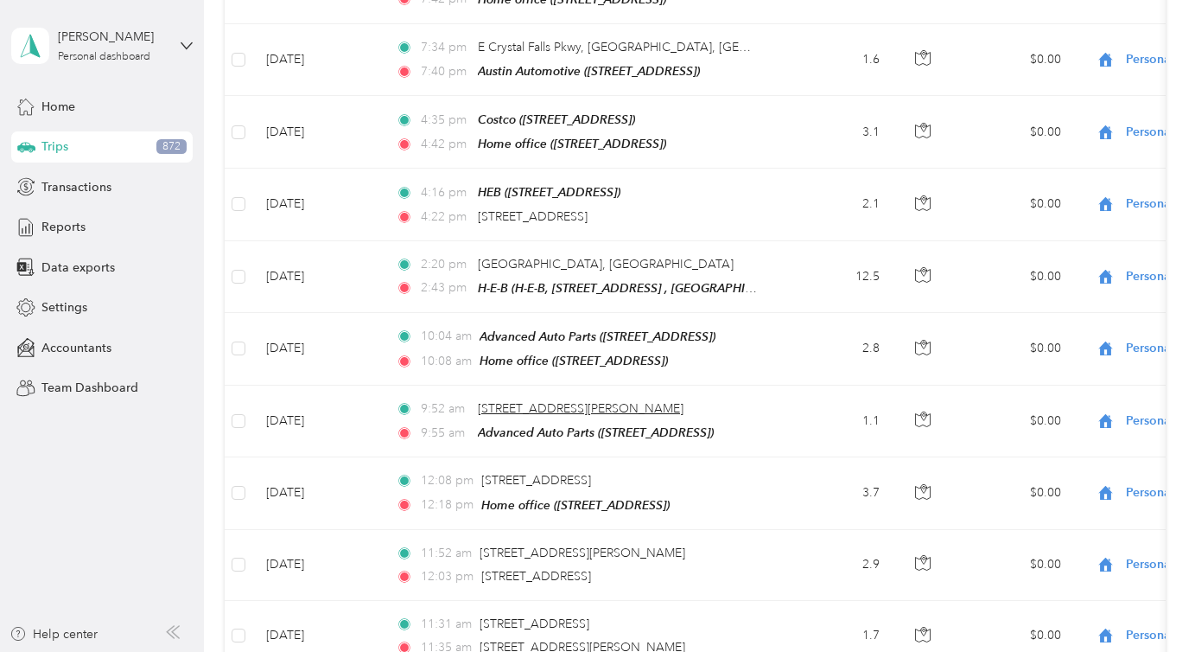
click at [491, 401] on span "[STREET_ADDRESS][PERSON_NAME]" at bounding box center [581, 408] width 206 height 15
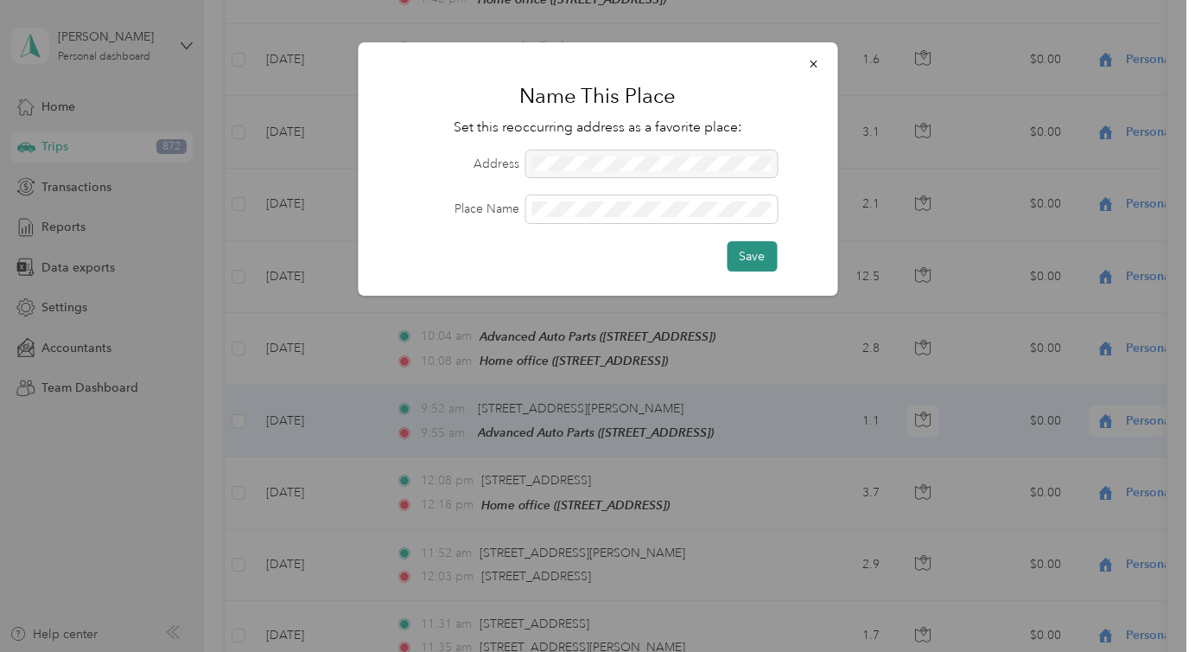
click at [750, 257] on button "Save" at bounding box center [752, 256] width 50 height 30
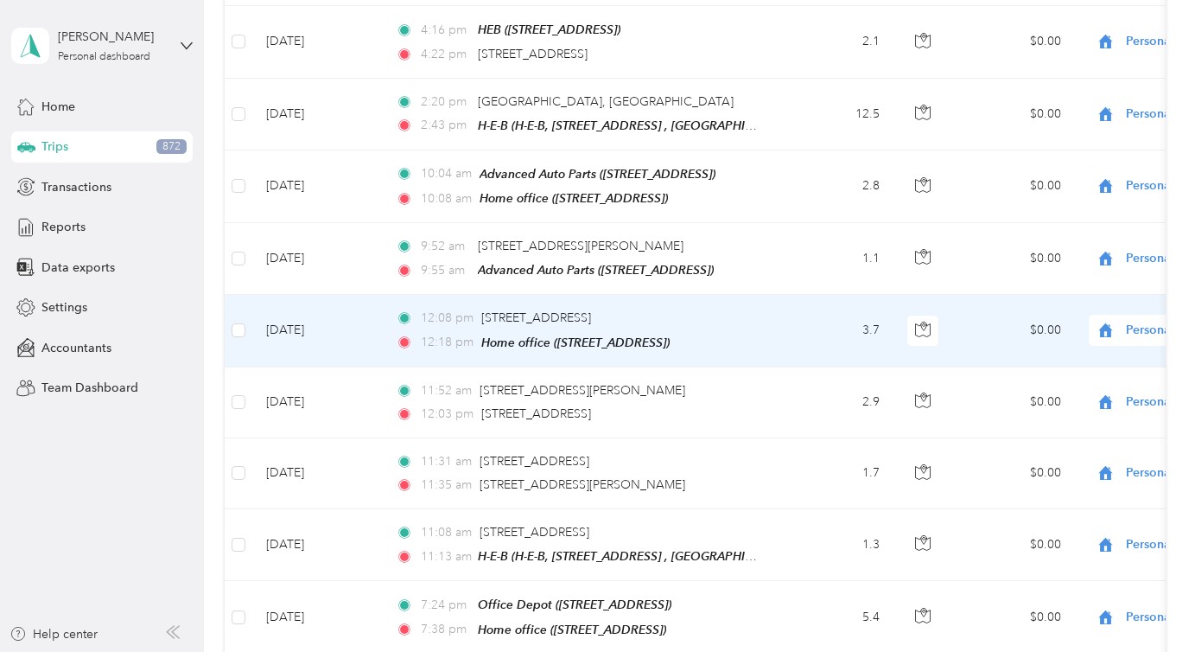
scroll to position [19120, 0]
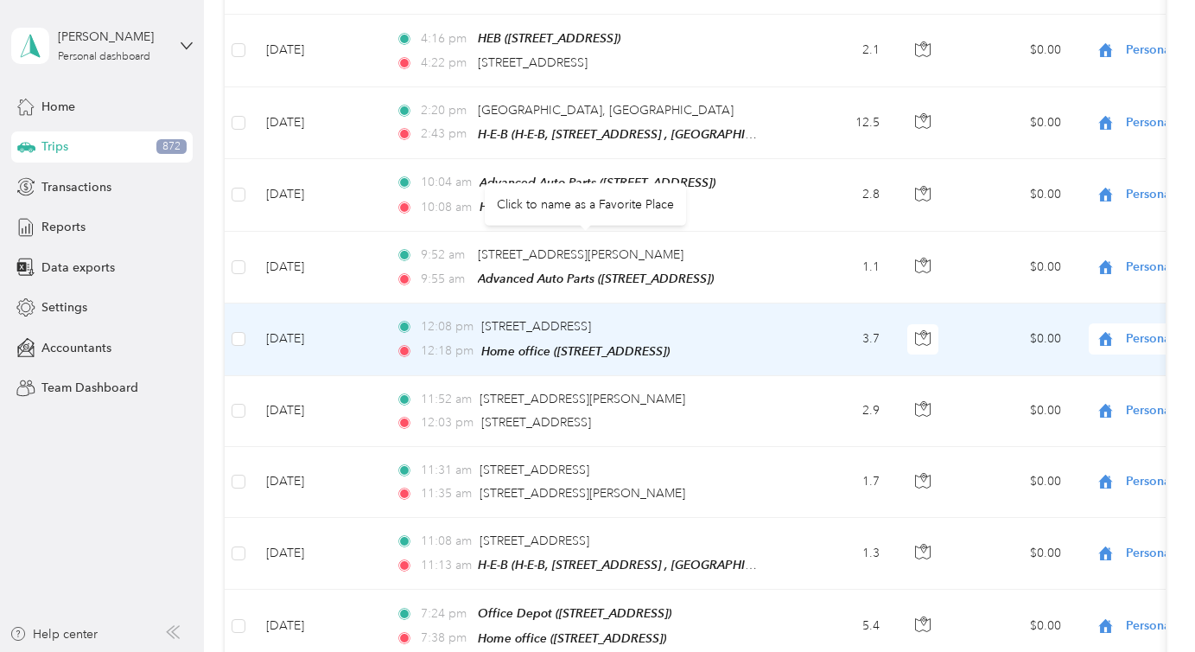
drag, startPoint x: 478, startPoint y: 250, endPoint x: 700, endPoint y: 252, distance: 222.1
click at [700, 317] on div "12:08 pm [STREET_ADDRESS]" at bounding box center [577, 326] width 363 height 19
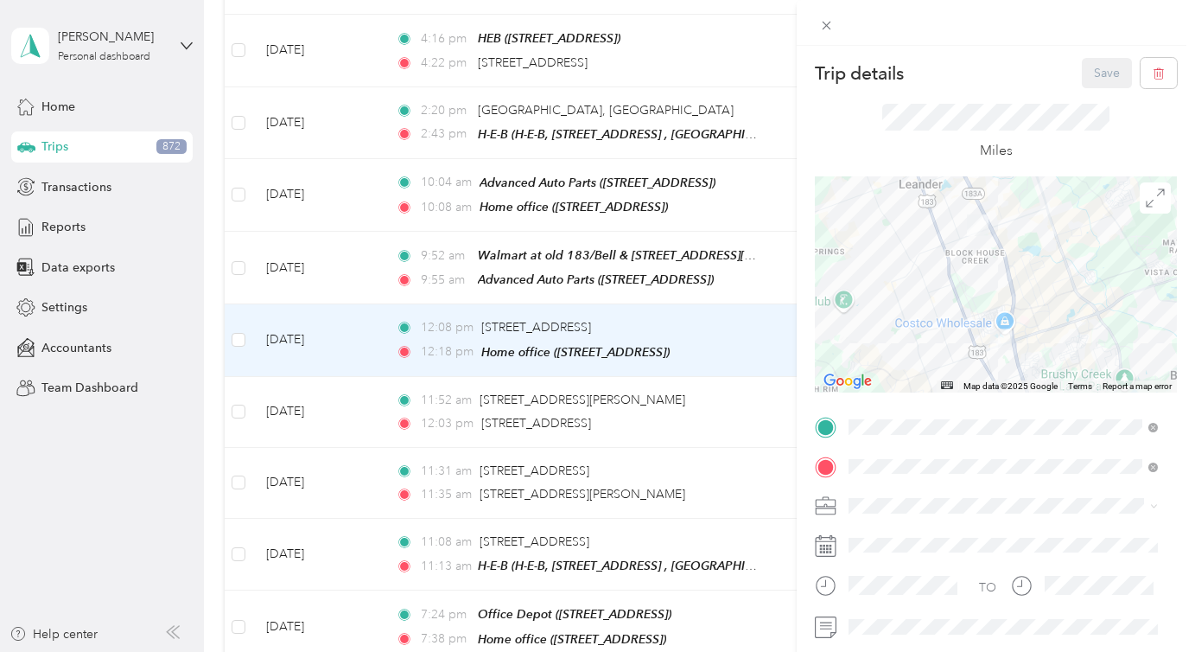
click at [521, 251] on div "Trip details Save This trip cannot be edited because it is either under review,…" at bounding box center [597, 326] width 1195 height 652
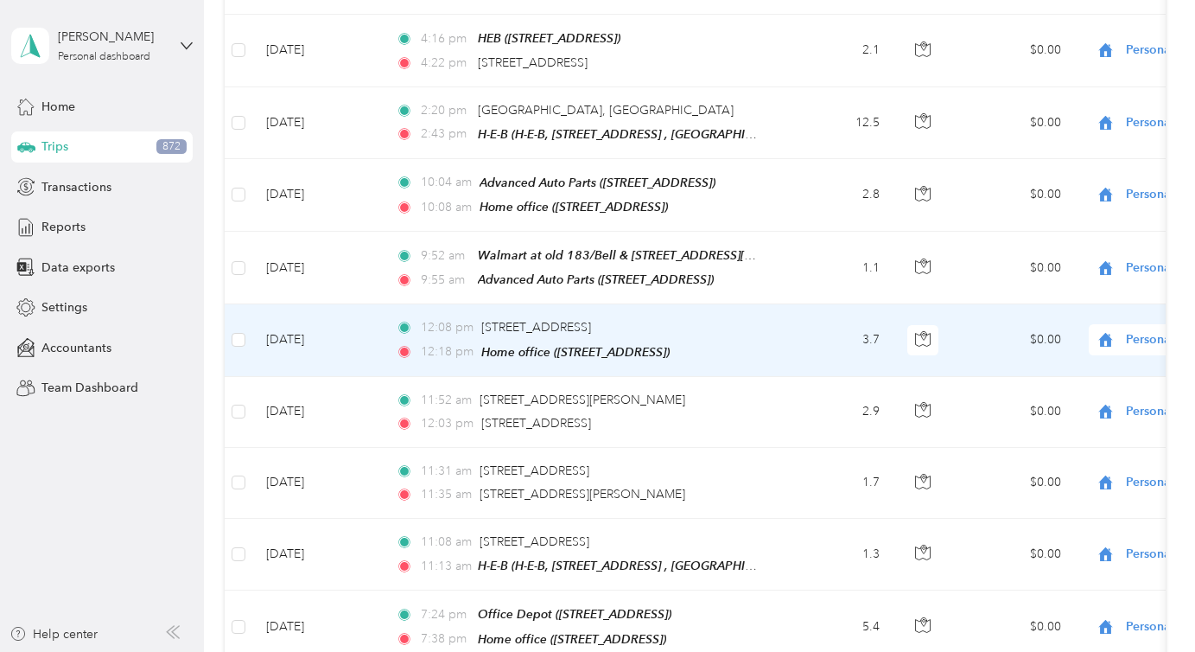
click at [544, 248] on div at bounding box center [597, 326] width 1195 height 652
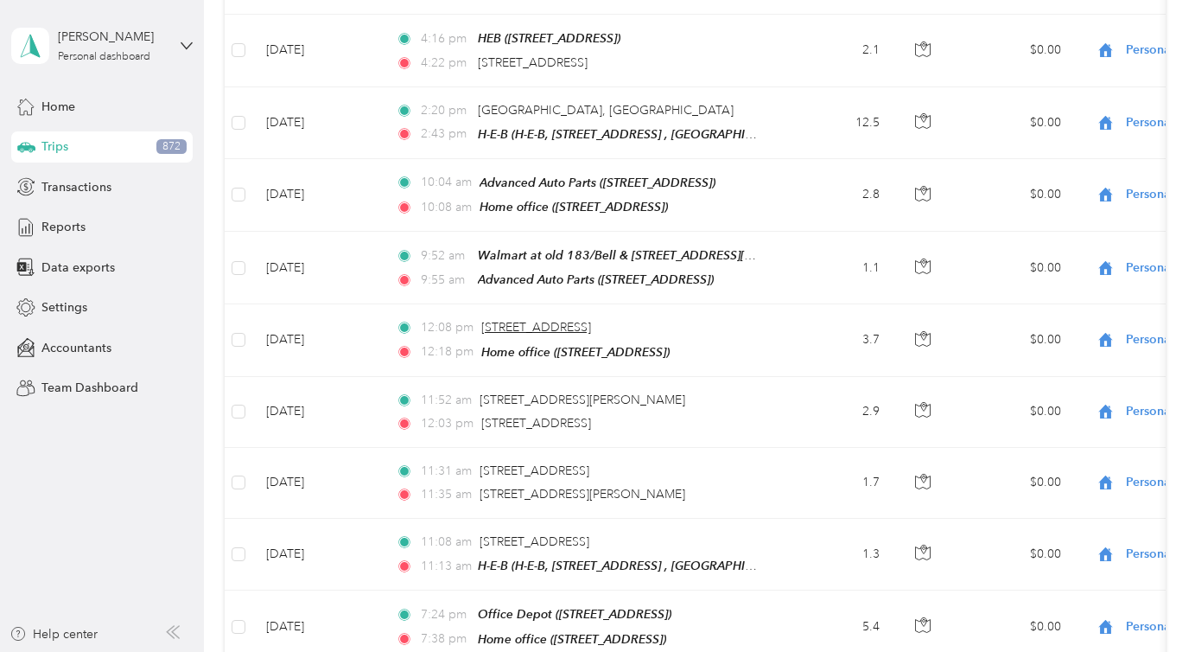
click at [518, 320] on span "[STREET_ADDRESS]" at bounding box center [536, 327] width 110 height 15
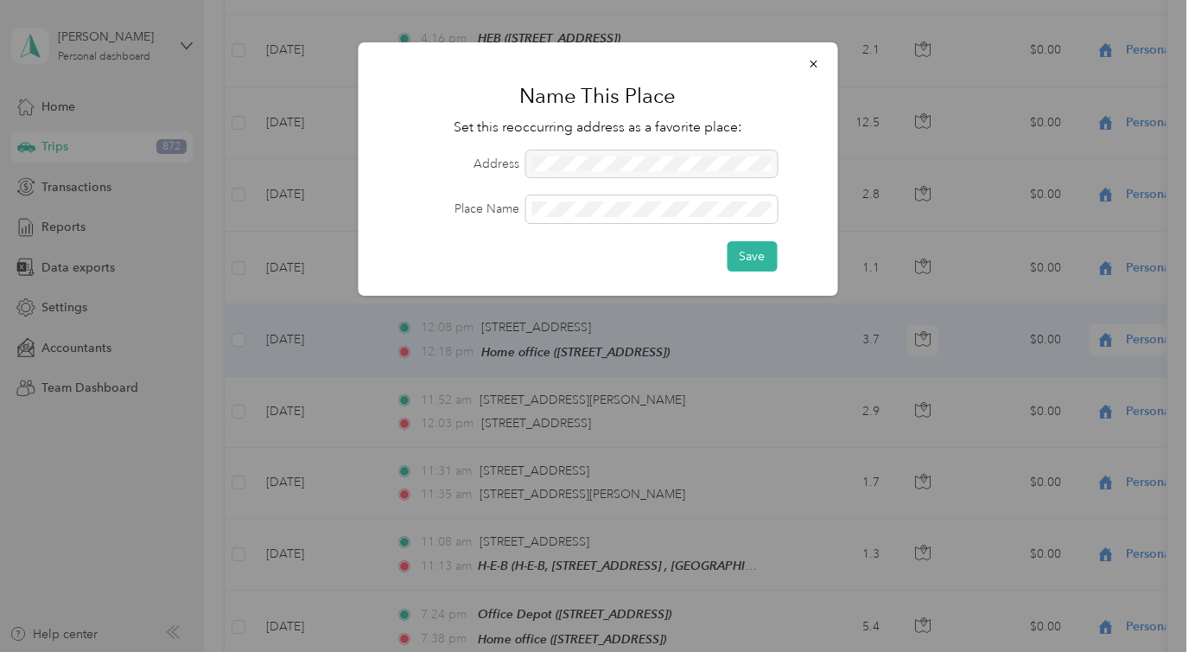
click at [555, 161] on div at bounding box center [650, 164] width 251 height 28
click at [741, 255] on button "Save" at bounding box center [752, 256] width 50 height 30
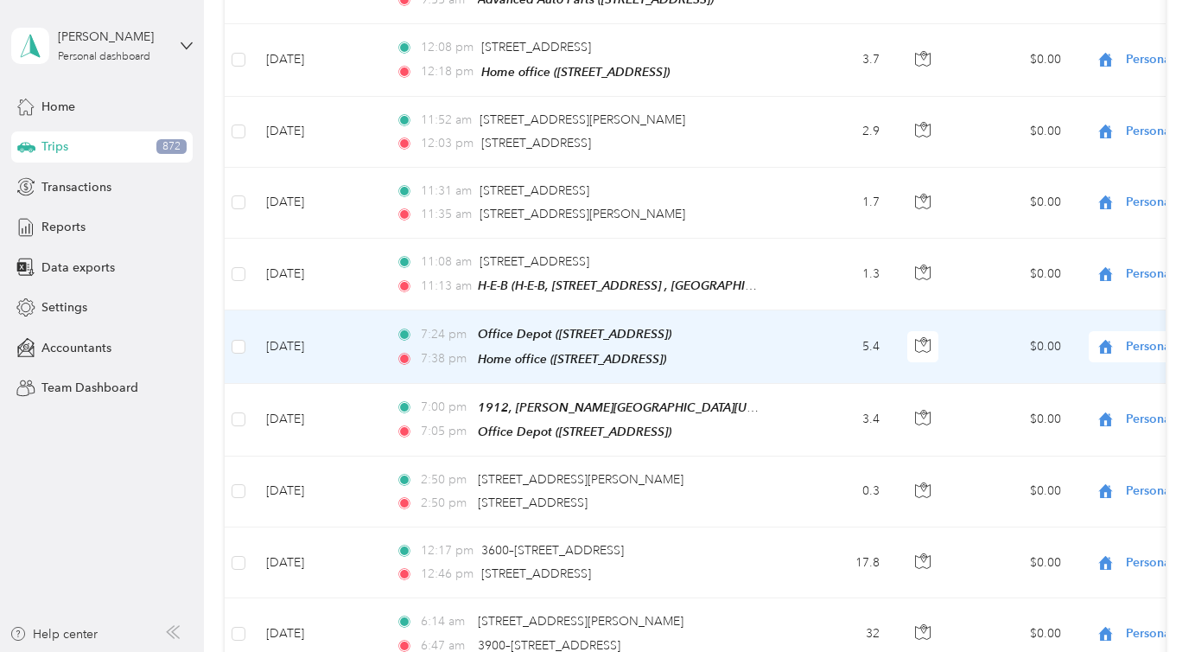
scroll to position [19462, 0]
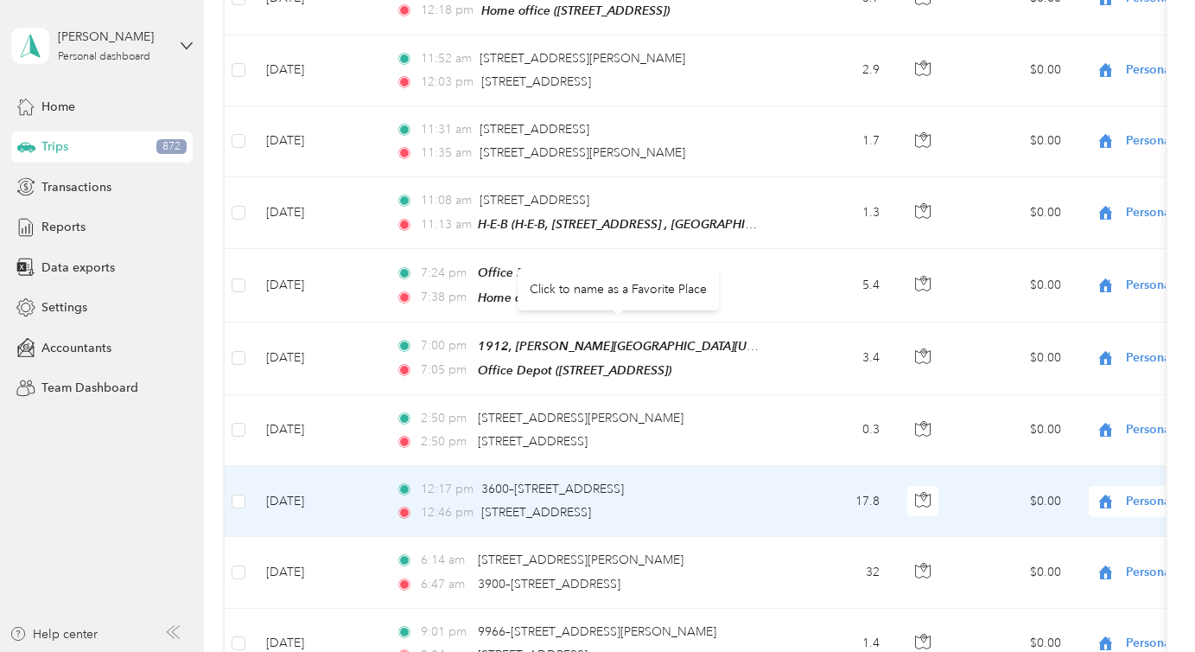
scroll to position [19545, 0]
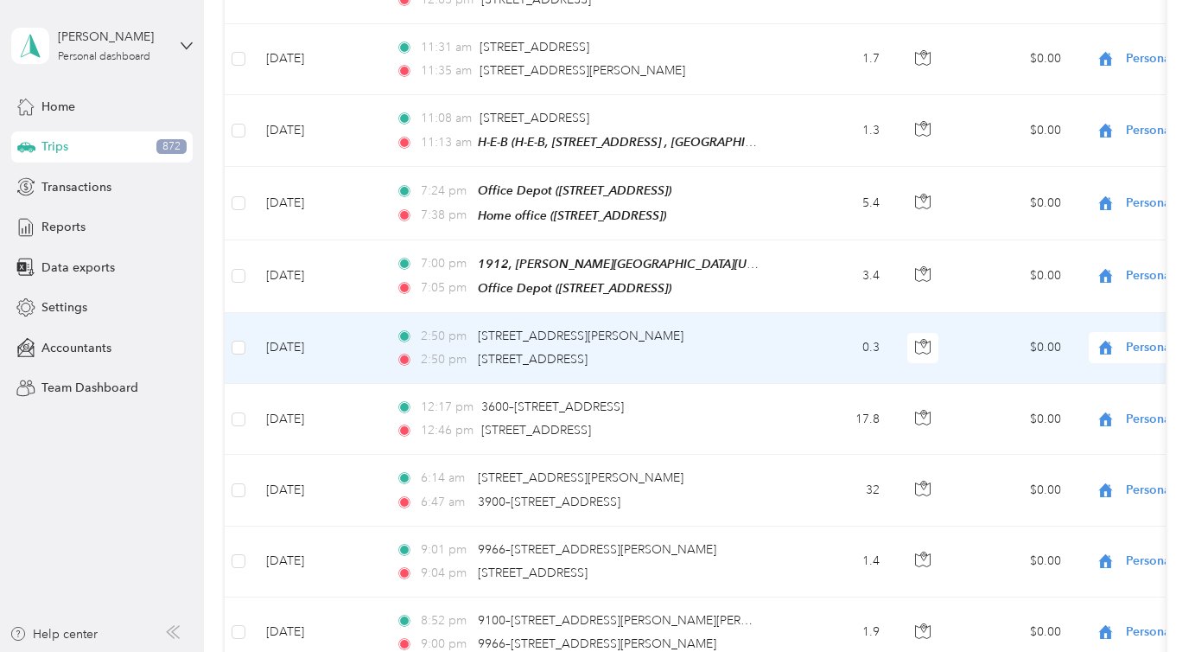
click at [1143, 338] on span "Personal" at bounding box center [1205, 347] width 158 height 19
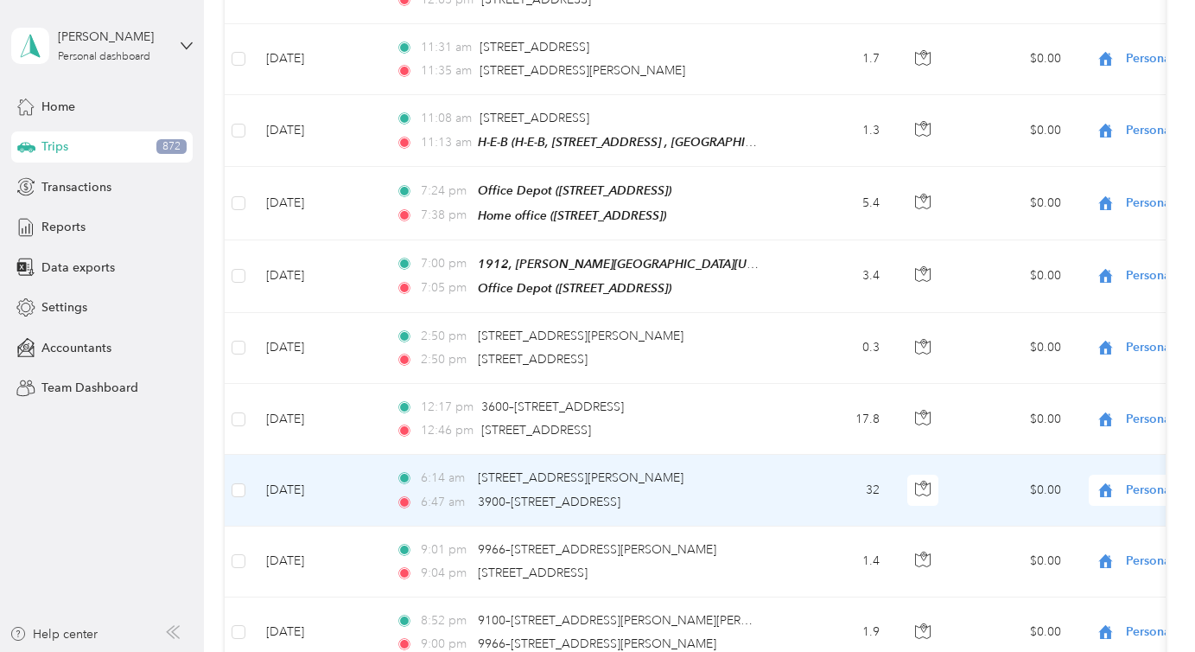
drag, startPoint x: 1052, startPoint y: 390, endPoint x: 1045, endPoint y: 402, distance: 13.9
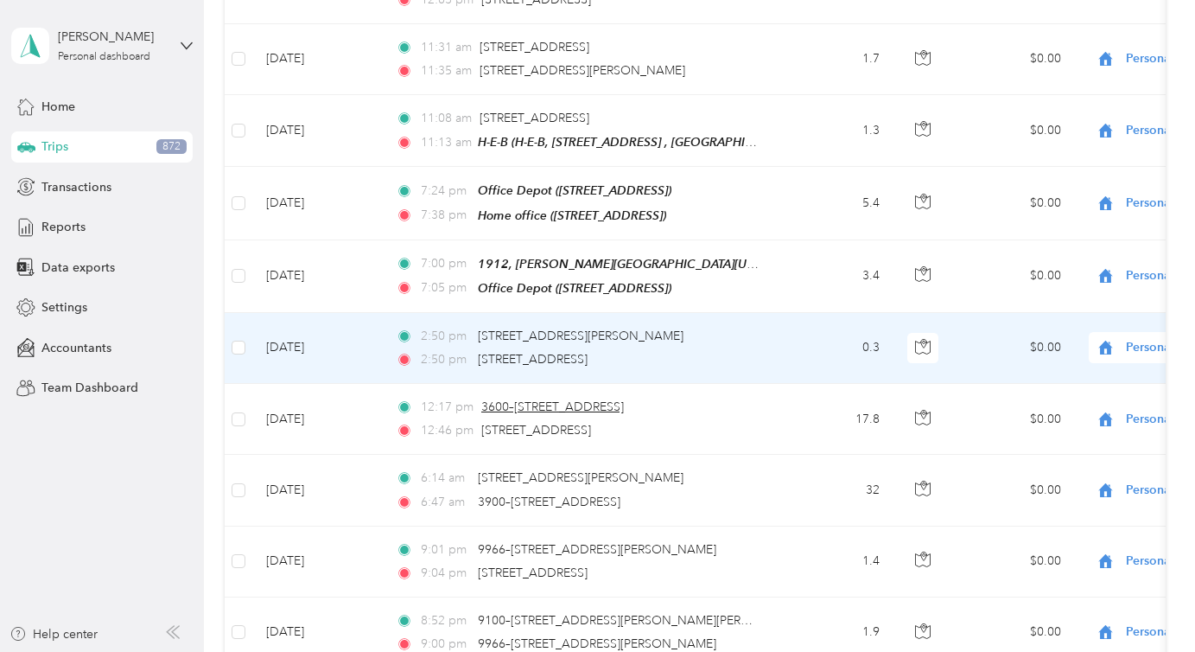
click at [586, 331] on body "[PERSON_NAME] Personal dashboard Home Trips 872 Transactions Reports Data expor…" at bounding box center [593, 326] width 1186 height 652
click at [371, 313] on td "[DATE]" at bounding box center [317, 348] width 130 height 71
click at [372, 313] on td "[DATE]" at bounding box center [317, 348] width 130 height 71
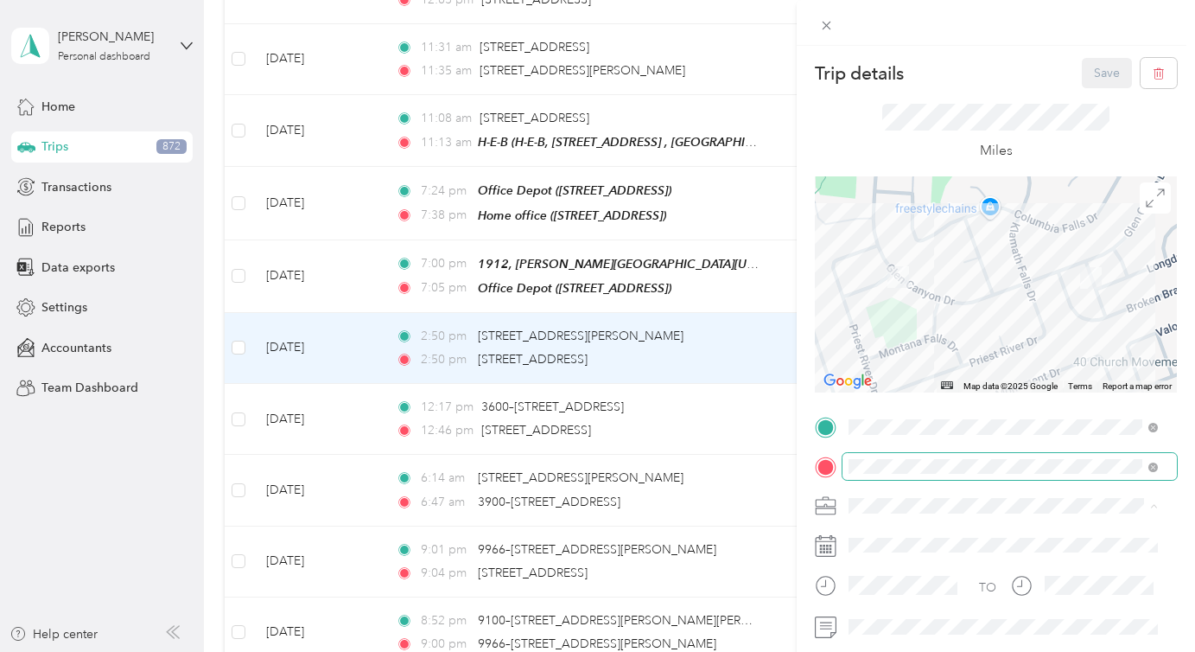
scroll to position [7, 0]
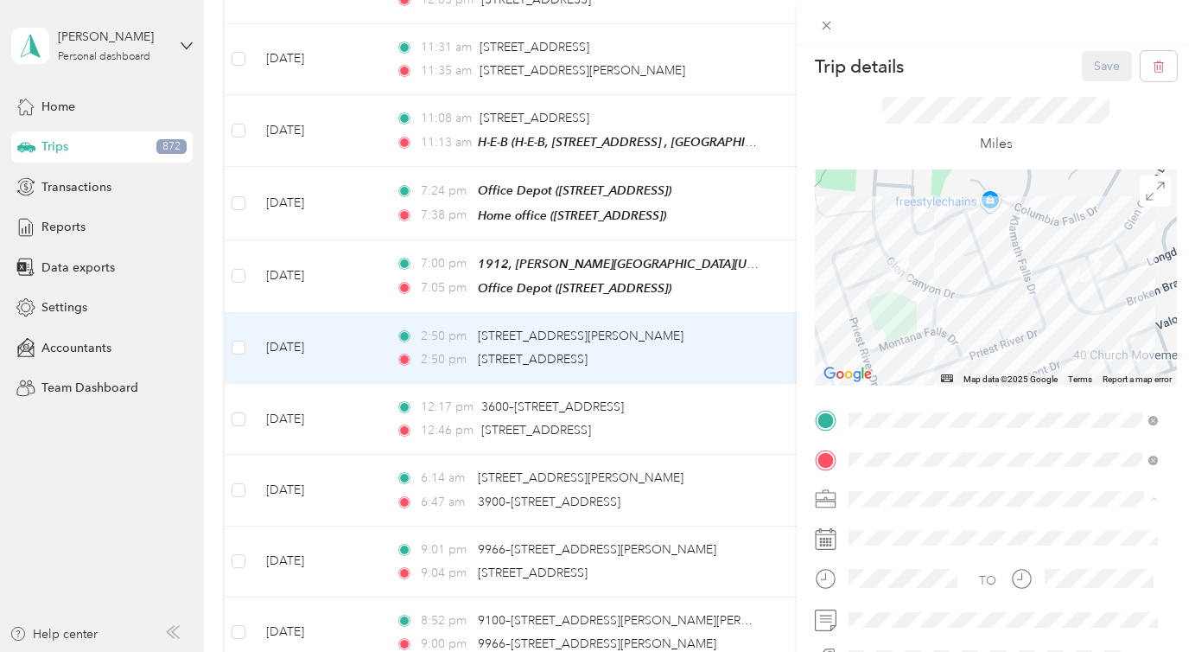
click at [893, 382] on li "Real Estate" at bounding box center [1002, 377] width 321 height 30
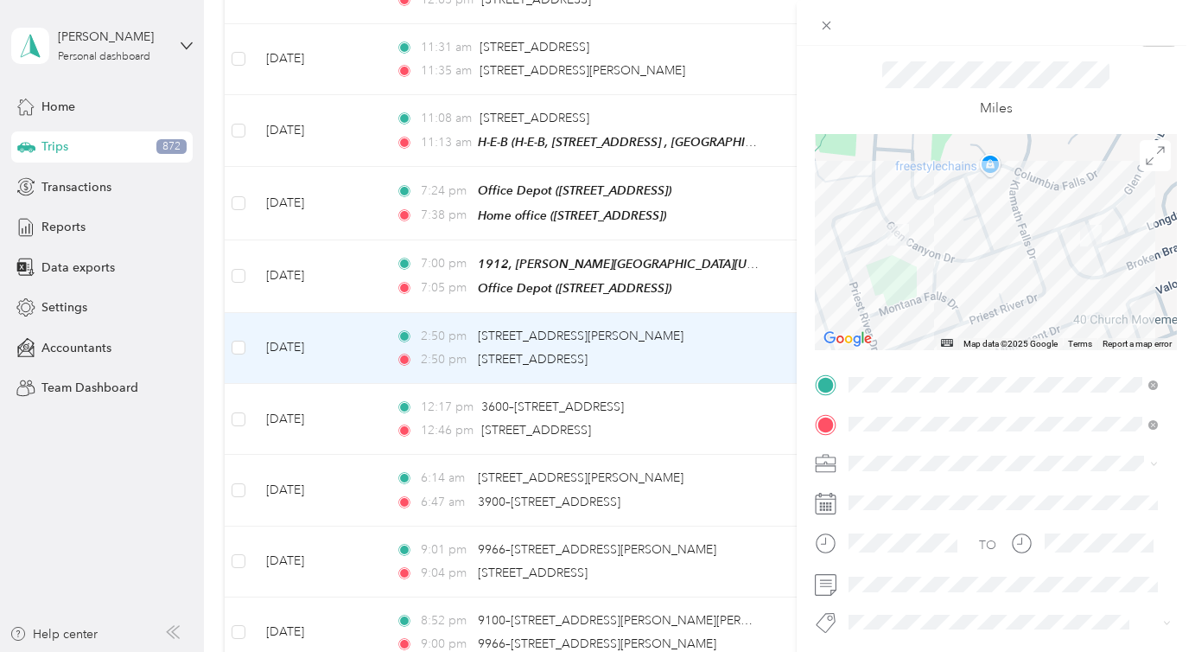
scroll to position [0, 0]
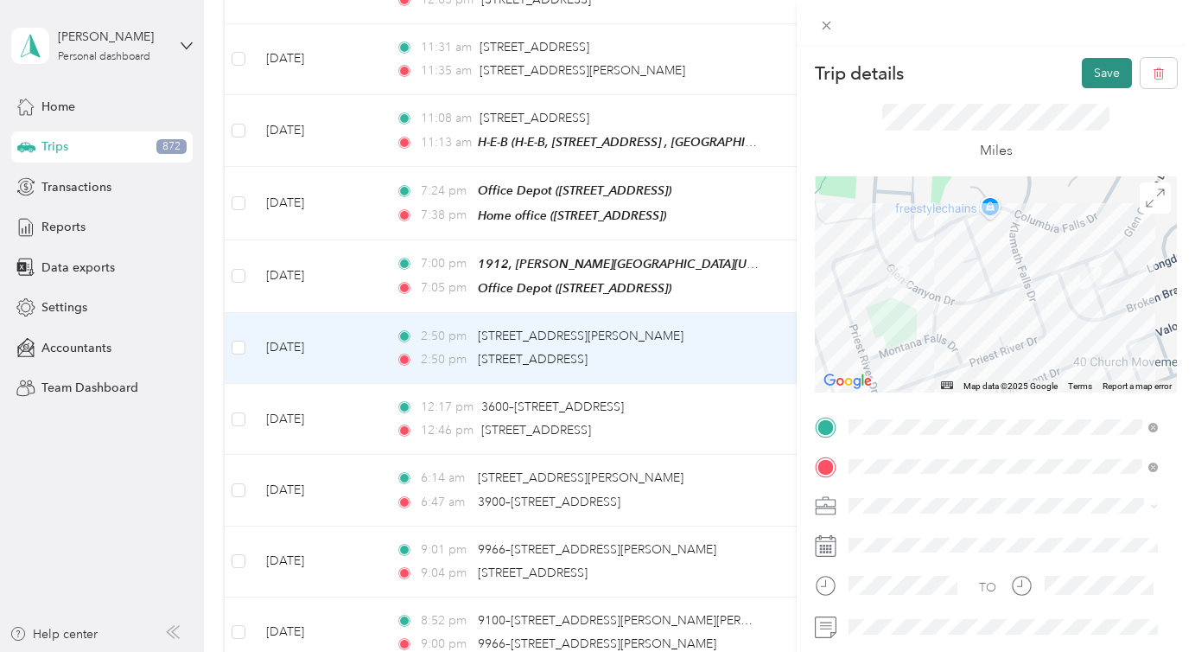
click at [1098, 79] on button "Save" at bounding box center [1107, 73] width 50 height 30
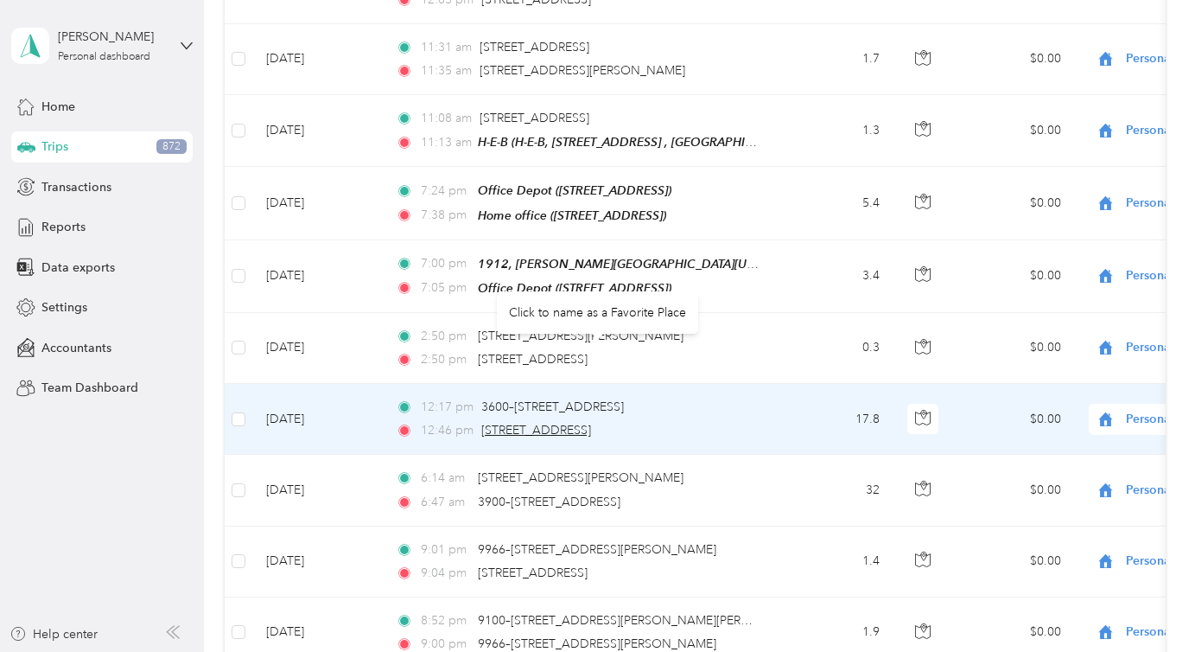
click at [499, 423] on span "[STREET_ADDRESS]" at bounding box center [536, 430] width 110 height 15
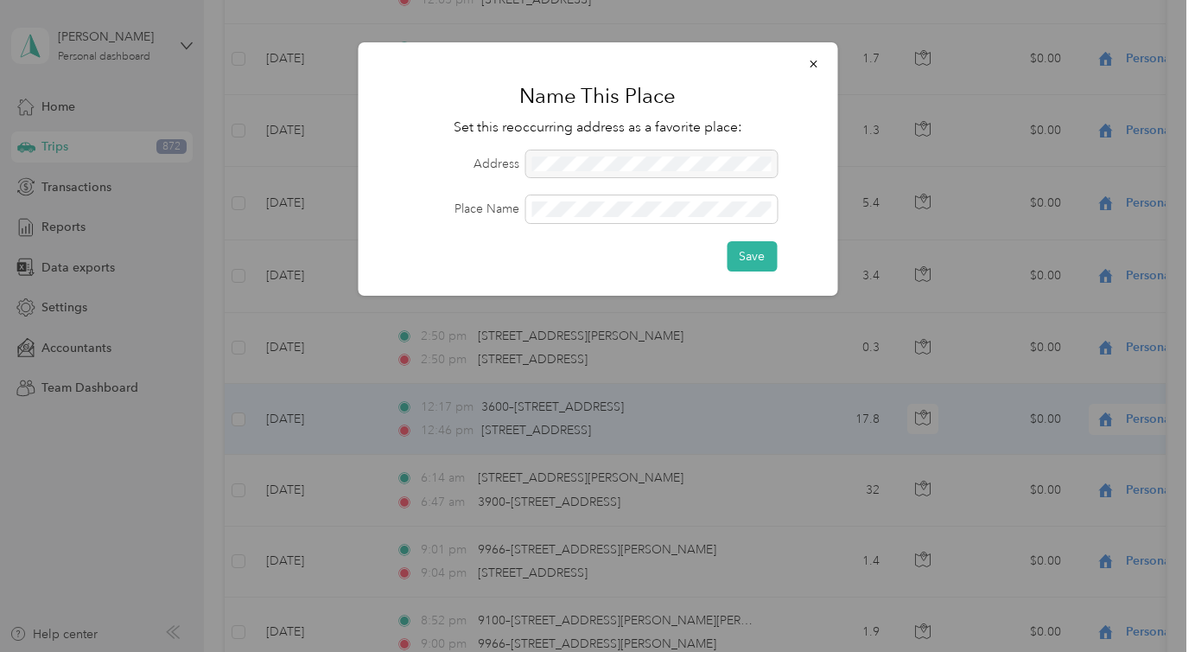
click at [817, 64] on icon "button" at bounding box center [813, 64] width 12 height 12
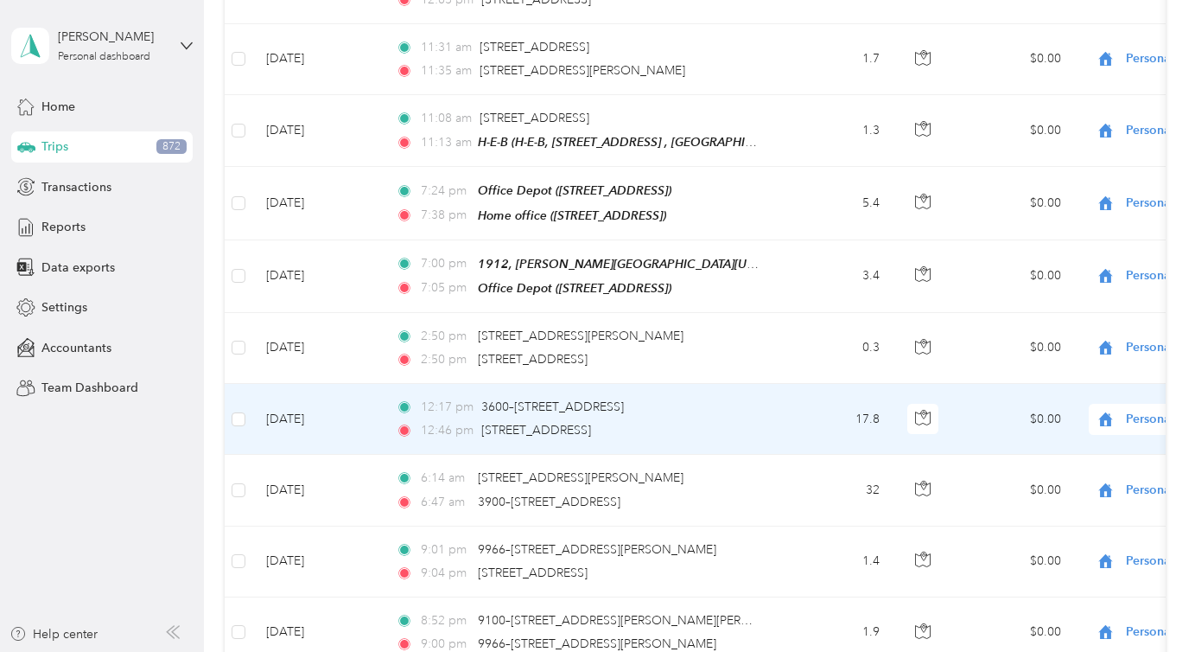
click at [930, 336] on div at bounding box center [597, 326] width 1195 height 652
click at [923, 410] on icon "button" at bounding box center [923, 414] width 5 height 9
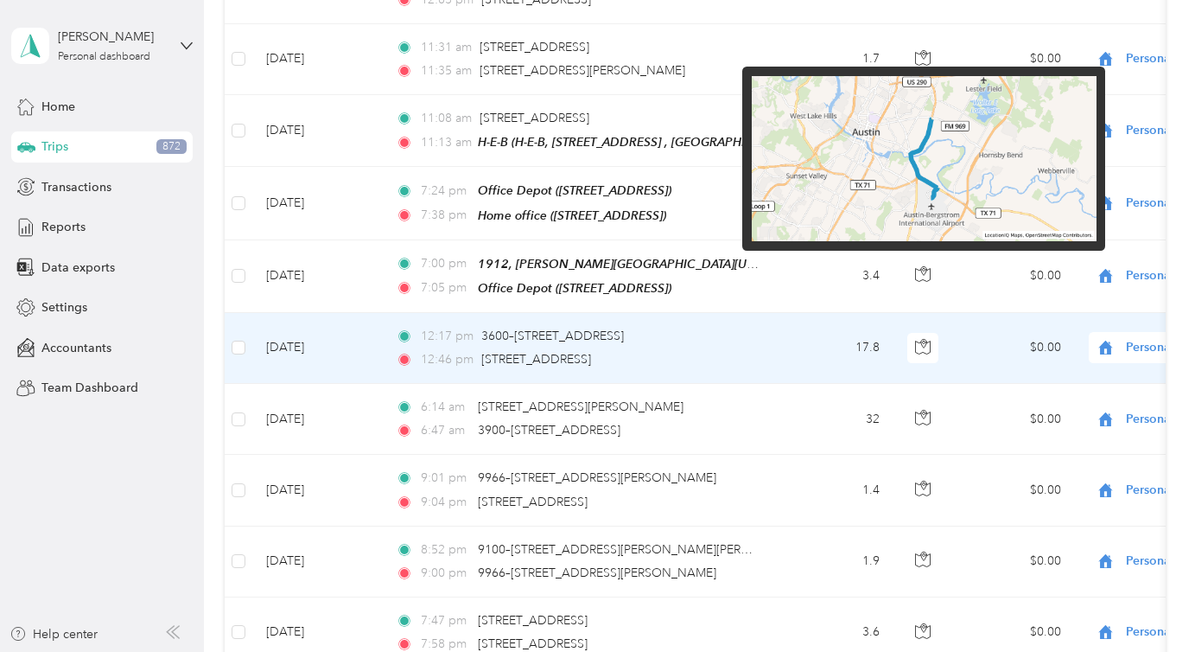
click at [938, 214] on img at bounding box center [924, 159] width 345 height 166
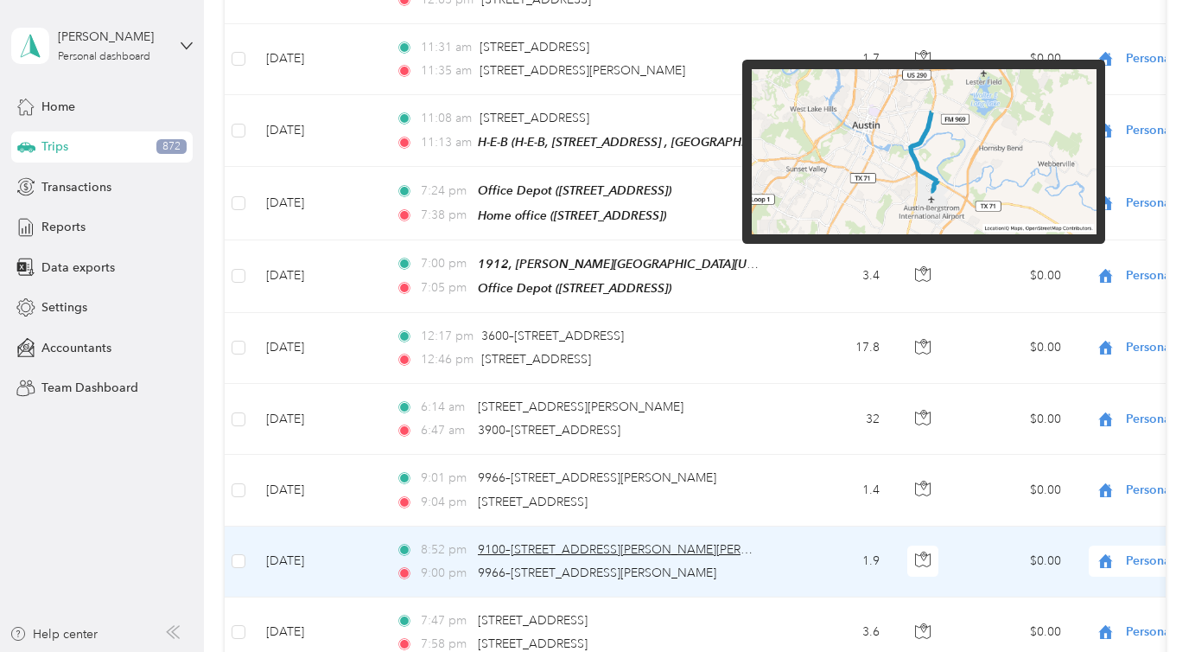
scroll to position [19552, 0]
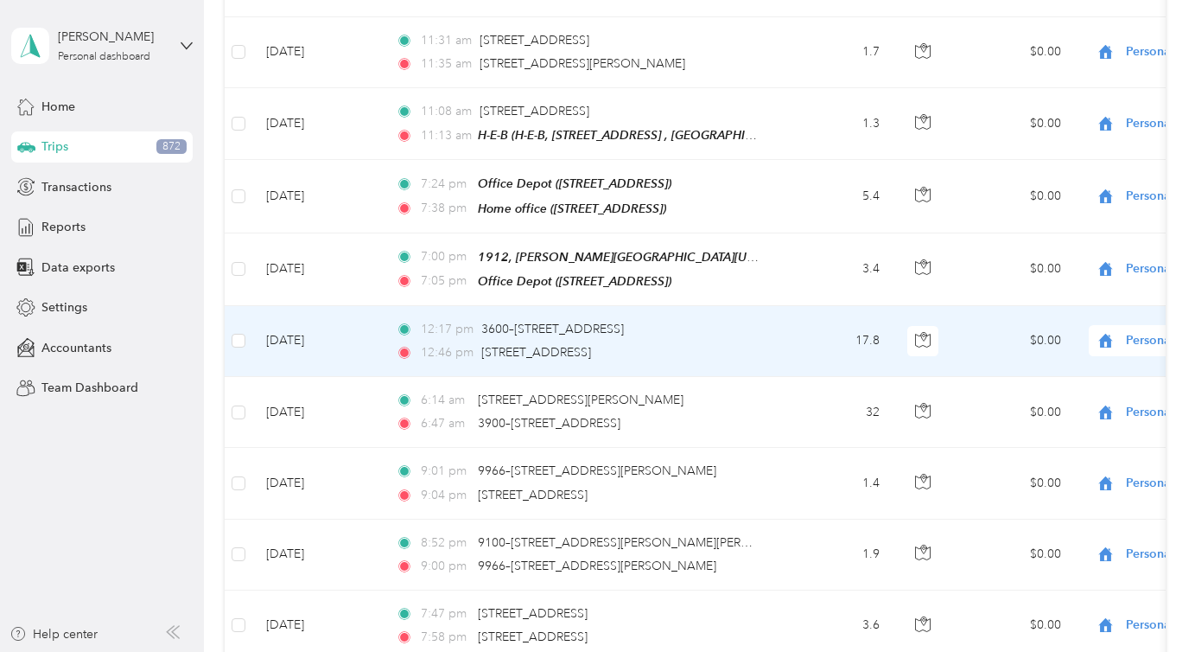
click at [352, 306] on td "[DATE]" at bounding box center [317, 341] width 130 height 71
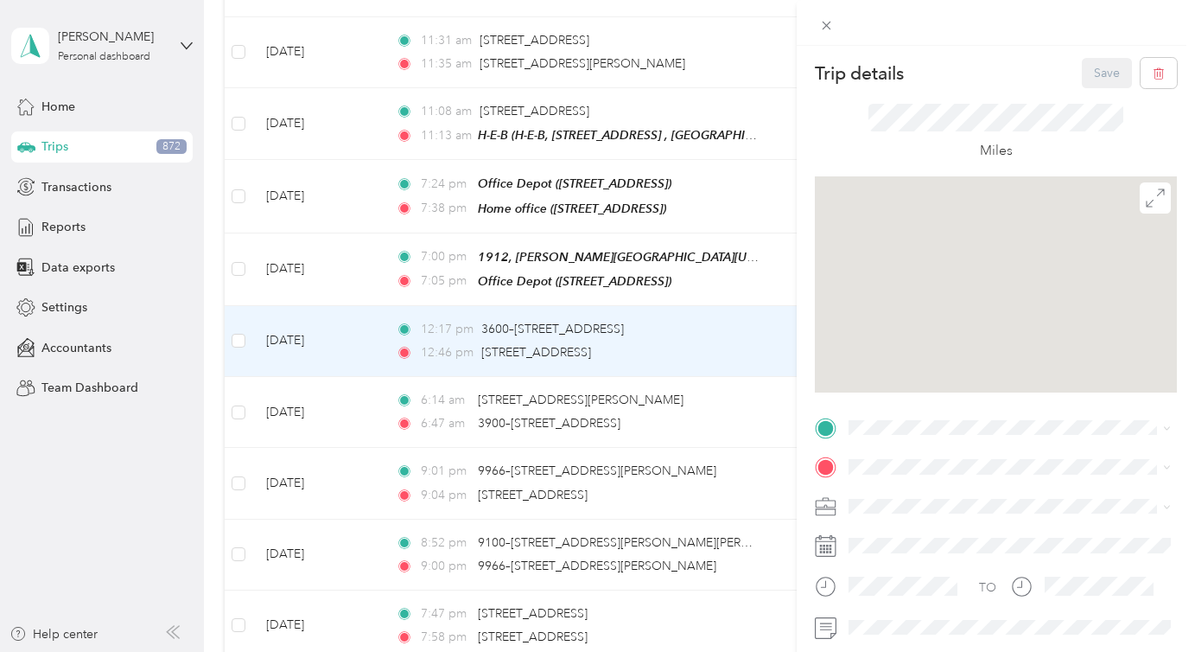
scroll to position [19617, 0]
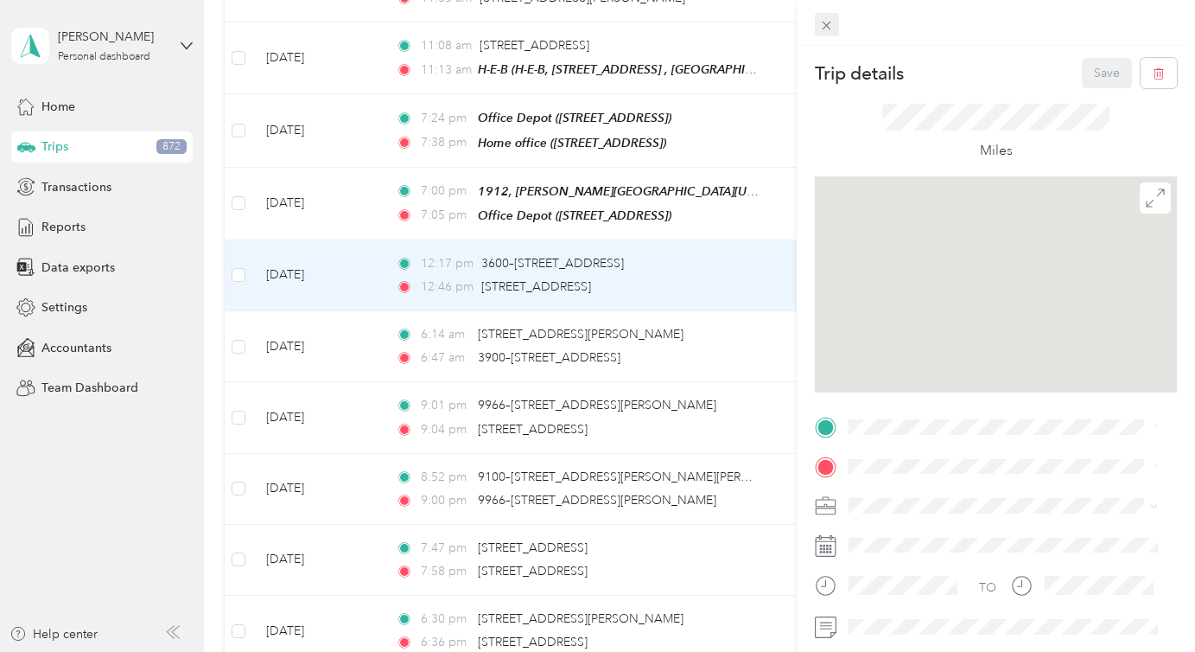
click at [834, 22] on span at bounding box center [827, 25] width 24 height 24
click at [827, 22] on icon at bounding box center [826, 25] width 15 height 15
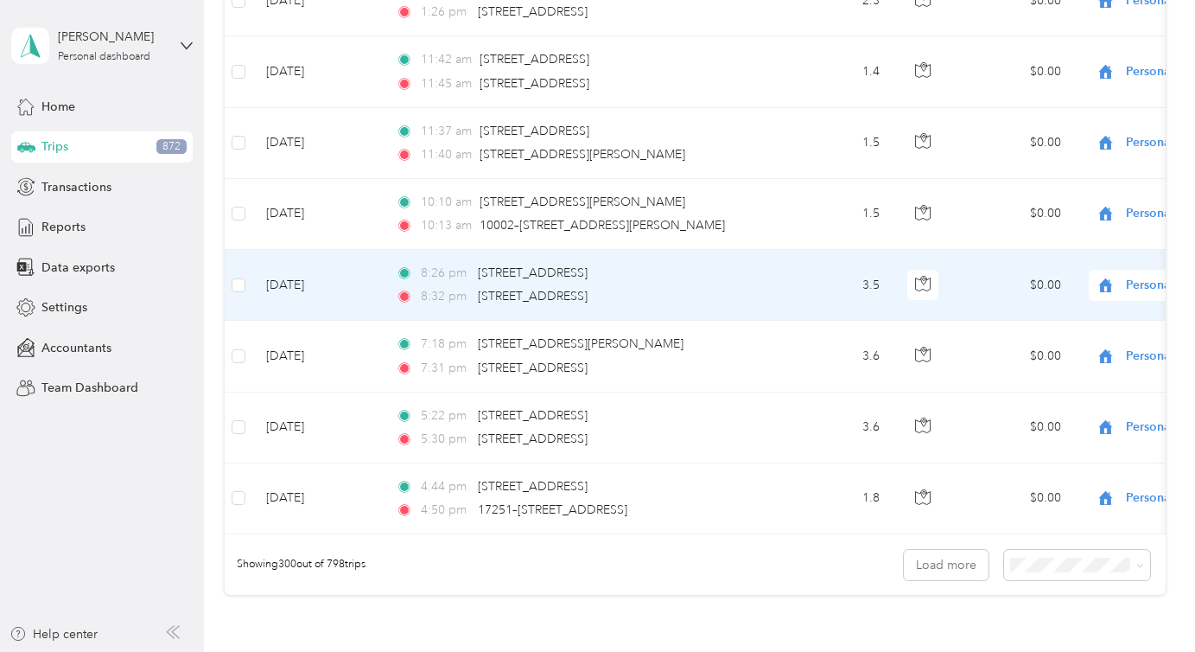
scroll to position [21390, 0]
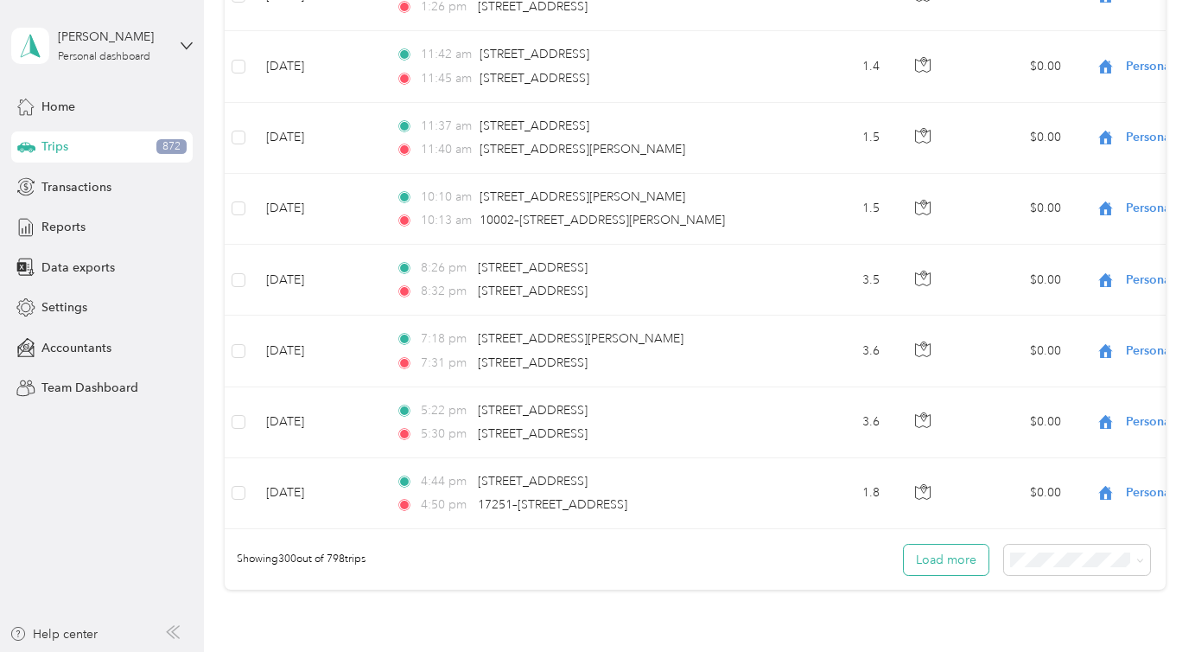
click at [948, 544] on button "Load more" at bounding box center [946, 559] width 85 height 30
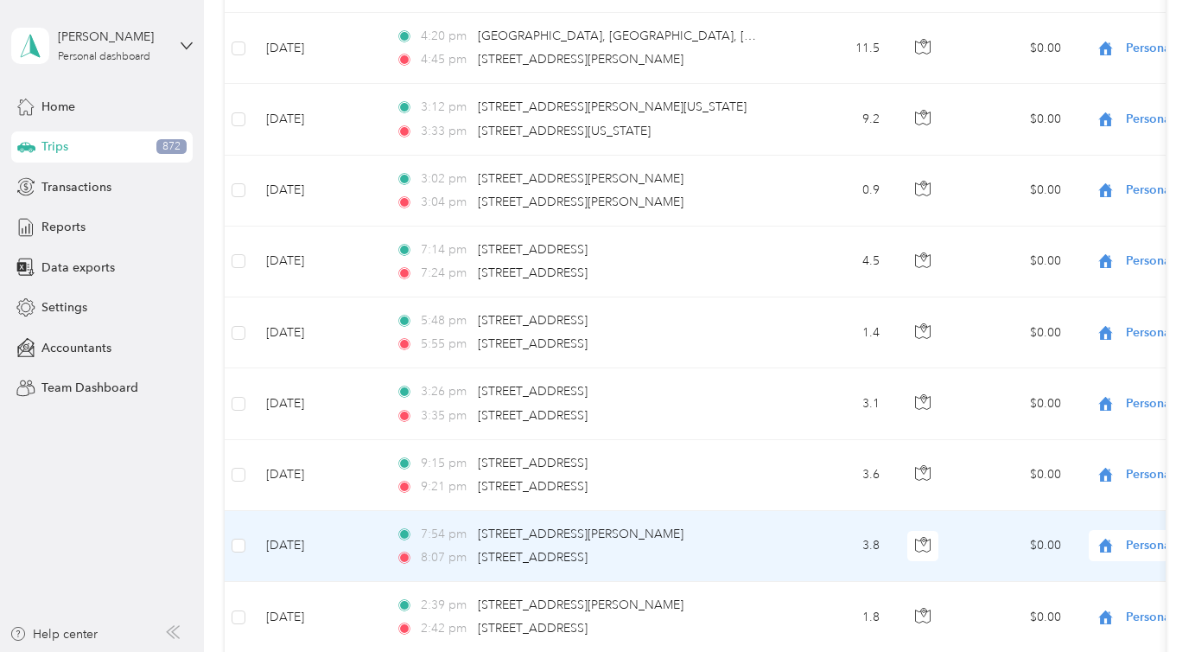
scroll to position [26806, 0]
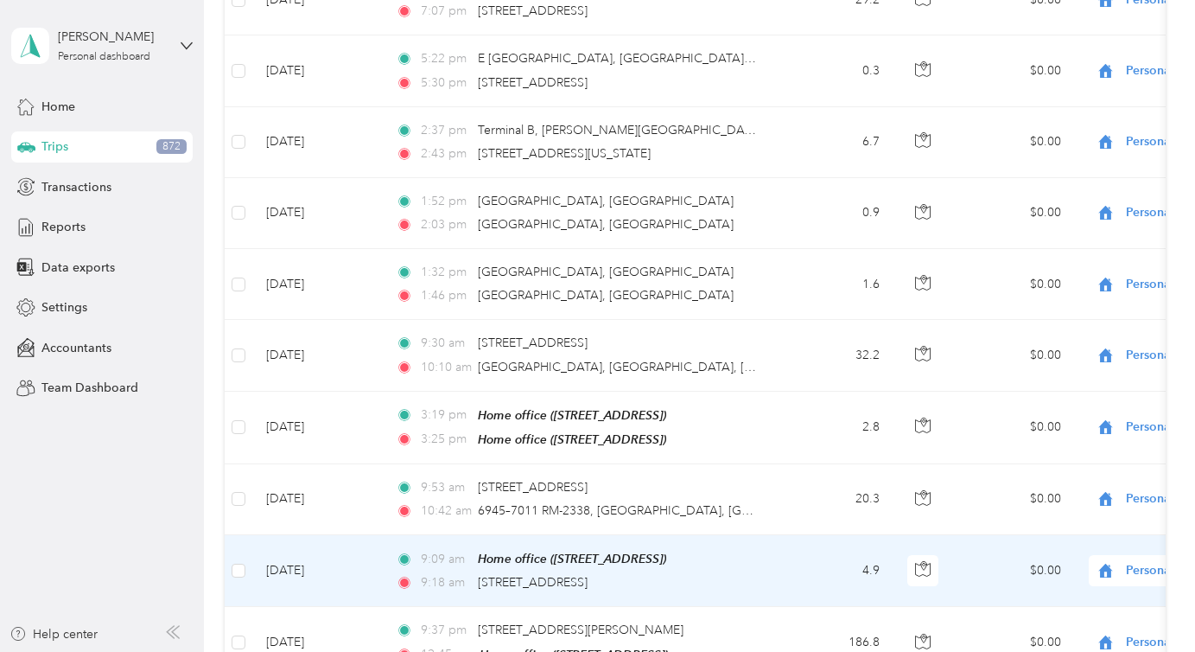
scroll to position [27366, 0]
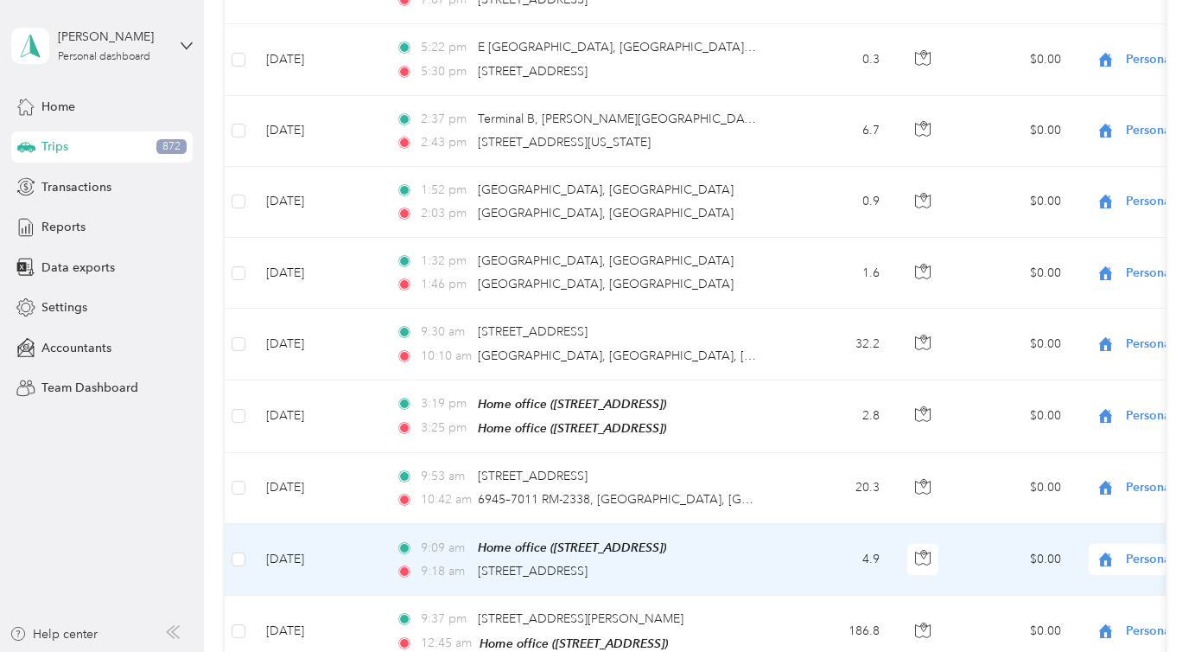
drag, startPoint x: 467, startPoint y: 486, endPoint x: 697, endPoint y: 505, distance: 231.4
click at [697, 524] on td "9:09 am Home office (1021 Water Hyssop Loop, Leander, TX) 9:18 am 2801 E Whites…" at bounding box center [580, 560] width 397 height 72
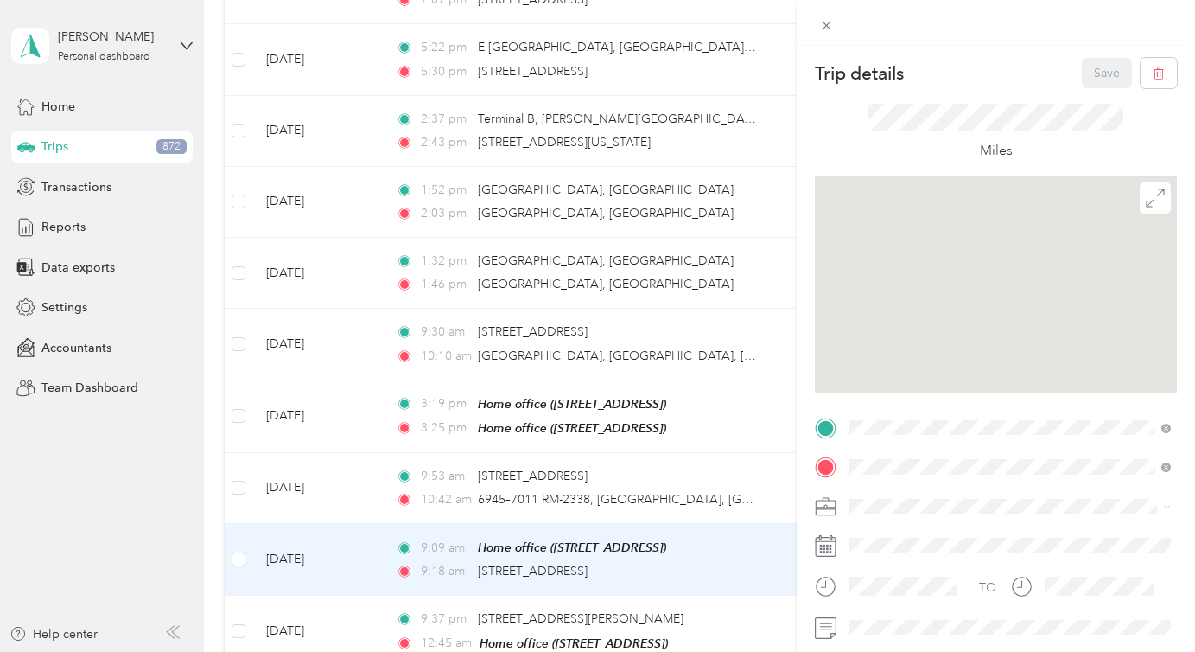
click at [617, 489] on div "Trip details Save This trip cannot be edited because it is either under review,…" at bounding box center [597, 326] width 1195 height 652
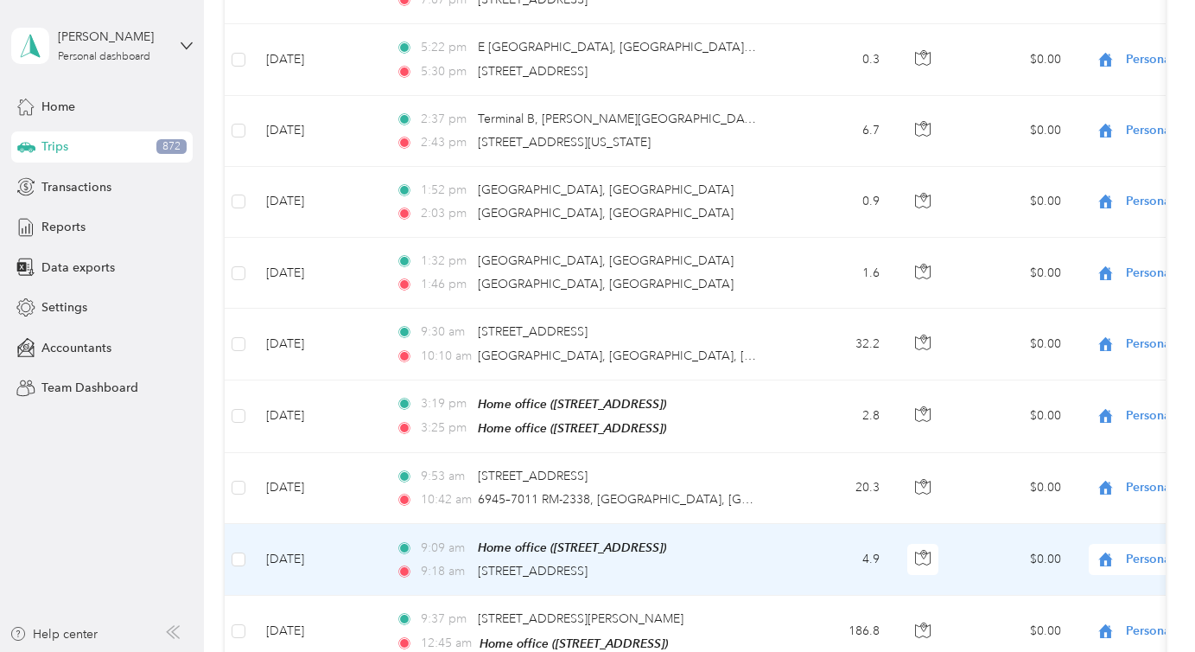
click at [528, 488] on div at bounding box center [597, 326] width 1195 height 652
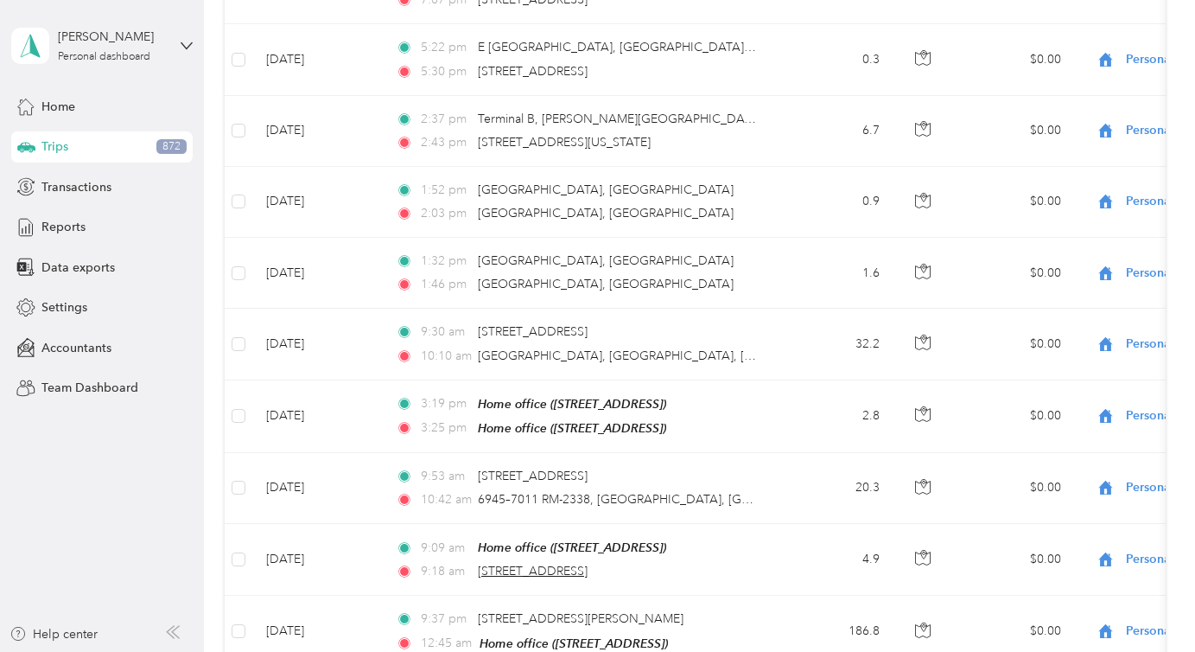
click at [528, 563] on span "[STREET_ADDRESS]" at bounding box center [533, 570] width 110 height 15
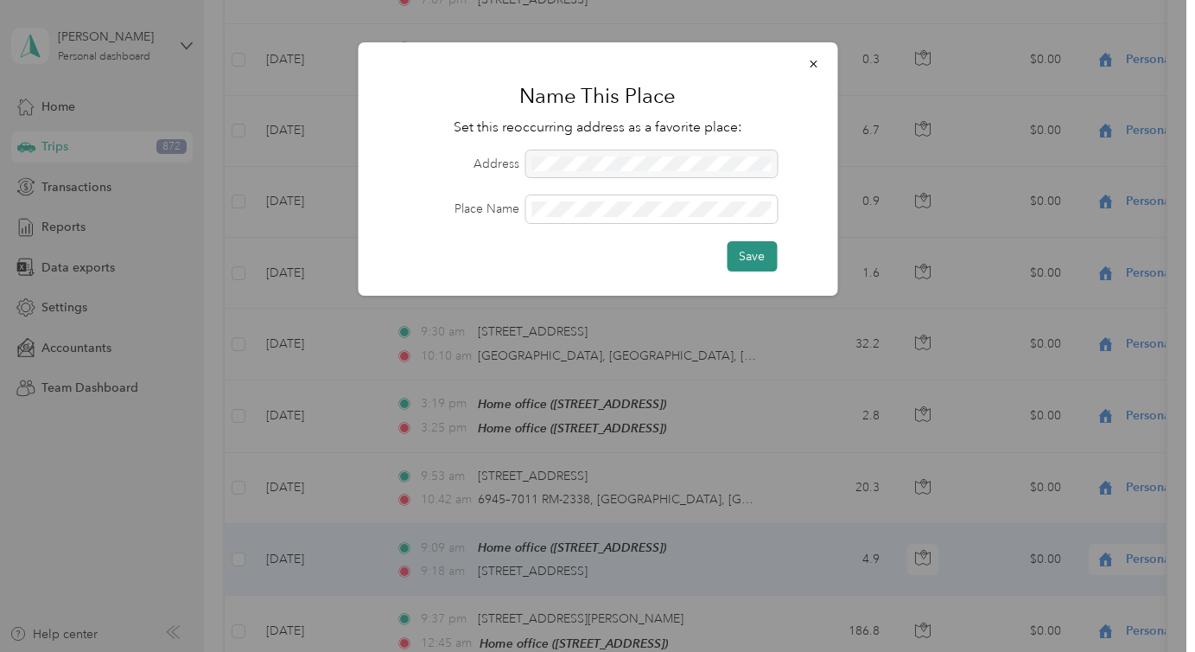
click at [748, 259] on button "Save" at bounding box center [752, 256] width 50 height 30
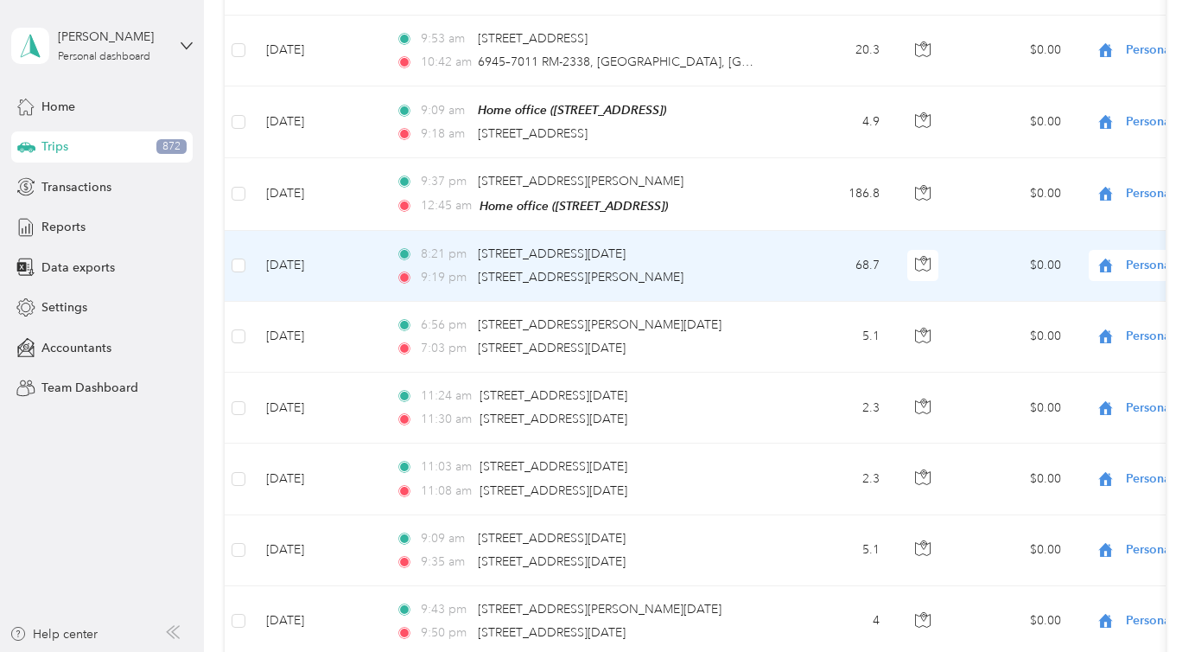
scroll to position [27818, 0]
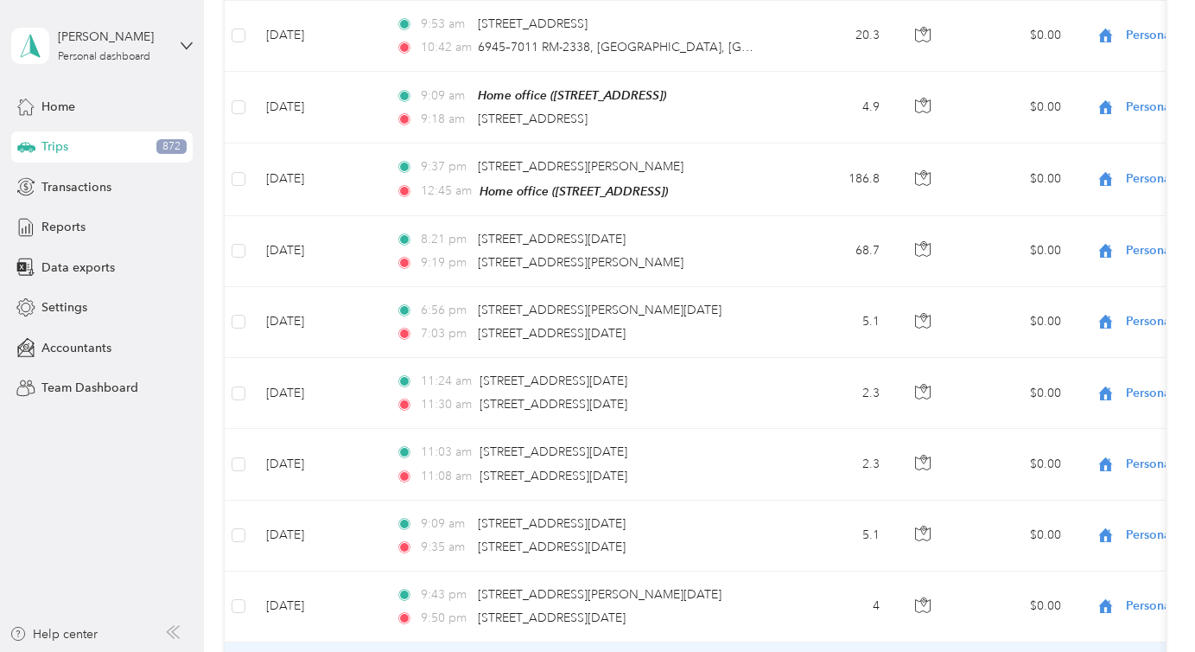
scroll to position [28221, 0]
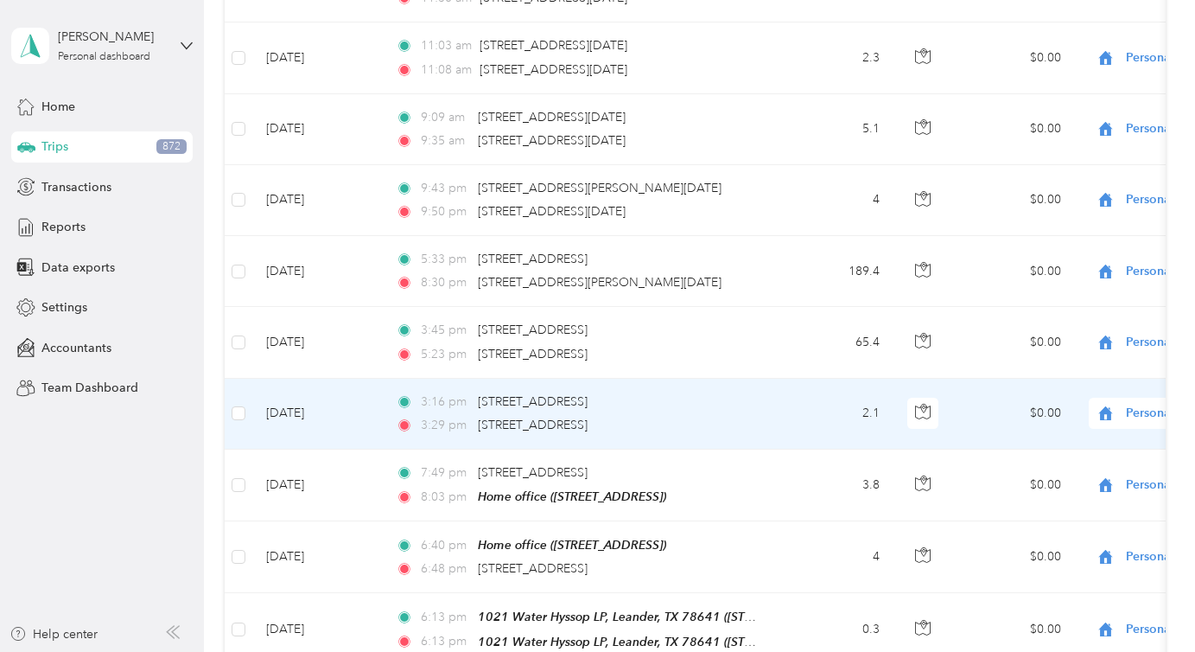
scroll to position [28230, 0]
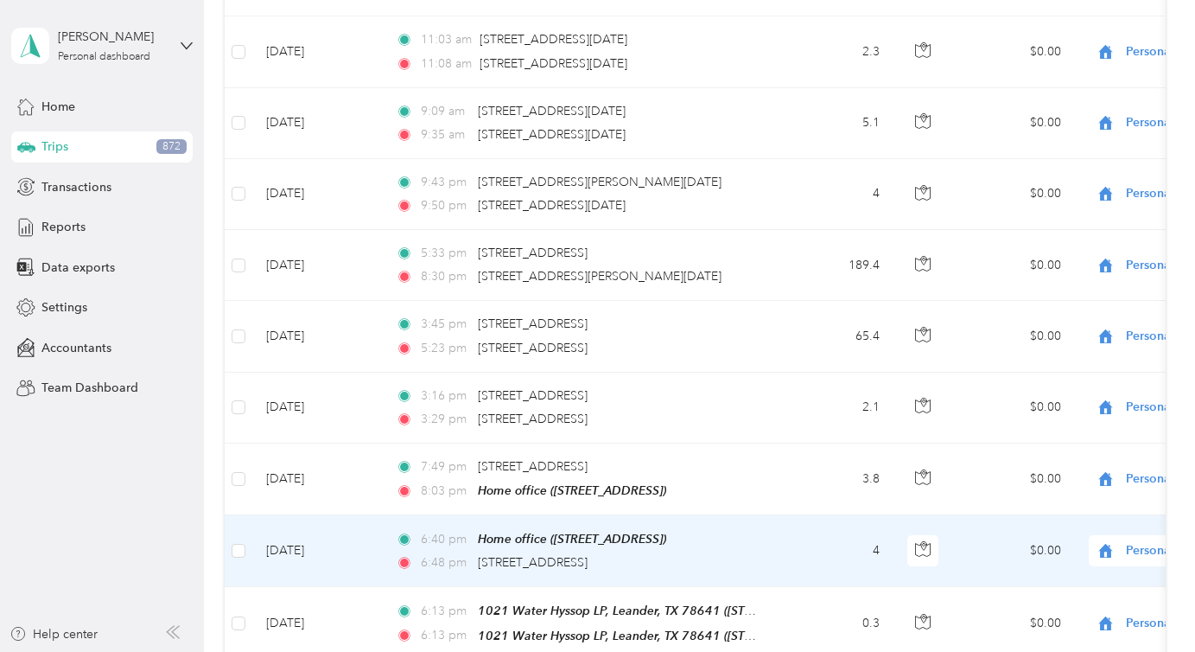
scroll to position [28380, 0]
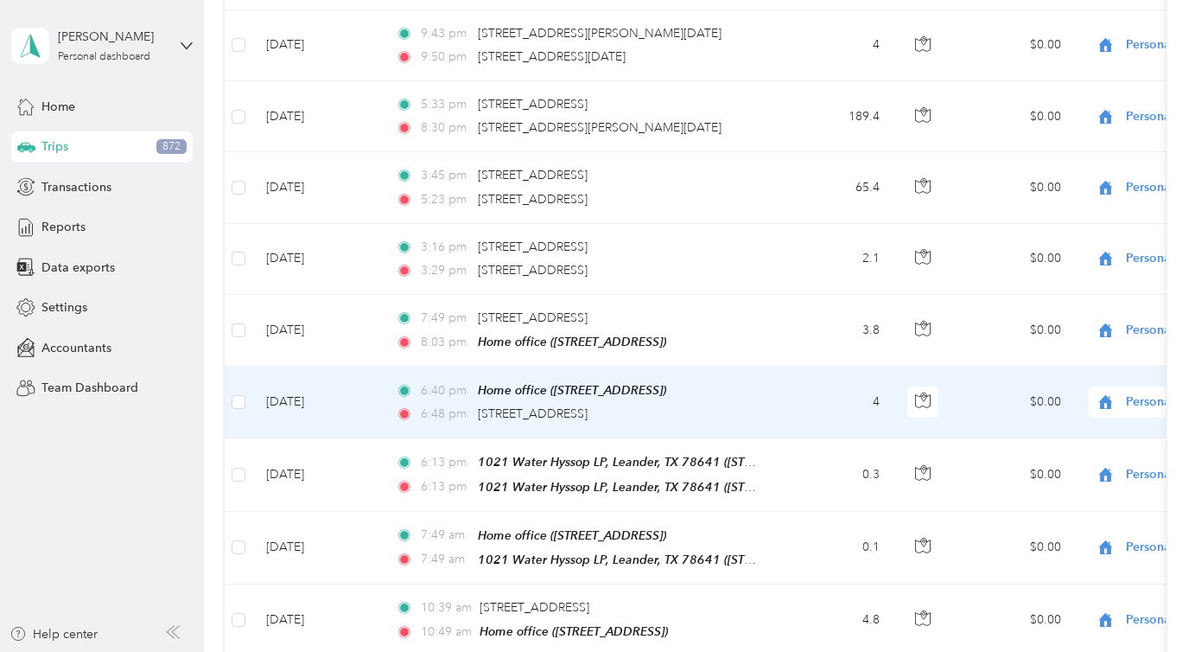
drag, startPoint x: 474, startPoint y: 331, endPoint x: 700, endPoint y: 329, distance: 225.5
click at [700, 404] on div "6:48 pm 1600 E Whitestone Blvd, Cedar Park, TX" at bounding box center [577, 413] width 363 height 19
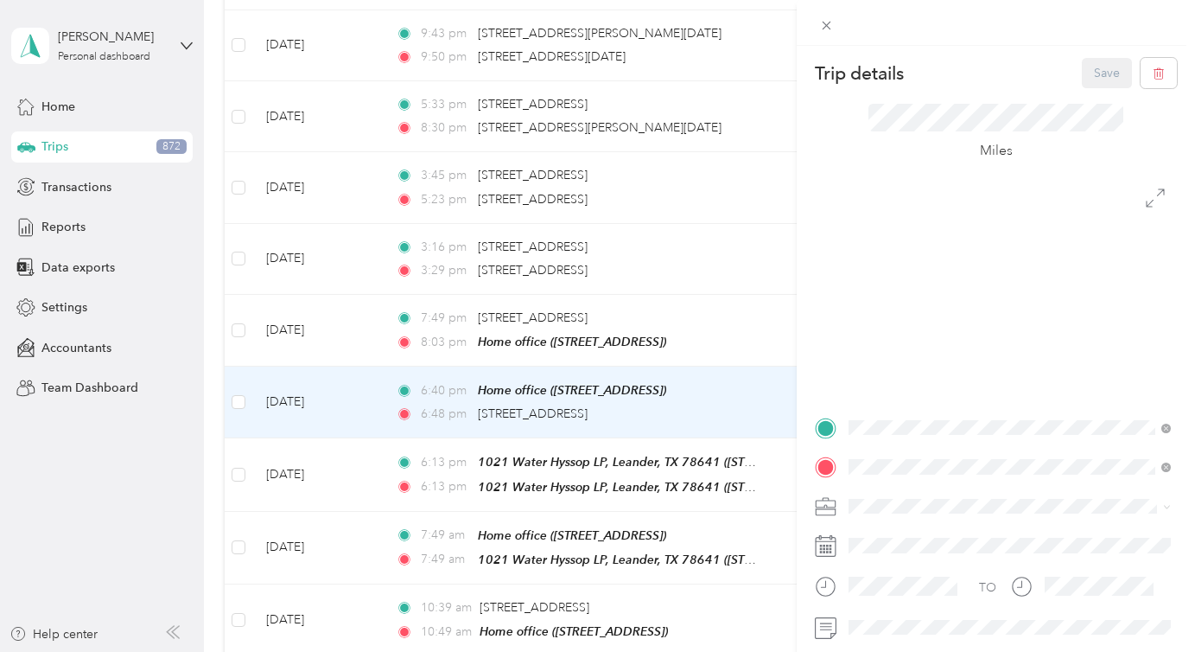
click at [616, 334] on div "Trip details Save This trip cannot be edited because it is either under review,…" at bounding box center [597, 326] width 1195 height 652
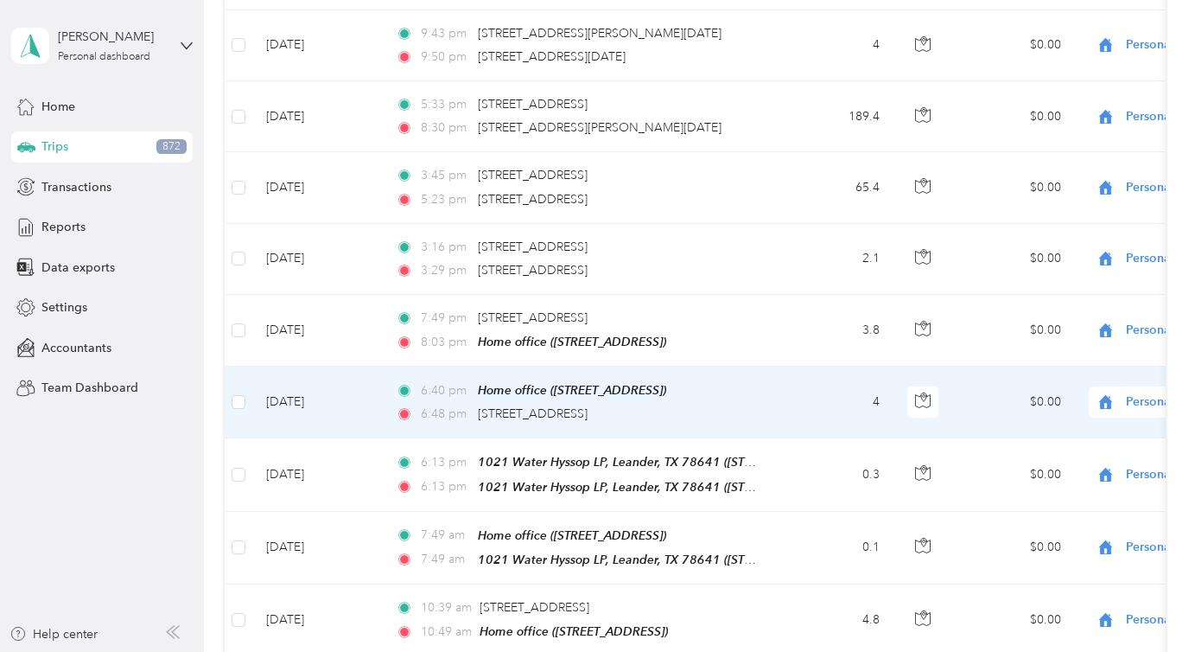
click at [616, 329] on div "Trip details Save This trip cannot be edited because it is either under review,…" at bounding box center [597, 326] width 1195 height 652
click at [499, 406] on span "[STREET_ADDRESS]" at bounding box center [533, 413] width 110 height 15
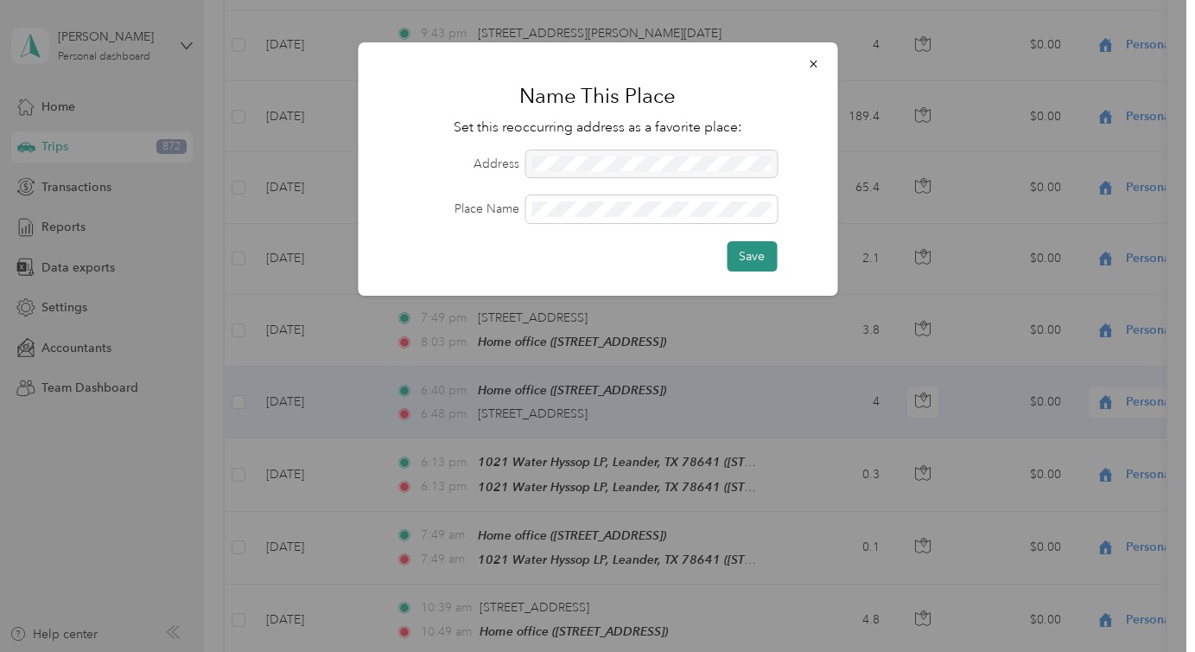
click at [754, 266] on button "Save" at bounding box center [752, 256] width 50 height 30
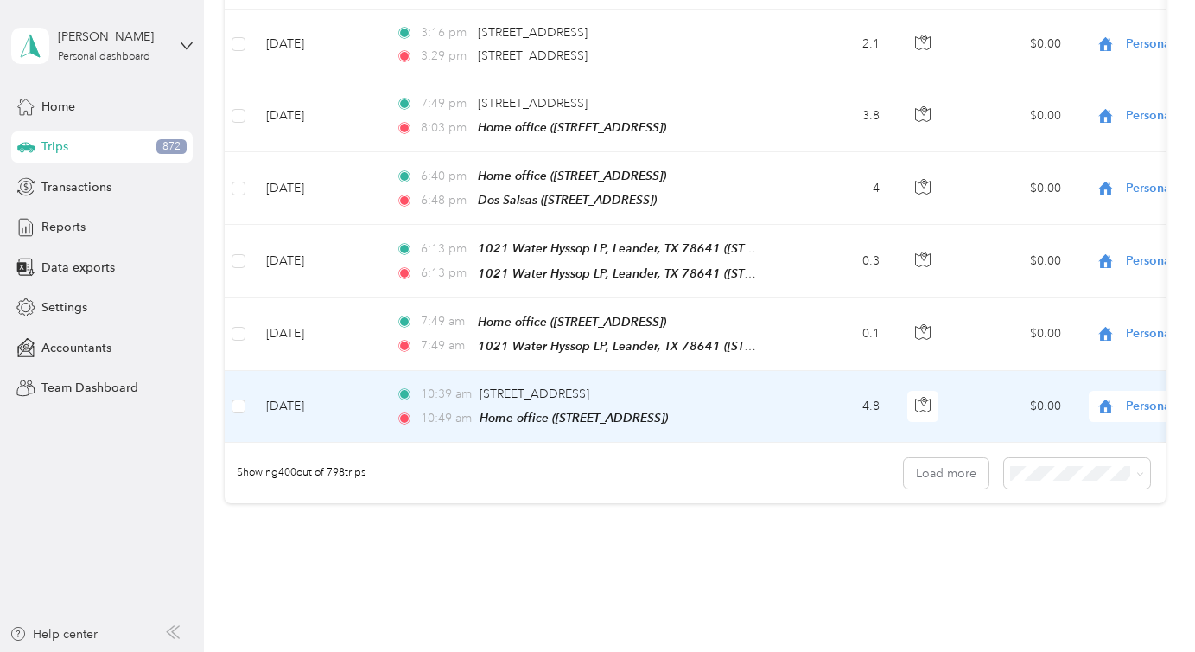
scroll to position [28592, 0]
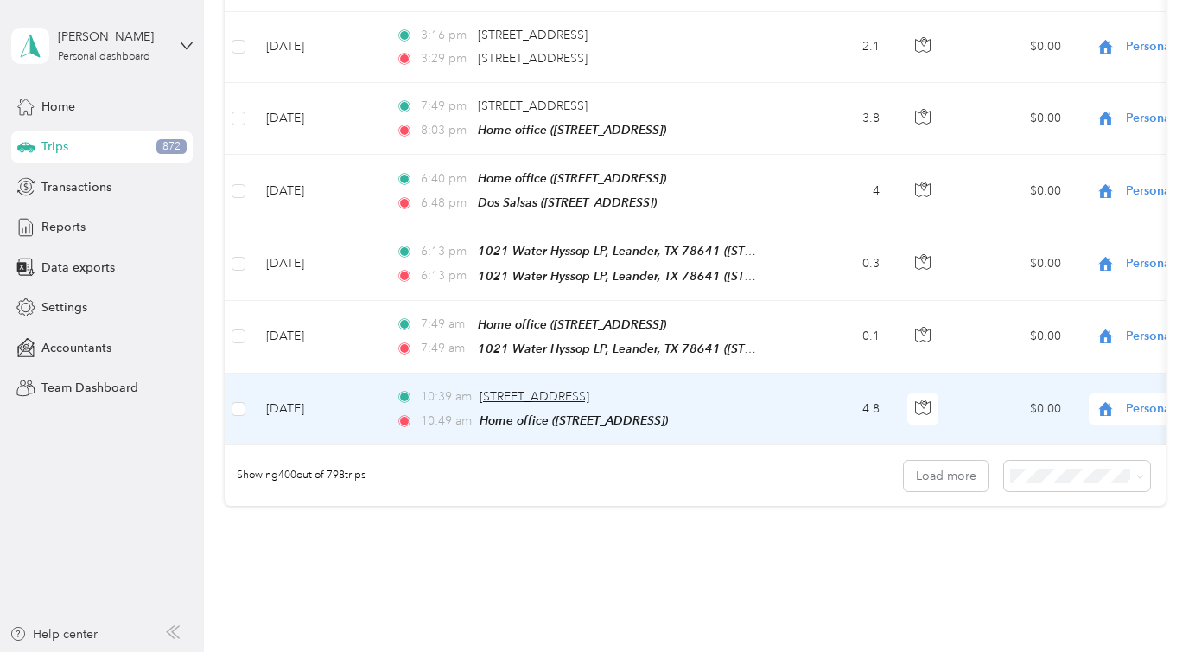
drag, startPoint x: 471, startPoint y: 313, endPoint x: 692, endPoint y: 316, distance: 221.2
click at [692, 387] on div "10:39 am 2801 E Whitestone Blvd, Cedar Park, TX" at bounding box center [577, 396] width 363 height 19
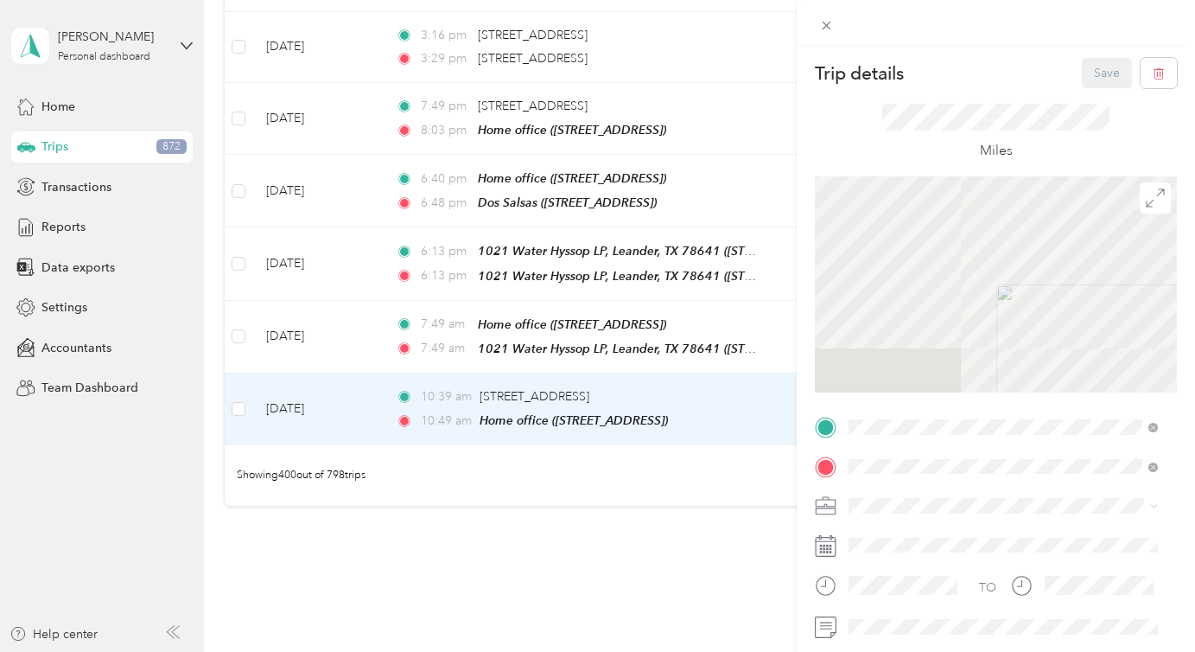
click at [827, 21] on icon at bounding box center [826, 25] width 15 height 15
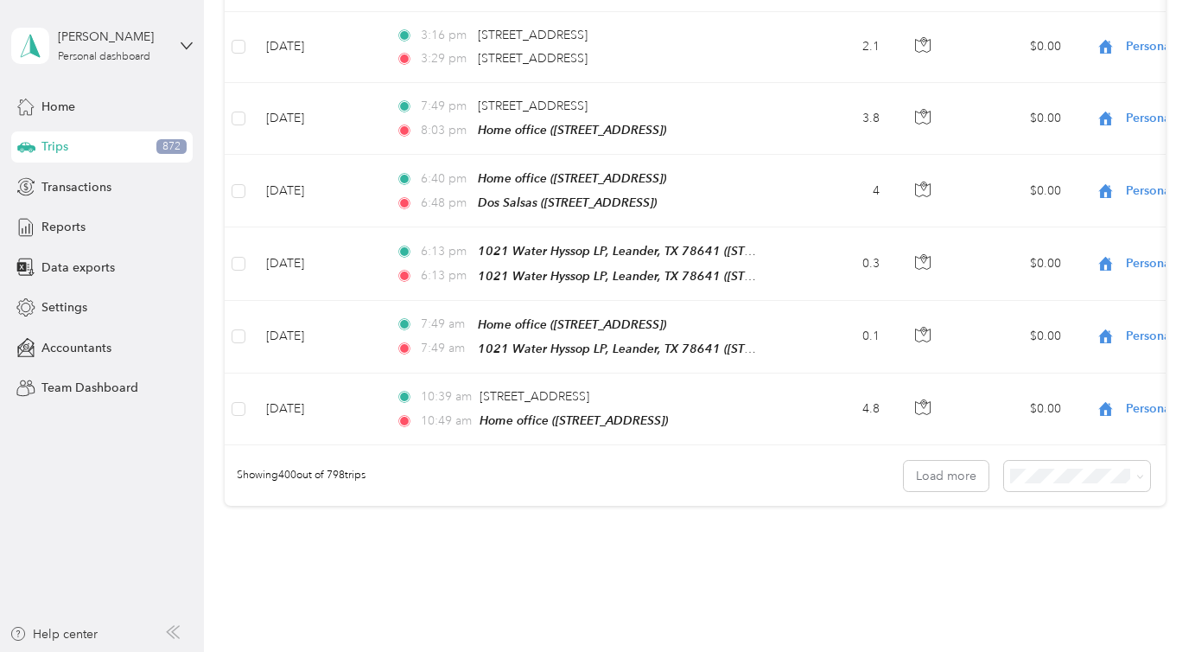
click at [962, 403] on div at bounding box center [597, 326] width 1195 height 652
click at [919, 461] on button "Load more" at bounding box center [946, 476] width 85 height 30
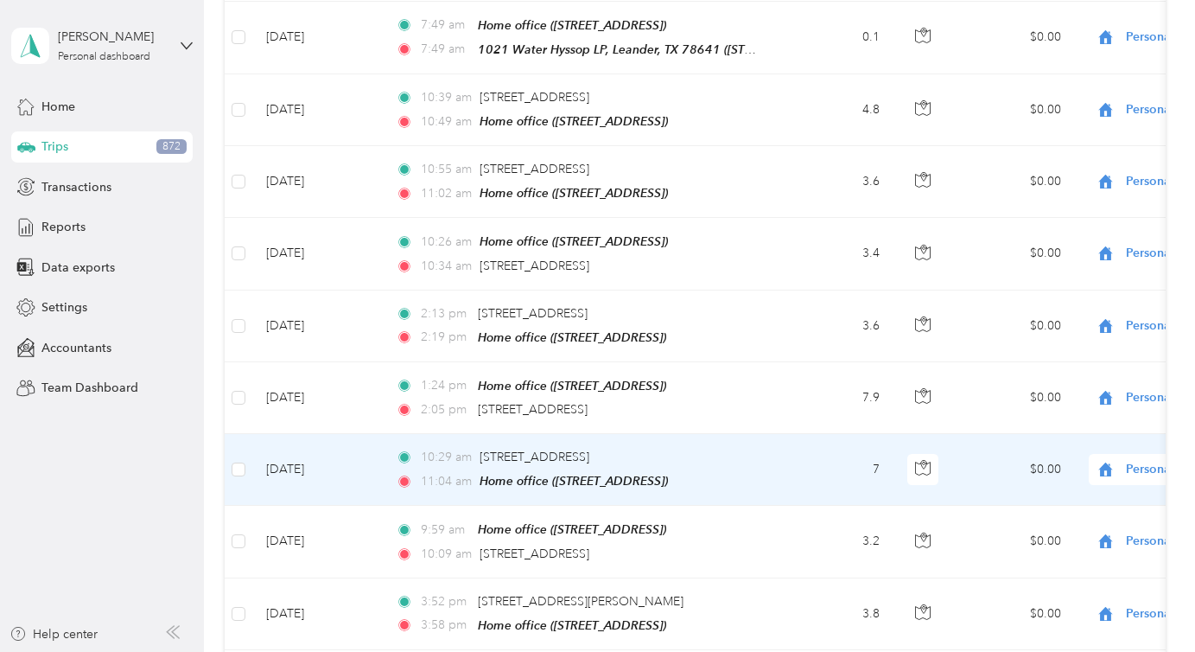
scroll to position [28898, 0]
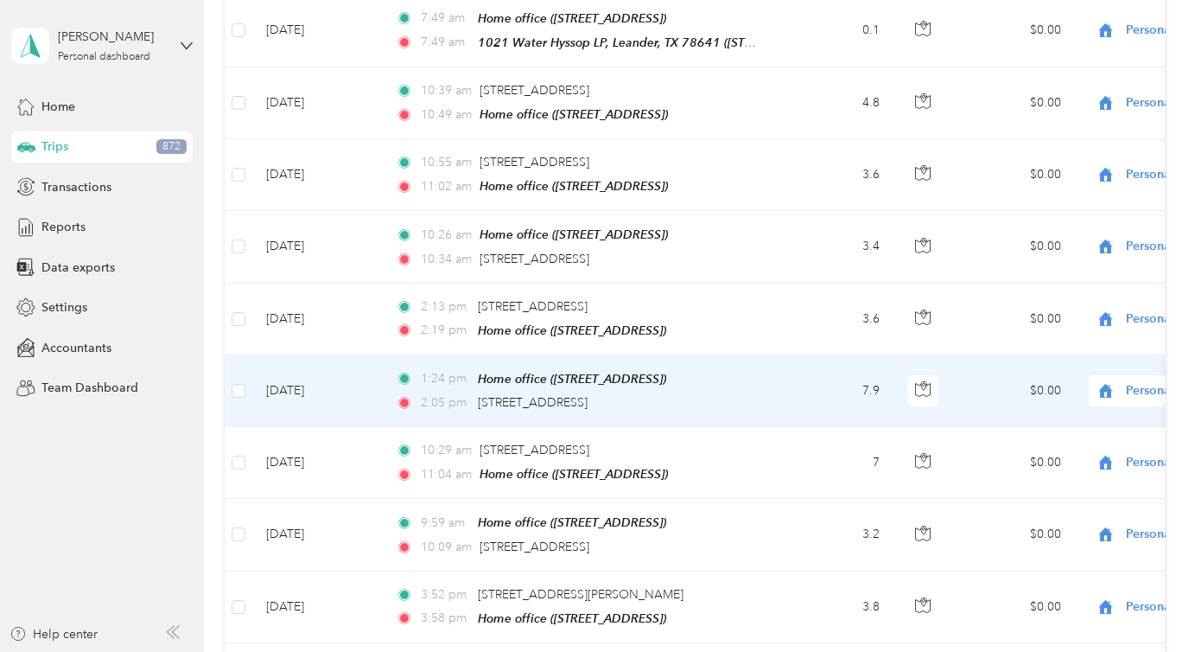
drag, startPoint x: 471, startPoint y: 311, endPoint x: 715, endPoint y: 316, distance: 243.7
click at [715, 393] on div "2:05 pm 4601 183A Toll Road S, Cedar Park, TX" at bounding box center [577, 402] width 363 height 19
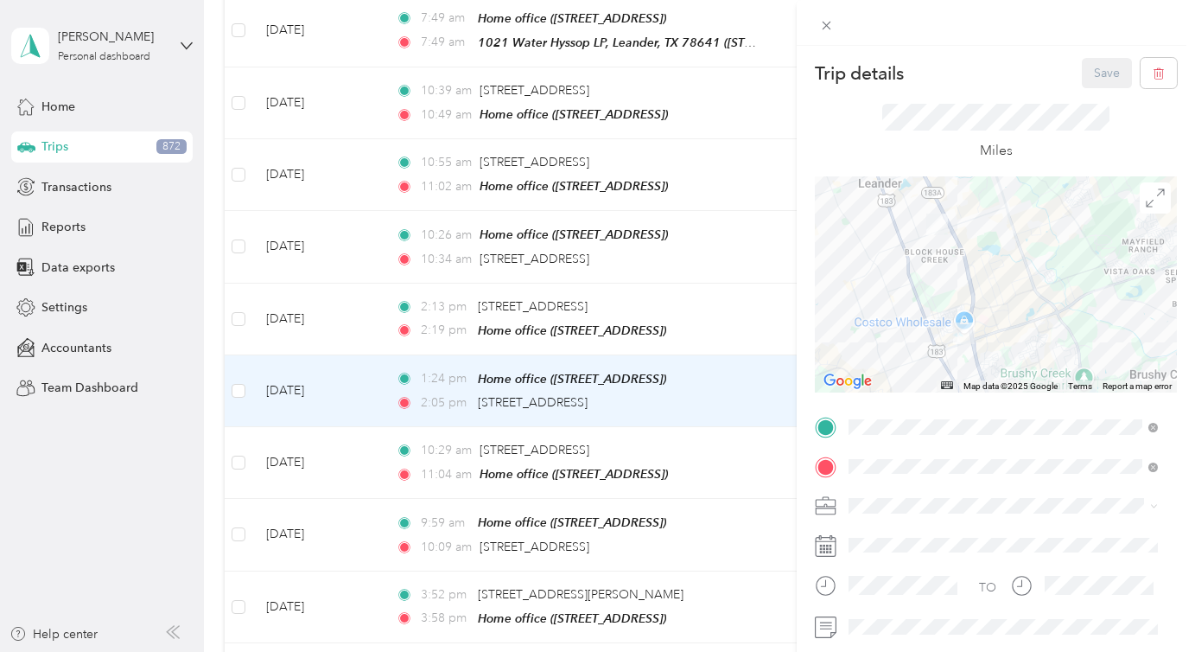
click at [516, 313] on div "Trip details Save This trip cannot be edited because it is either under review,…" at bounding box center [597, 326] width 1195 height 652
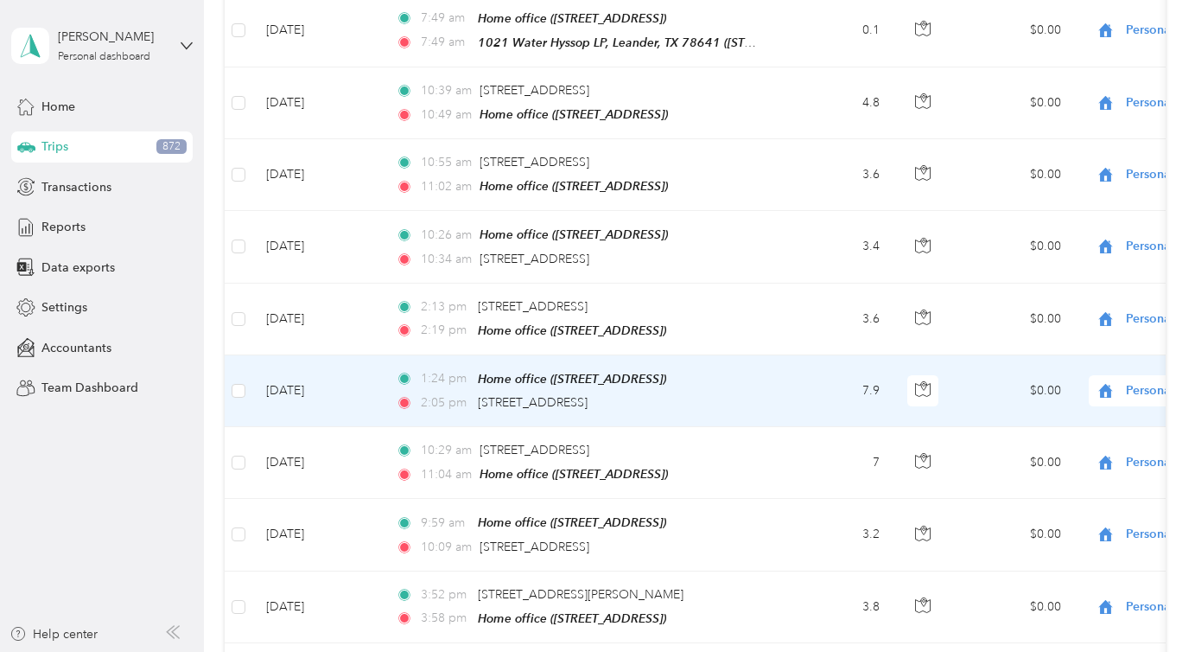
click at [512, 312] on div at bounding box center [597, 326] width 1195 height 652
click at [512, 395] on span "[STREET_ADDRESS]" at bounding box center [533, 402] width 110 height 15
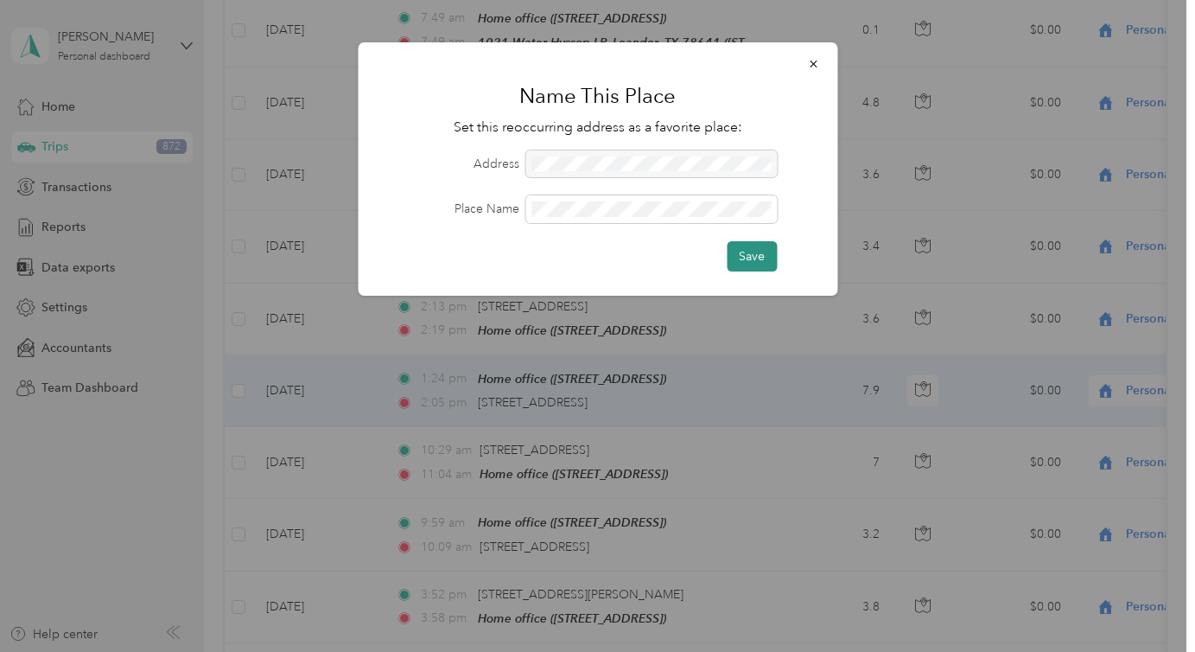
click at [748, 249] on button "Save" at bounding box center [752, 256] width 50 height 30
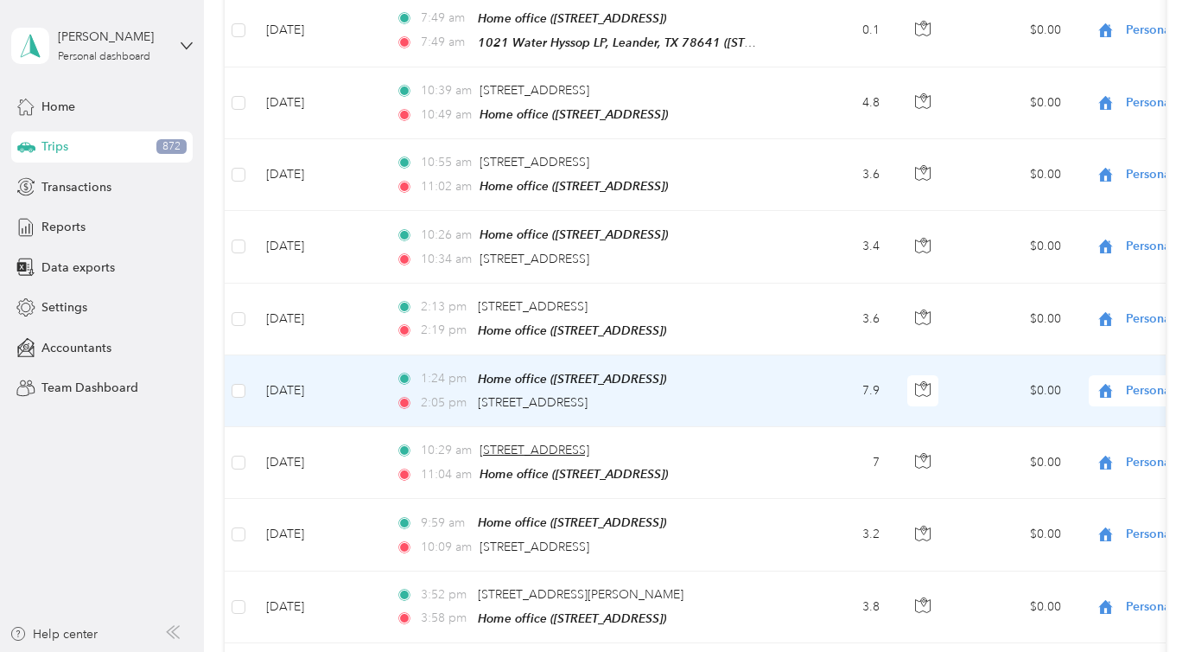
click at [589, 442] on span "[STREET_ADDRESS]" at bounding box center [535, 449] width 110 height 15
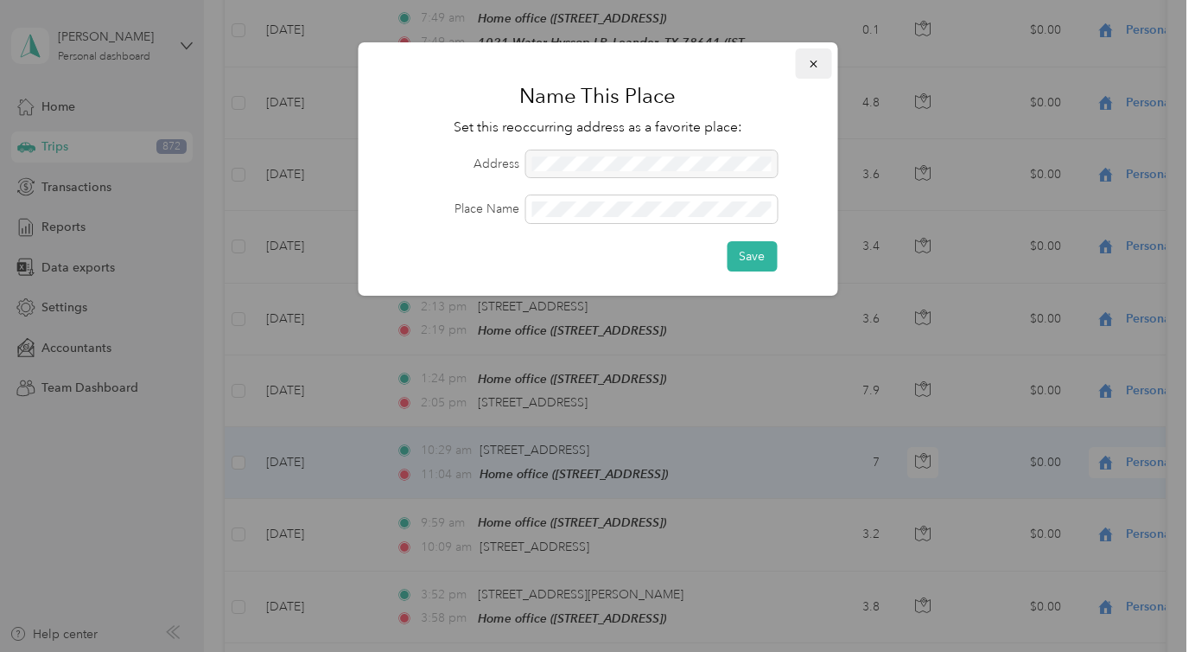
click at [811, 55] on button "button" at bounding box center [813, 63] width 36 height 30
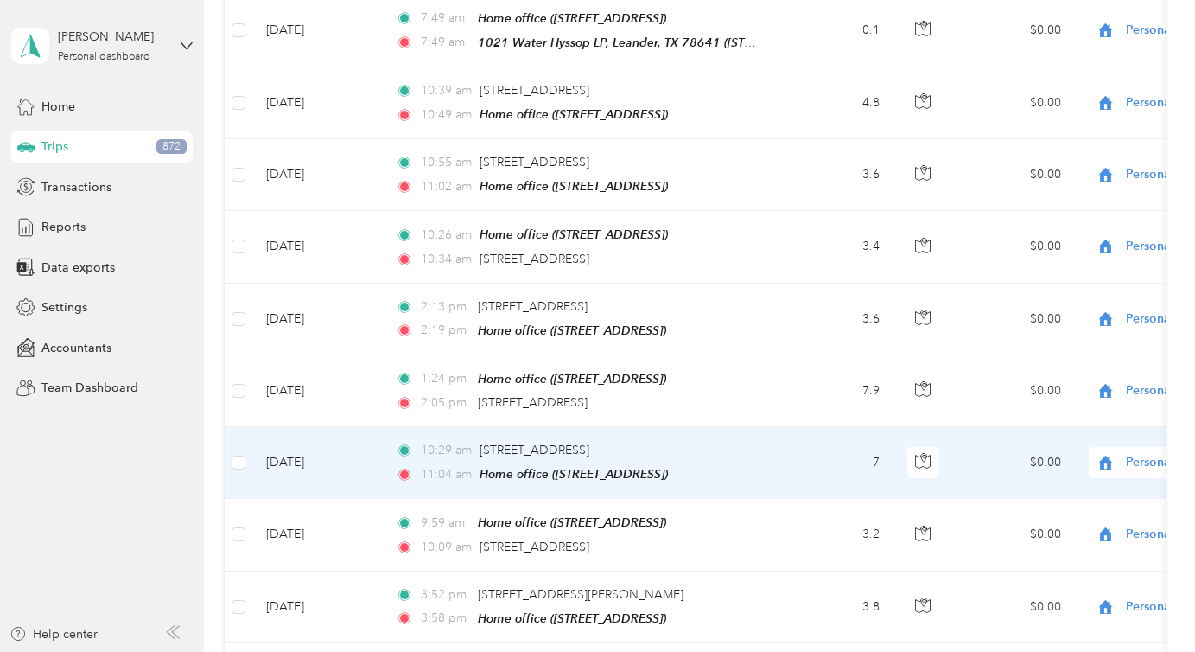
click at [812, 67] on icon "button" at bounding box center [813, 64] width 12 height 12
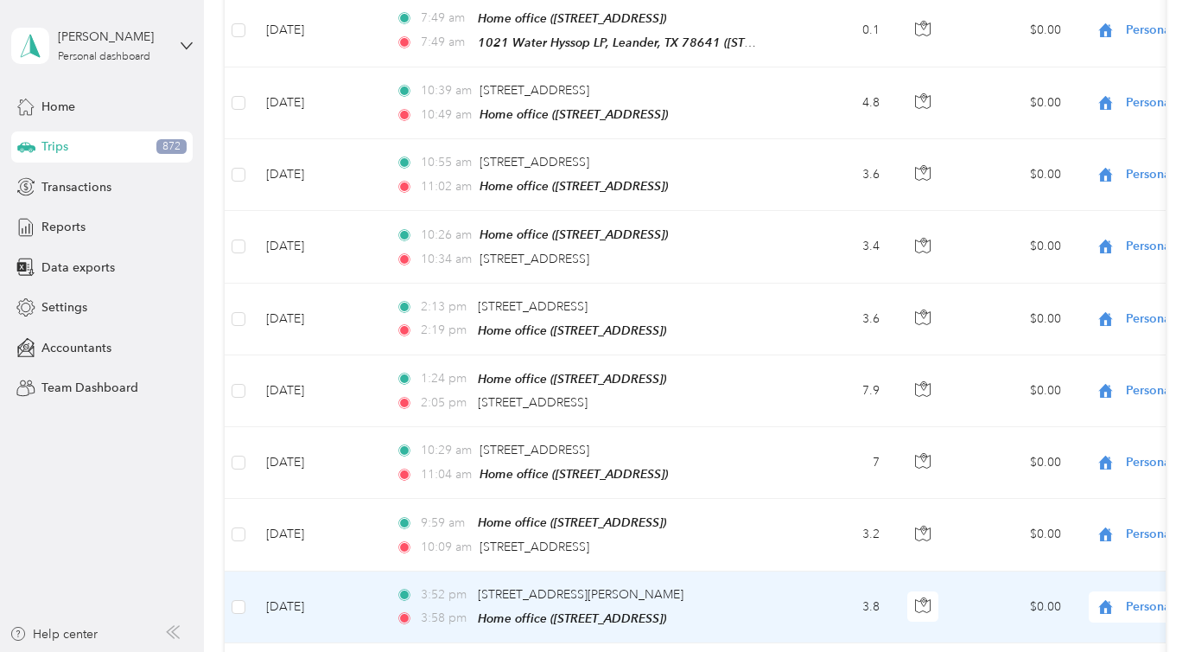
scroll to position [29119, 0]
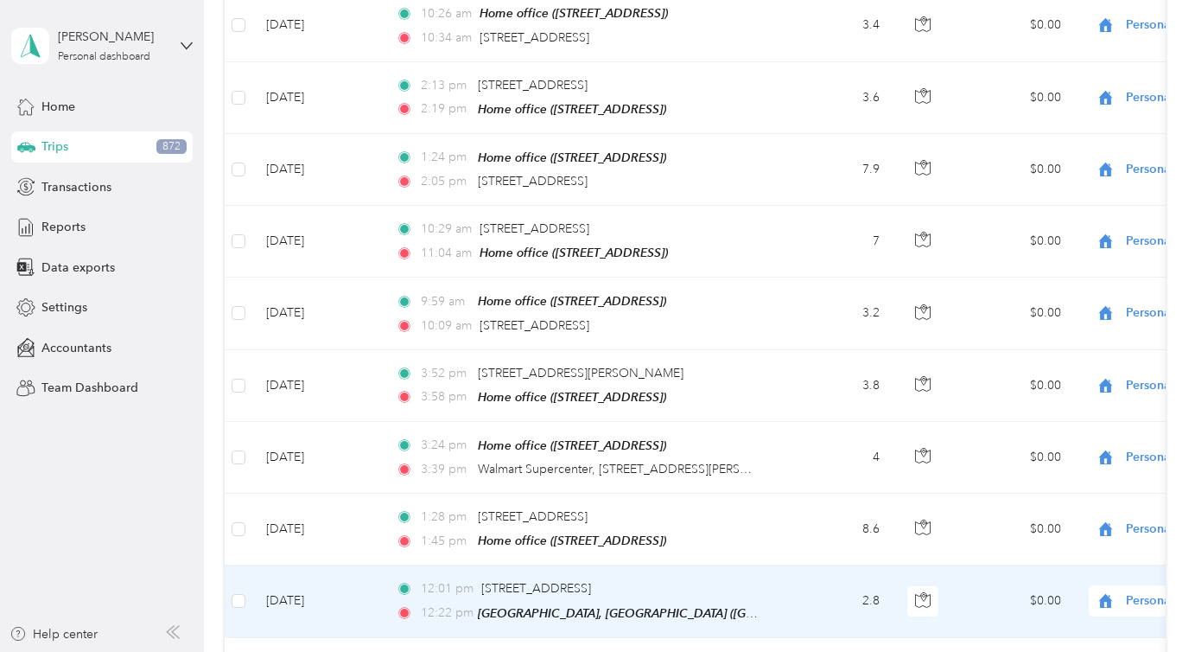
scroll to position [29122, 0]
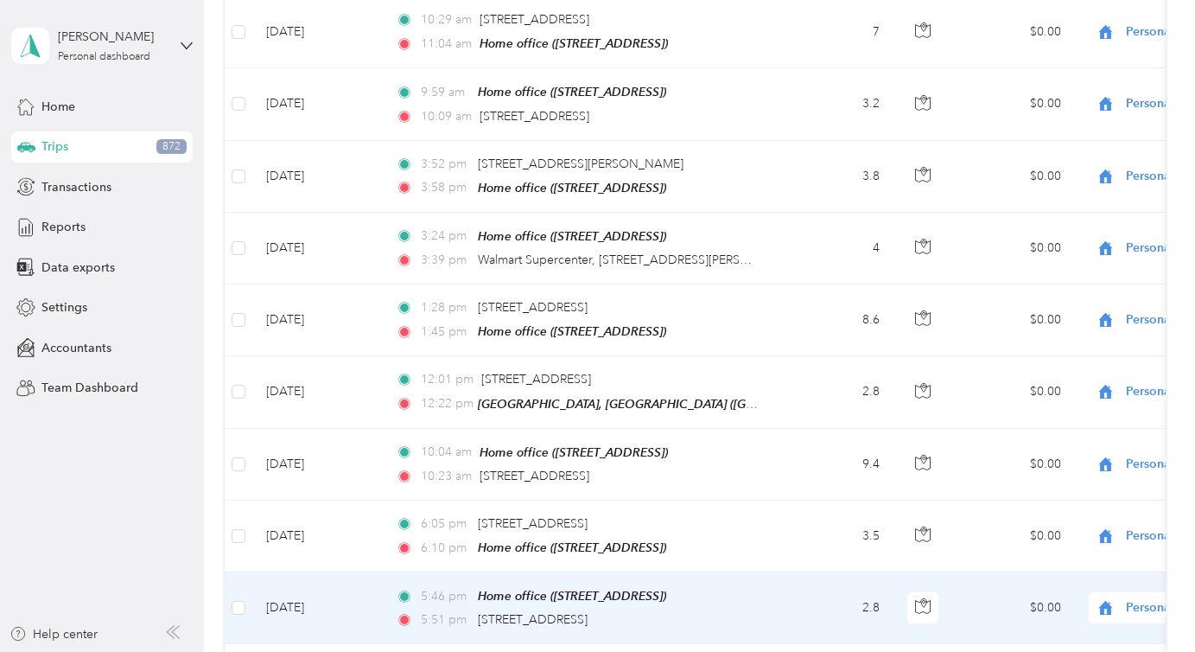
scroll to position [29330, 0]
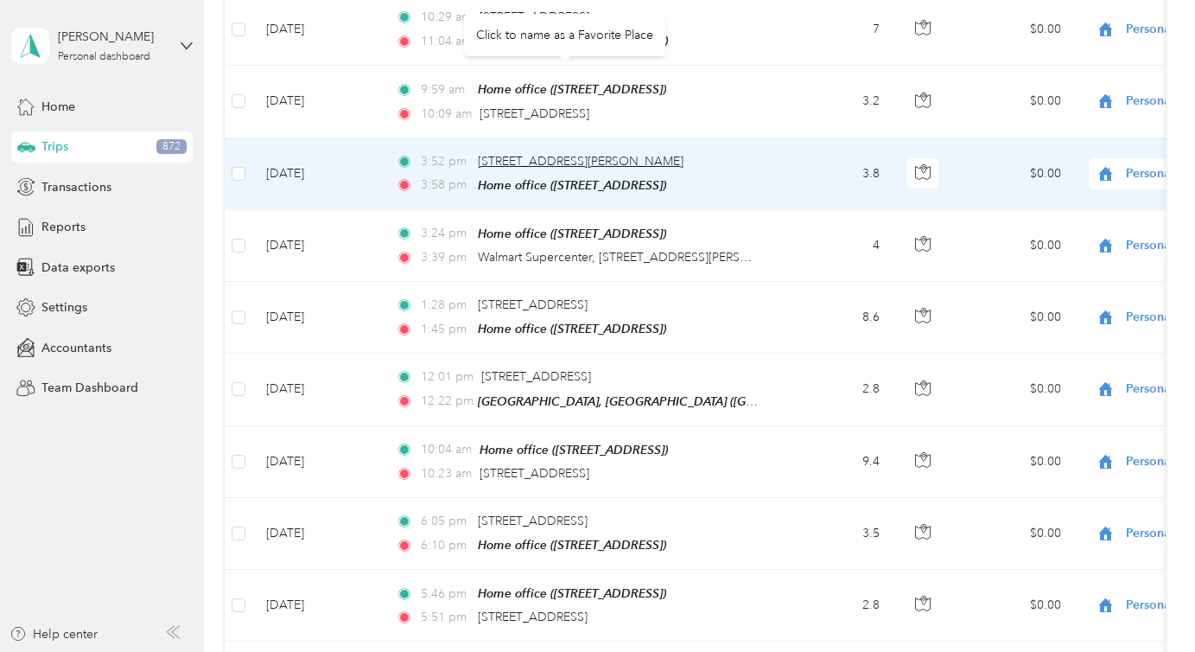
click at [512, 154] on span "[STREET_ADDRESS][PERSON_NAME]" at bounding box center [581, 161] width 206 height 15
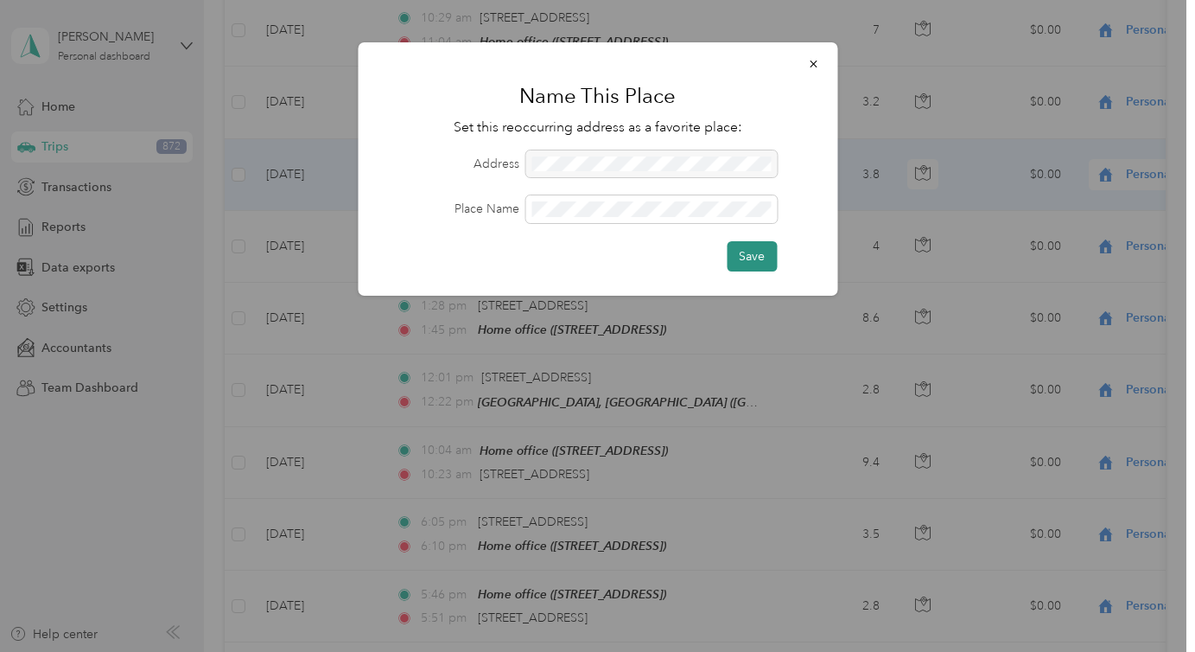
click at [773, 257] on button "Save" at bounding box center [752, 256] width 50 height 30
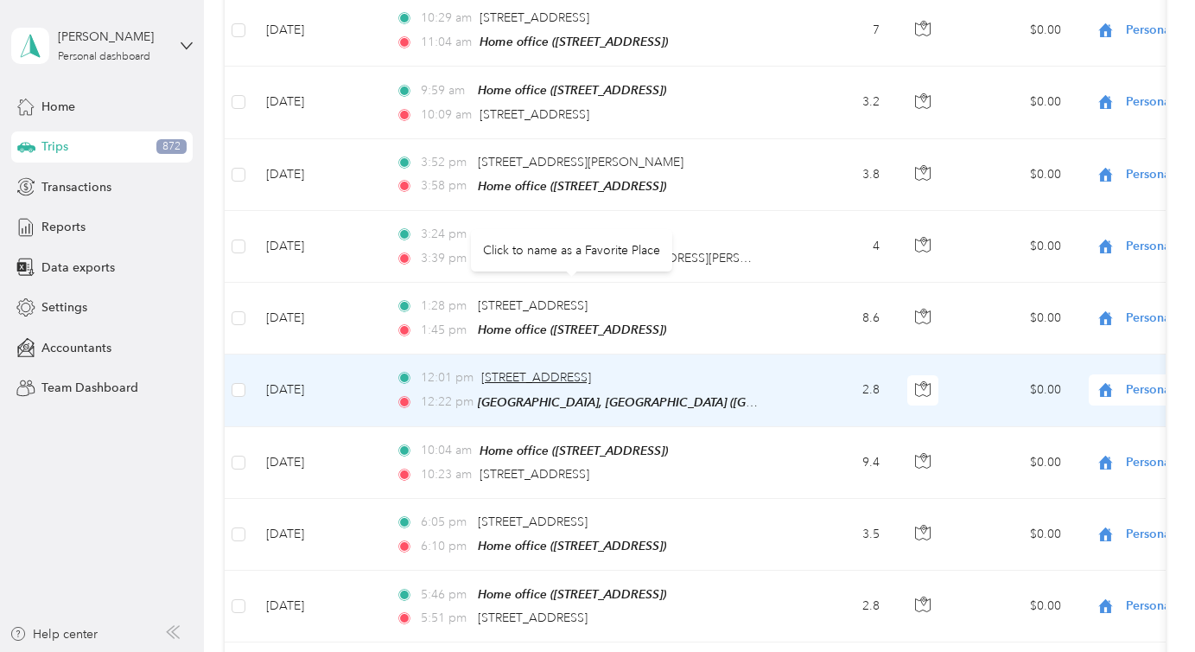
drag, startPoint x: 474, startPoint y: 290, endPoint x: 660, endPoint y: 291, distance: 185.8
click at [660, 368] on div "12:01 pm 2809 Little Elm Trl, Cedar Park, TX" at bounding box center [577, 377] width 363 height 19
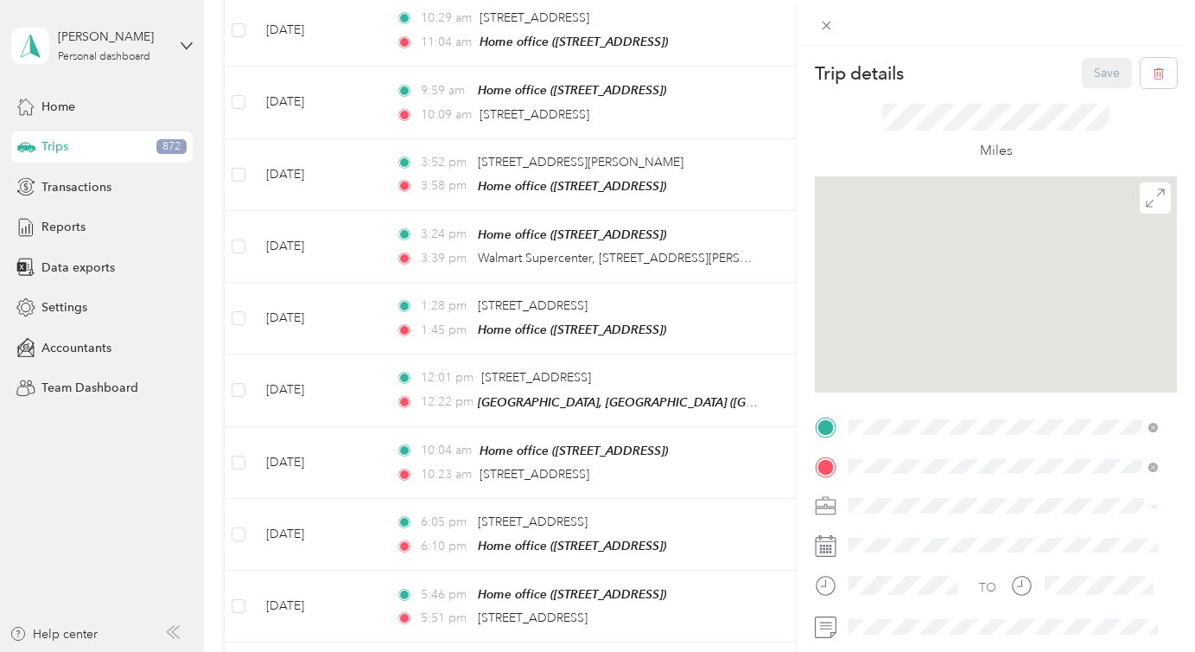
click at [824, 21] on icon at bounding box center [826, 25] width 15 height 15
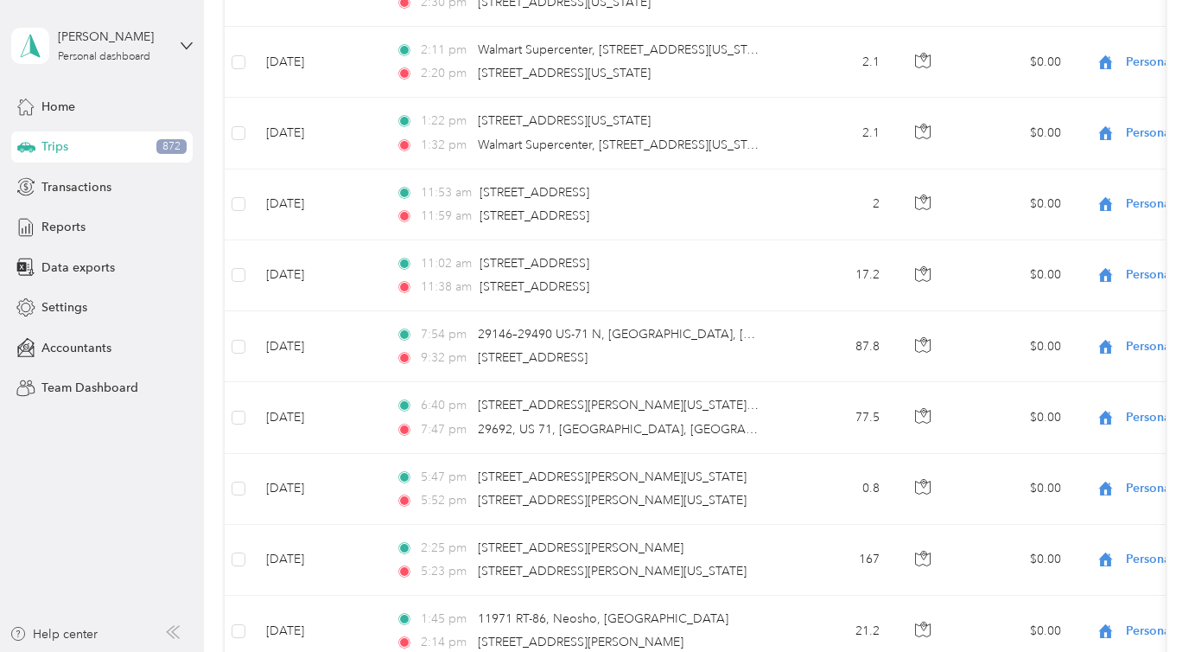
scroll to position [35729, 0]
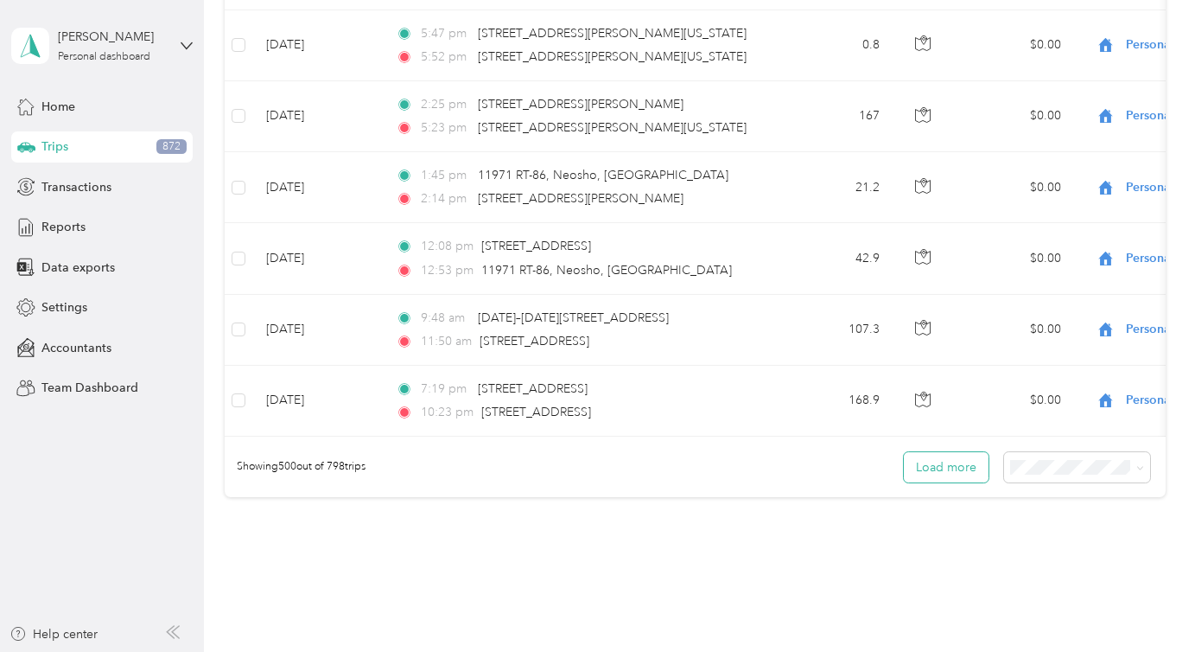
click at [952, 452] on button "Load more" at bounding box center [946, 467] width 85 height 30
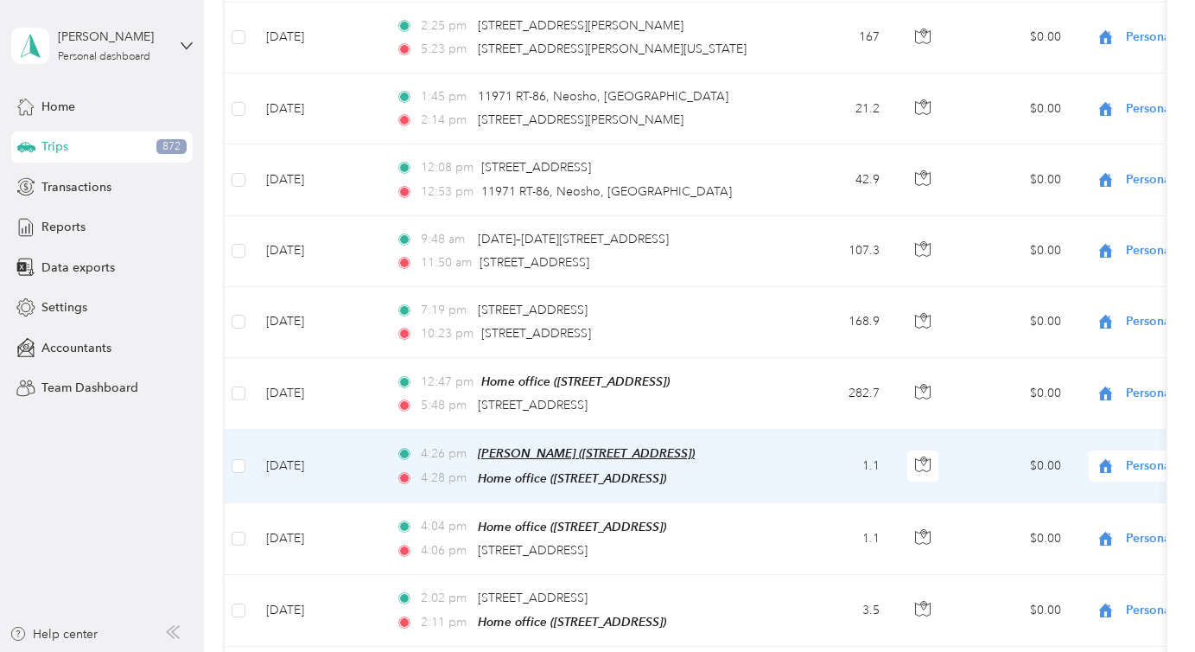
scroll to position [35812, 0]
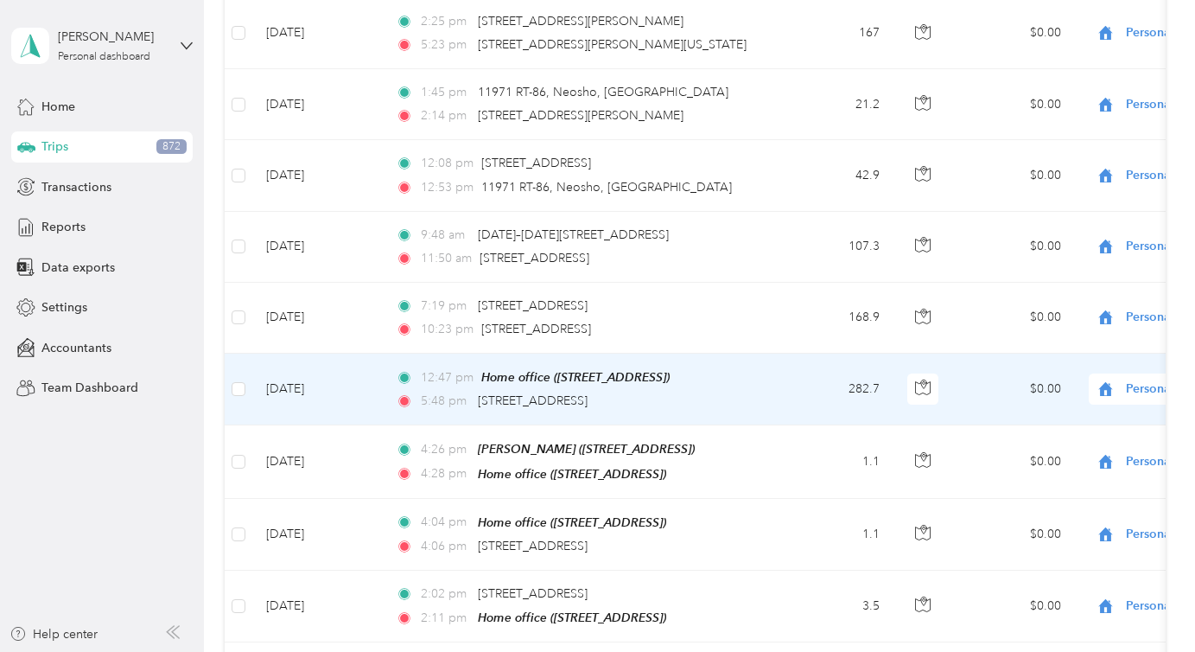
drag, startPoint x: 473, startPoint y: 300, endPoint x: 621, endPoint y: 301, distance: 148.6
click at [621, 391] on div "5:48 pm 32 W Main St, Durant, OK" at bounding box center [577, 400] width 363 height 19
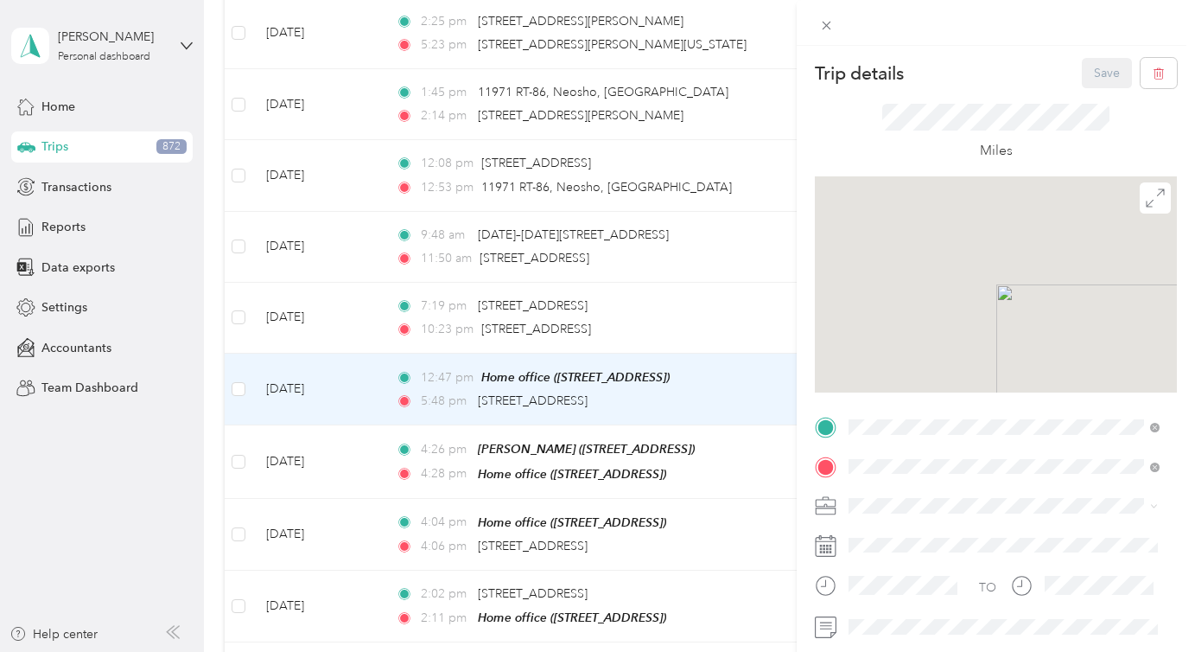
click at [587, 308] on div "Trip details Save This trip cannot be edited because it is either under review,…" at bounding box center [597, 326] width 1195 height 652
click at [586, 299] on div "Trip details Save This trip cannot be edited because it is either under review,…" at bounding box center [597, 326] width 1195 height 652
click at [509, 304] on div "Trip details Save This trip cannot be edited because it is either under review,…" at bounding box center [597, 326] width 1195 height 652
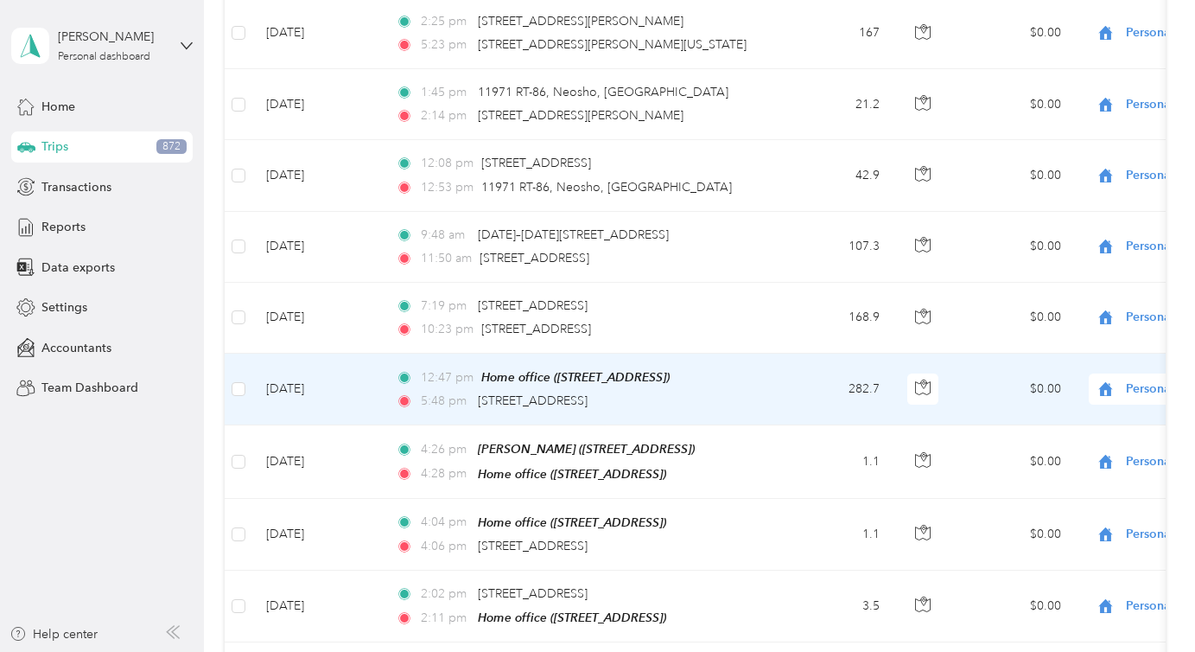
click at [505, 314] on div "Trip details Save This trip cannot be edited because it is either under review,…" at bounding box center [597, 326] width 1195 height 652
click at [505, 302] on div "Trip details Save This trip cannot be edited because it is either under review,…" at bounding box center [597, 326] width 1195 height 652
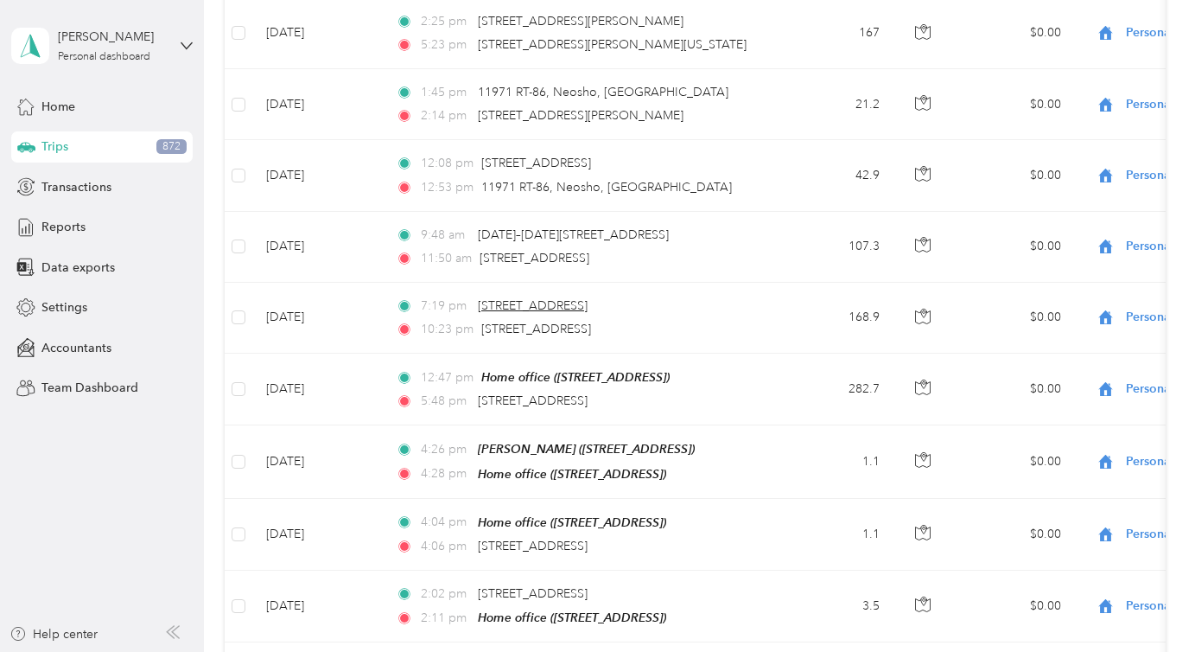
click at [499, 298] on span "32 W Main St, Durant, OK" at bounding box center [533, 305] width 110 height 15
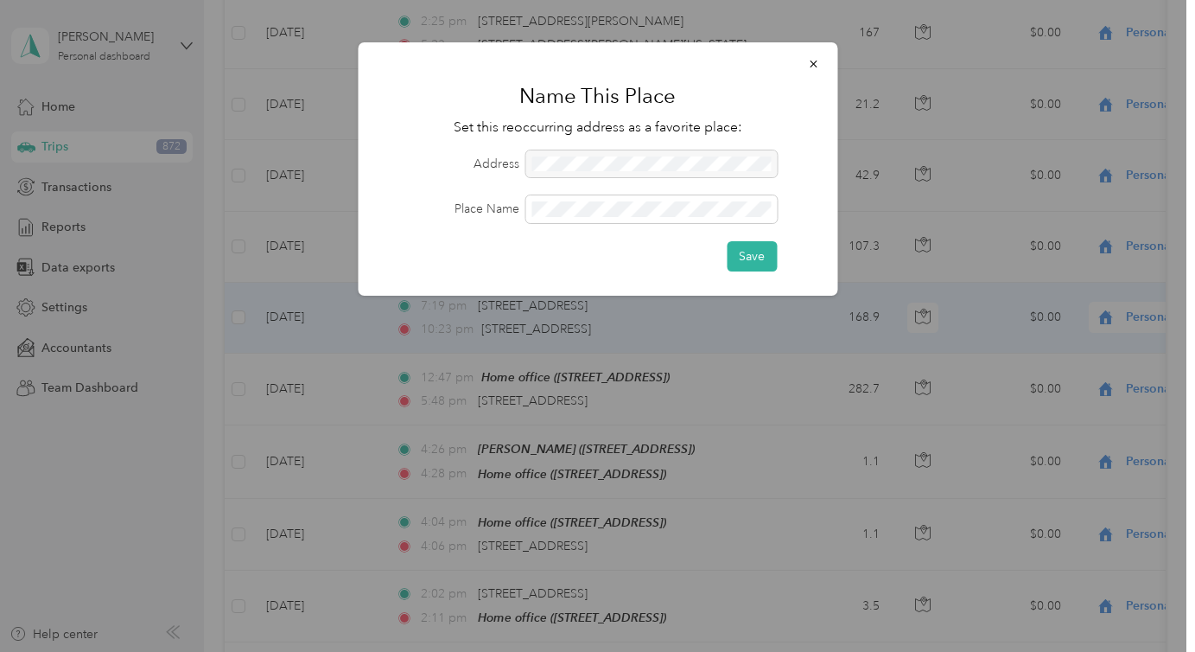
click at [760, 248] on button "Save" at bounding box center [752, 256] width 50 height 30
